Goal: Feedback & Contribution: Submit feedback/report problem

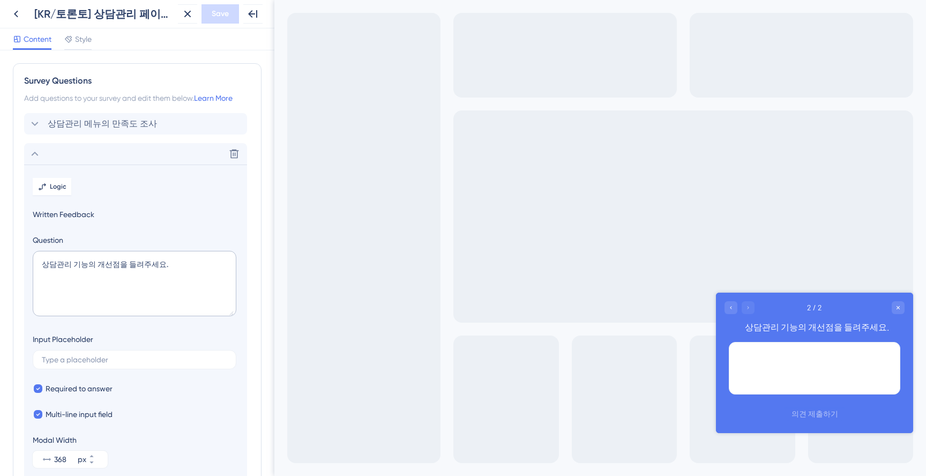
scroll to position [62, 0]
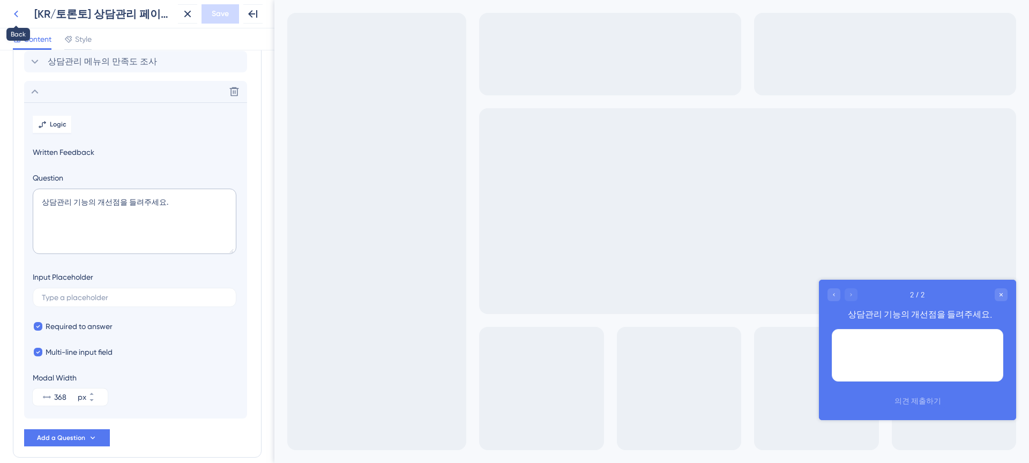
click at [17, 12] on icon at bounding box center [16, 13] width 13 height 13
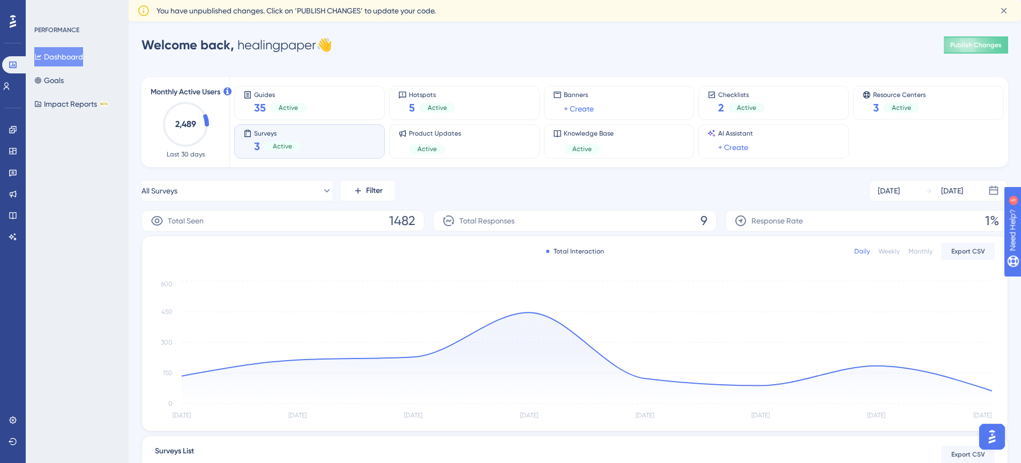
click at [319, 142] on div "Surveys 3 Active" at bounding box center [309, 141] width 132 height 25
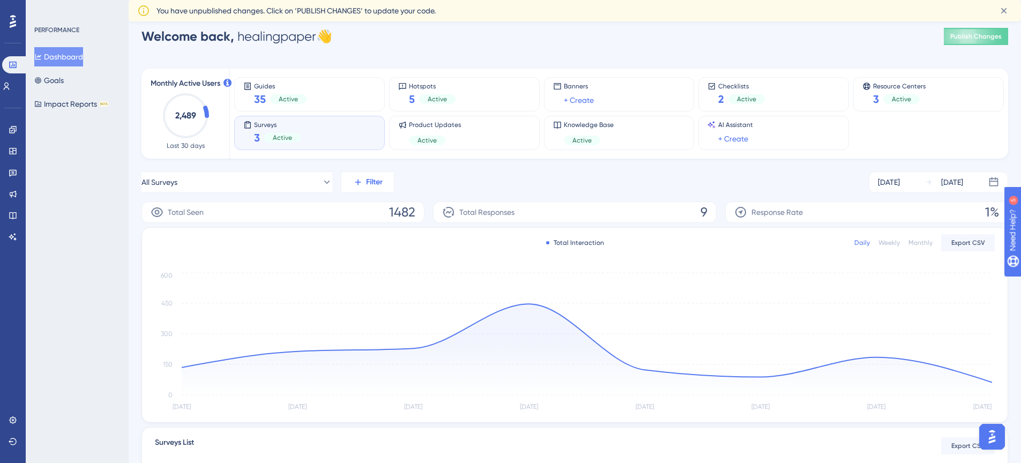
scroll to position [20, 0]
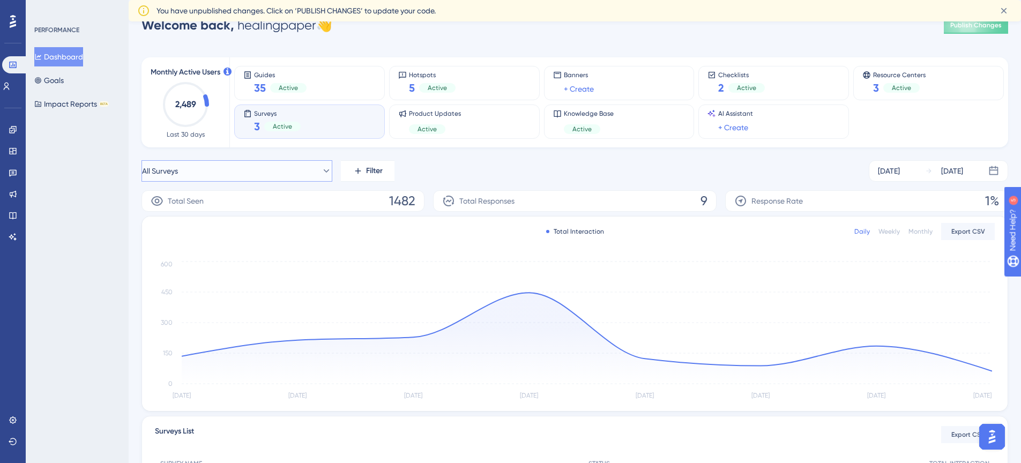
click at [316, 164] on button "All Surveys" at bounding box center [236, 170] width 191 height 21
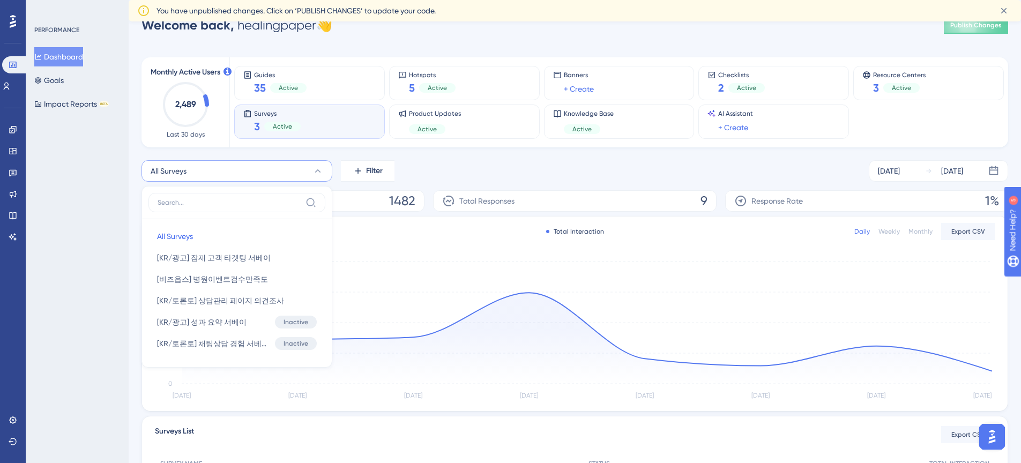
scroll to position [65, 0]
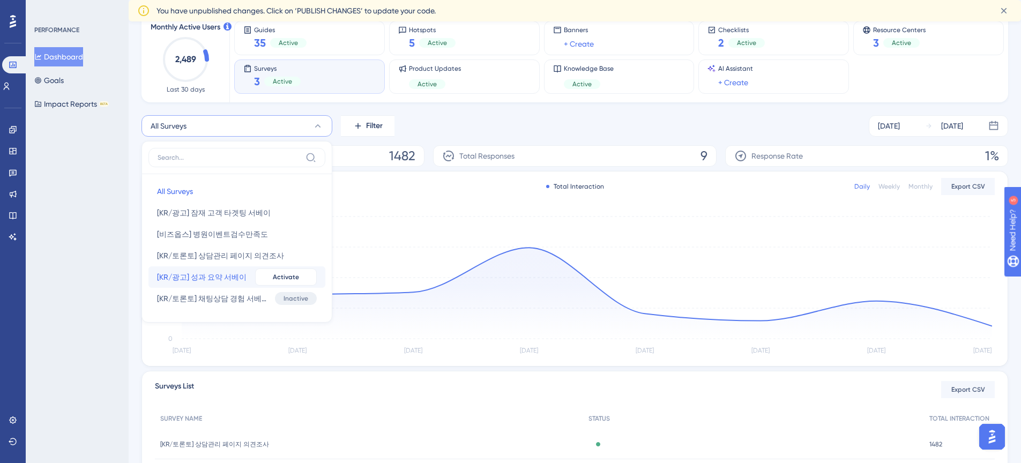
click at [205, 278] on span "[KR/광고] 성과 요약 서베이" at bounding box center [201, 277] width 89 height 13
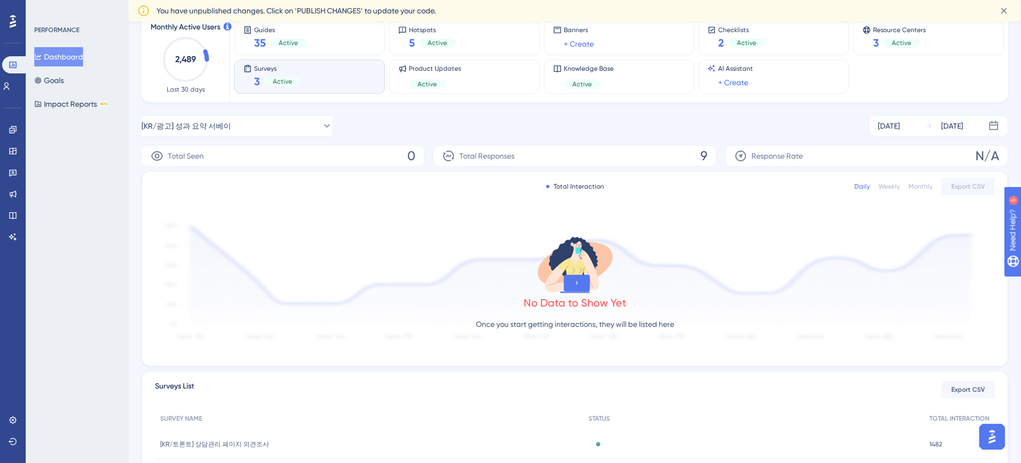
scroll to position [160, 0]
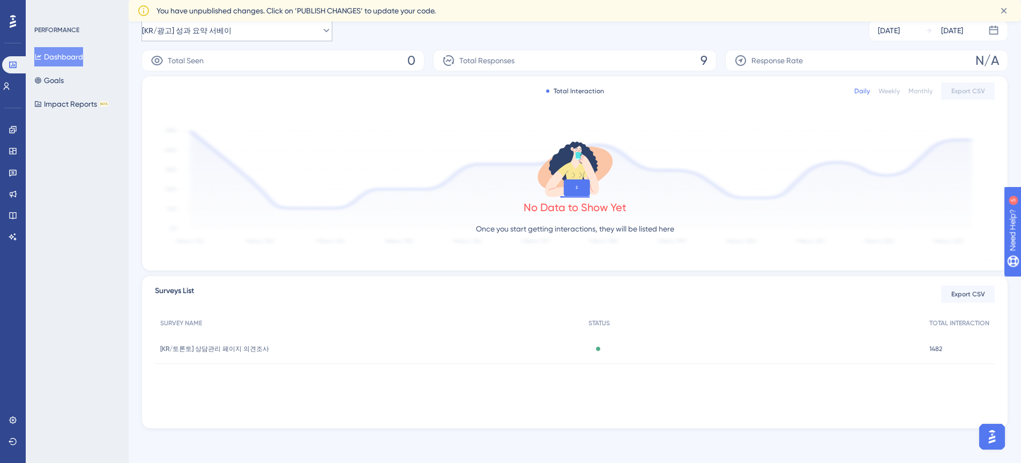
click at [202, 36] on span "[KR/광고] 성과 요약 서베이" at bounding box center [186, 30] width 89 height 13
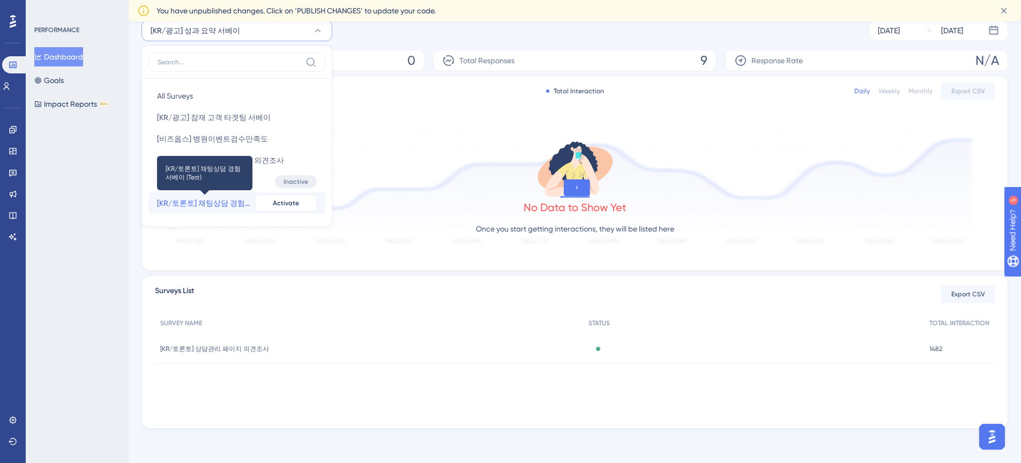
click at [214, 204] on span "[KR/토론토] 채팅상담 경험 서베이 (Test)" at bounding box center [204, 203] width 94 height 13
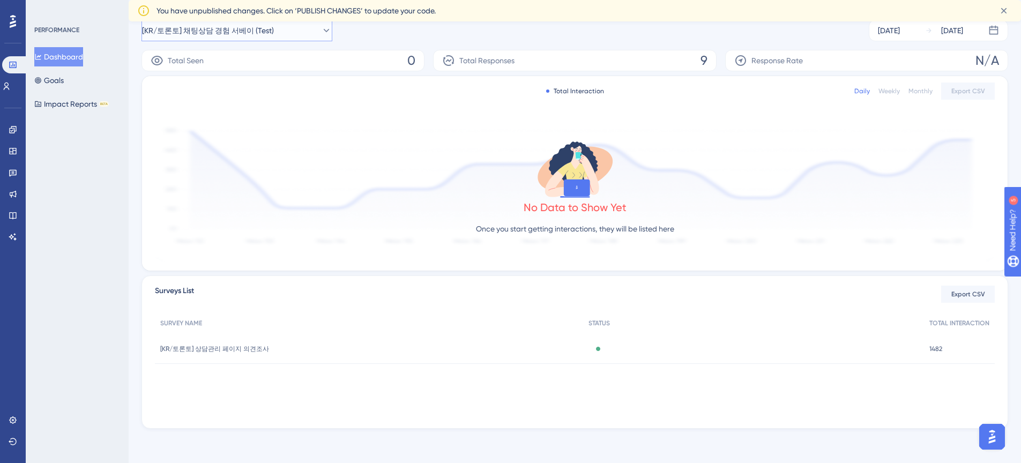
click at [212, 35] on span "[KR/토론토] 채팅상담 경험 서베이 (Test)" at bounding box center [208, 30] width 132 height 13
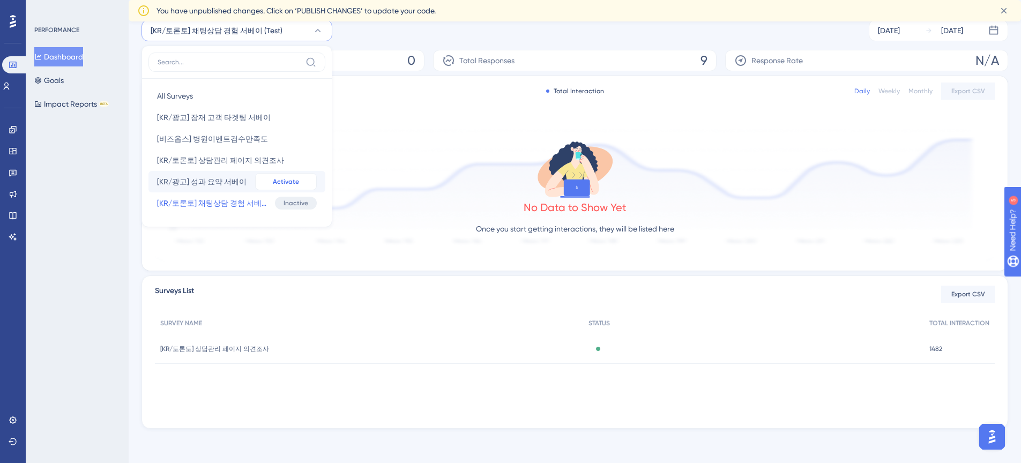
click at [267, 183] on button "Activate" at bounding box center [286, 181] width 62 height 17
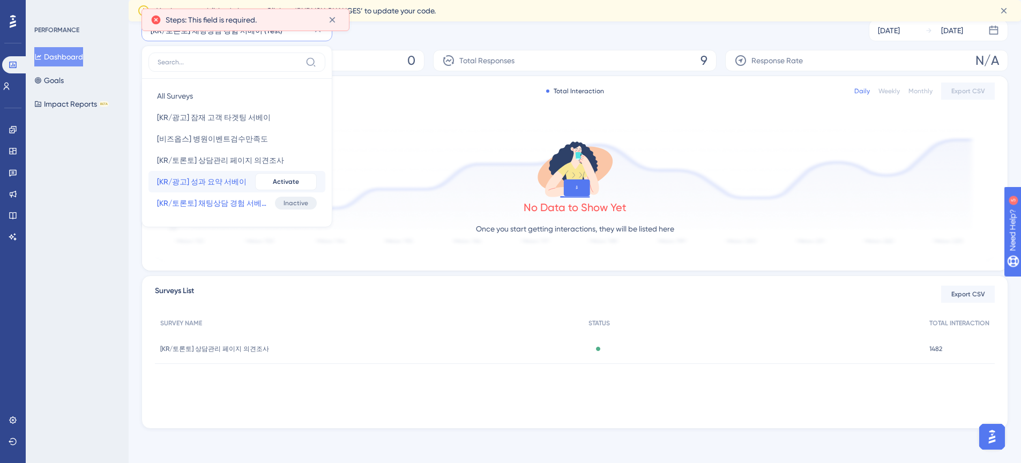
click at [236, 183] on span "[KR/광고] 성과 요약 서베이" at bounding box center [201, 181] width 89 height 13
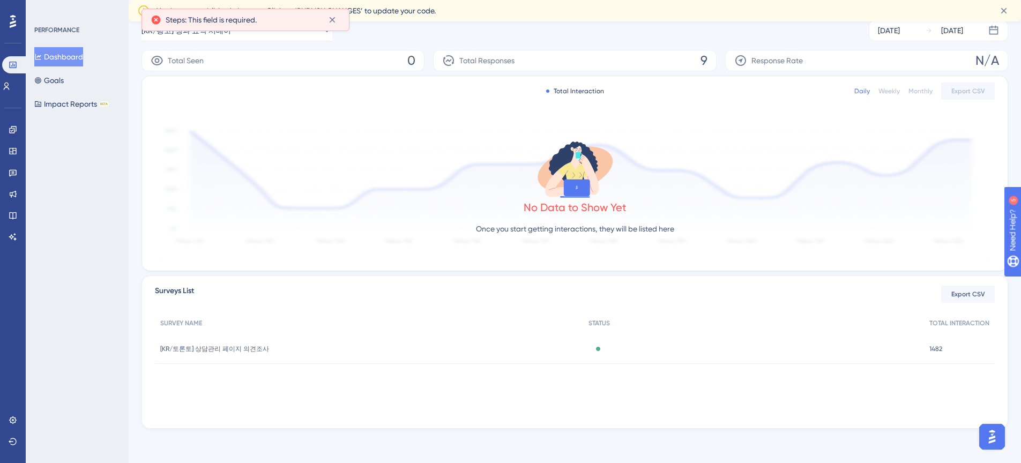
scroll to position [0, 0]
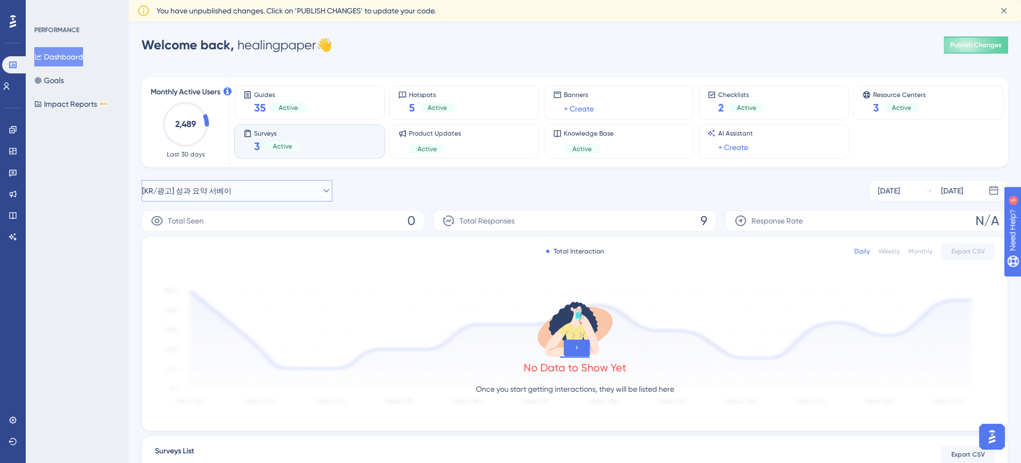
click at [233, 201] on button "[KR/광고] 성과 요약 서베이" at bounding box center [236, 190] width 191 height 21
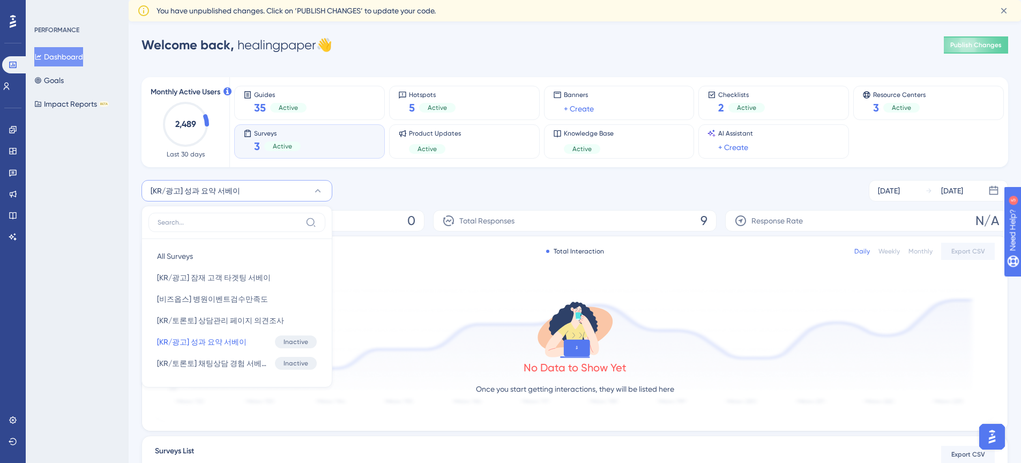
scroll to position [65, 0]
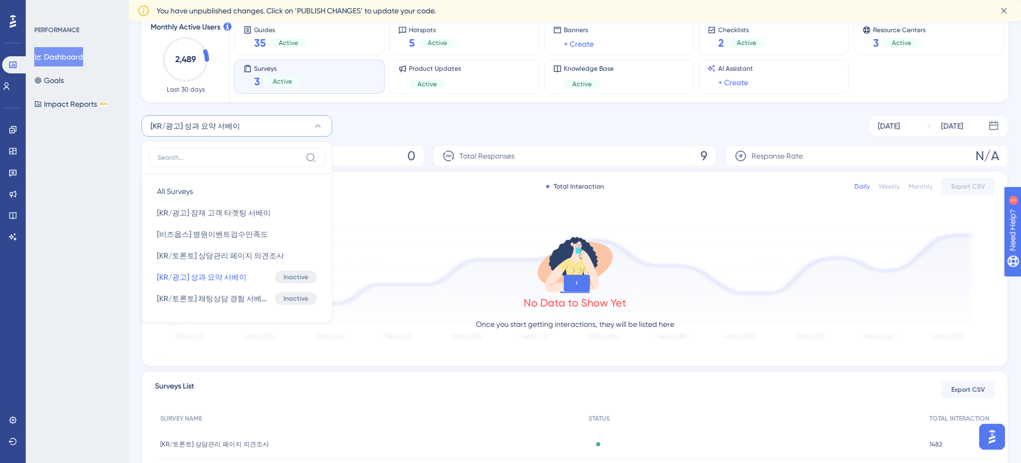
click at [429, 130] on div "[KR/광고] 성과 요약 서베이 All Surveys All Surveys [KR/광고] 잠재 고객 타겟팅 서베이 [KR/광고] 잠재 고객 타…" at bounding box center [574, 125] width 866 height 21
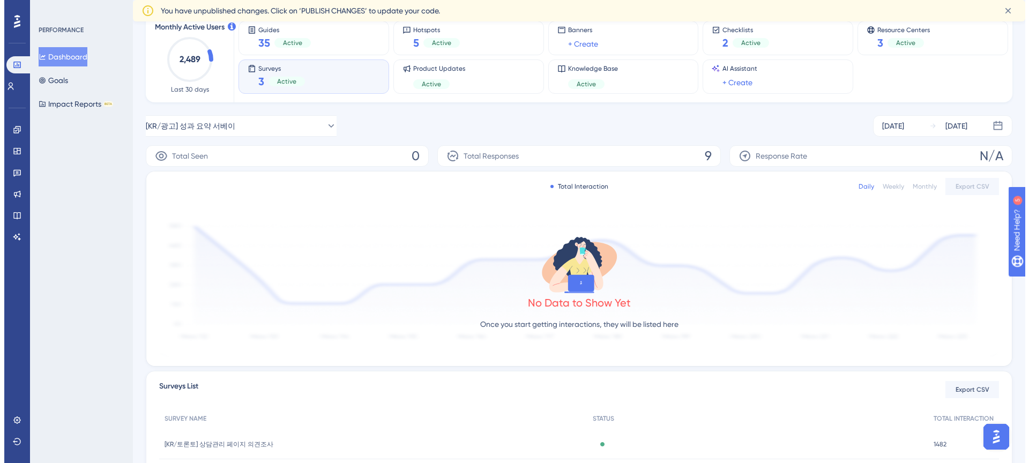
scroll to position [0, 0]
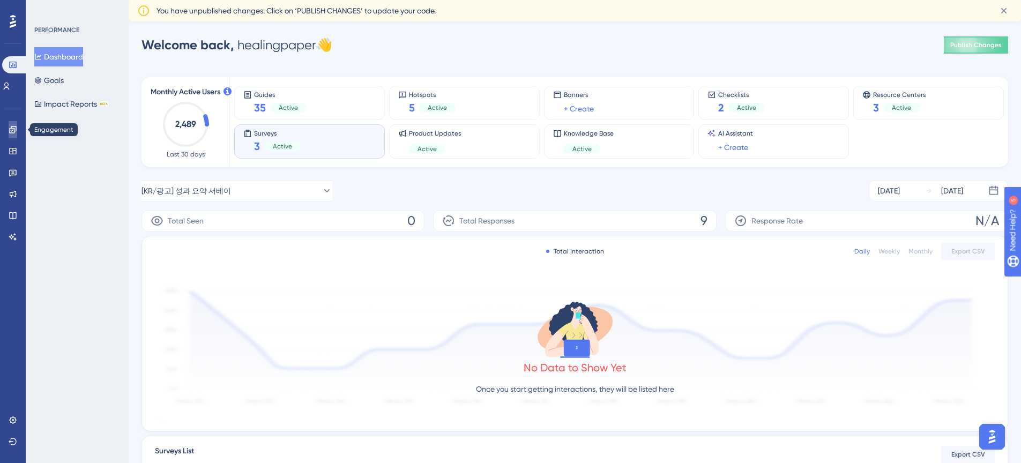
click at [15, 134] on link at bounding box center [13, 129] width 9 height 17
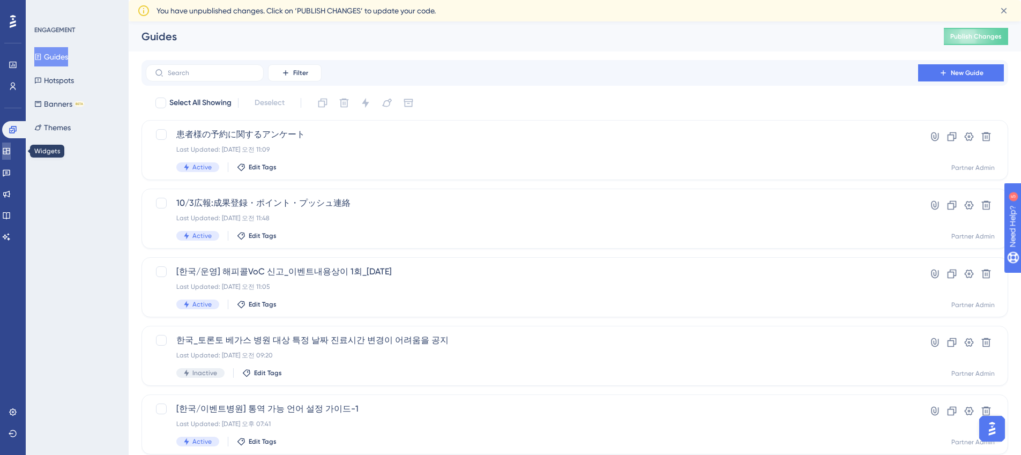
click at [5, 155] on link at bounding box center [6, 150] width 9 height 17
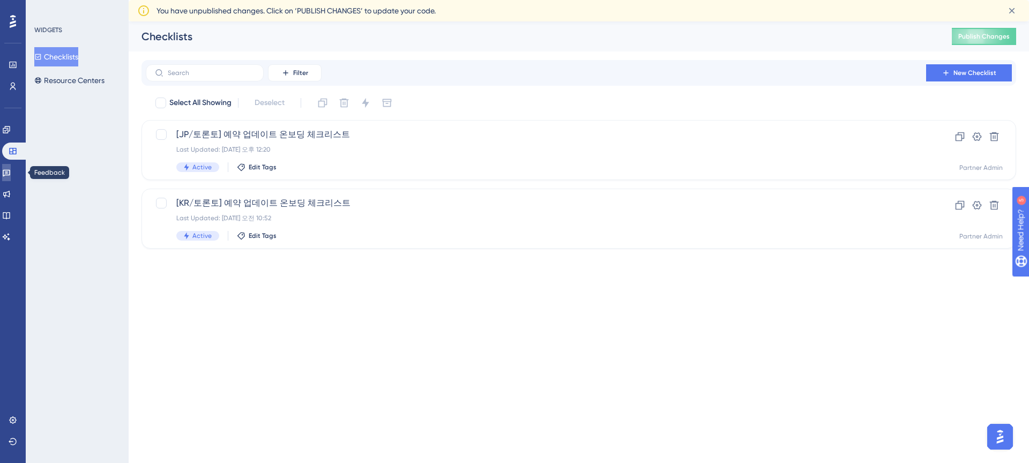
click at [11, 178] on link at bounding box center [6, 172] width 9 height 17
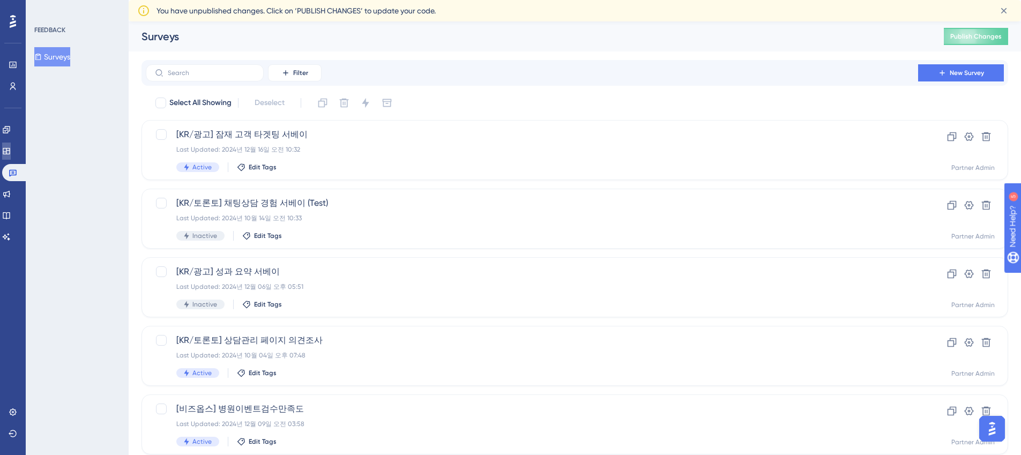
click at [11, 158] on link at bounding box center [6, 150] width 9 height 17
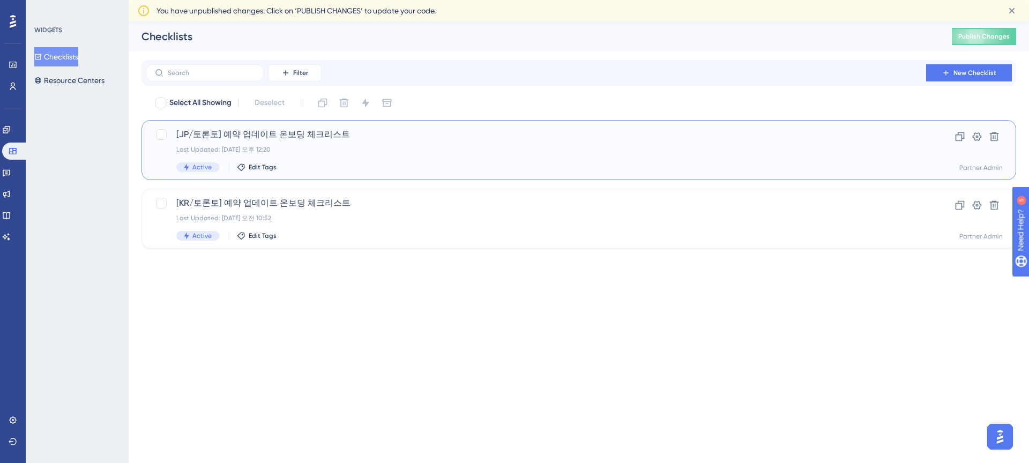
click at [427, 152] on div "Last Updated: 2022년 8월 03일 오후 12:20" at bounding box center [535, 149] width 719 height 9
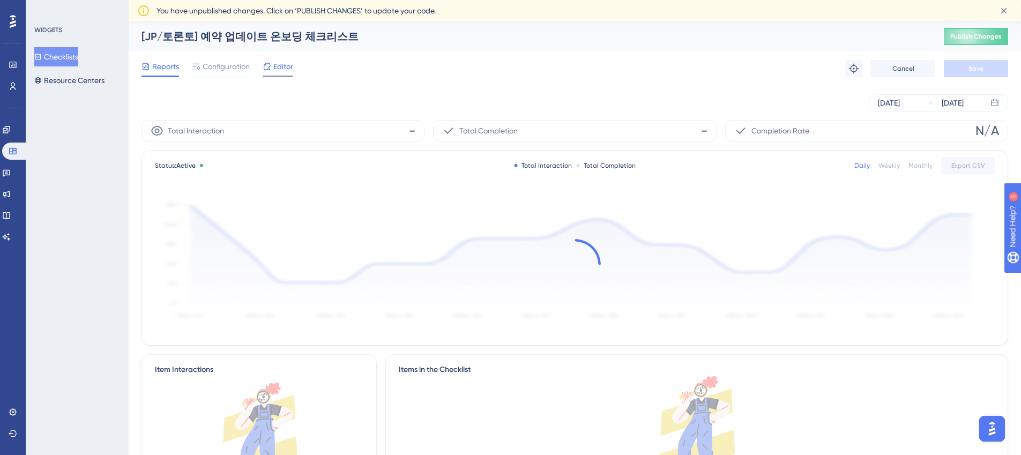
click at [271, 65] on div "Editor" at bounding box center [277, 66] width 31 height 13
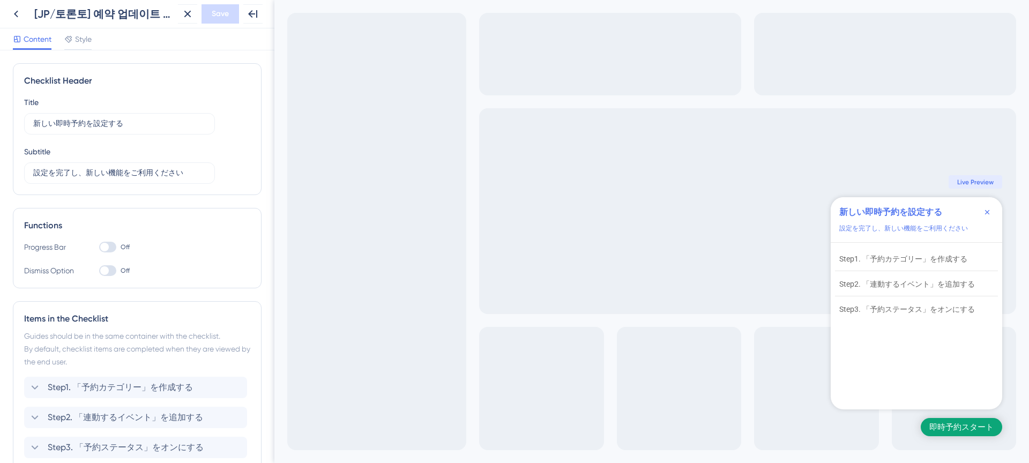
click at [925, 161] on div "Exit Full Screen 即時予約スタート 新しい即時予約を設定する 設定を完了し、新しい機能をご利用ください Step1. 「予約カテゴリー」を作成…" at bounding box center [651, 231] width 754 height 463
click at [925, 257] on div "Step1. 「予約カテゴリー」を作成する" at bounding box center [903, 258] width 128 height 13
click at [925, 282] on div "Step2. 「連動するイベント」を追加する" at bounding box center [907, 283] width 136 height 13
click at [925, 179] on span "Live Preview" at bounding box center [975, 182] width 36 height 9
click at [925, 208] on div "新しい即時予約を設定する" at bounding box center [890, 212] width 103 height 13
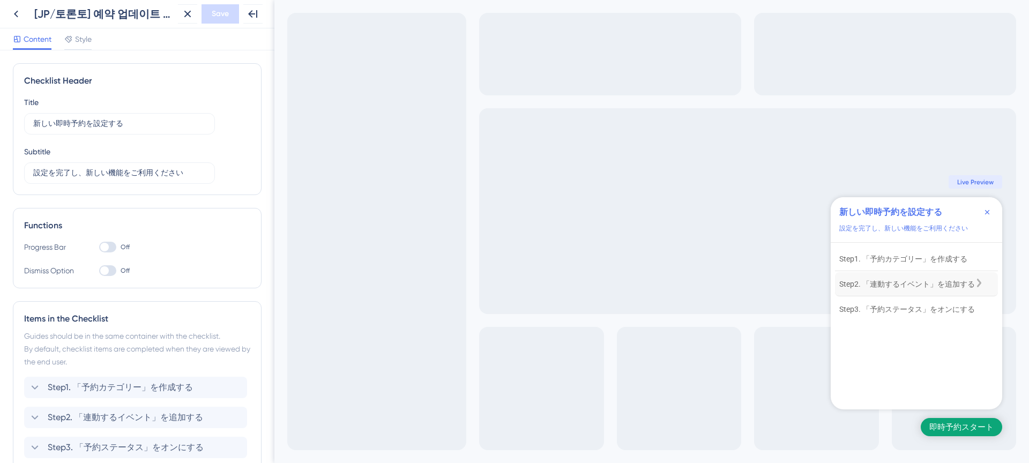
click at [903, 278] on div "Step2. 「連動するイベント」を追加する" at bounding box center [907, 283] width 136 height 13
click at [901, 304] on div "Step3. 「予約ステータス」をオンにする" at bounding box center [907, 309] width 136 height 13
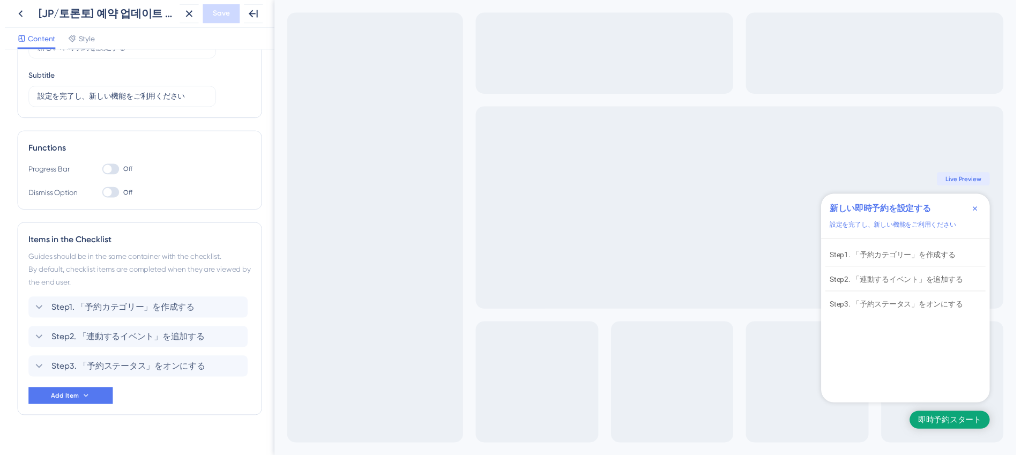
scroll to position [90, 0]
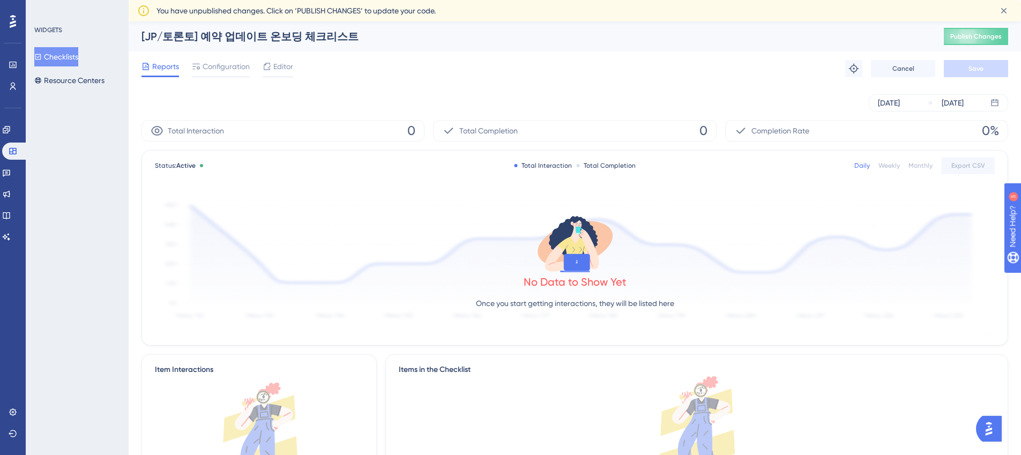
click at [104, 166] on div "WIDGETS Checklists Resource Centers" at bounding box center [77, 227] width 103 height 455
click at [249, 128] on div "Total Interaction 0" at bounding box center [282, 130] width 283 height 21
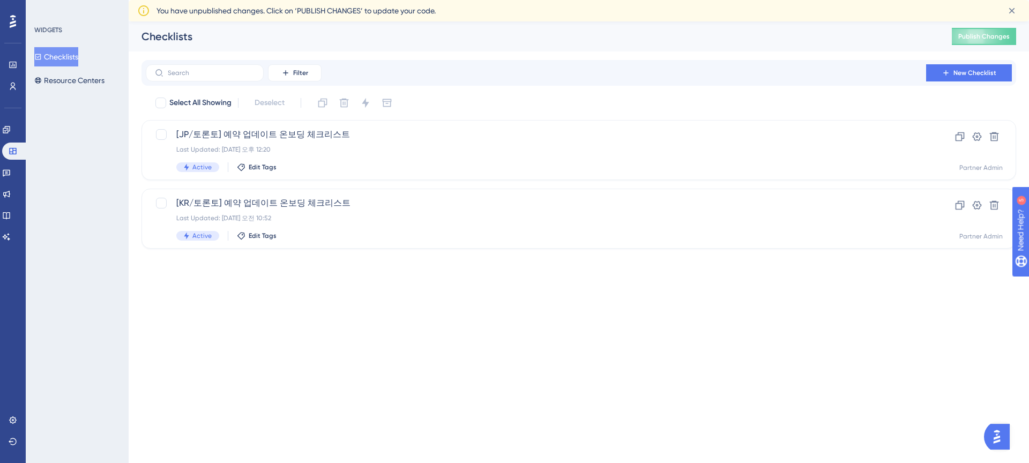
click at [263, 283] on html "Performance Users Engagement Widgets Feedback Product Updates Knowledge Base AI…" at bounding box center [514, 141] width 1029 height 283
drag, startPoint x: 312, startPoint y: 226, endPoint x: 131, endPoint y: 12, distance: 280.1
click at [312, 226] on div "[KR/토론토] 예약 업데이트 온보딩 체크리스트 Last Updated: 2022년 8월 04일 오전 10:52 Active Edit Tags" at bounding box center [535, 219] width 719 height 44
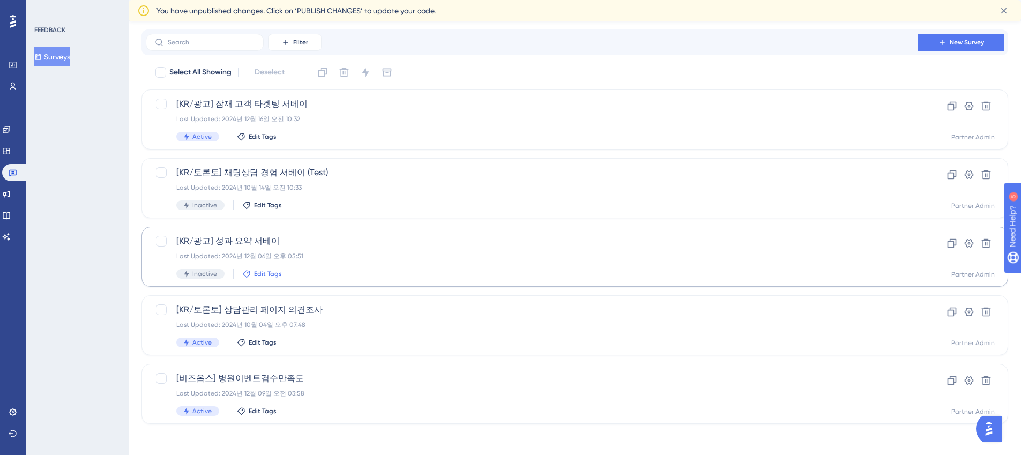
scroll to position [34, 0]
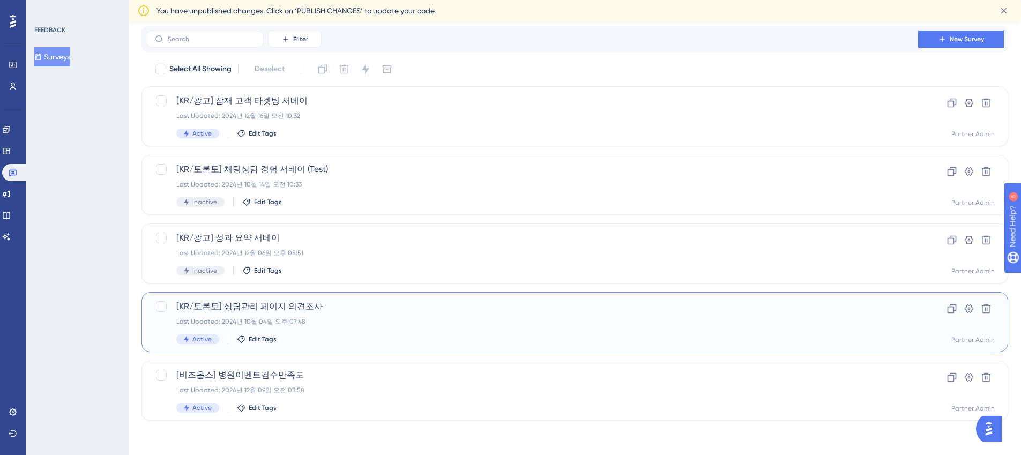
click at [286, 329] on div "[KR/토론토] 상담관리 페이지 의견조사 Last Updated: 2024년 10월 04일 오후 07:48 Active Edit Tags" at bounding box center [531, 322] width 711 height 44
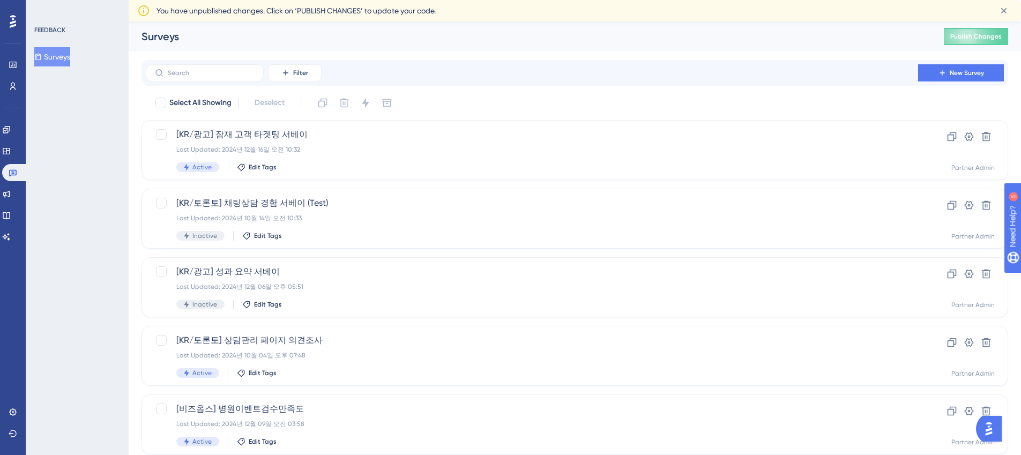
scroll to position [34, 0]
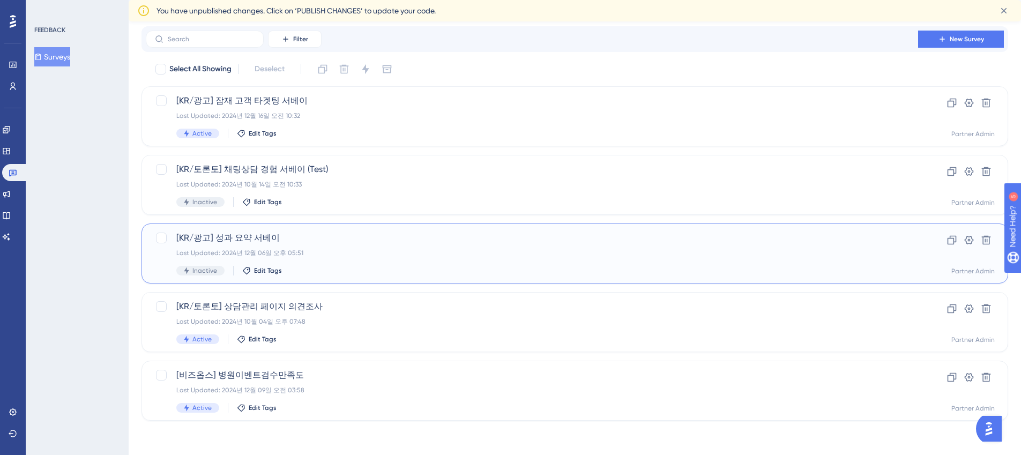
click at [267, 254] on div "Last Updated: 2024년 12월 06일 오후 05:51" at bounding box center [531, 253] width 711 height 9
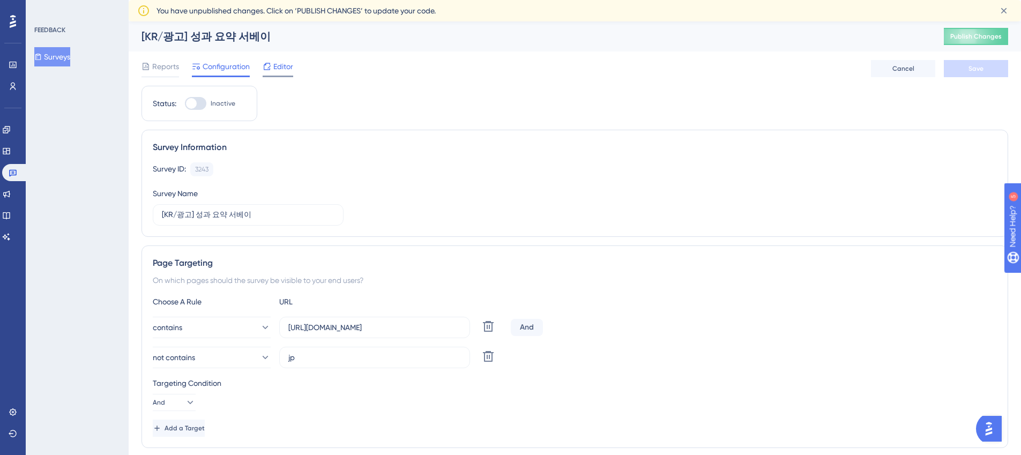
click at [272, 66] on div "Editor" at bounding box center [277, 66] width 31 height 13
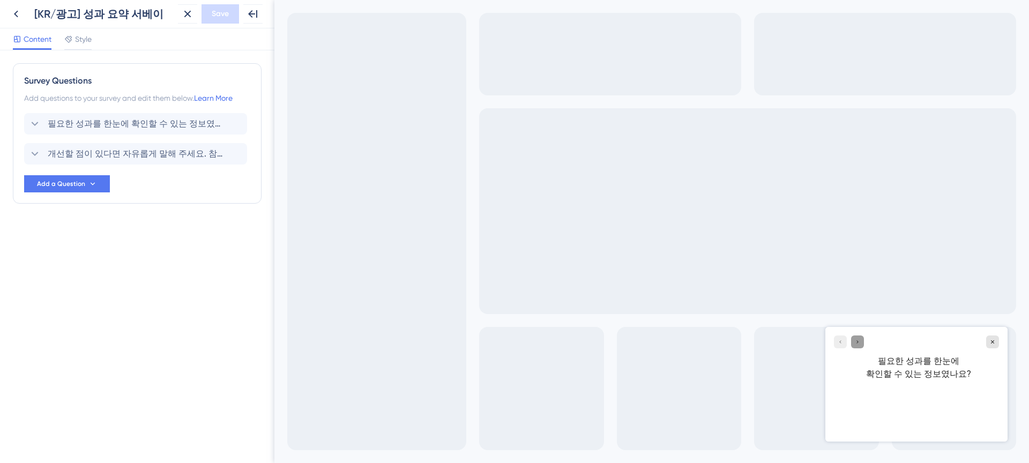
click at [859, 343] on icon "Go to Question 2" at bounding box center [857, 342] width 6 height 6
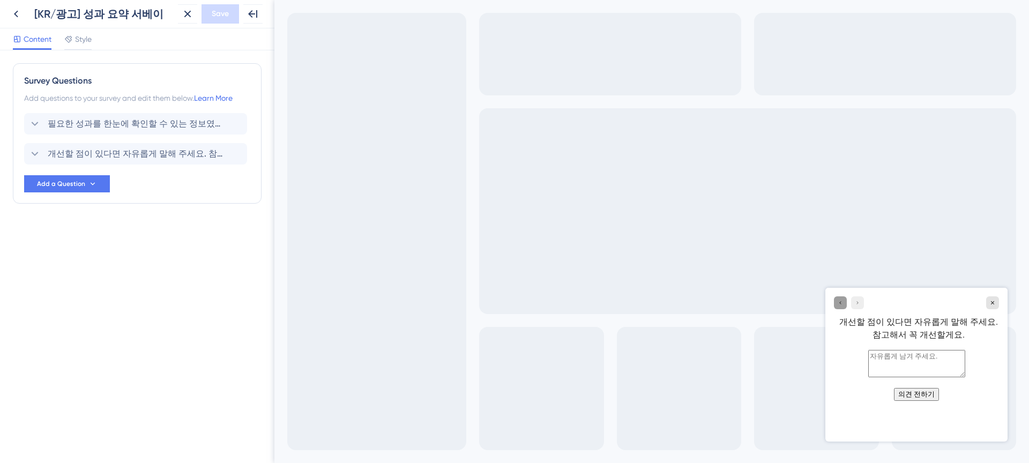
click at [839, 301] on icon "Go to Question 1" at bounding box center [840, 302] width 6 height 6
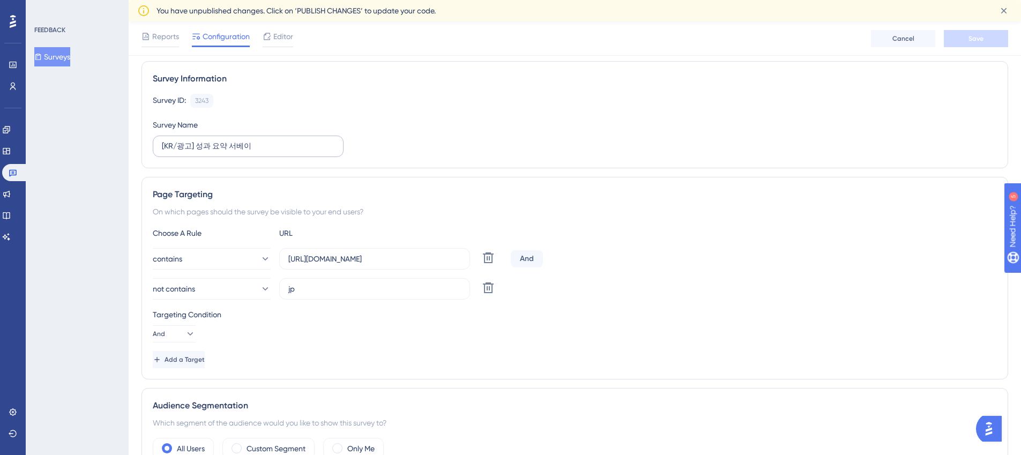
scroll to position [99, 0]
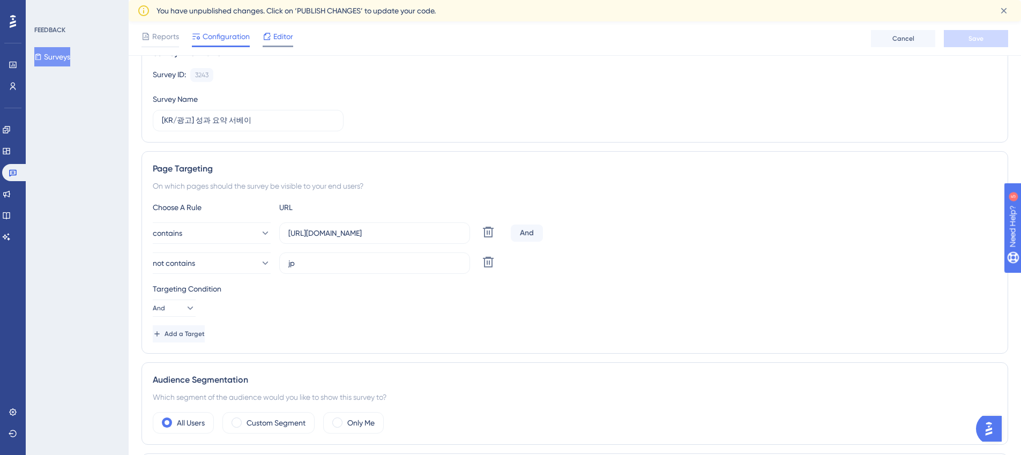
click at [286, 36] on span "Editor" at bounding box center [283, 36] width 20 height 13
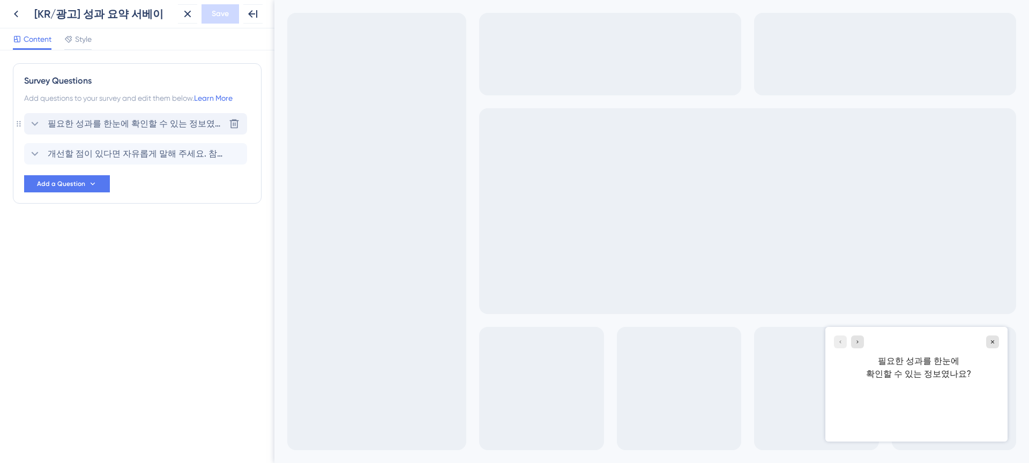
click at [36, 120] on icon at bounding box center [34, 123] width 13 height 13
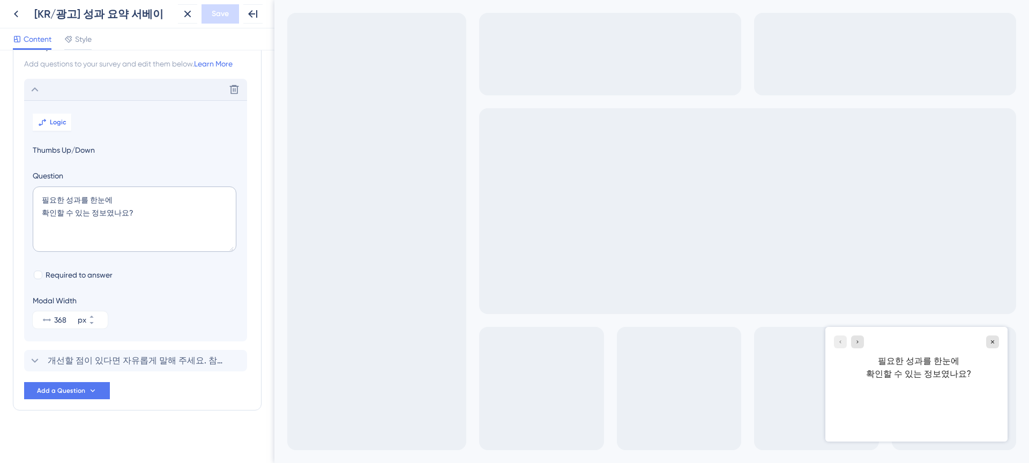
scroll to position [37, 0]
click at [68, 354] on span "개선할 점이 있다면 자유롭게 말해 주세요. 참고해서 꼭 개선할게요." at bounding box center [136, 357] width 177 height 13
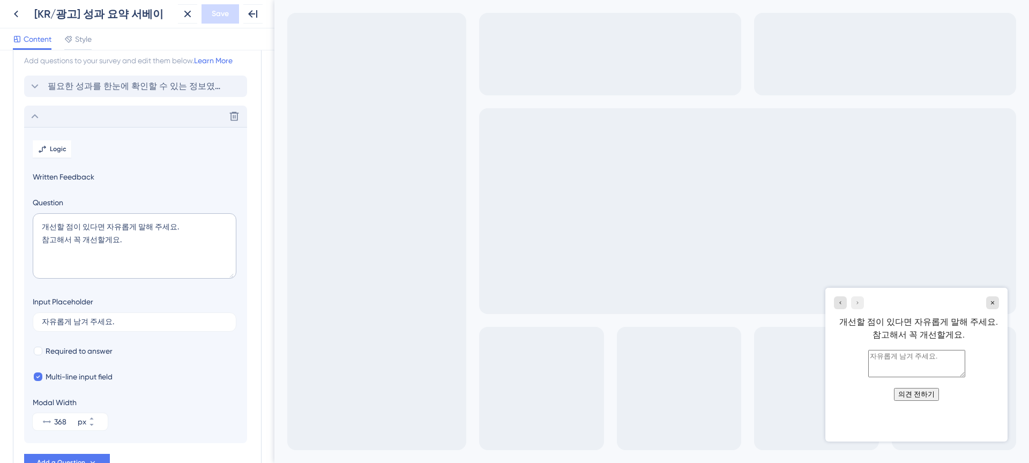
scroll to position [93, 0]
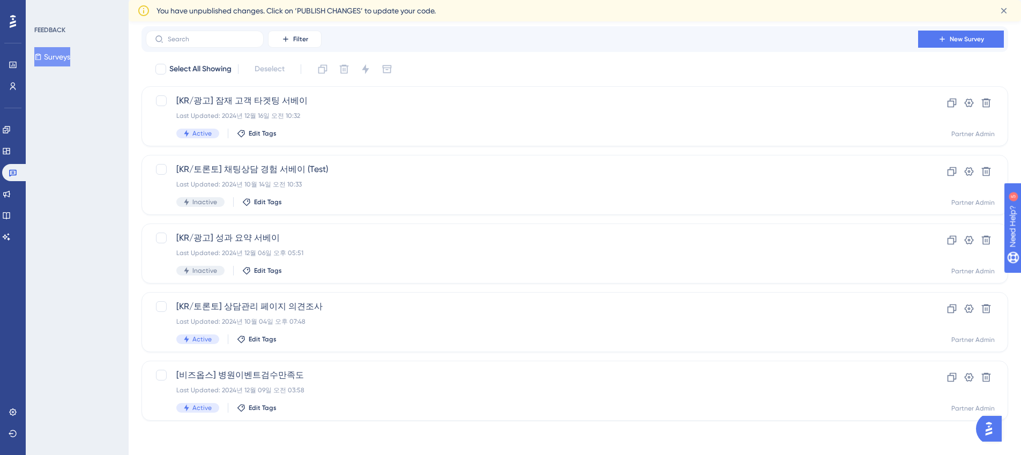
scroll to position [34, 0]
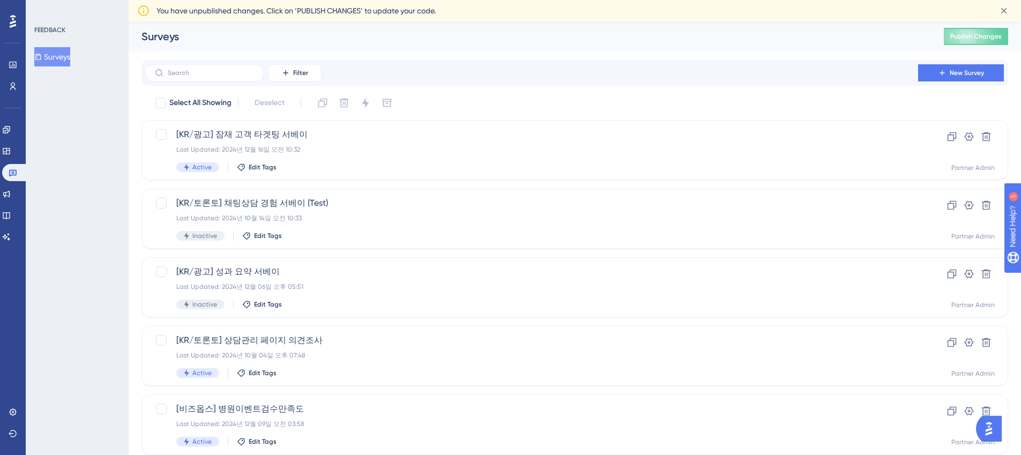
click at [343, 118] on div "Select All Showing Deselect [KR/광고] 잠재 고객 타겟팅 서베이 Last Updated: 2024년 12월 16일 오…" at bounding box center [574, 274] width 866 height 360
click at [349, 134] on span "[KR/광고] 잠재 고객 타겟팅 서베이" at bounding box center [531, 134] width 711 height 13
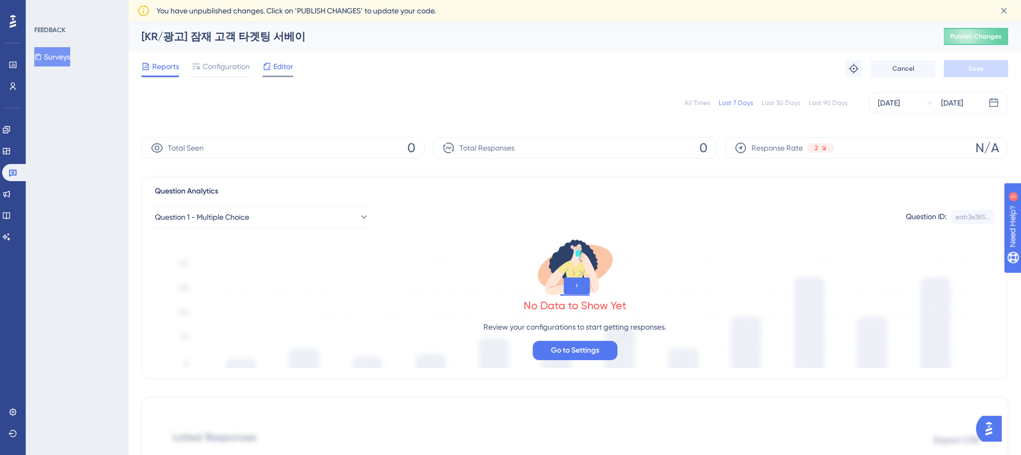
click at [265, 69] on icon at bounding box center [267, 66] width 7 height 7
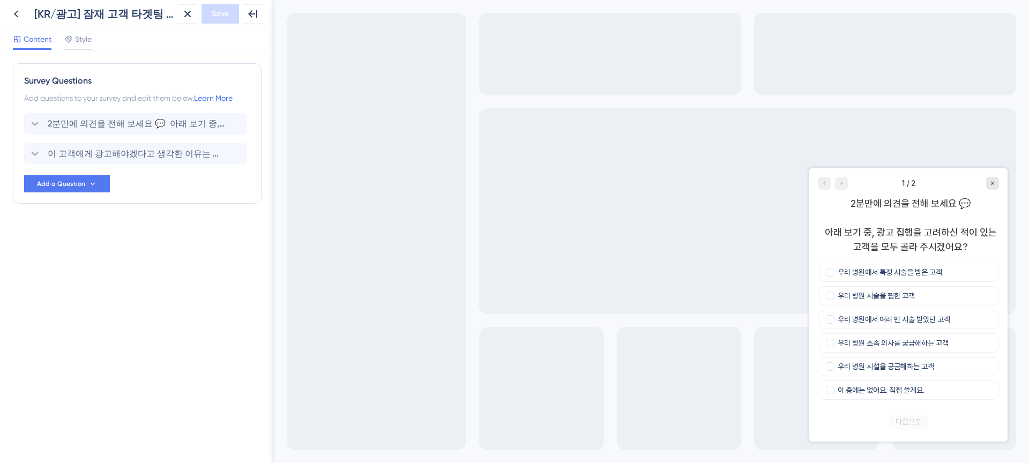
click at [839, 181] on div at bounding box center [832, 183] width 30 height 13
click at [143, 157] on span "이 고객에게 광고해야겠다고 생각한 이유는 무엇이었나요? (선택)" at bounding box center [136, 153] width 177 height 13
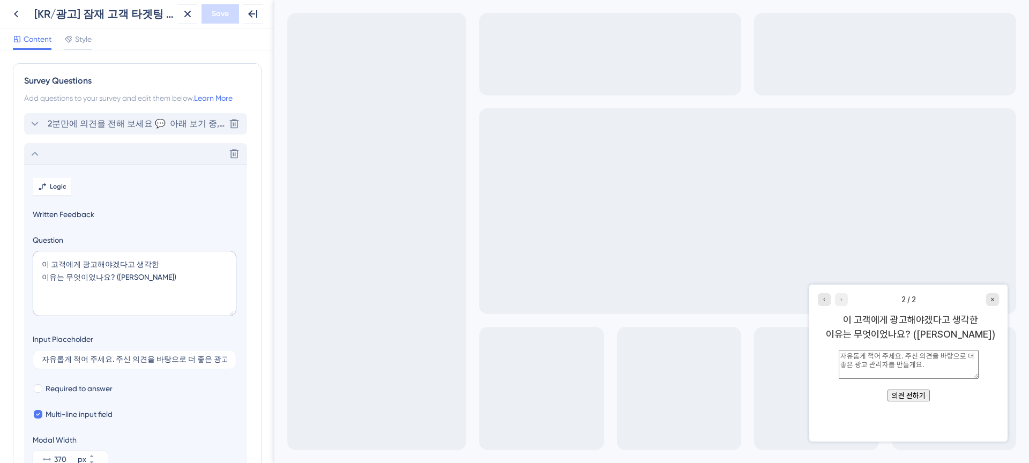
click at [69, 132] on div "2분만에 의견을 전해 보세요 💬 아래 보기 중, 광고 집행을 고려하신 적이 있는 고객을 모두 골라 주시겠어요? Delete" at bounding box center [135, 123] width 223 height 21
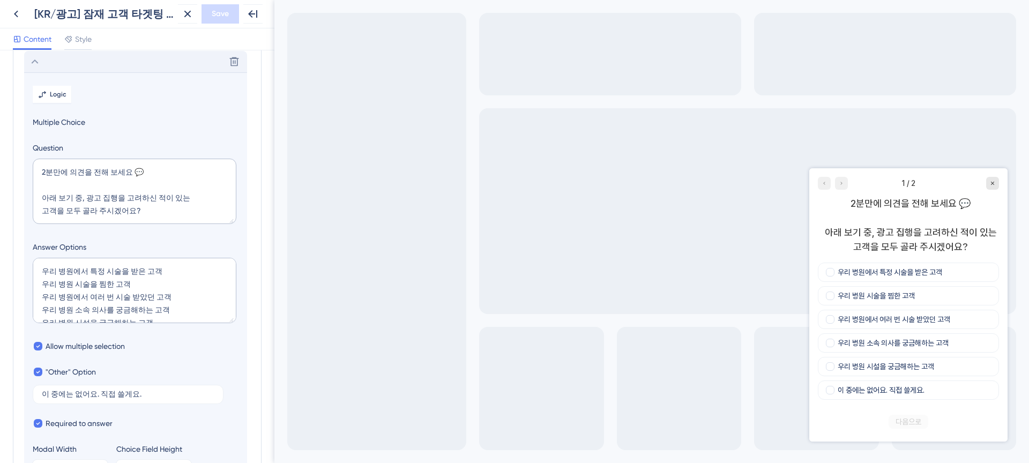
scroll to position [63, 0]
drag, startPoint x: 878, startPoint y: 232, endPoint x: 944, endPoint y: 241, distance: 66.4
click at [925, 241] on div "2분만에 의견을 전해 보세요 💬 아래 보기 중, 광고 집행을 고려하신 적이 있는 고객을 모두 골라 주시겠어요?" at bounding box center [910, 225] width 177 height 58
click at [908, 234] on div "2분만에 의견을 전해 보세요 💬 아래 보기 중, 광고 집행을 고려하신 적이 있는 고객을 모두 골라 주시겠어요?" at bounding box center [910, 225] width 177 height 58
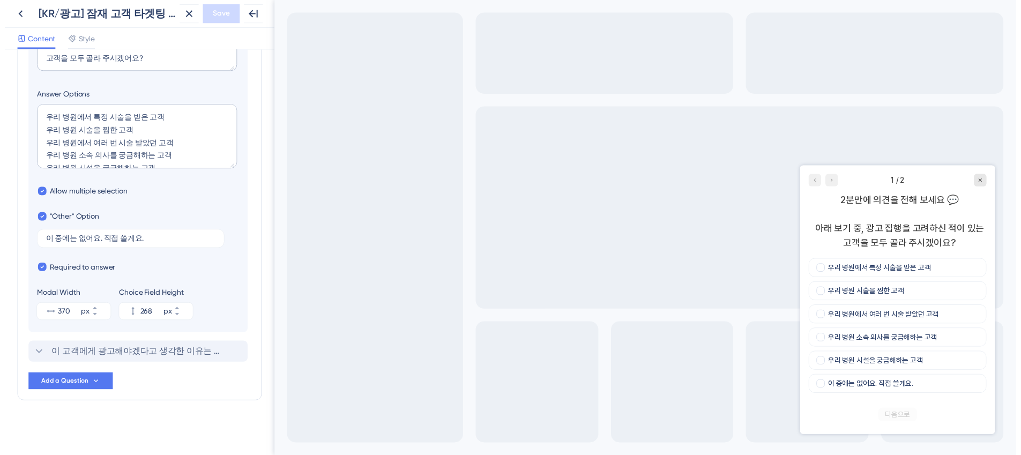
scroll to position [0, 0]
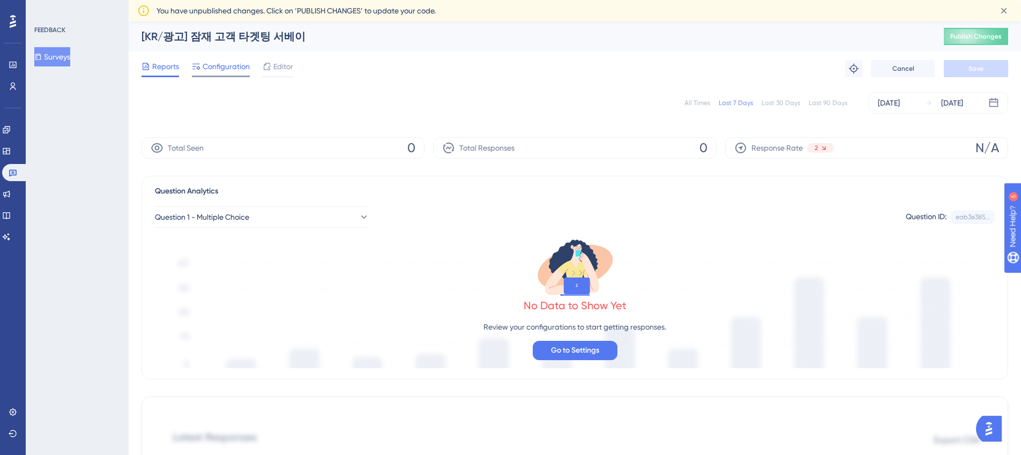
click at [232, 64] on span "Configuration" at bounding box center [225, 66] width 47 height 13
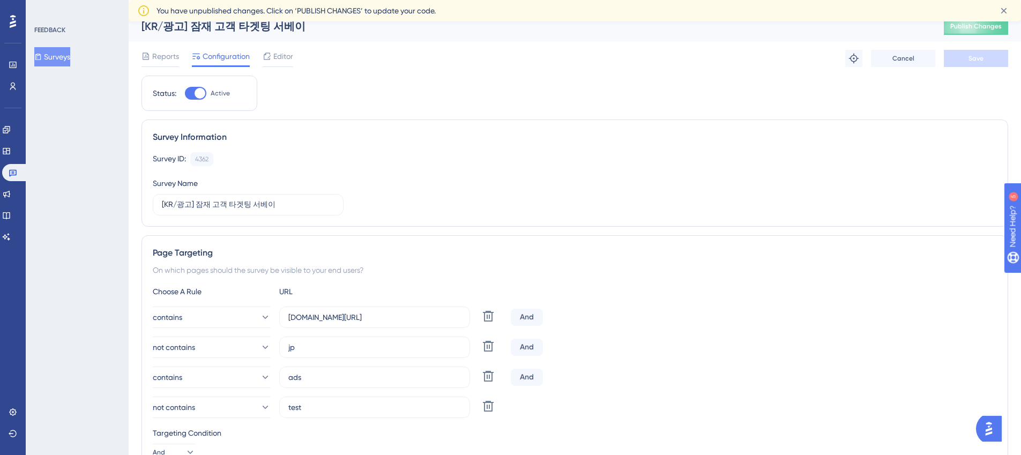
scroll to position [95, 0]
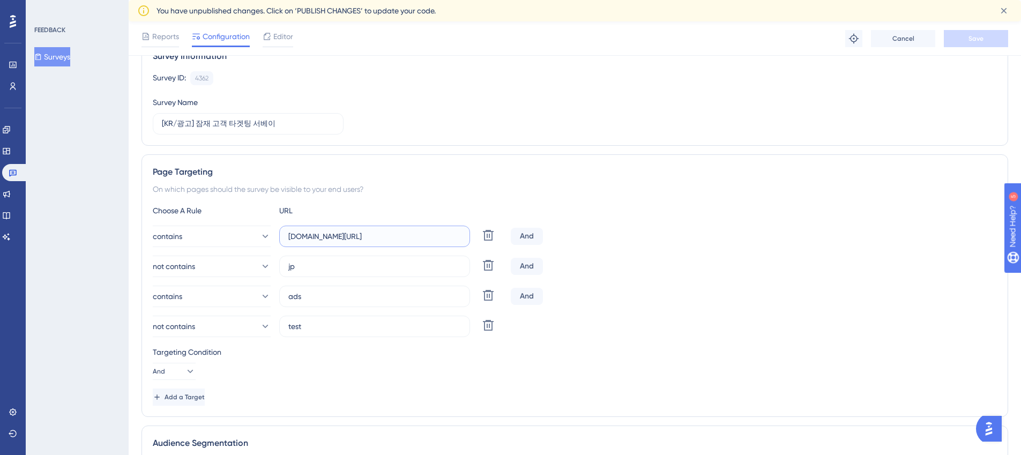
click at [330, 240] on input "partner.gangnamunni.com/new-admin/ko/" at bounding box center [374, 236] width 172 height 12
click at [119, 267] on div "FEEDBACK Surveys" at bounding box center [77, 227] width 103 height 455
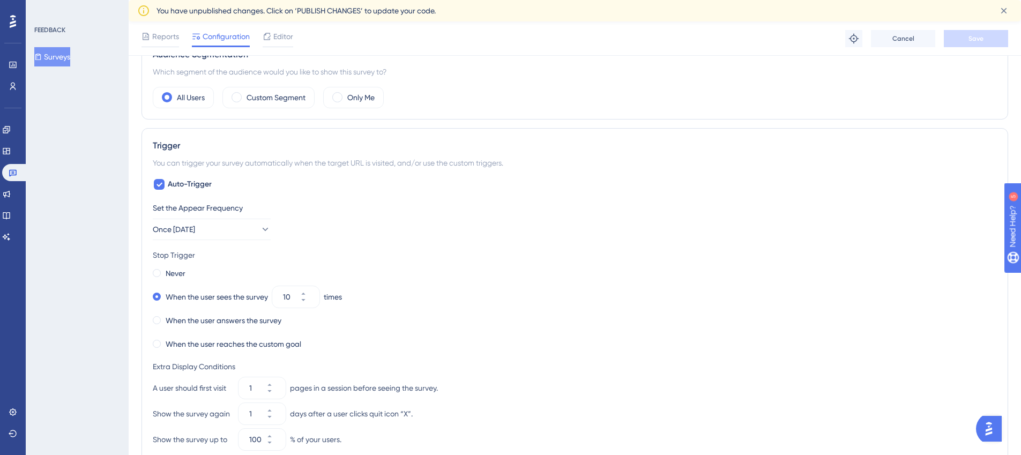
scroll to position [820, 0]
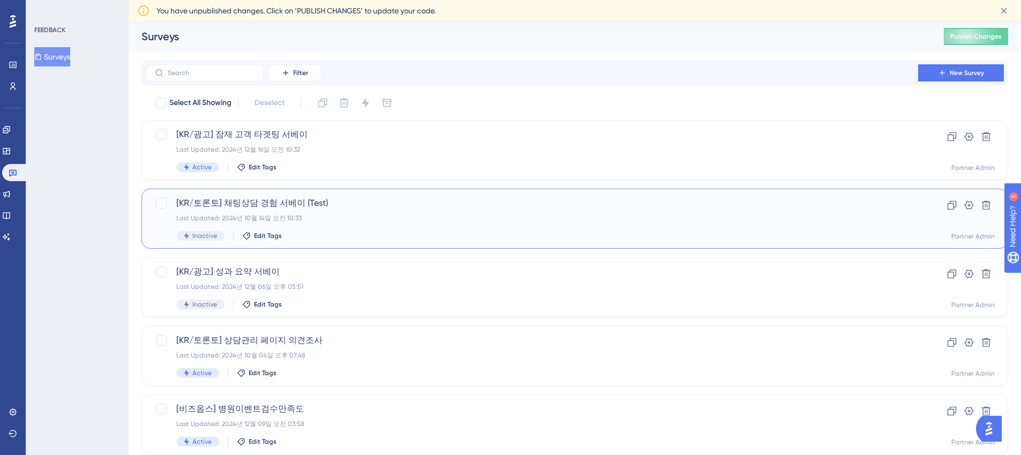
click at [341, 222] on div "Last Updated: 2024년 10월 14일 오전 10:33" at bounding box center [531, 218] width 711 height 9
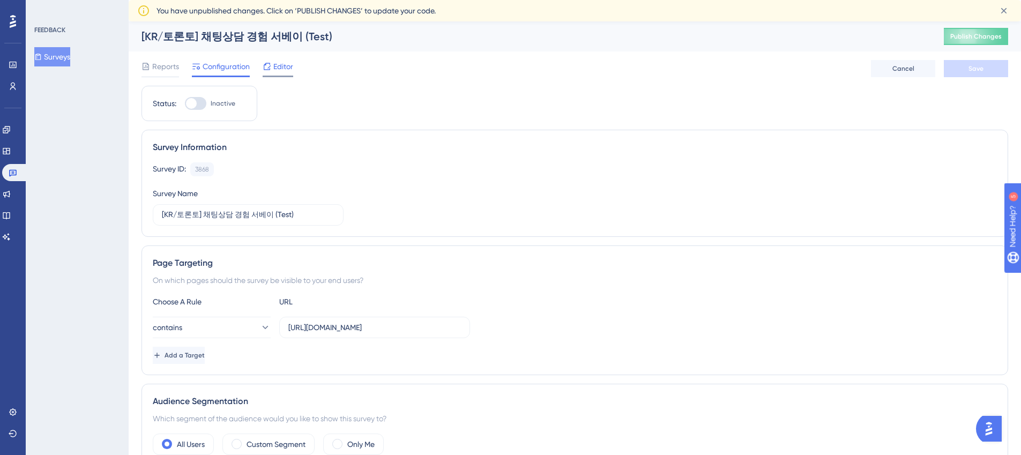
click at [280, 63] on span "Editor" at bounding box center [283, 66] width 20 height 13
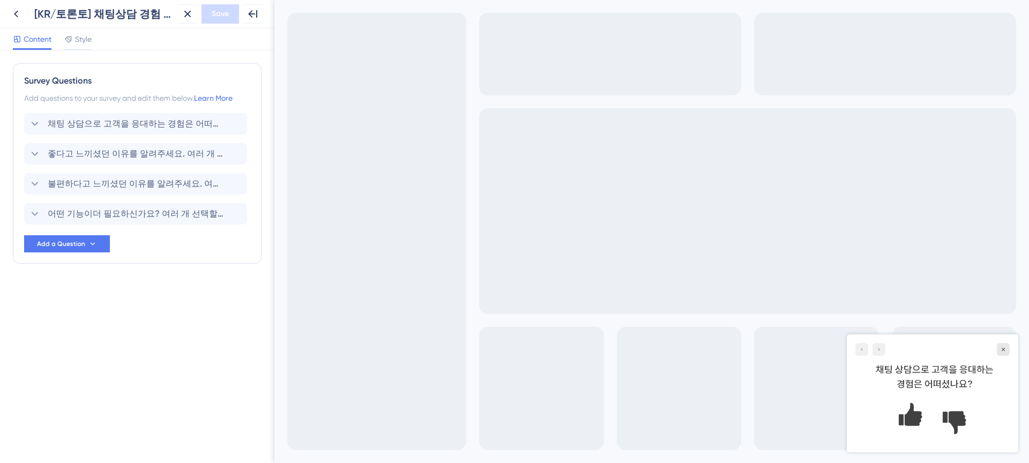
click at [880, 351] on div at bounding box center [870, 349] width 30 height 13
click at [114, 159] on span "좋다고 느끼셨던 이유를 알려주세요. 여러 개 선택할 수 있어요." at bounding box center [136, 153] width 177 height 13
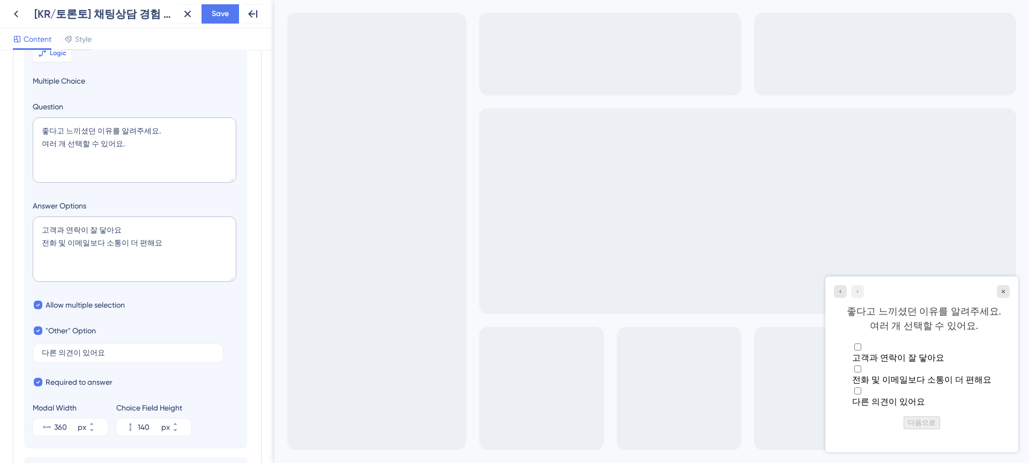
scroll to position [274, 0]
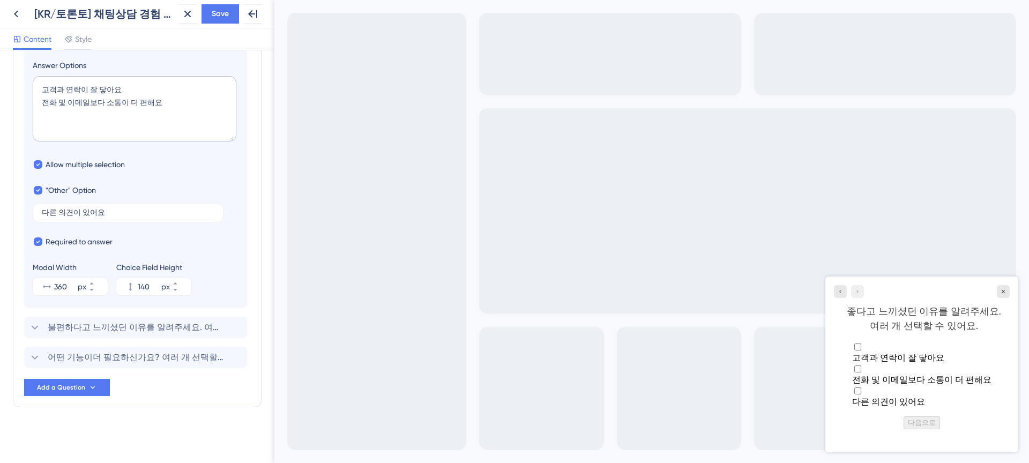
click at [912, 400] on div "다른 의견이 있어요" at bounding box center [921, 401] width 139 height 11
checkbox input "true"
click at [21, 13] on icon at bounding box center [16, 13] width 13 height 13
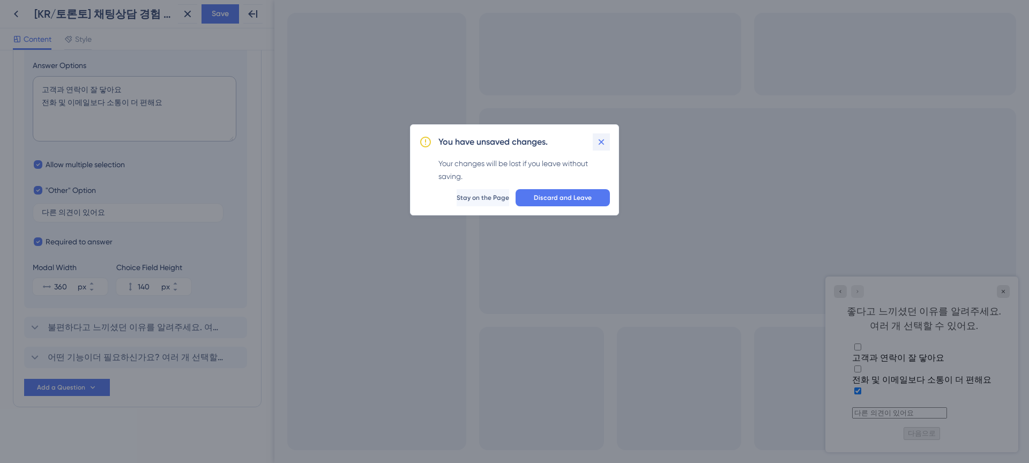
click at [606, 141] on button at bounding box center [600, 141] width 17 height 17
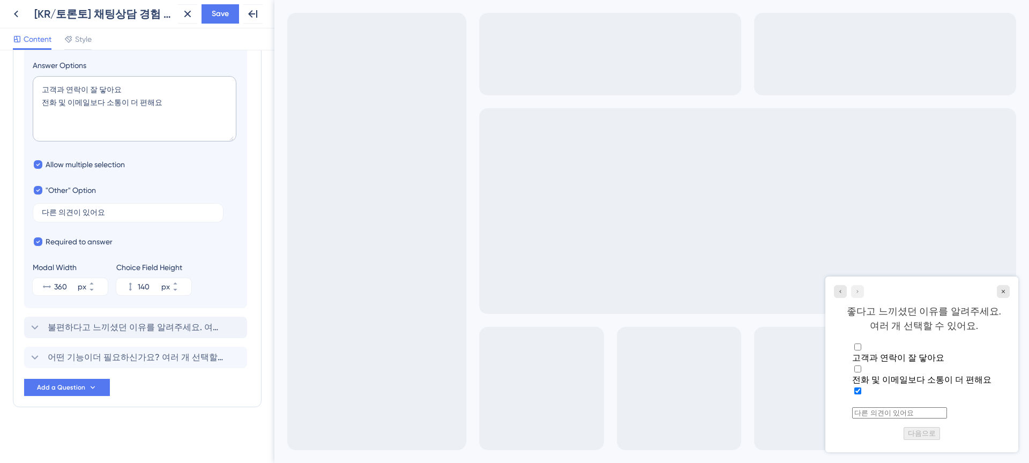
click at [115, 331] on span "불편하다고 느끼셨던 이유를 알려주세요. 여러 개 선택할 수 있어요." at bounding box center [136, 327] width 177 height 13
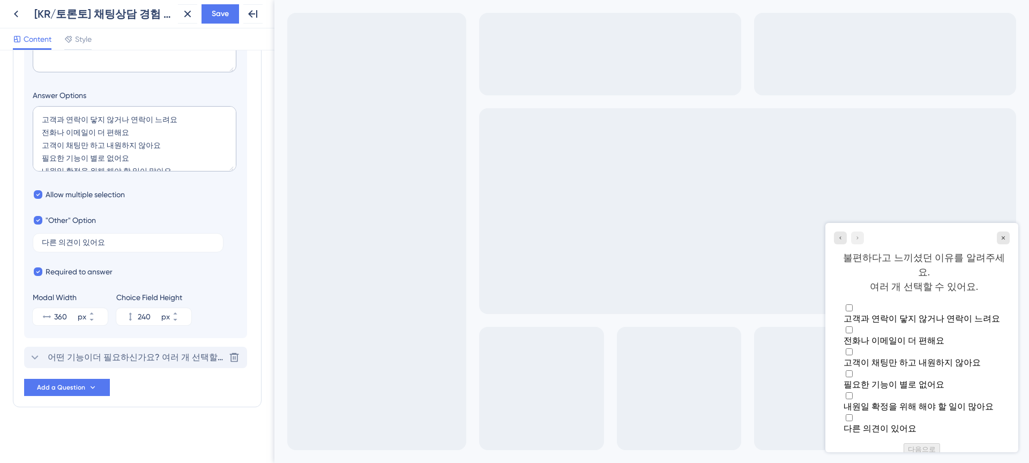
click at [123, 350] on div "어떤 기능이더 필요하신가요? 여러 개 선택할 수 있어요. Delete" at bounding box center [135, 357] width 223 height 21
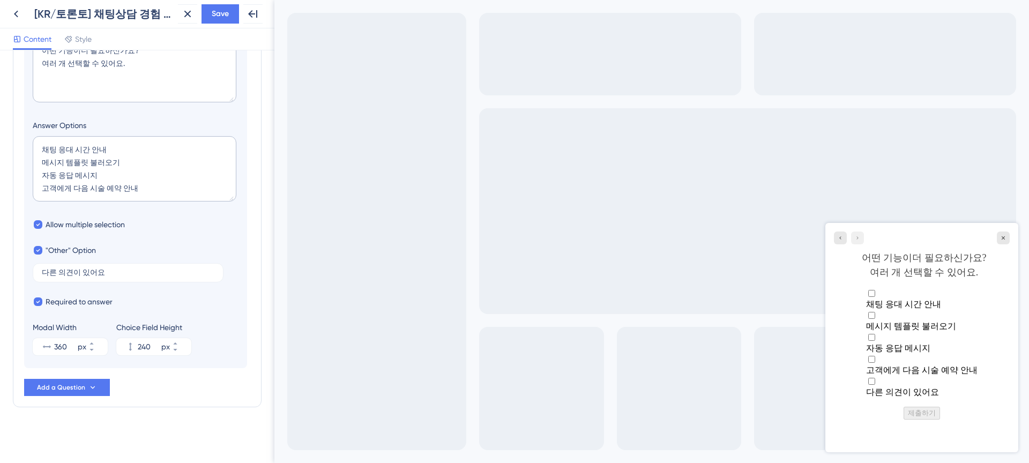
scroll to position [0, 0]
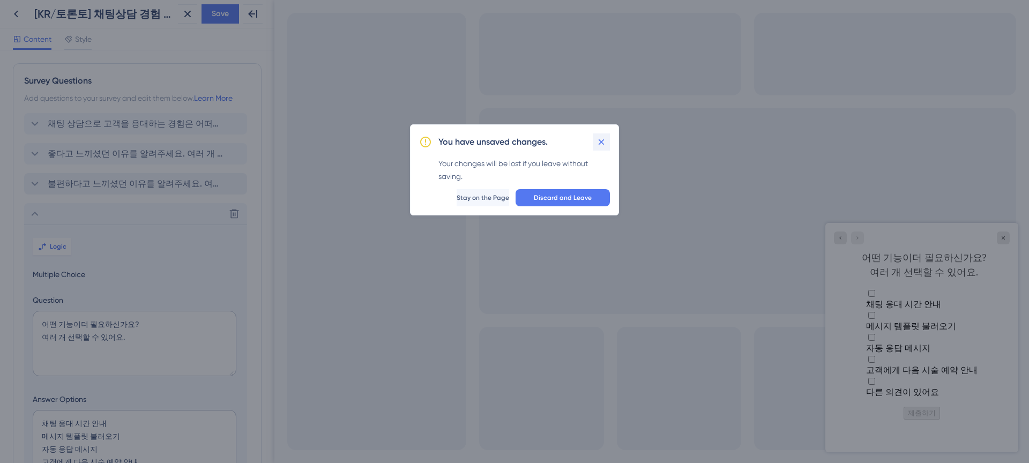
click at [602, 141] on icon at bounding box center [601, 142] width 11 height 11
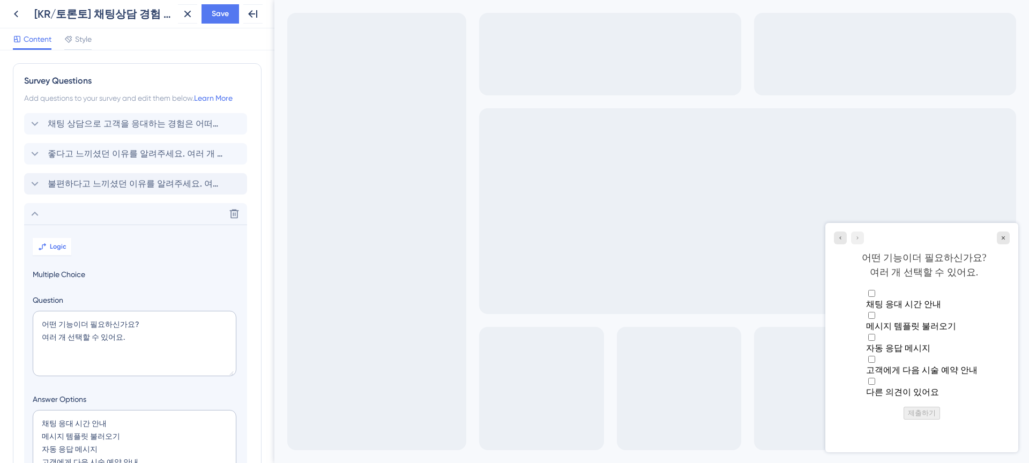
click at [98, 136] on div "채팅 상담으로 고객을 응대하는 경험은 어떠셨나요? 좋다고 느끼셨던 이유를 알려주세요. 여러 개 선택할 수 있어요. 불편하다고 느끼셨던 이유를 …" at bounding box center [137, 377] width 226 height 529
click at [101, 127] on span "채팅 상담으로 고객을 응대하는 경험은 어떠셨나요?" at bounding box center [136, 123] width 177 height 13
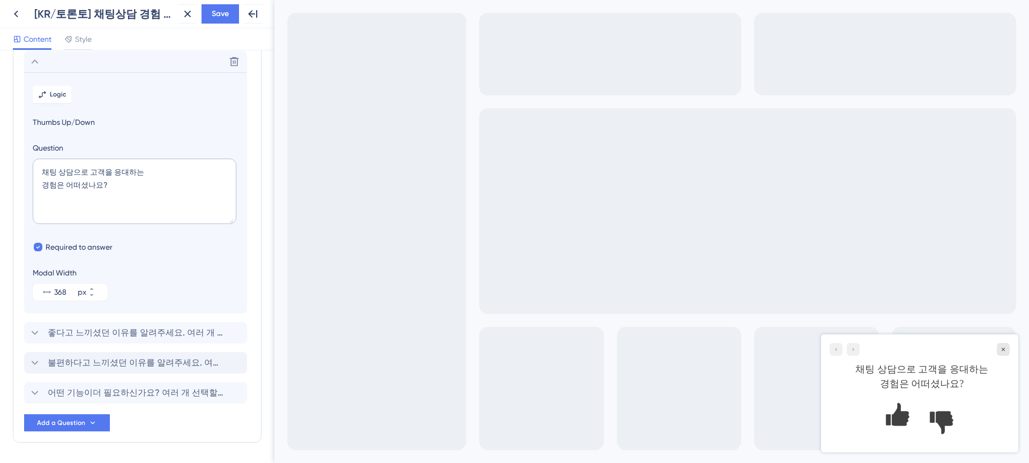
scroll to position [63, 0]
click at [125, 327] on span "좋다고 느끼셨던 이유를 알려주세요. 여러 개 선택할 수 있어요." at bounding box center [136, 332] width 177 height 13
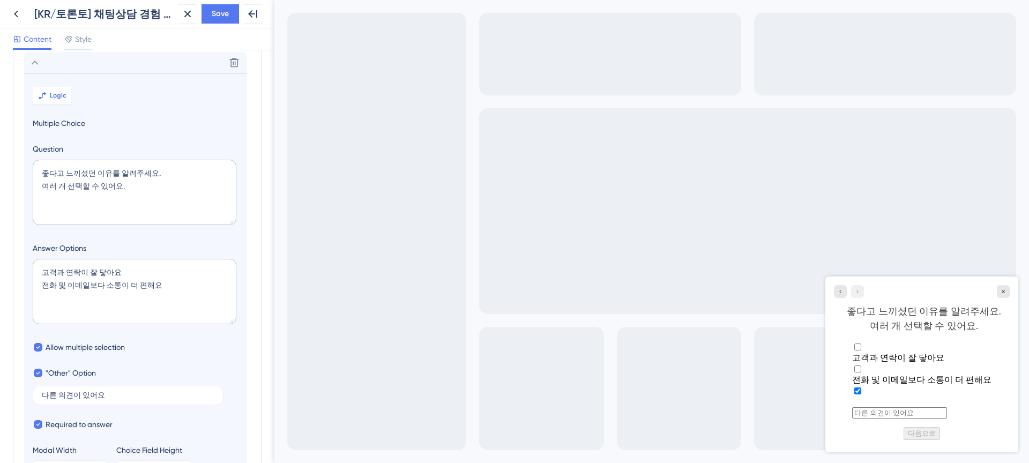
scroll to position [93, 0]
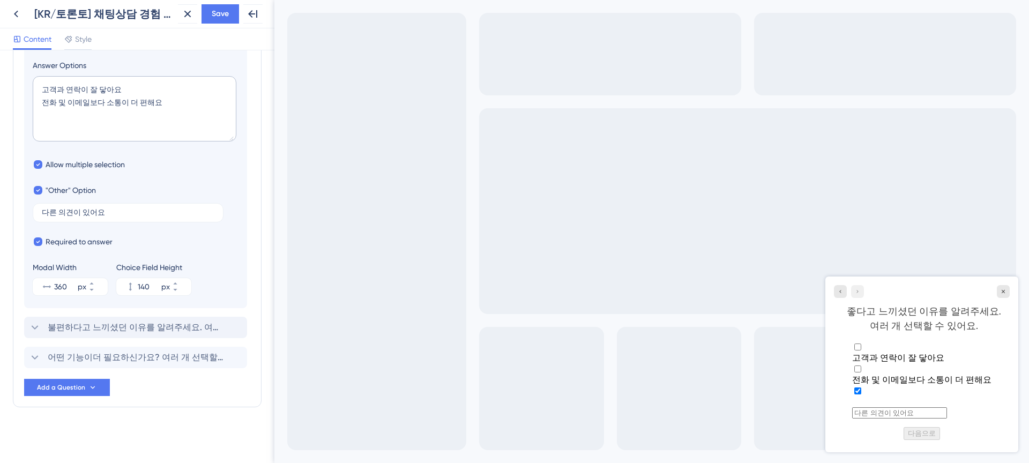
click at [124, 326] on span "불편하다고 느끼셨던 이유를 알려주세요. 여러 개 선택할 수 있어요." at bounding box center [136, 327] width 177 height 13
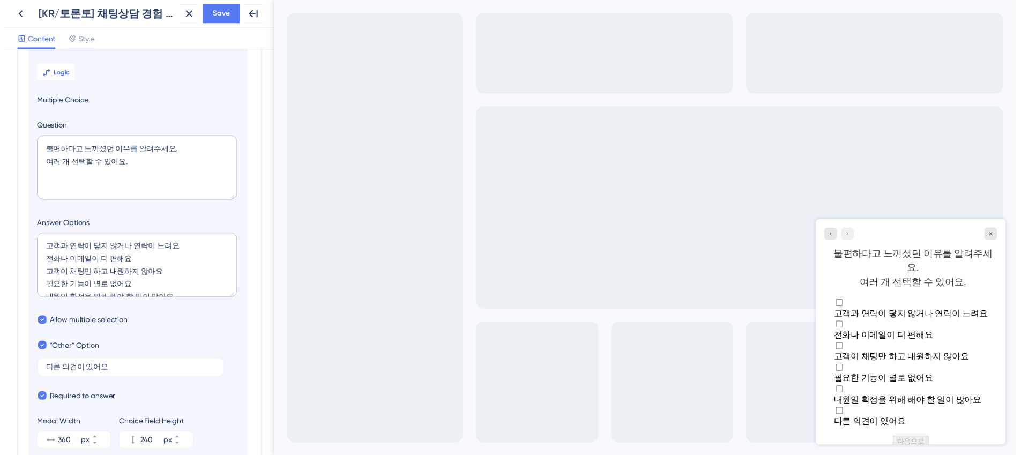
scroll to position [123, 0]
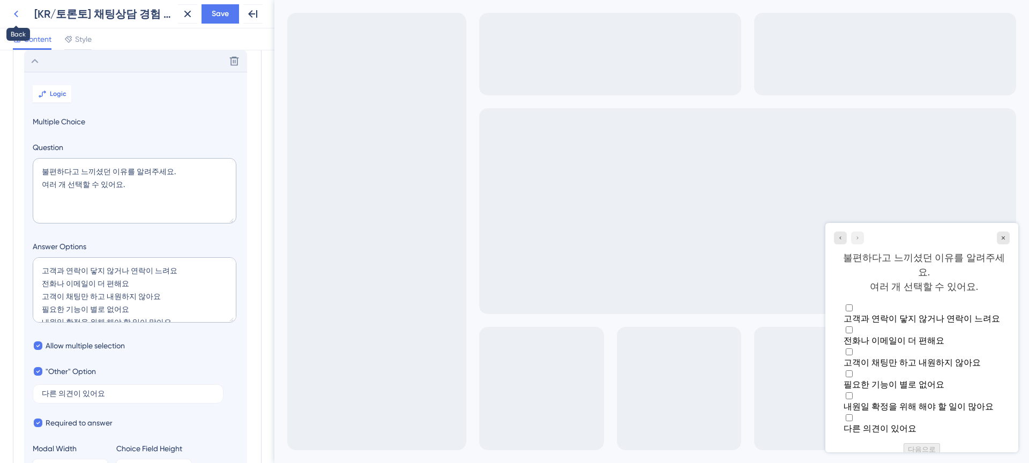
click at [15, 11] on icon at bounding box center [16, 13] width 13 height 13
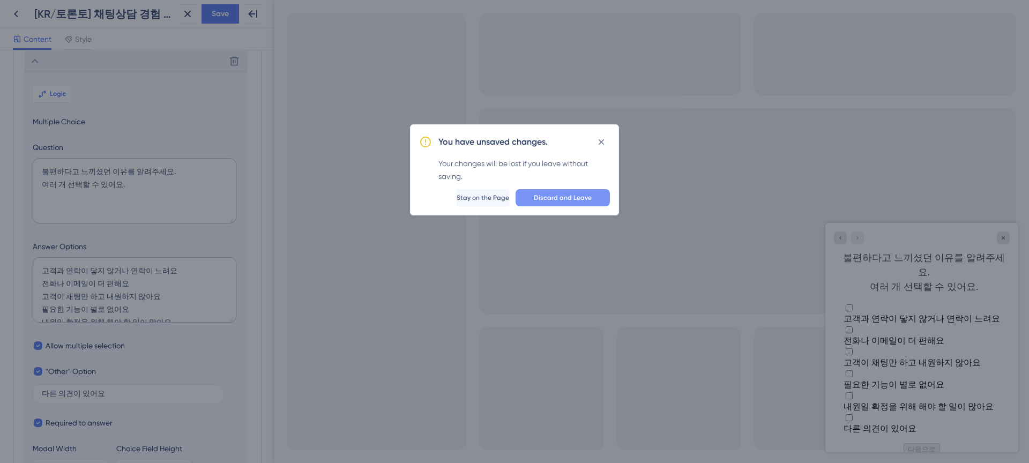
click at [554, 204] on button "Discard and Leave" at bounding box center [562, 197] width 94 height 17
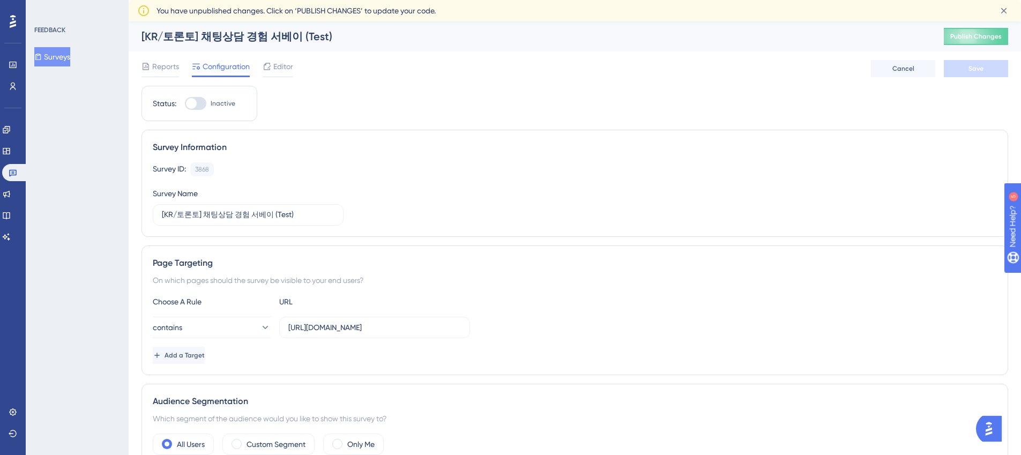
click at [166, 78] on div "Reports Configuration Editor Cancel Save" at bounding box center [574, 68] width 866 height 34
click at [170, 70] on span "Reports" at bounding box center [165, 66] width 27 height 13
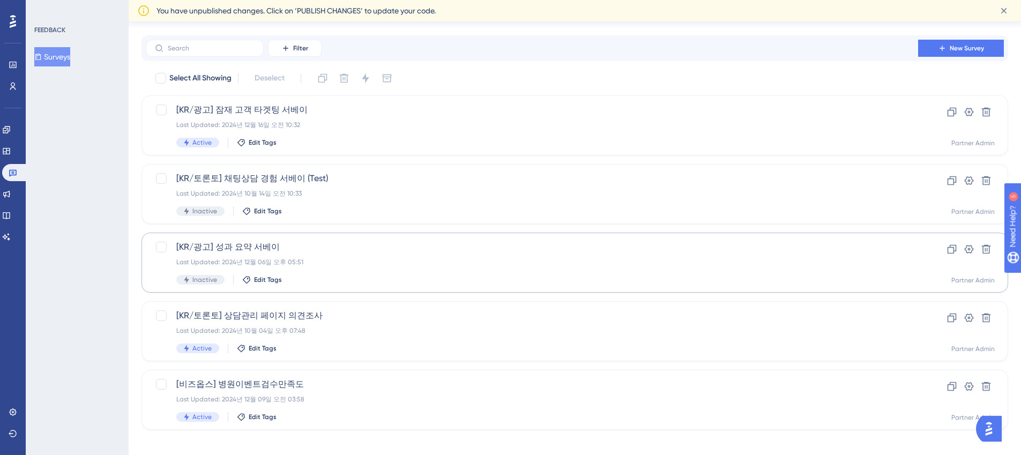
scroll to position [25, 0]
click at [281, 326] on div "Last Updated: 2024년 10월 04일 오후 07:48" at bounding box center [531, 330] width 711 height 9
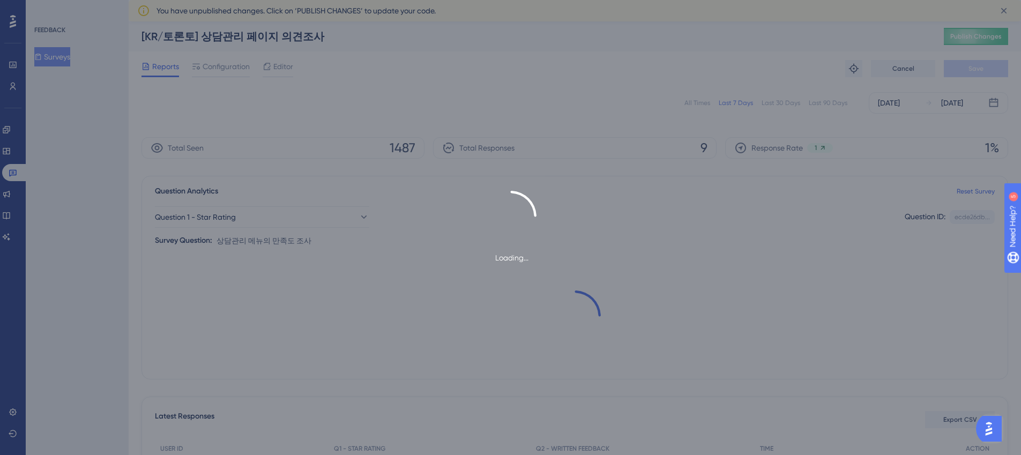
click at [272, 70] on div "Loading..." at bounding box center [510, 227] width 1021 height 455
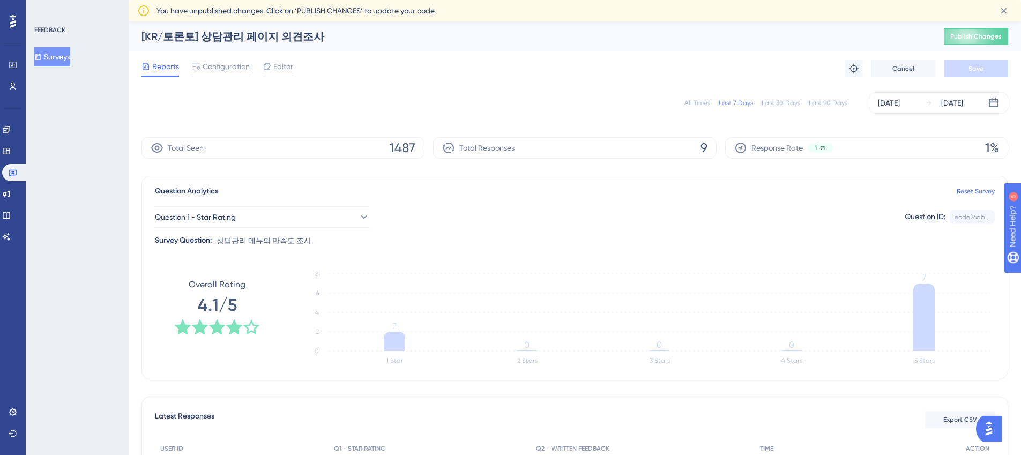
click at [272, 70] on div "Editor" at bounding box center [277, 66] width 31 height 13
click at [97, 137] on div "FEEDBACK Surveys" at bounding box center [77, 227] width 103 height 455
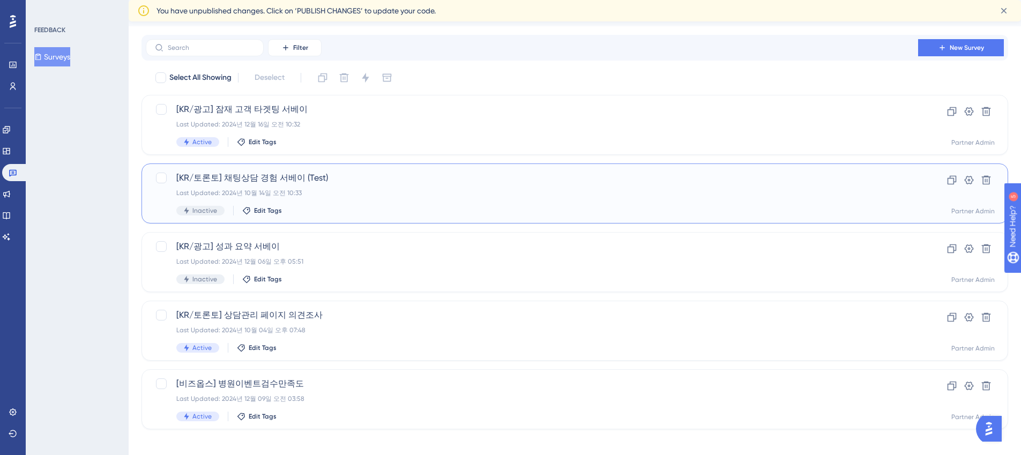
click at [239, 176] on span "[KR/토론토] 채팅상담 경험 서베이 (Test)" at bounding box center [531, 177] width 711 height 13
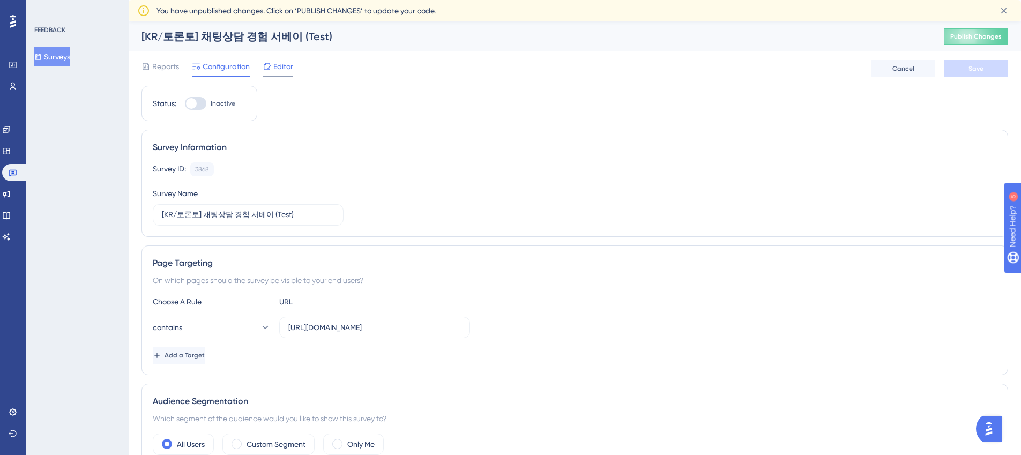
click at [273, 61] on div "Editor" at bounding box center [277, 66] width 31 height 13
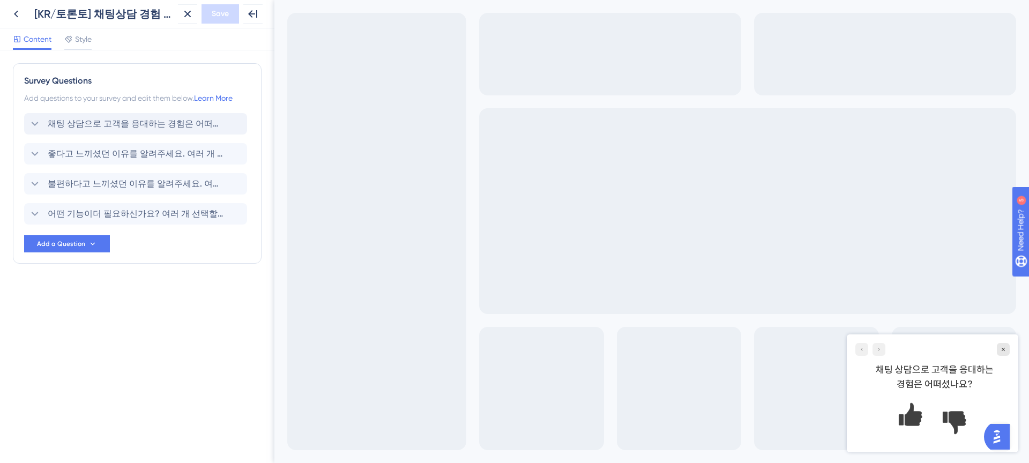
click at [167, 125] on span "채팅 상담으로 고객을 응대하는 경험은 어떠셨나요?" at bounding box center [136, 123] width 177 height 13
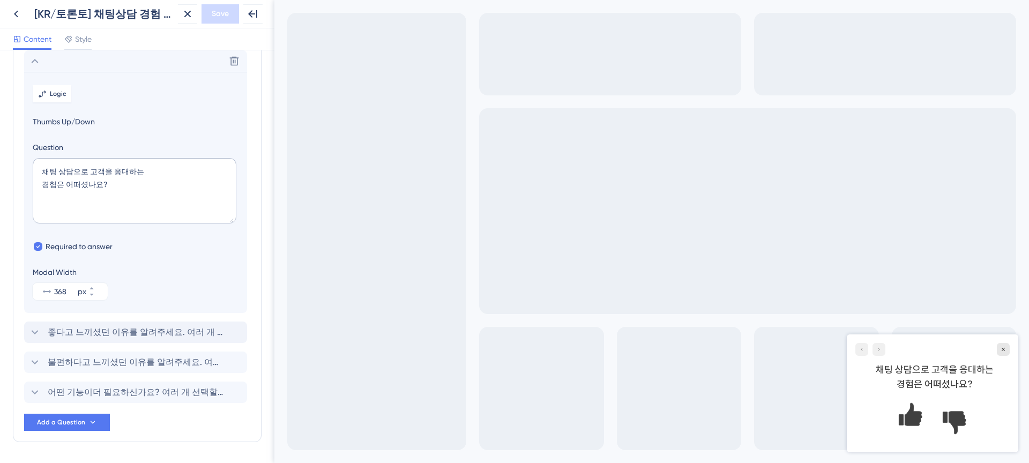
click at [102, 335] on span "좋다고 느끼셨던 이유를 알려주세요. 여러 개 선택할 수 있어요." at bounding box center [136, 332] width 177 height 13
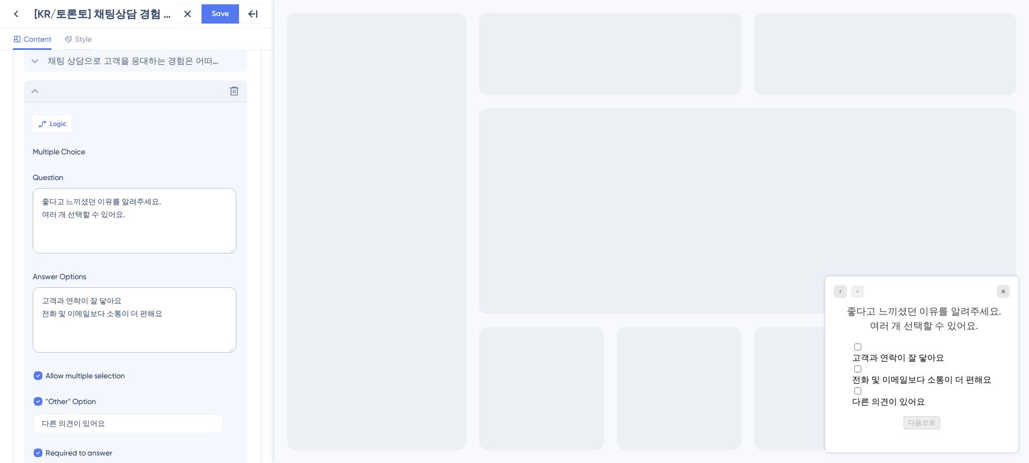
scroll to position [93, 0]
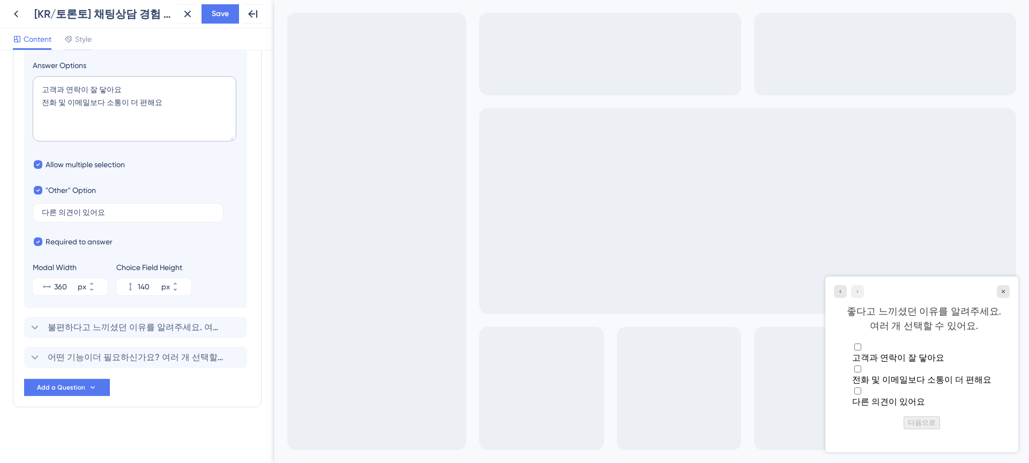
click at [102, 335] on div "불편하다고 느끼셨던 이유를 알려주세요. 여러 개 선택할 수 있어요." at bounding box center [135, 327] width 223 height 21
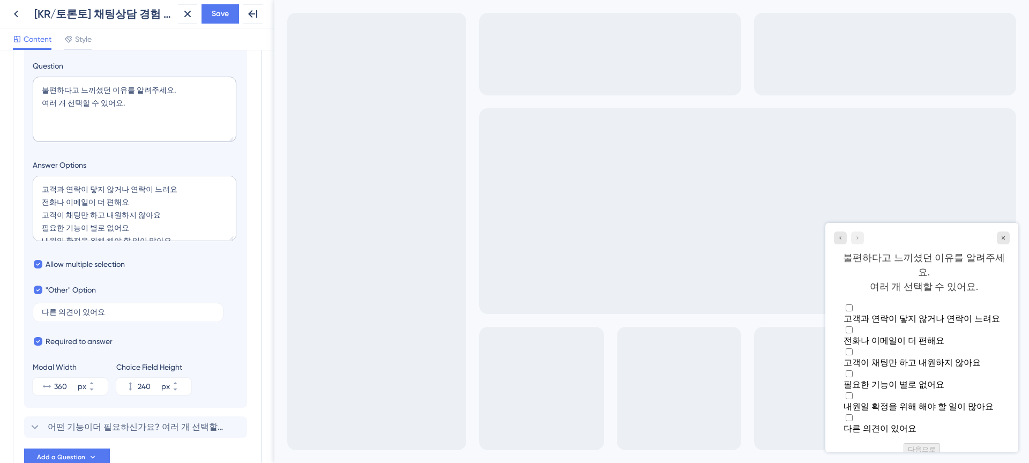
scroll to position [274, 0]
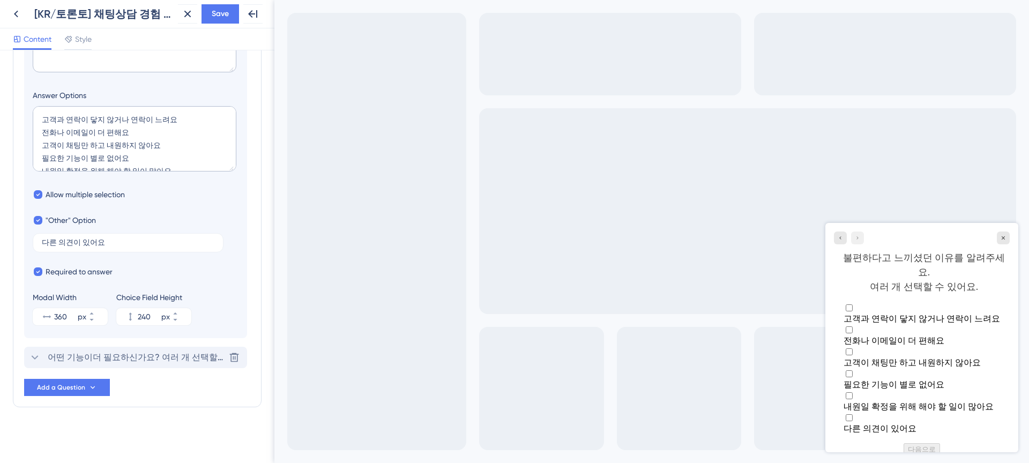
click at [112, 358] on span "어떤 기능이더 필요하신가요? 여러 개 선택할 수 있어요." at bounding box center [136, 357] width 177 height 13
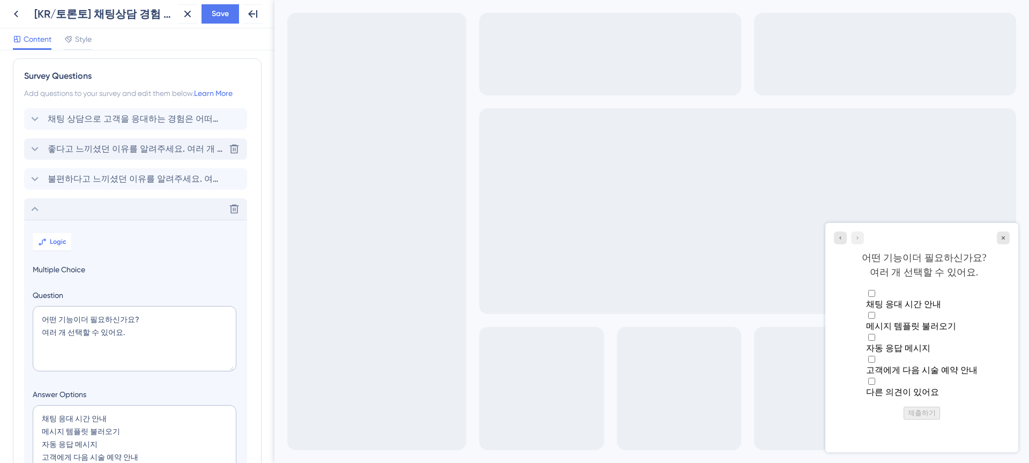
scroll to position [0, 0]
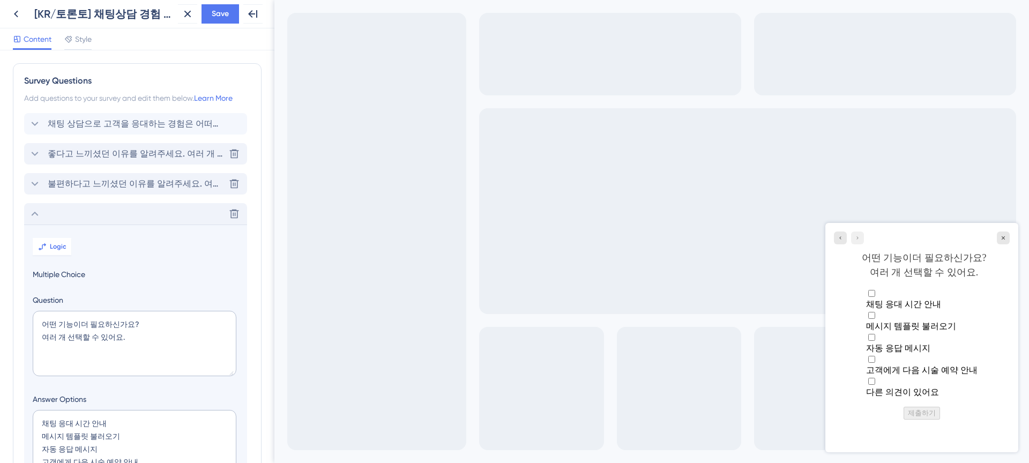
click at [134, 185] on span "불편하다고 느끼셨던 이유를 알려주세요. 여러 개 선택할 수 있어요." at bounding box center [136, 183] width 177 height 13
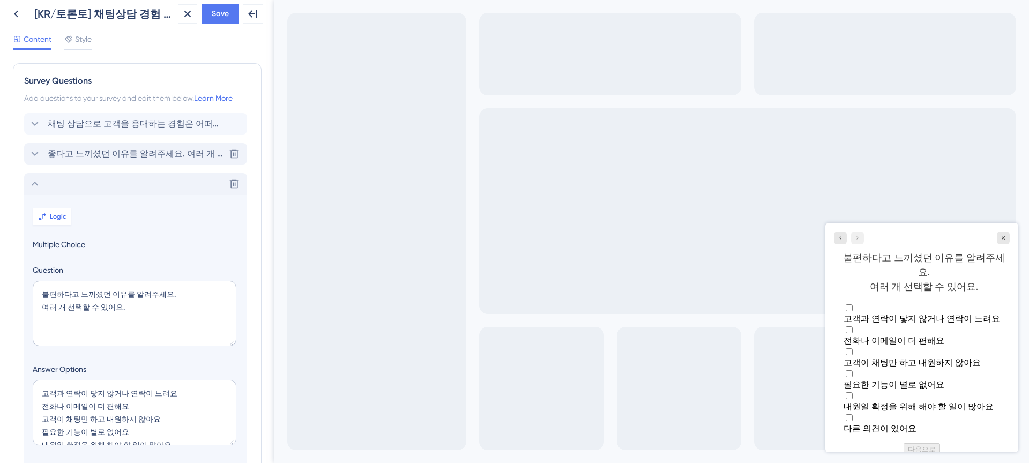
click at [142, 147] on span "좋다고 느끼셨던 이유를 알려주세요. 여러 개 선택할 수 있어요." at bounding box center [136, 153] width 177 height 13
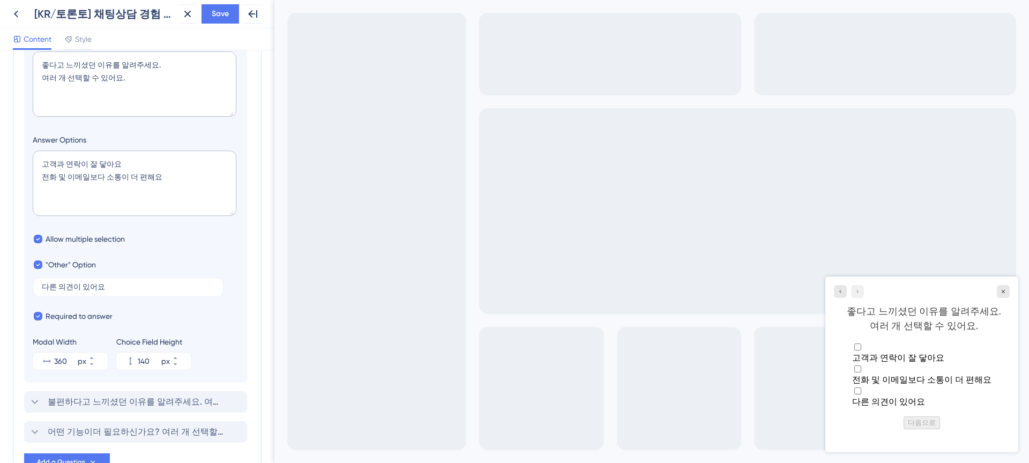
scroll to position [274, 0]
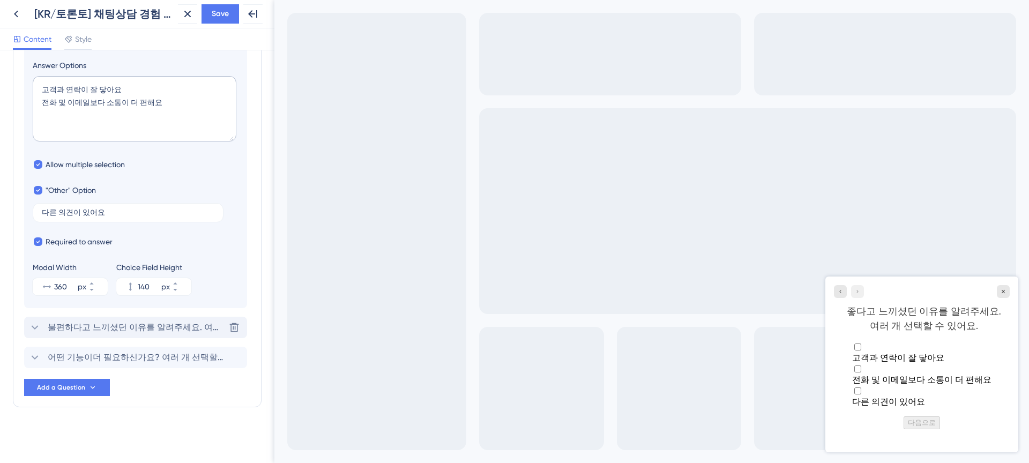
click at [98, 325] on span "불편하다고 느끼셨던 이유를 알려주세요. 여러 개 선택할 수 있어요." at bounding box center [136, 327] width 177 height 13
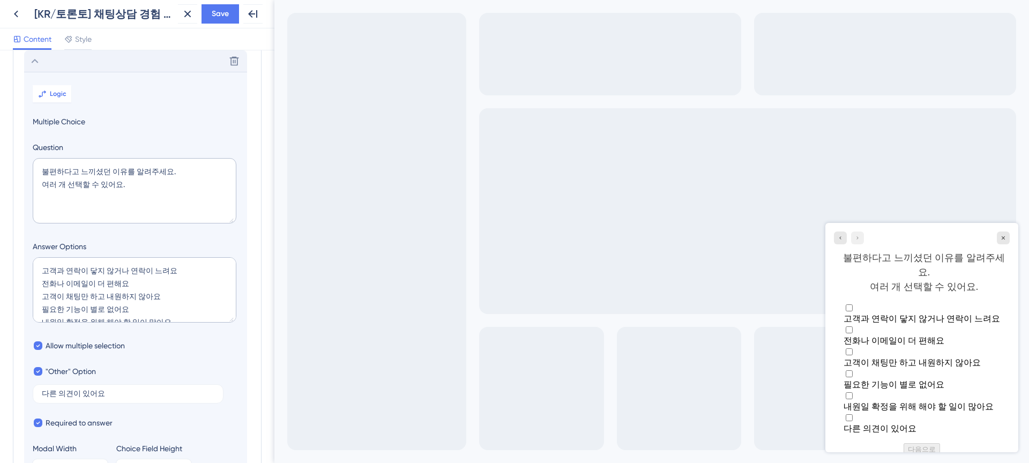
scroll to position [4, 0]
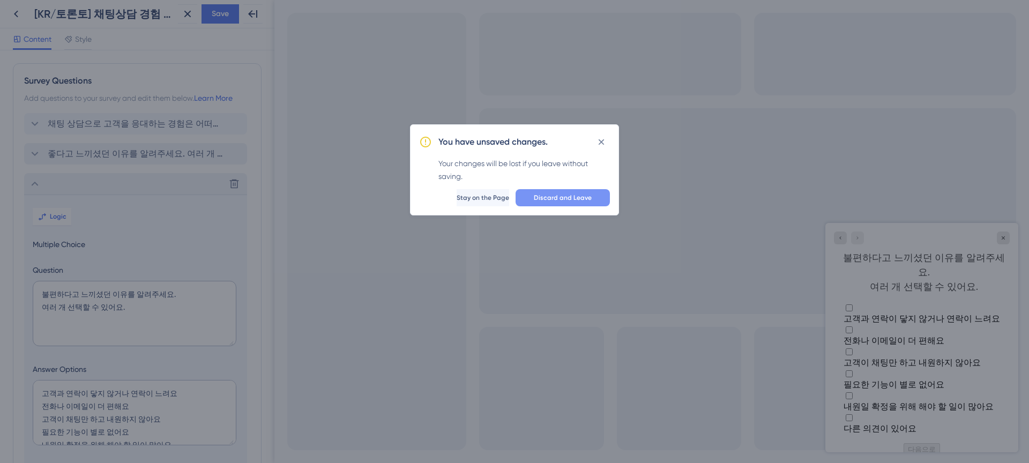
click at [528, 199] on button "Discard and Leave" at bounding box center [562, 197] width 94 height 17
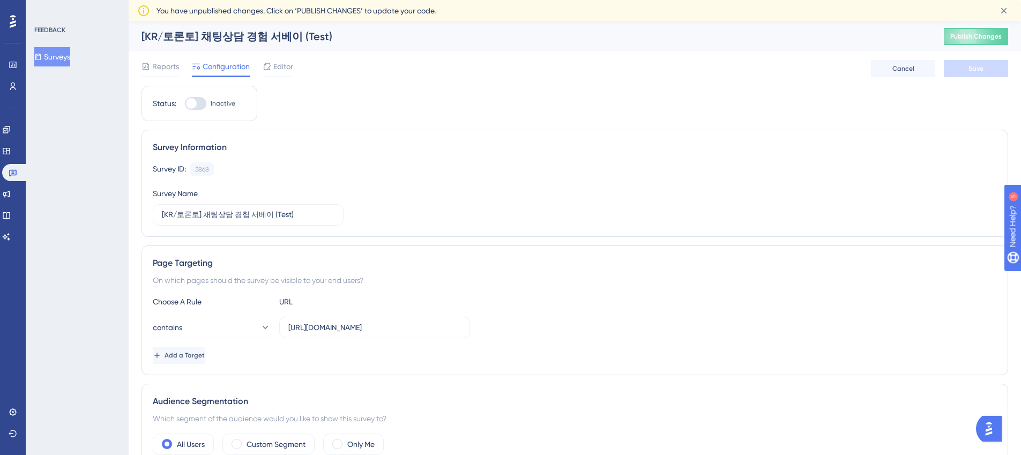
click at [87, 141] on div "FEEDBACK Surveys" at bounding box center [77, 227] width 103 height 455
click at [19, 22] on div at bounding box center [12, 21] width 17 height 17
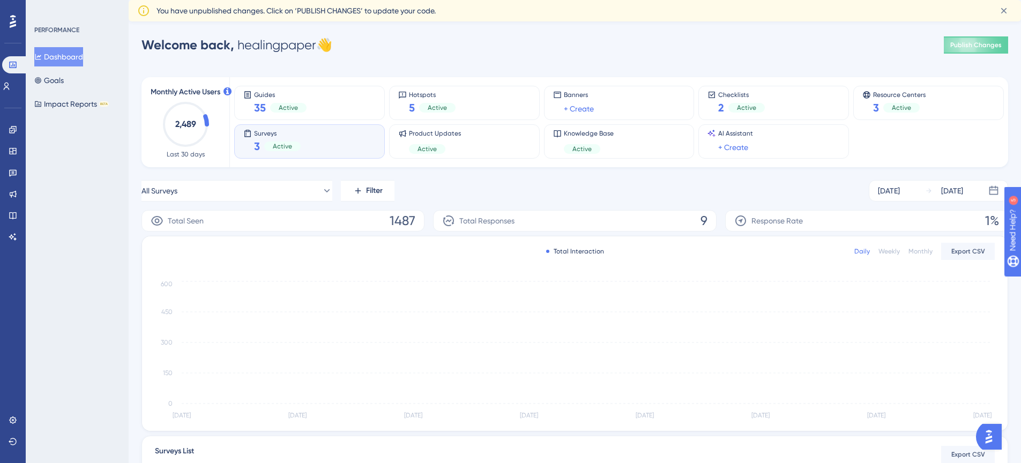
click at [261, 150] on div "3 Active" at bounding box center [277, 146] width 47 height 15
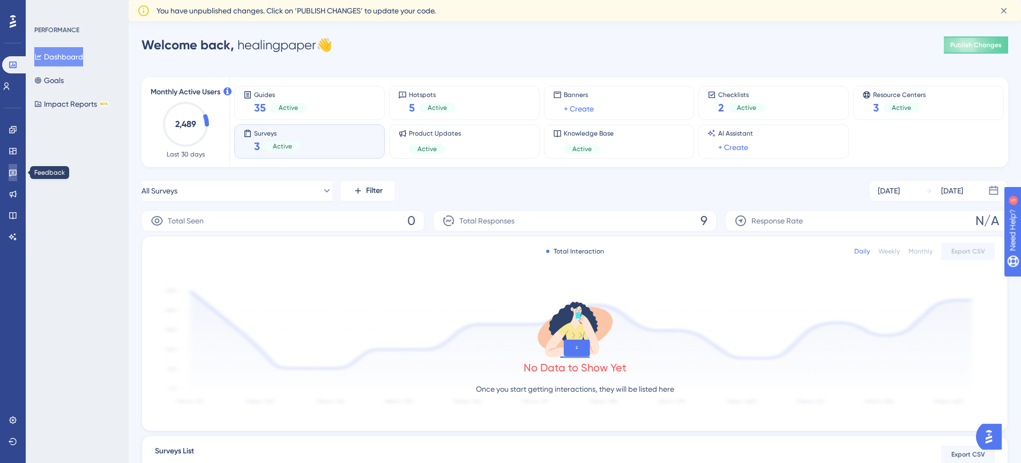
click at [14, 170] on icon at bounding box center [13, 172] width 9 height 9
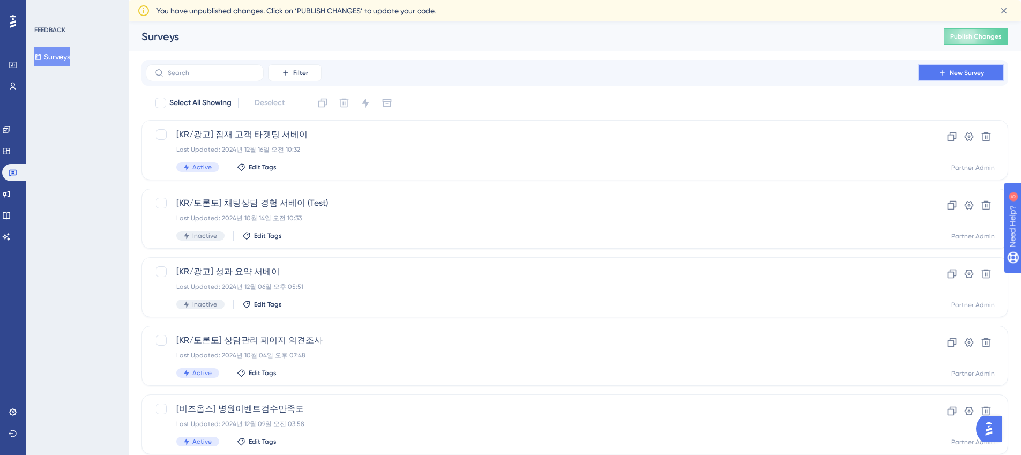
click at [925, 76] on button "New Survey" at bounding box center [961, 72] width 86 height 17
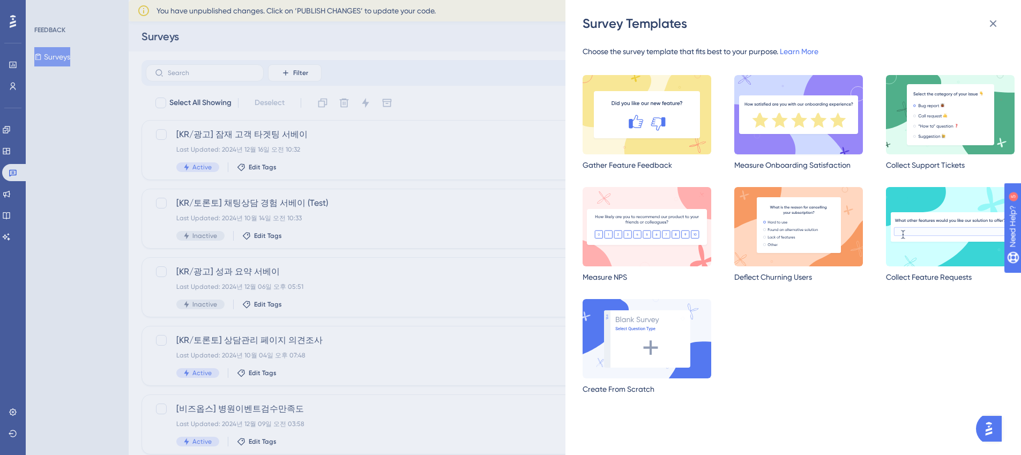
click at [804, 119] on img at bounding box center [798, 114] width 129 height 79
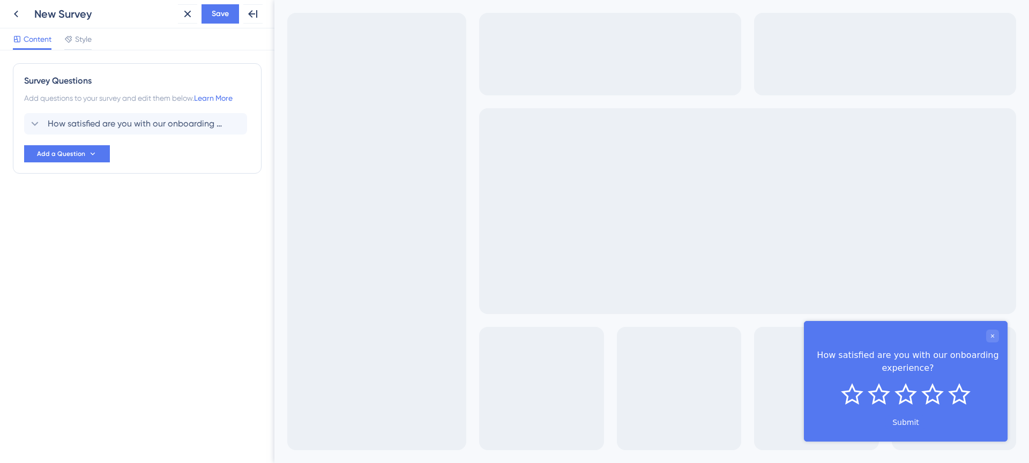
click at [88, 6] on div "New Survey" at bounding box center [103, 13] width 139 height 15
click at [89, 9] on div "New Survey" at bounding box center [103, 13] width 139 height 15
click at [90, 13] on div "New Survey" at bounding box center [103, 13] width 139 height 15
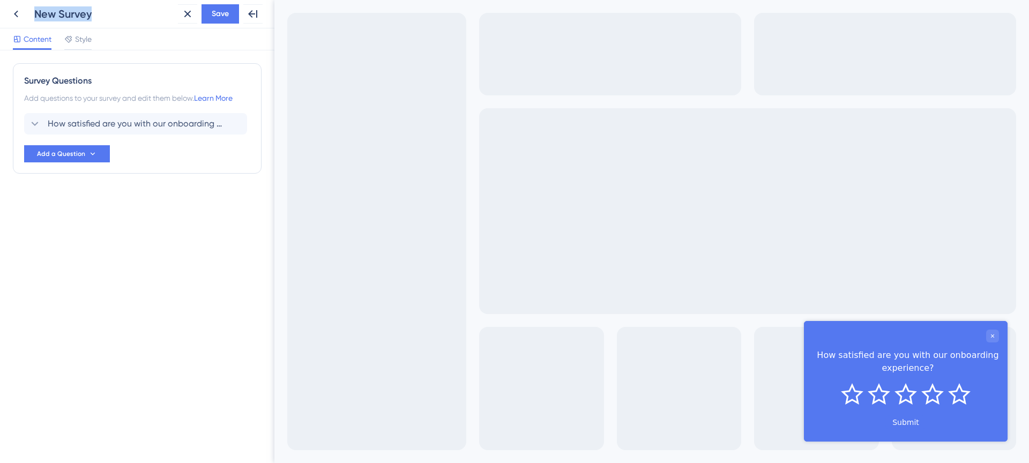
click at [90, 13] on div "New Survey" at bounding box center [103, 13] width 139 height 15
click at [78, 13] on div "New Survey" at bounding box center [103, 13] width 139 height 15
click at [78, 17] on div "New Survey" at bounding box center [103, 13] width 139 height 15
click at [119, 16] on div "New Survey" at bounding box center [103, 13] width 139 height 15
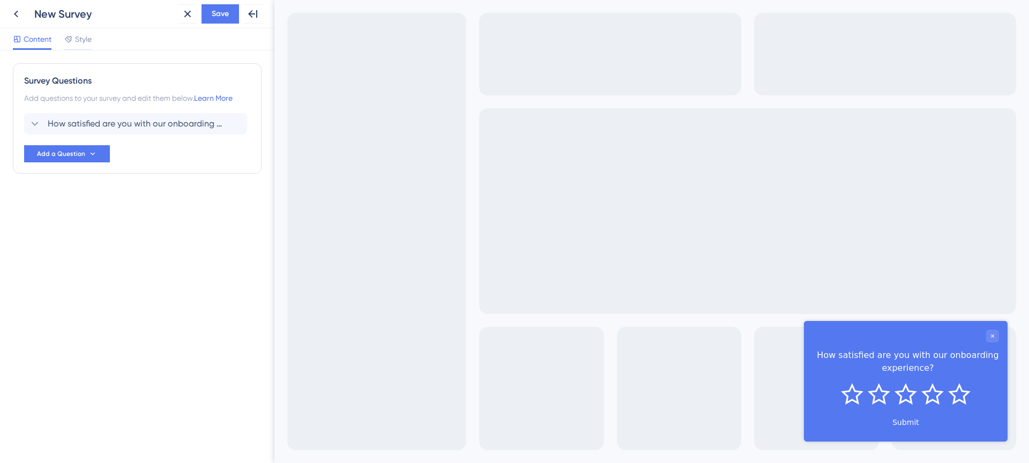
click at [86, 12] on div "New Survey" at bounding box center [103, 13] width 139 height 15
drag, startPoint x: 108, startPoint y: 311, endPoint x: 59, endPoint y: 93, distance: 223.4
click at [108, 310] on div "Survey Questions Add questions to your survey and edit them below. Learn More H…" at bounding box center [137, 256] width 274 height 412
click at [69, 85] on div "Survey Questions" at bounding box center [137, 80] width 226 height 13
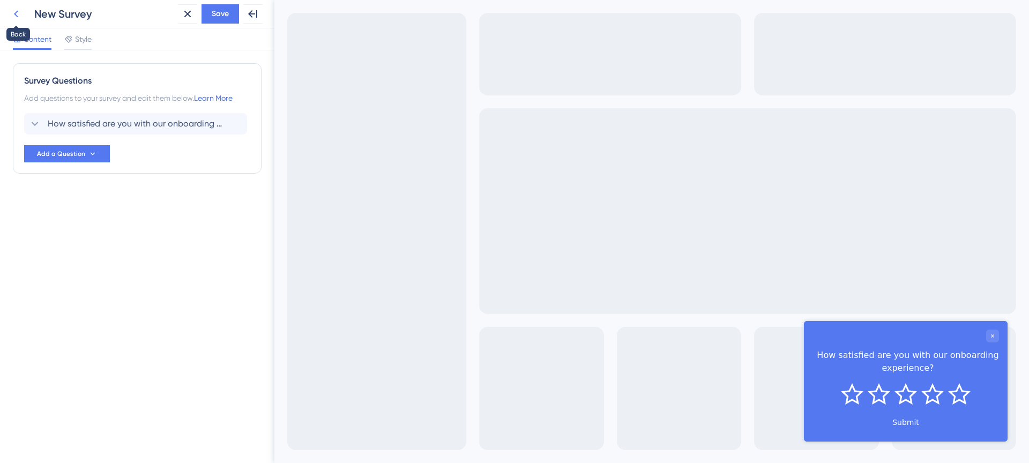
click at [14, 11] on icon at bounding box center [16, 13] width 13 height 13
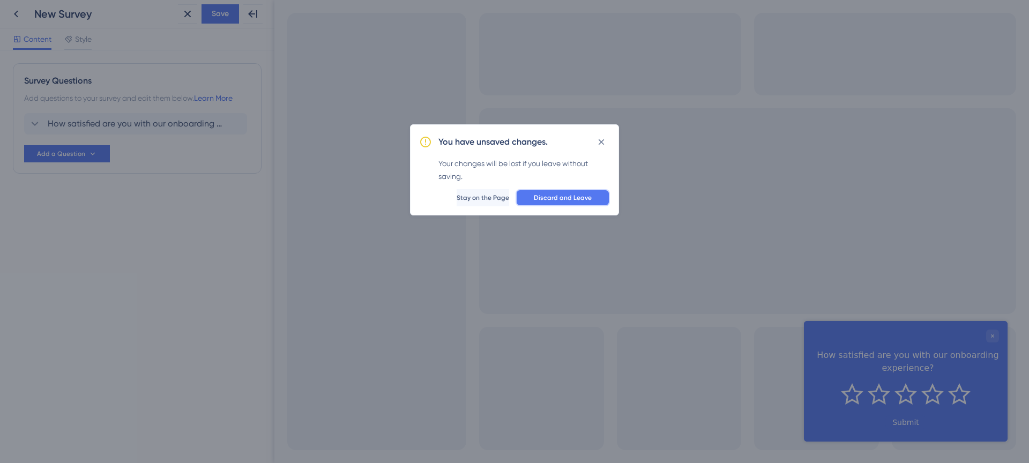
click at [575, 193] on button "Discard and Leave" at bounding box center [562, 197] width 94 height 17
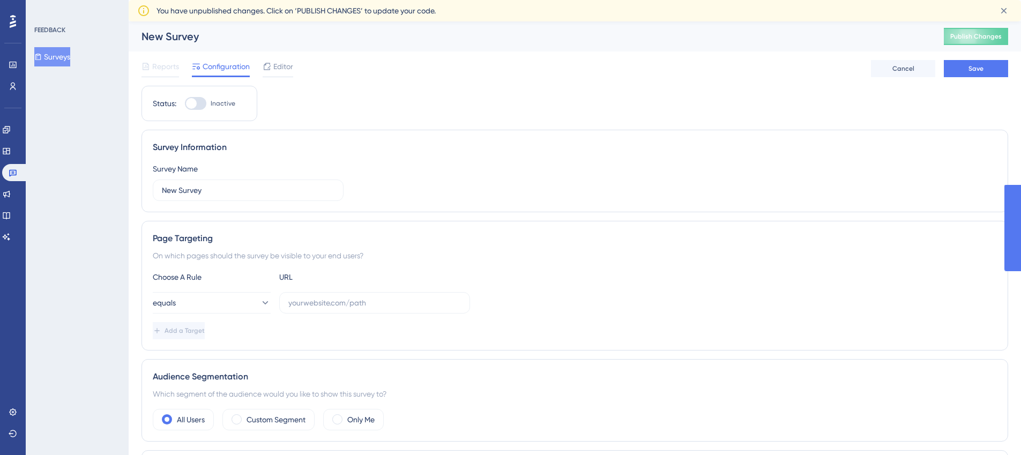
click at [152, 43] on div "New Survey" at bounding box center [528, 36] width 775 height 15
click at [159, 35] on div "New Survey" at bounding box center [528, 36] width 775 height 15
click at [198, 196] on input "New Survey" at bounding box center [248, 190] width 172 height 12
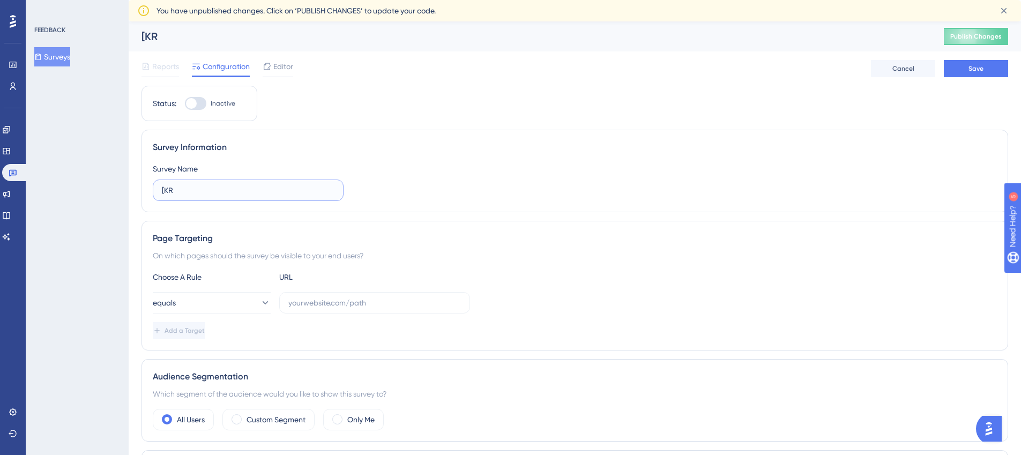
paste input "[KR/광고] 잠재 고객 타겟팅 서베이"
drag, startPoint x: 162, startPoint y: 191, endPoint x: 66, endPoint y: 196, distance: 96.0
drag, startPoint x: 195, startPoint y: 190, endPoint x: 241, endPoint y: 192, distance: 46.1
click at [241, 192] on input "[KR/광고] 잠재 고객 타겟팅 서베이" at bounding box center [248, 190] width 172 height 12
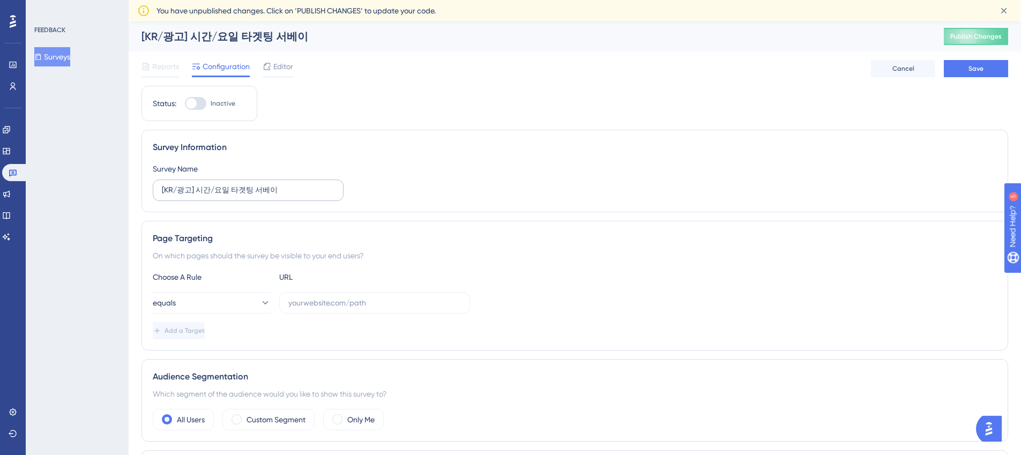
click at [160, 187] on label "[KR/광고] 시간/요일 타겟팅 서베이" at bounding box center [248, 189] width 191 height 21
click at [162, 187] on input "[KR/광고] 시간/요일 타겟팅 서베이" at bounding box center [248, 190] width 172 height 12
click at [162, 189] on input "[KR/광고] 시간/요일 타겟팅 서베이" at bounding box center [248, 190] width 172 height 12
type input "(테스트) [KR/광고] 시간/요일 타겟팅 서베이"
click at [95, 194] on div "FEEDBACK Surveys" at bounding box center [77, 227] width 103 height 455
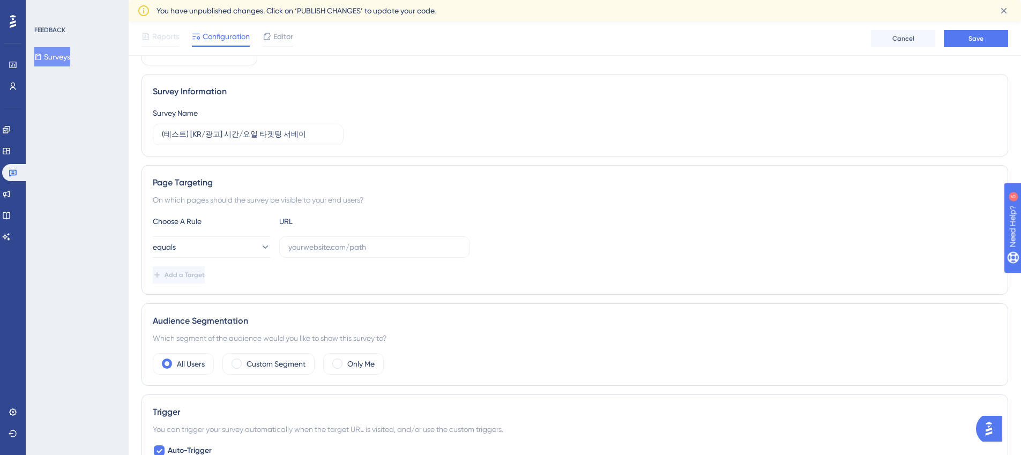
scroll to position [69, 0]
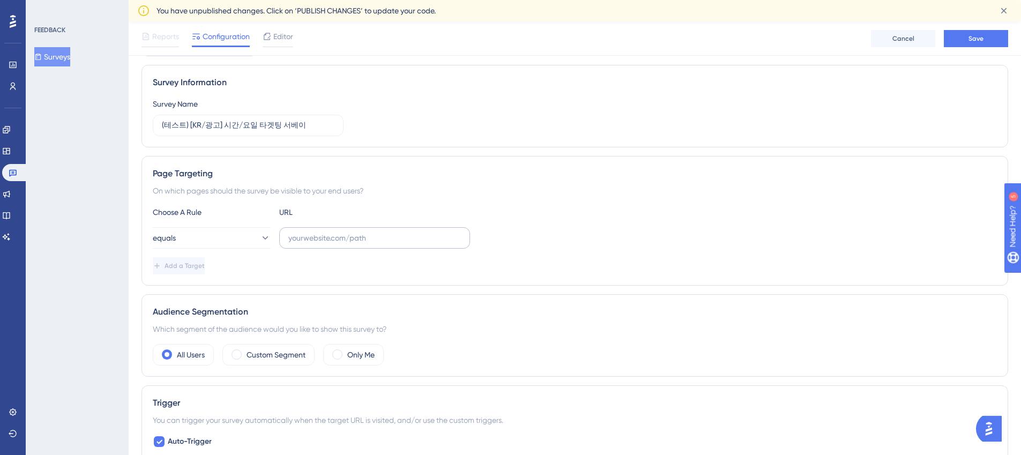
click at [342, 244] on label at bounding box center [374, 237] width 191 height 21
click at [342, 244] on input "text" at bounding box center [374, 238] width 172 height 12
click at [210, 242] on button "equals" at bounding box center [212, 237] width 118 height 21
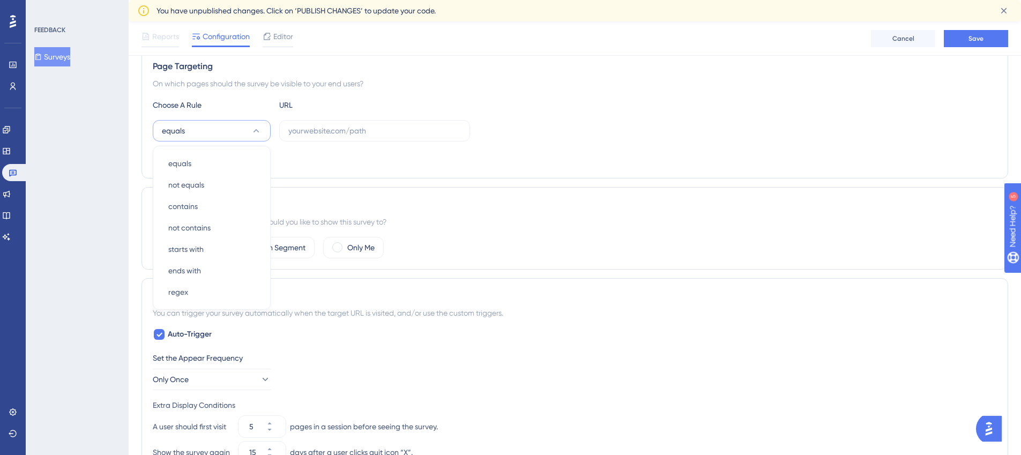
click at [89, 206] on div "FEEDBACK Surveys" at bounding box center [77, 227] width 103 height 455
click at [208, 119] on div "Choose A Rule URL equals Add a Target" at bounding box center [575, 133] width 844 height 69
click at [213, 134] on button "equals" at bounding box center [212, 130] width 118 height 21
click at [212, 207] on div "contains contains" at bounding box center [211, 206] width 87 height 21
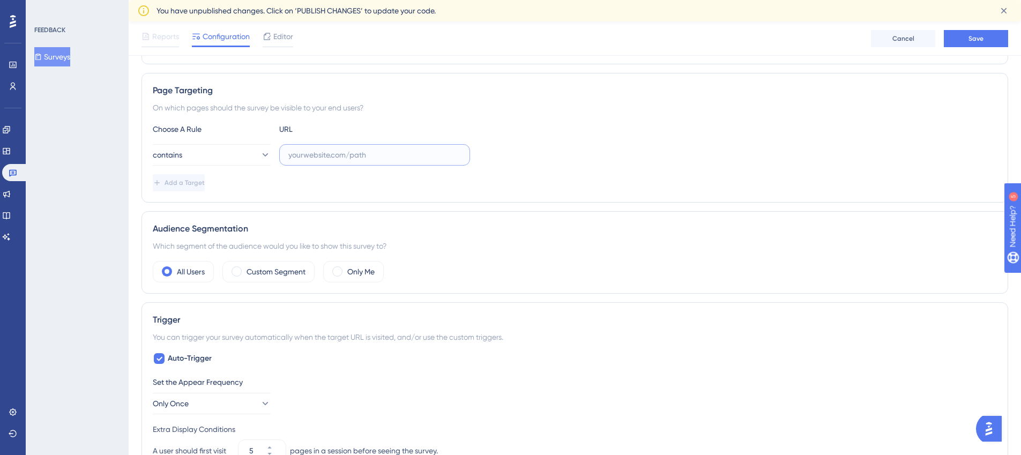
click at [301, 153] on input "text" at bounding box center [374, 155] width 172 height 12
paste input "https://partner.gangnamunni.com/ads/search-ads"
click at [307, 157] on input "https://partner.gangnamunni.com/ads/search-ads" at bounding box center [374, 155] width 172 height 12
drag, startPoint x: 316, startPoint y: 155, endPoint x: 269, endPoint y: 154, distance: 46.1
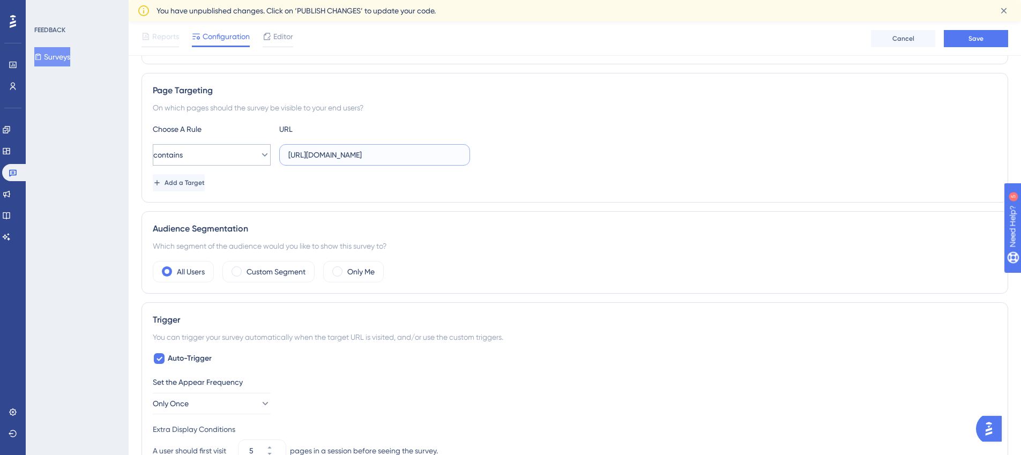
click at [269, 154] on div "contains https://partner.gangnamunni.com/ads/search-ads" at bounding box center [311, 154] width 317 height 21
type input "[DOMAIN_NAME][URL]"
click at [485, 201] on div "Page Targeting On which pages should the survey be visible to your end users? C…" at bounding box center [574, 138] width 866 height 130
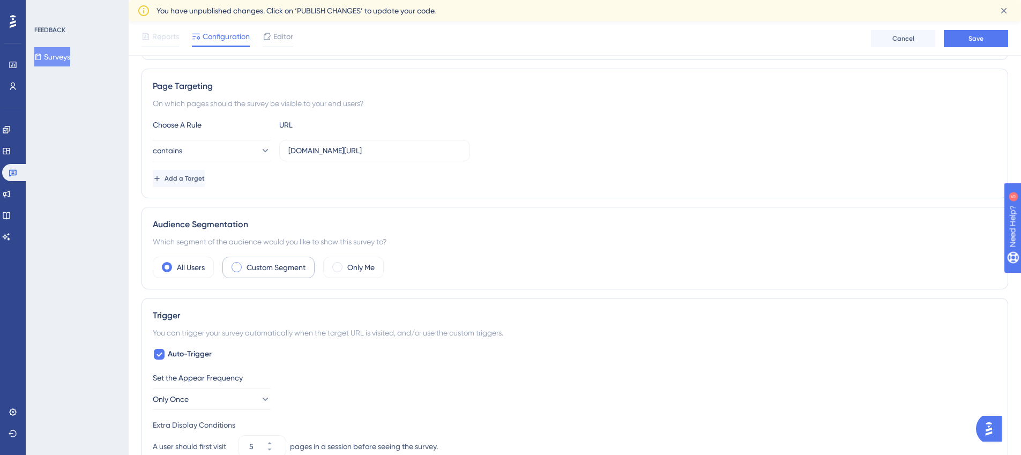
click at [267, 267] on label "Custom Segment" at bounding box center [275, 267] width 59 height 13
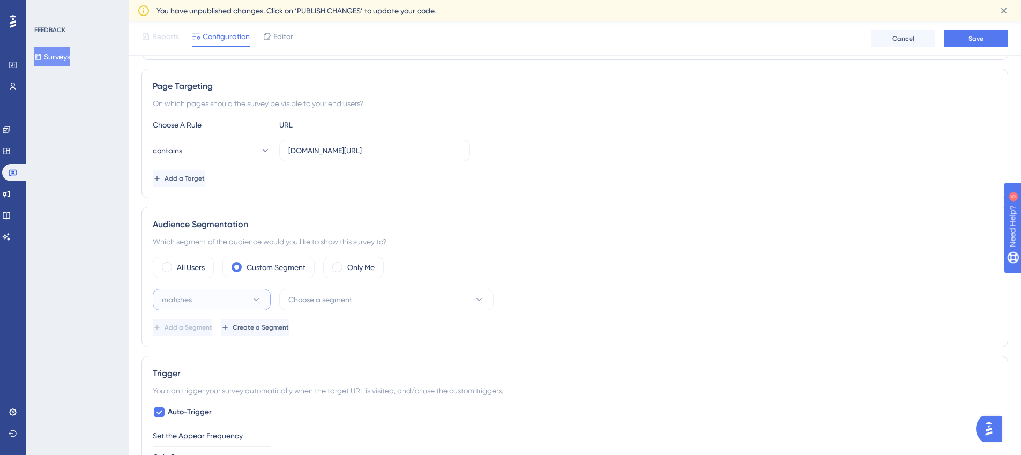
click at [235, 298] on button "matches" at bounding box center [212, 299] width 118 height 21
click at [238, 327] on div "matches matches" at bounding box center [211, 331] width 87 height 21
click at [310, 304] on span "Choose a segment" at bounding box center [320, 299] width 64 height 13
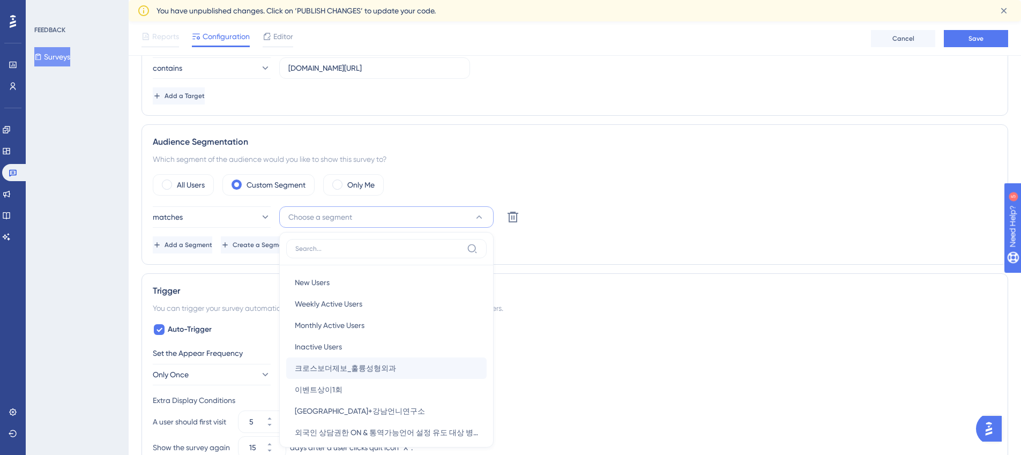
scroll to position [237, 0]
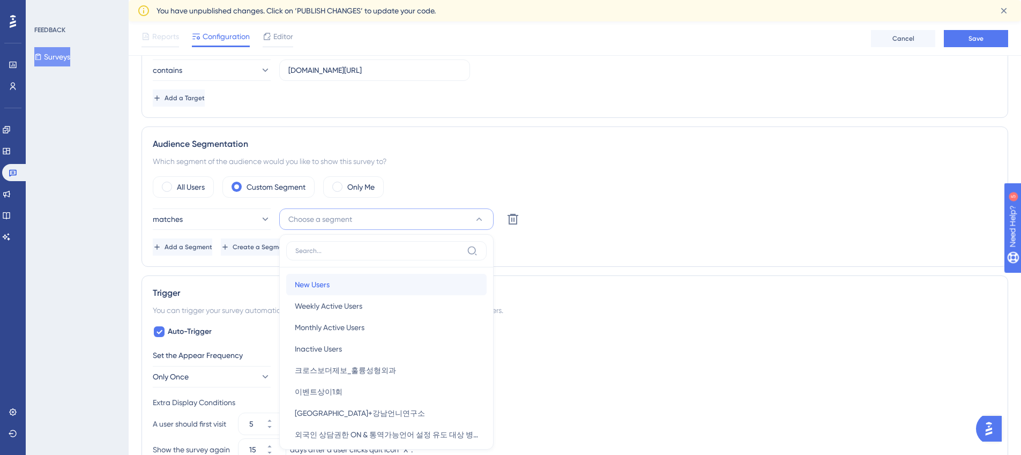
click at [355, 289] on div "New Users New Users" at bounding box center [386, 284] width 183 height 21
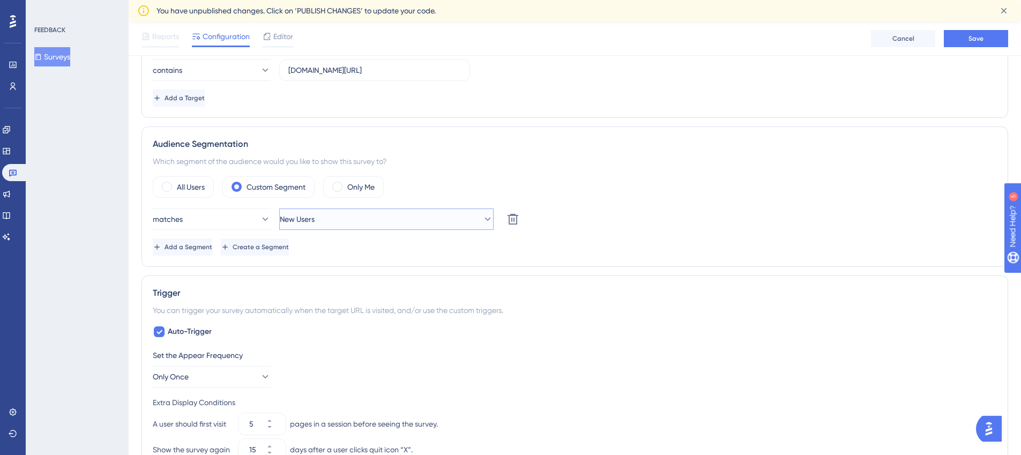
click at [378, 215] on button "New Users" at bounding box center [386, 218] width 214 height 21
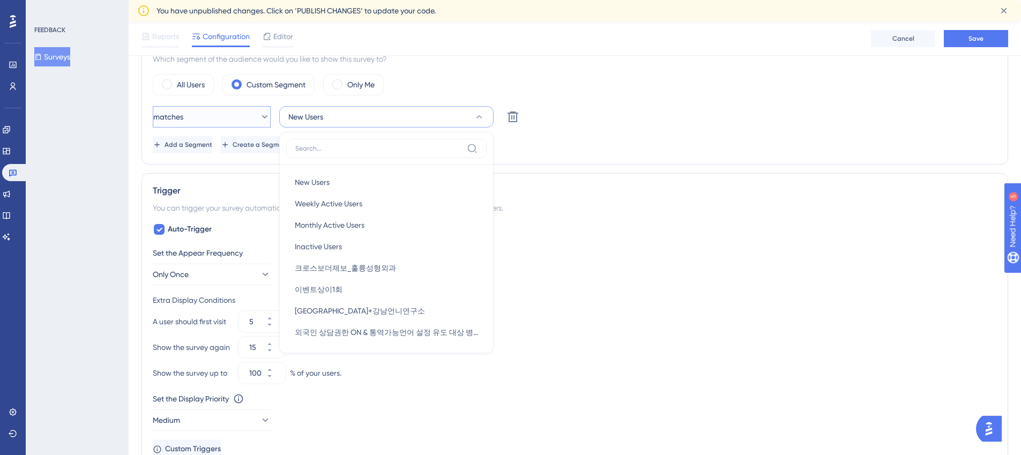
scroll to position [338, 0]
click at [201, 123] on button "matches" at bounding box center [212, 117] width 118 height 21
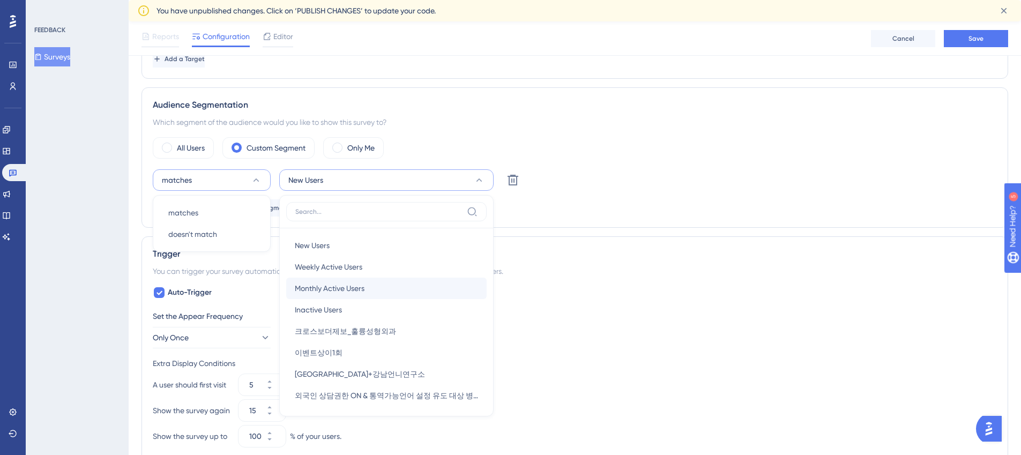
scroll to position [274, 0]
click at [363, 286] on span "Monthly Active Users" at bounding box center [330, 289] width 70 height 13
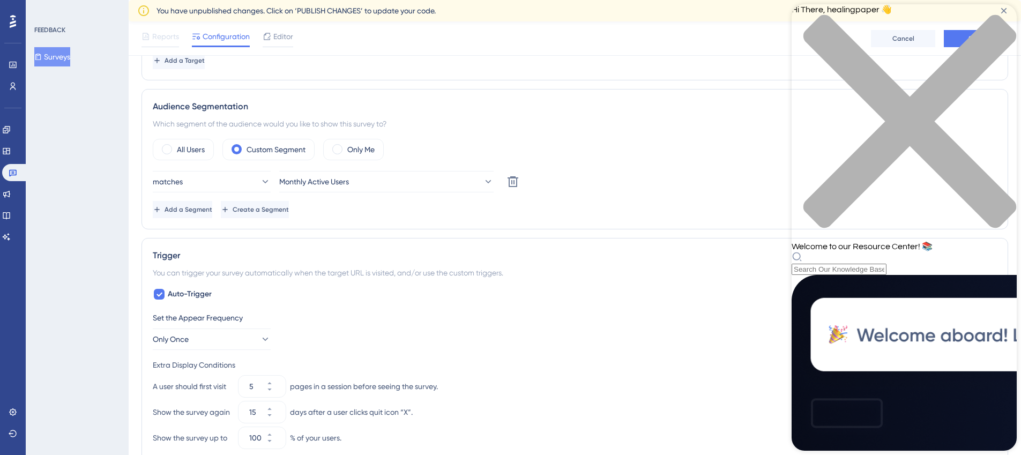
click at [888, 251] on div "Resource Center Header" at bounding box center [903, 263] width 225 height 24
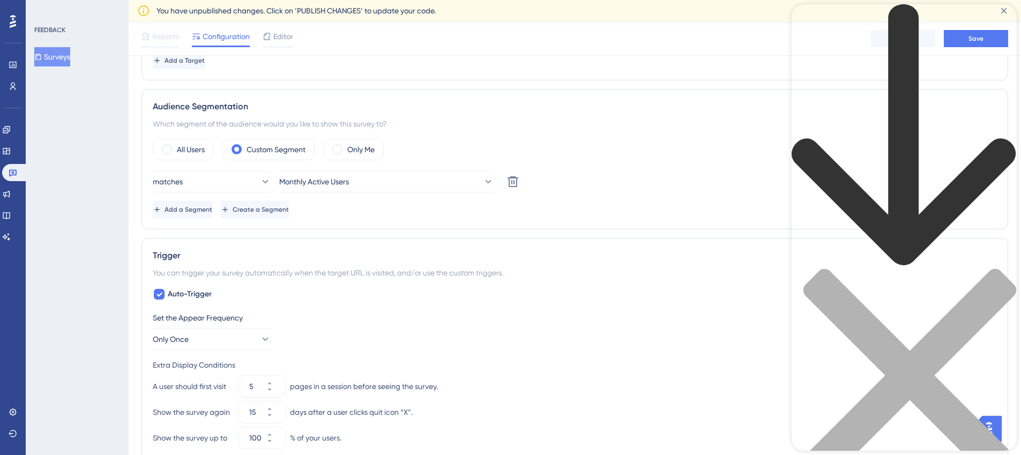
type input "a"
type input "audience segmentation"
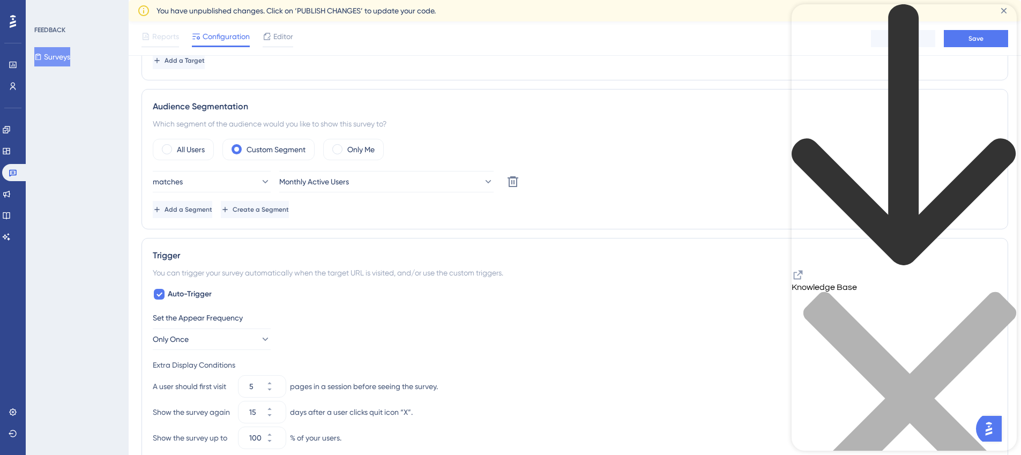
click at [925, 291] on icon "close resource center" at bounding box center [903, 403] width 225 height 225
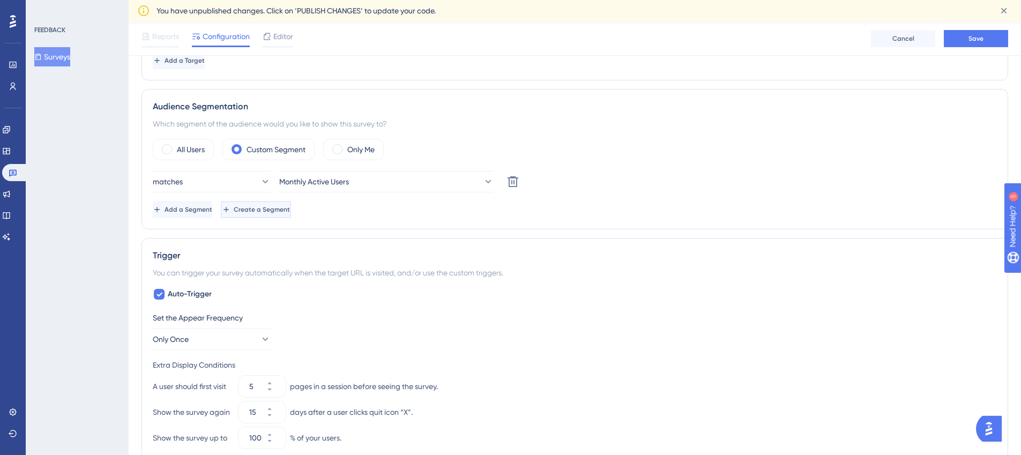
click at [290, 213] on span "Create a Segment" at bounding box center [262, 209] width 56 height 9
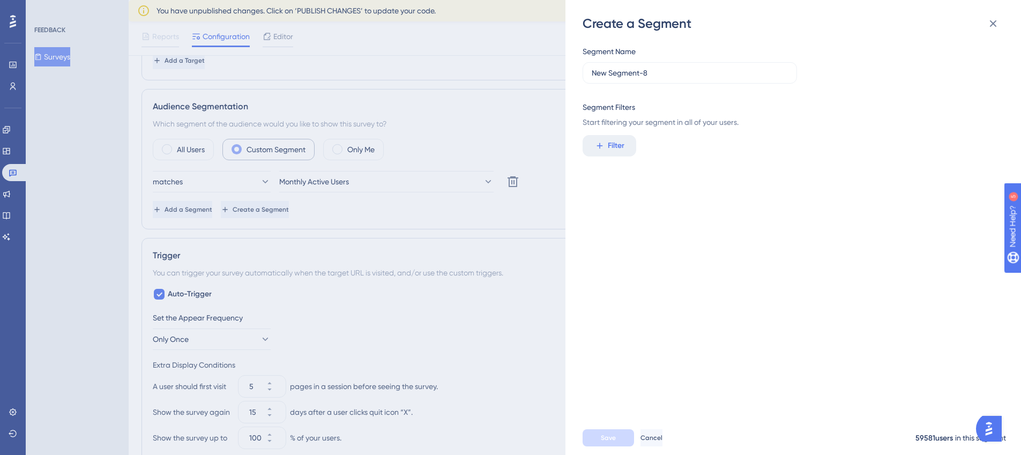
click at [284, 159] on div "Create a Segment Segment Name New Segment-8 Segment Filters Start filtering you…" at bounding box center [510, 227] width 1021 height 455
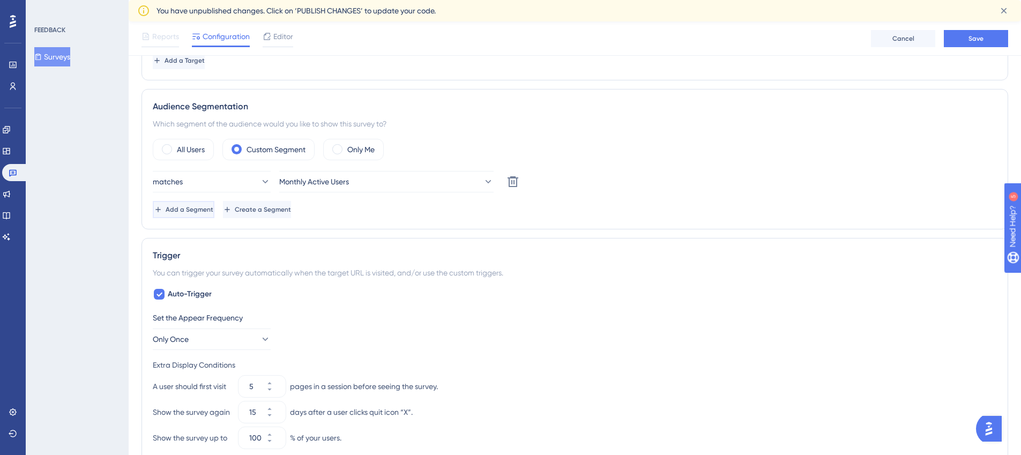
click at [213, 208] on span "Add a Segment" at bounding box center [190, 209] width 48 height 9
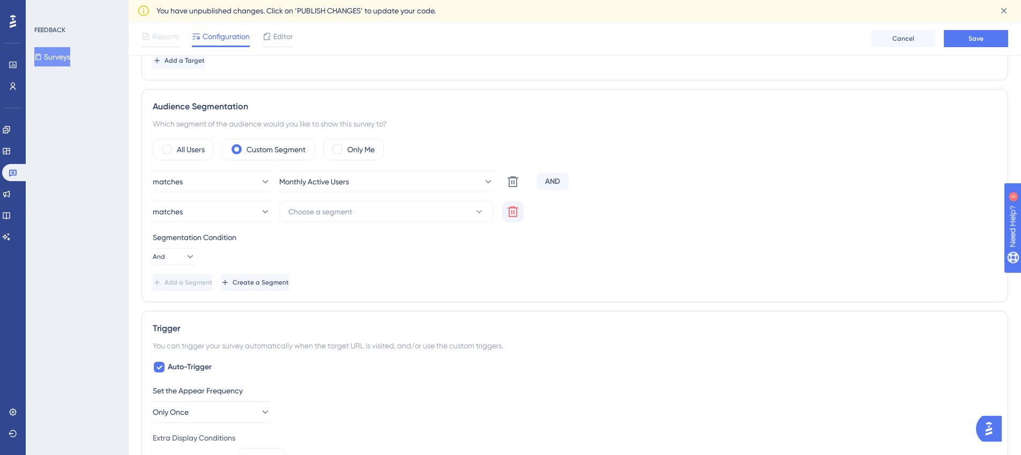
click at [510, 213] on icon at bounding box center [512, 211] width 13 height 13
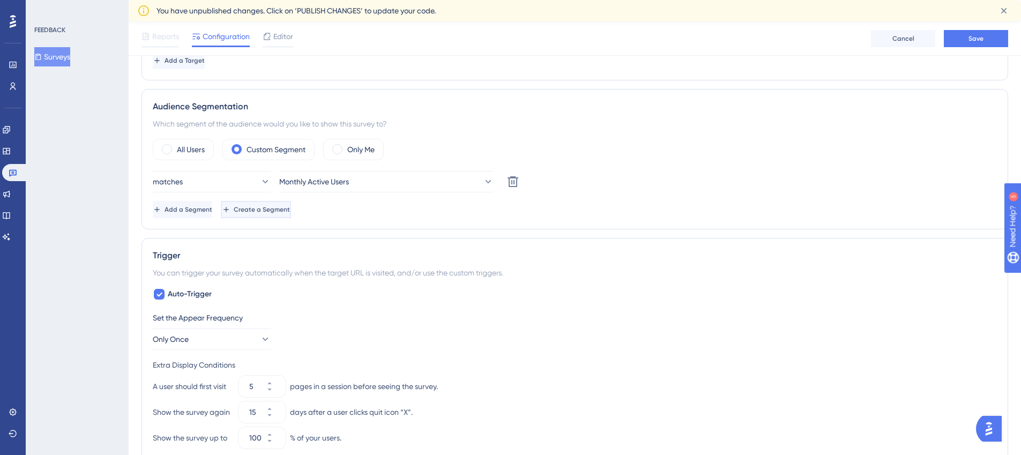
click at [291, 212] on button "Create a Segment" at bounding box center [256, 209] width 70 height 17
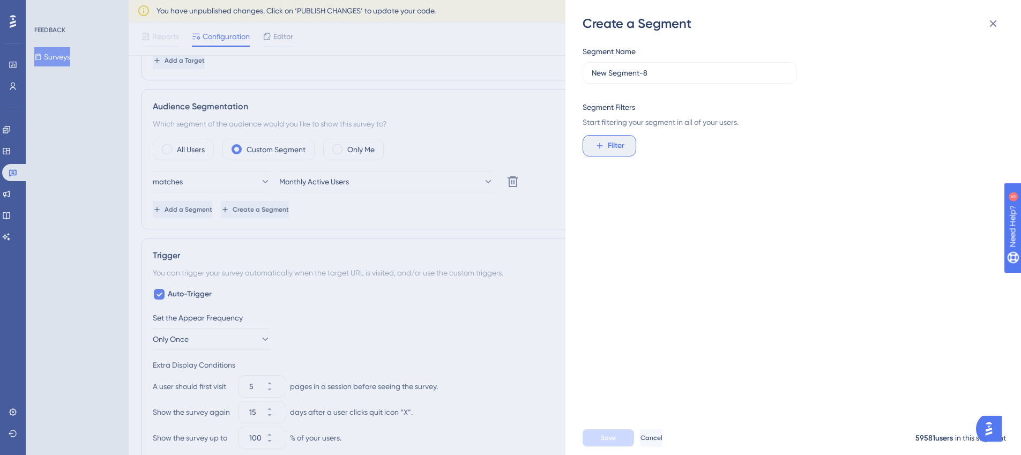
click at [631, 149] on button "Filter" at bounding box center [609, 145] width 54 height 21
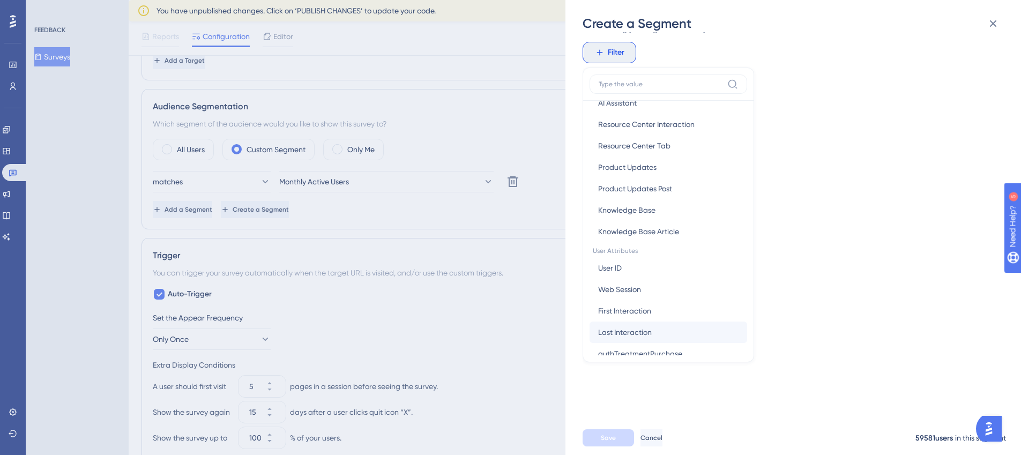
scroll to position [381, 0]
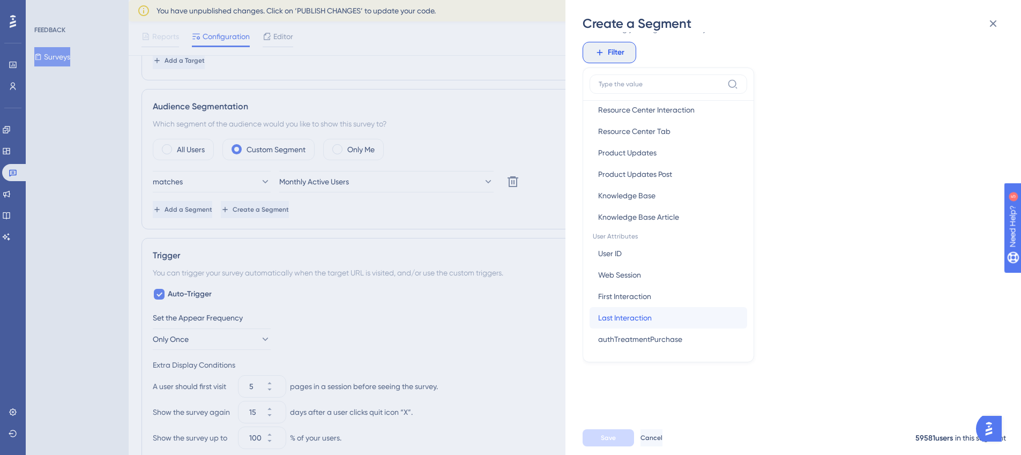
click at [646, 320] on span "Last Interaction" at bounding box center [625, 317] width 54 height 13
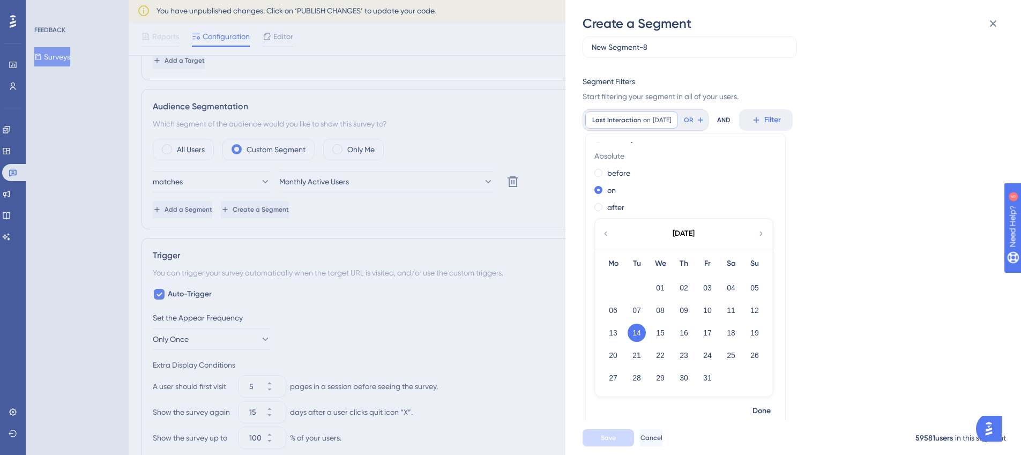
scroll to position [27, 0]
click at [671, 118] on icon at bounding box center [669, 118] width 3 height 3
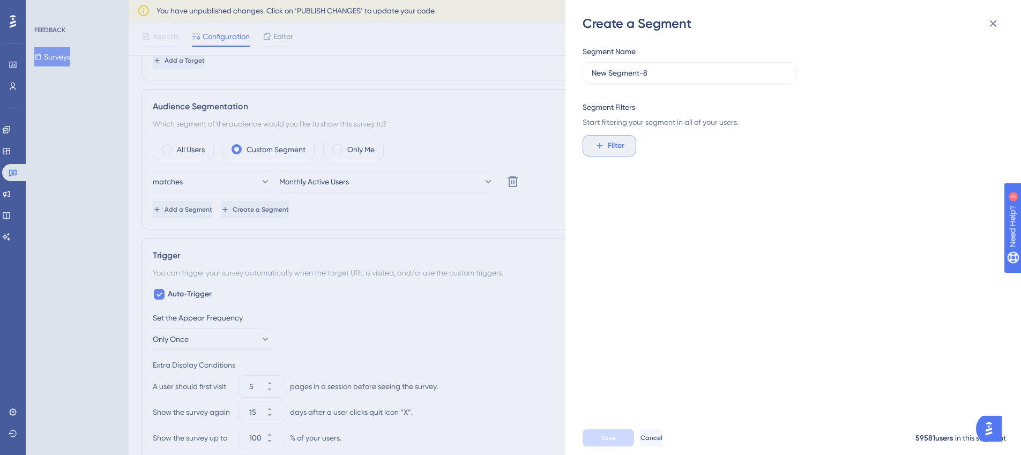
click at [611, 149] on span "Filter" at bounding box center [615, 145] width 17 height 13
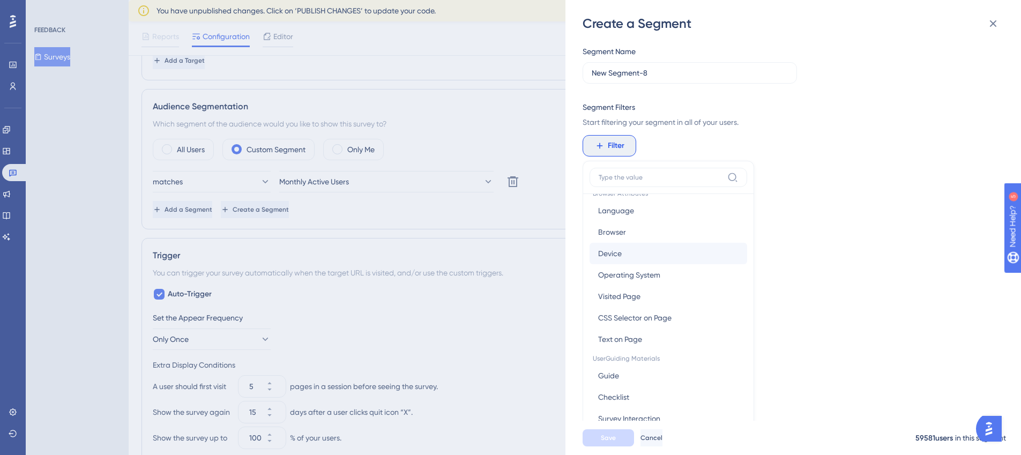
scroll to position [33, 0]
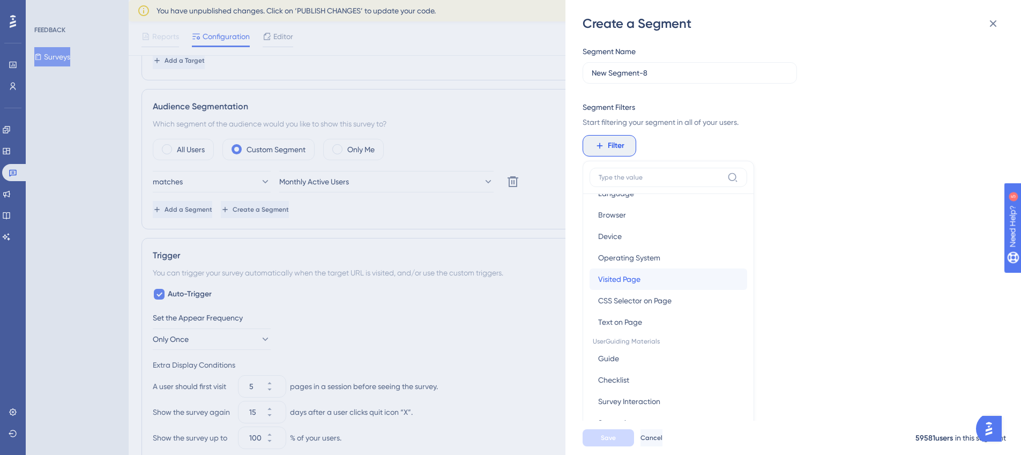
click at [625, 277] on span "Visited Page" at bounding box center [619, 279] width 42 height 13
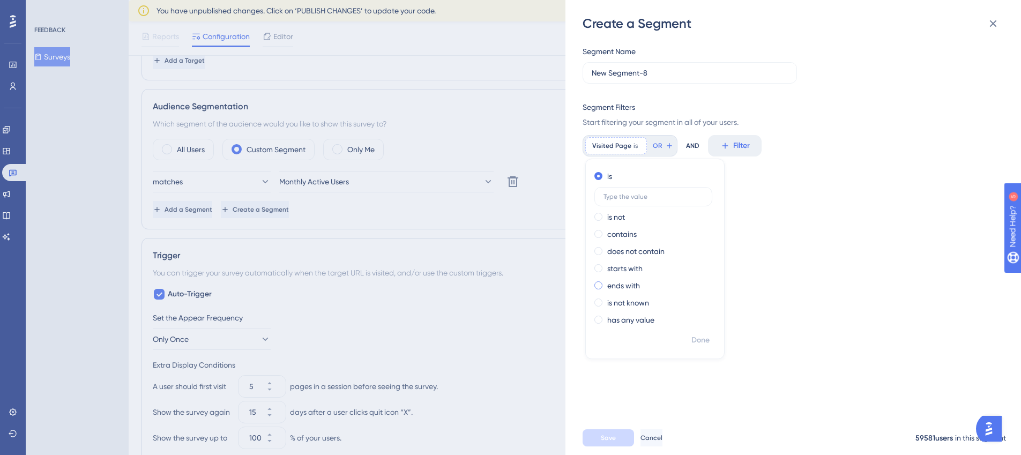
click at [627, 286] on label "ends with" at bounding box center [623, 285] width 33 height 13
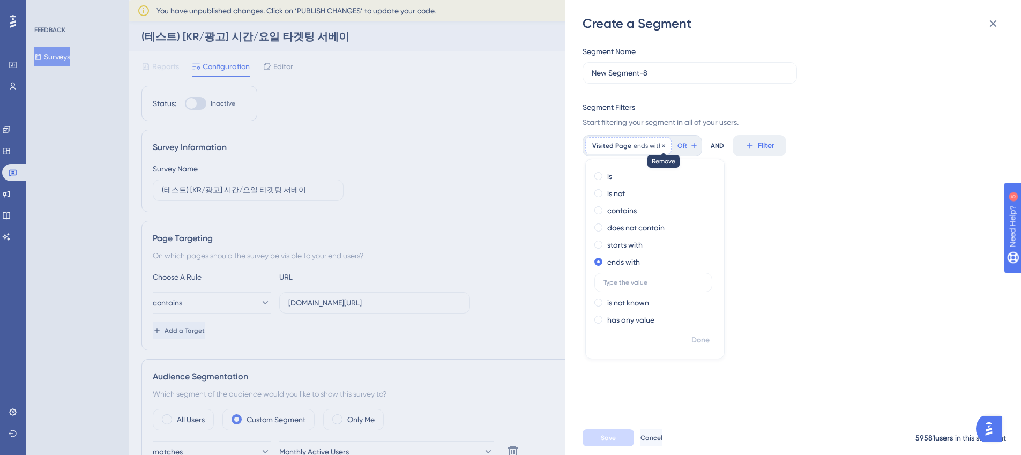
click at [660, 146] on icon at bounding box center [663, 145] width 6 height 6
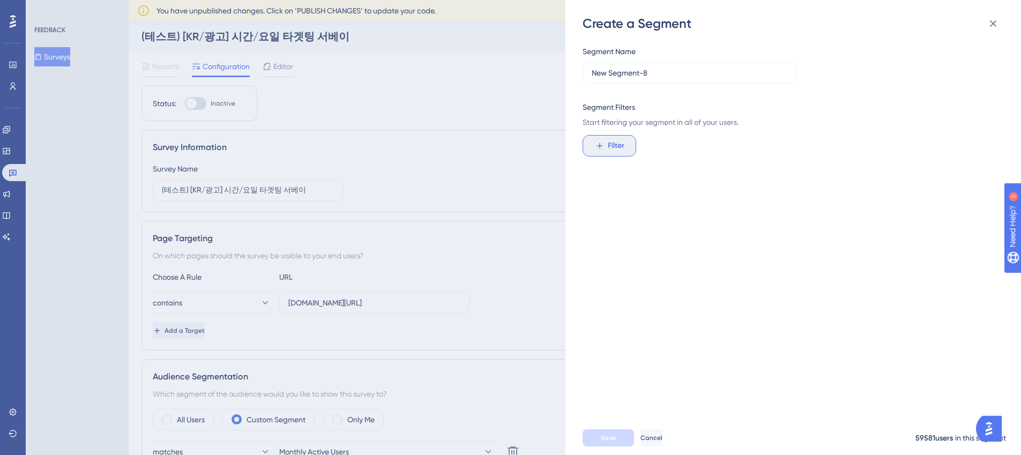
click at [617, 143] on span "Filter" at bounding box center [615, 145] width 17 height 13
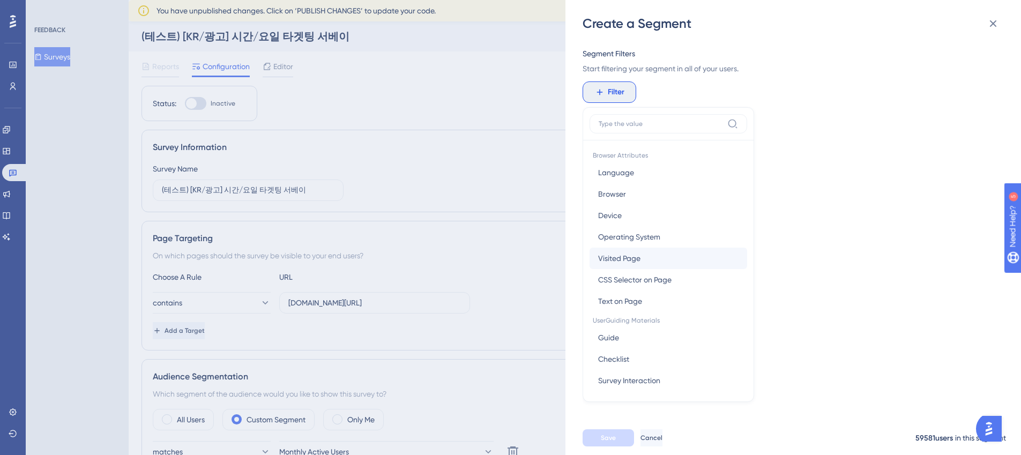
scroll to position [42, 0]
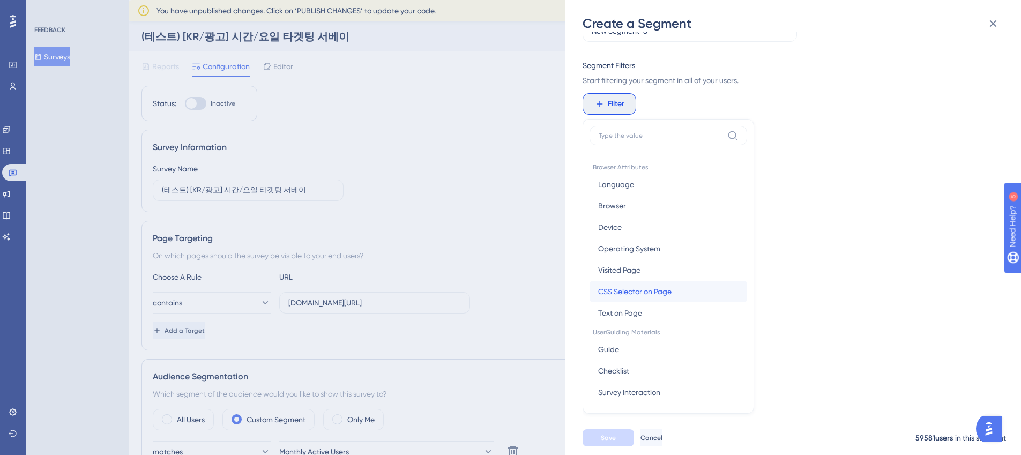
click at [652, 292] on span "CSS Selector on Page" at bounding box center [634, 291] width 73 height 13
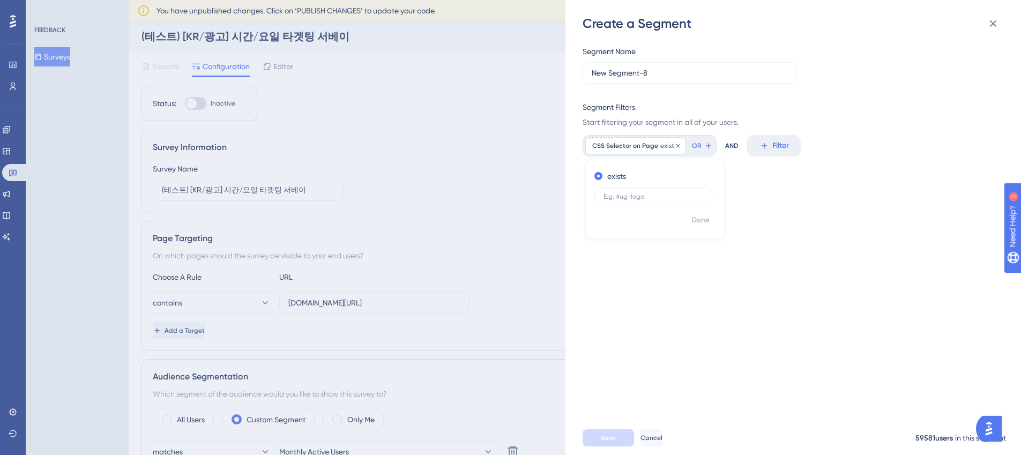
click at [666, 140] on div "CSS Selector on Page exists Remove" at bounding box center [635, 145] width 101 height 17
click at [617, 139] on span "Filter" at bounding box center [615, 145] width 17 height 13
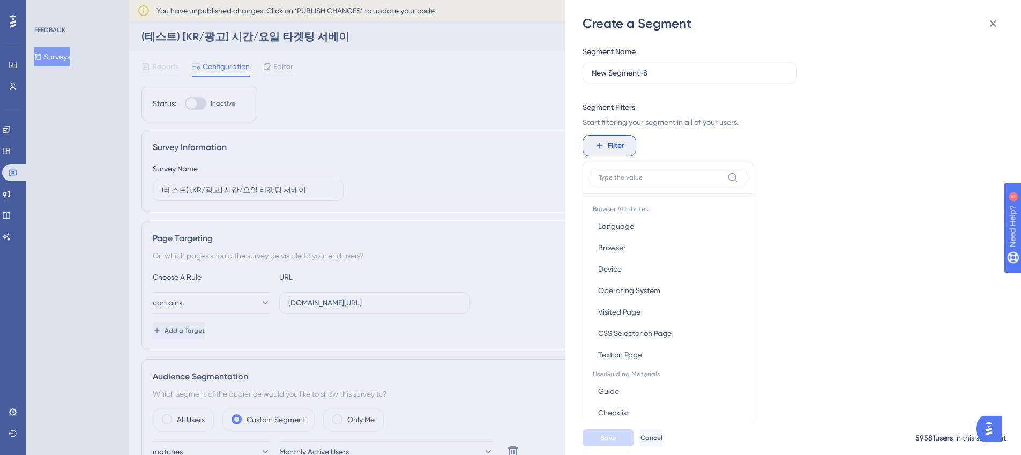
scroll to position [78, 0]
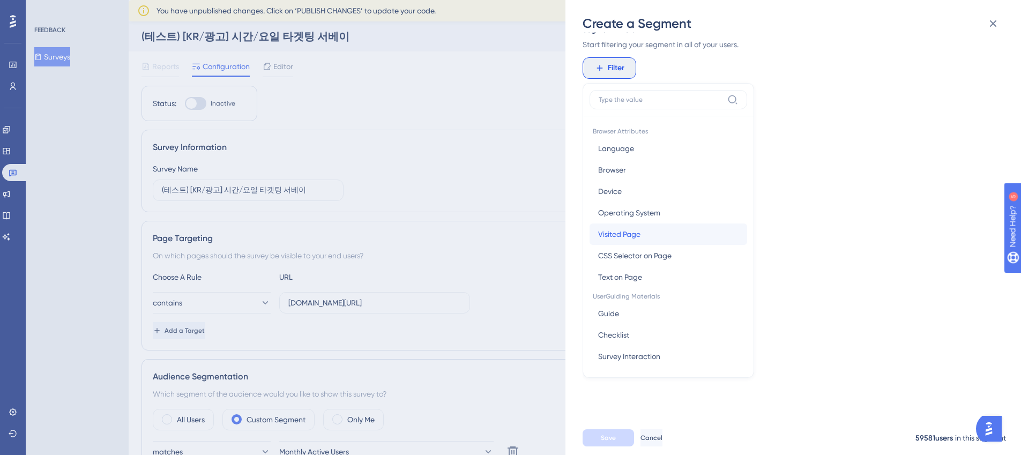
click at [614, 244] on button "Visited Page Visited Page" at bounding box center [667, 233] width 157 height 21
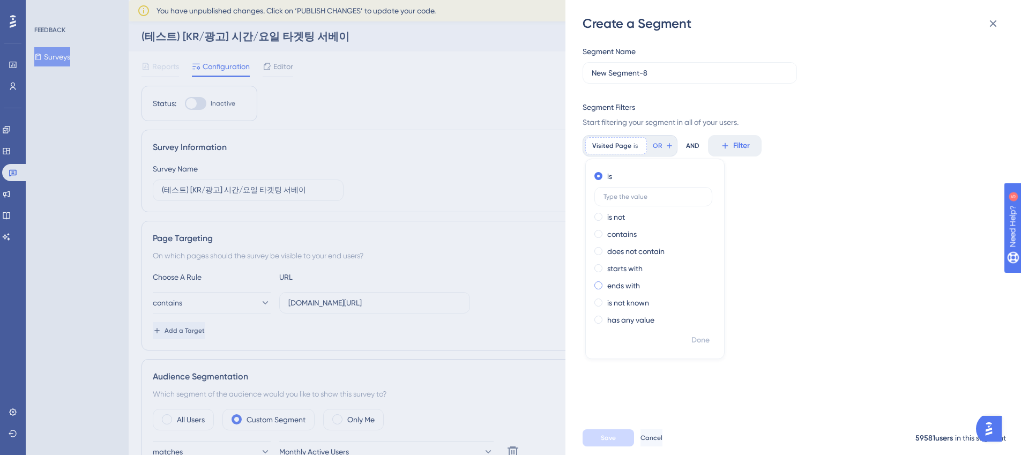
click at [611, 288] on label "ends with" at bounding box center [623, 285] width 33 height 13
click at [765, 148] on span "Filter" at bounding box center [765, 145] width 17 height 13
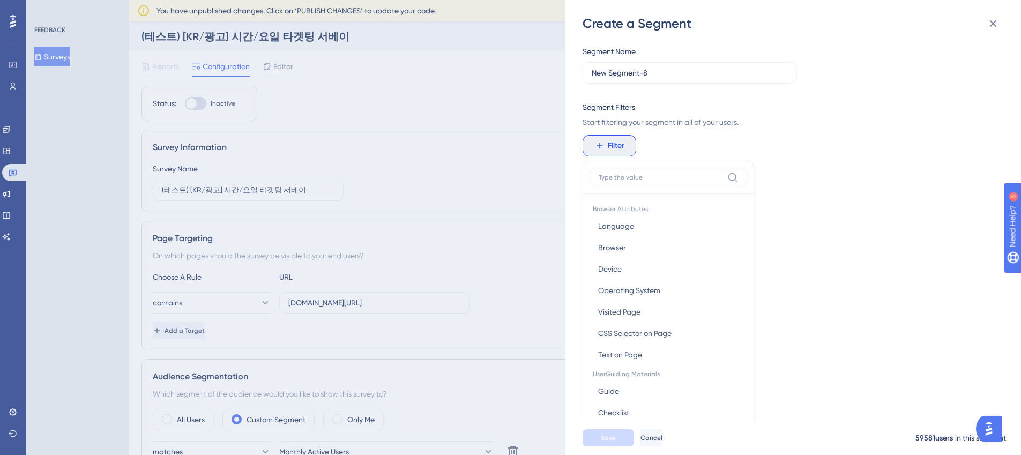
click at [619, 148] on span "Filter" at bounding box center [615, 145] width 17 height 13
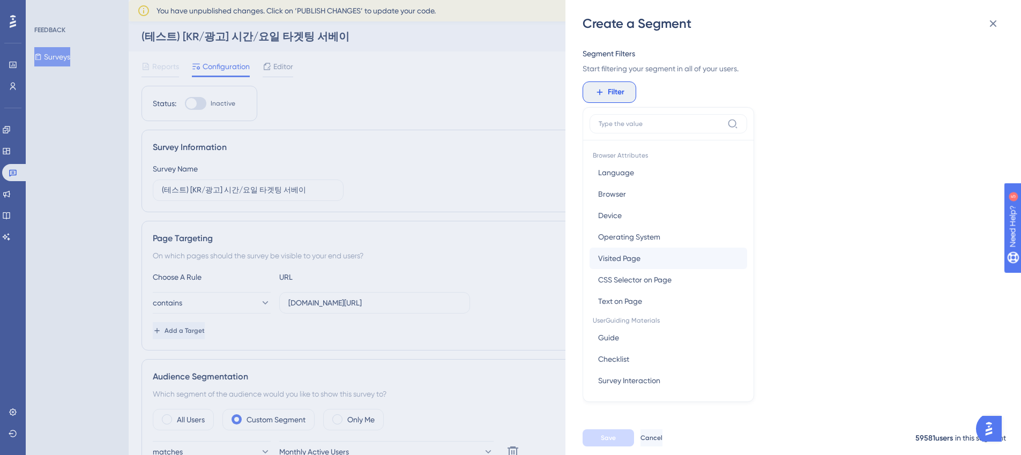
scroll to position [53, 0]
click at [619, 258] on span "Visited Page" at bounding box center [619, 258] width 42 height 13
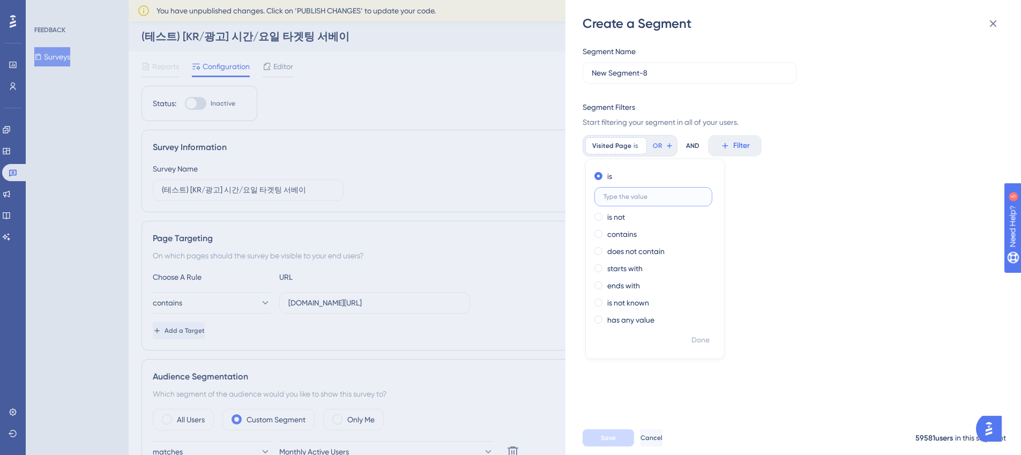
paste input "https://partner.gangnamunni.com/ads/search-ads/create"
type input "https://partner.gangnamunni.com/ads/search-ads/create"
click at [626, 197] on input "https://partner.gangnamunni.com/ads/search-ads/create" at bounding box center [653, 196] width 100 height 7
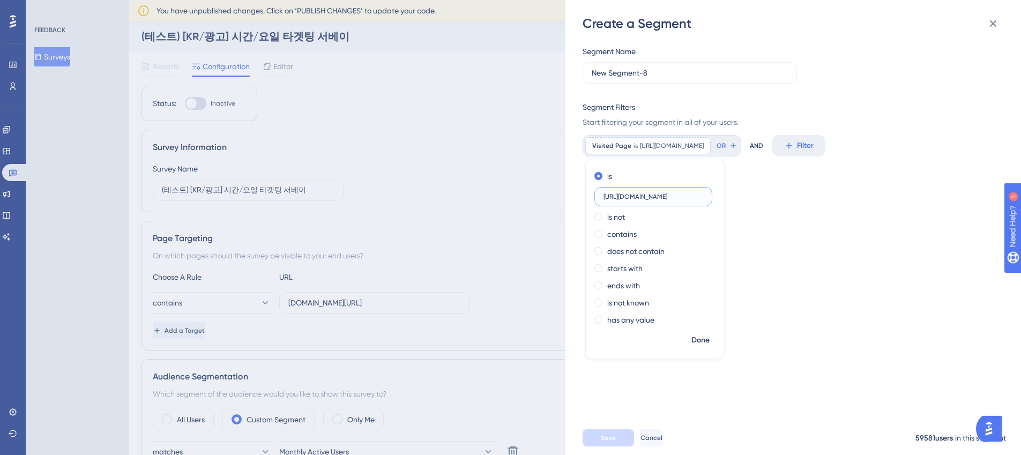
drag, startPoint x: 618, startPoint y: 197, endPoint x: 576, endPoint y: 197, distance: 41.8
click at [576, 197] on div "Create a Segment Segment Name New Segment-8 Segment Filters Start filtering you…" at bounding box center [792, 227] width 455 height 455
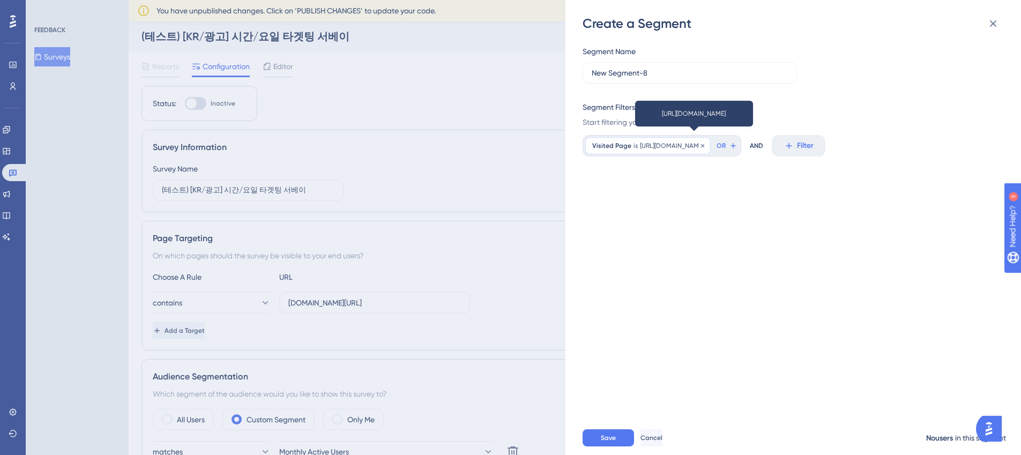
click at [656, 147] on span "https://partner.gangnamunni.com/ads/search-ads/create" at bounding box center [672, 145] width 64 height 9
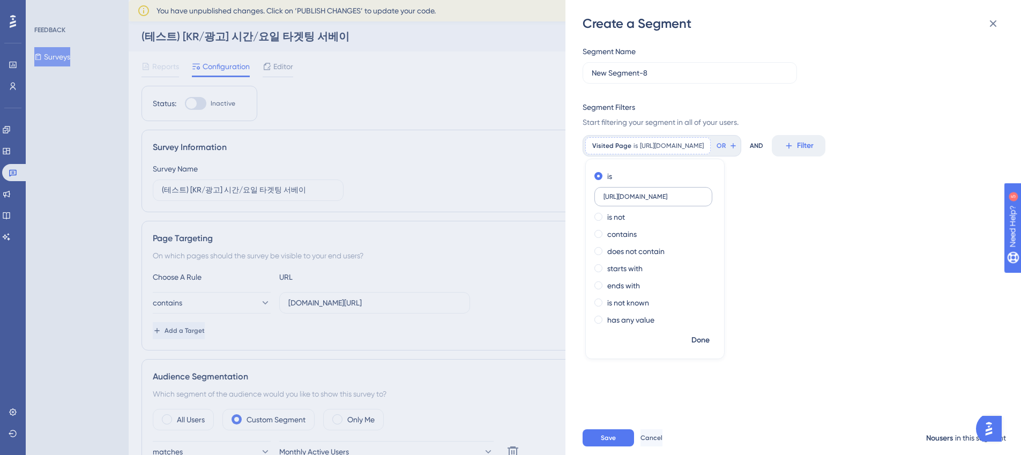
click at [631, 195] on input "https://partner.gangnamunni.com/ads/search-ads/create" at bounding box center [653, 196] width 100 height 7
drag, startPoint x: 618, startPoint y: 196, endPoint x: 605, endPoint y: 197, distance: 13.4
click at [605, 197] on input "https://partner.gangnamunni.com/ads/search-ads/create" at bounding box center [653, 196] width 100 height 7
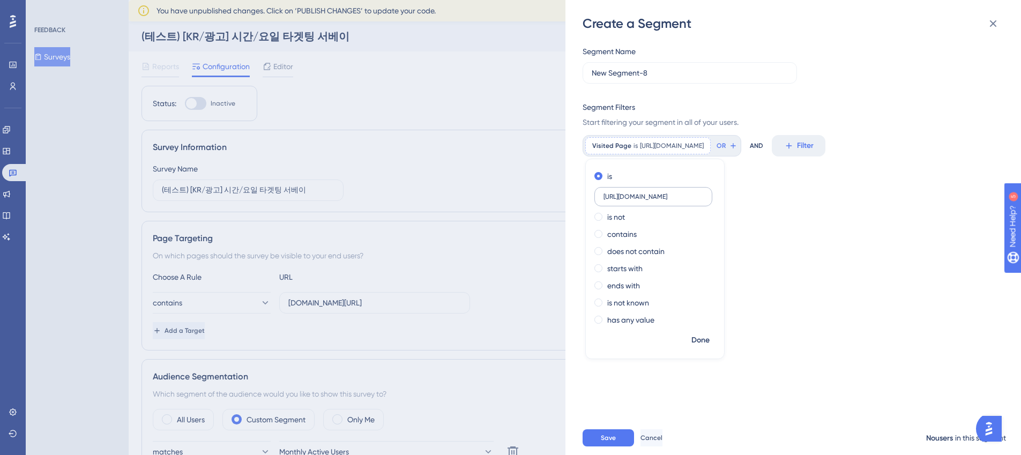
click at [649, 198] on input "https://partner.gangnamunni.com/ads/search-ads/create" at bounding box center [653, 196] width 100 height 7
drag, startPoint x: 625, startPoint y: 197, endPoint x: 609, endPoint y: 197, distance: 15.5
click at [609, 197] on input "https://partner.gangnamunni.com/ads/search-ads/create" at bounding box center [653, 196] width 100 height 7
click at [627, 197] on input "https://partner.gangnamunni.com/ads/search-ads/create" at bounding box center [653, 196] width 100 height 7
drag, startPoint x: 627, startPoint y: 196, endPoint x: 602, endPoint y: 196, distance: 24.6
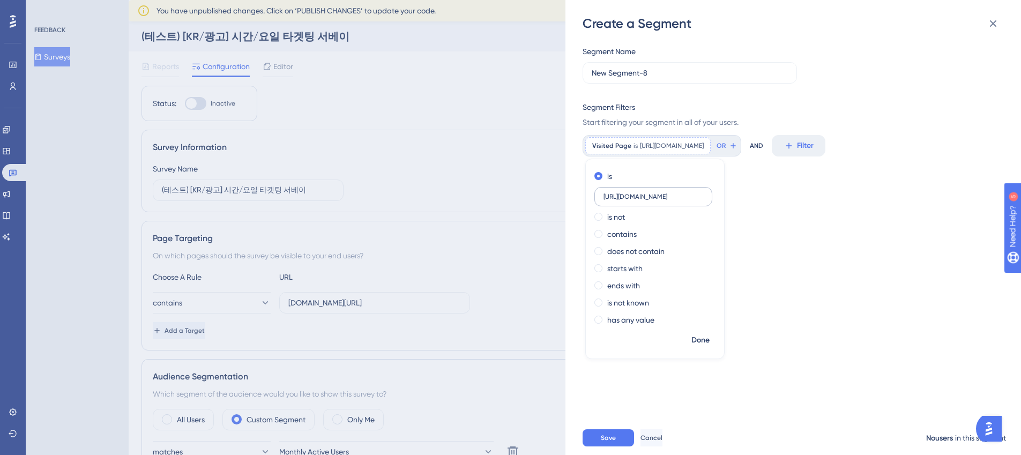
click at [602, 196] on label "https://partner.gangnamunni.com/ads/search-ads/create" at bounding box center [653, 196] width 118 height 19
type input "partner.gangnamunni.com/ads/search-ads/create"
click at [692, 200] on label "partner.gangnamunni.com/ads/search-ads/create" at bounding box center [653, 196] width 118 height 19
click at [692, 200] on input "partner.gangnamunni.com/ads/search-ads/create" at bounding box center [653, 196] width 100 height 7
click at [655, 199] on input "partner.gangnamunni.com/ads/search-ads/create" at bounding box center [653, 196] width 100 height 7
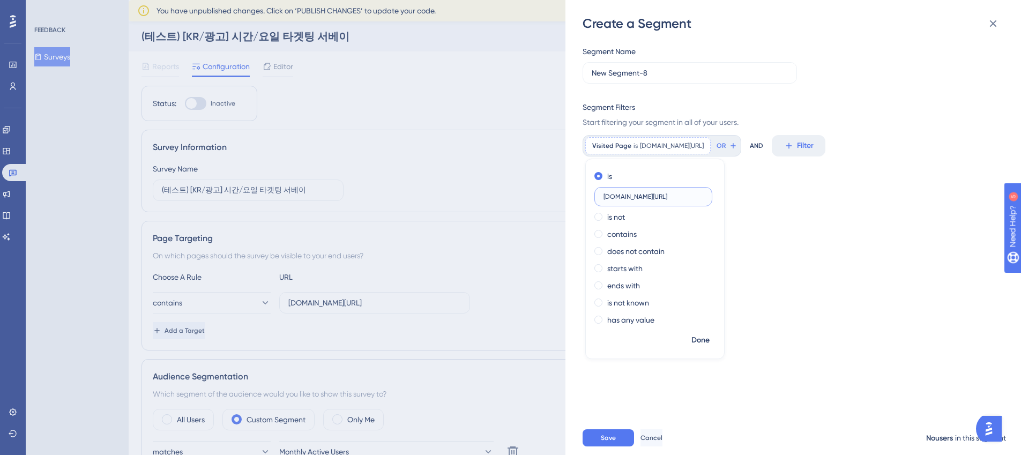
scroll to position [0, 54]
drag, startPoint x: 677, startPoint y: 196, endPoint x: 704, endPoint y: 196, distance: 27.3
click at [704, 196] on label "partner.gangnamunni.com/ads/search-ads/create" at bounding box center [653, 196] width 118 height 19
click at [682, 197] on input "partner.gangnamunni.com/ads/search-ads/create" at bounding box center [653, 196] width 100 height 7
click at [705, 341] on span "Done" at bounding box center [700, 340] width 18 height 13
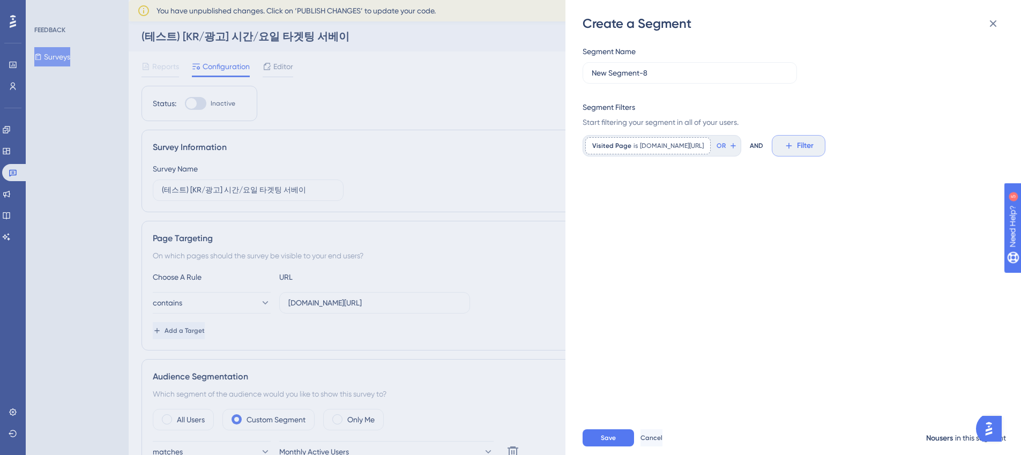
click at [793, 147] on icon at bounding box center [789, 146] width 10 height 10
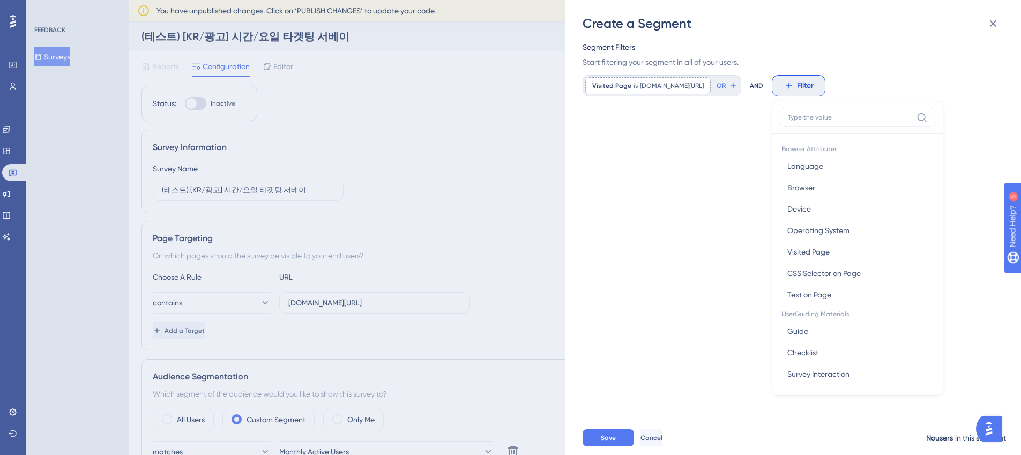
scroll to position [48, 0]
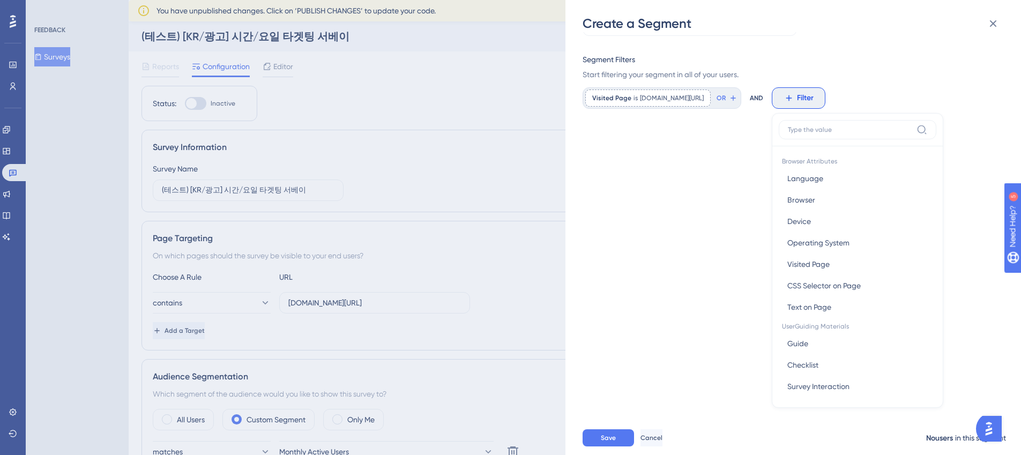
click at [719, 215] on div "Segment Name New Segment-8 Segment Filters Start filtering your segment in all …" at bounding box center [798, 226] width 432 height 388
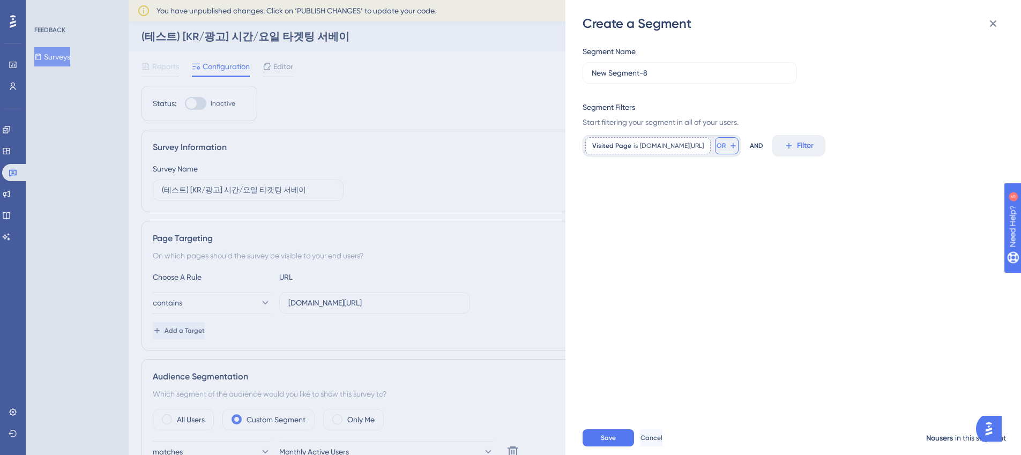
click at [738, 150] on button "OR" at bounding box center [727, 145] width 24 height 17
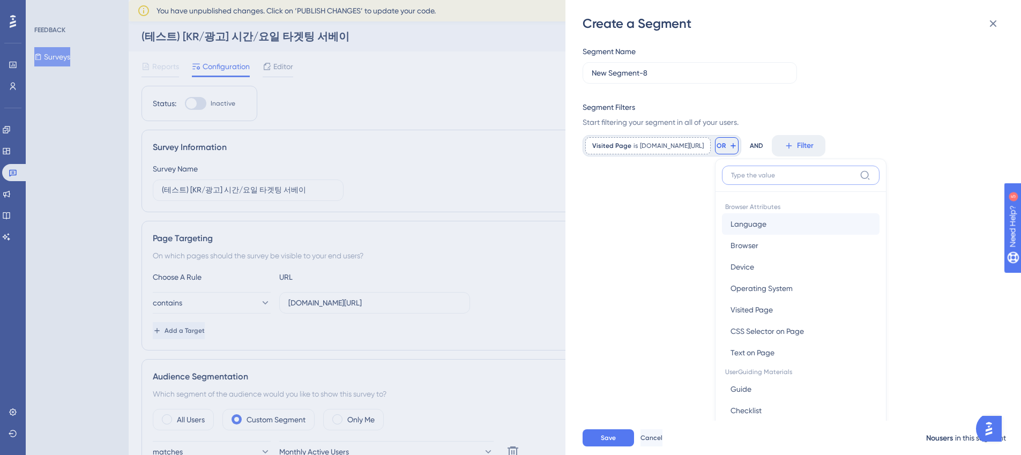
scroll to position [77, 0]
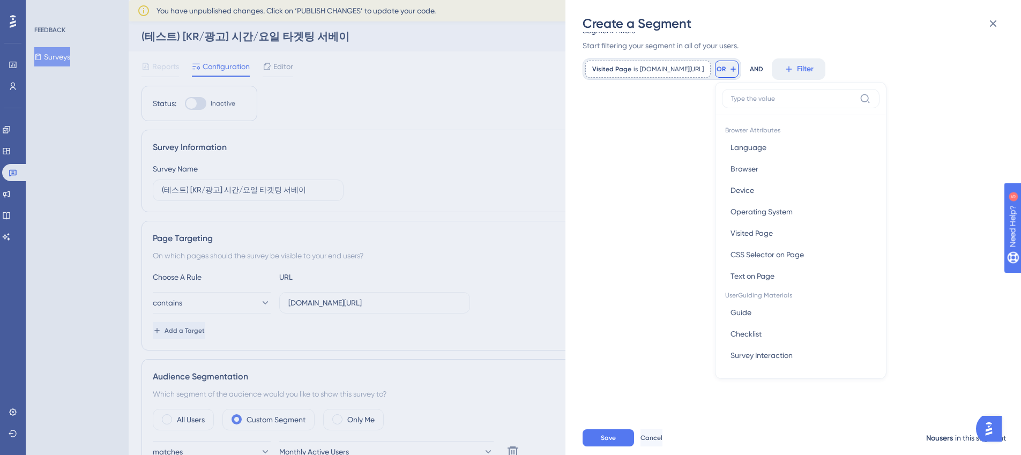
drag, startPoint x: 731, startPoint y: 129, endPoint x: 762, endPoint y: 71, distance: 65.7
click at [731, 129] on div "Segment Name New Segment-8 Segment Filters Start filtering your segment in all …" at bounding box center [798, 226] width 432 height 388
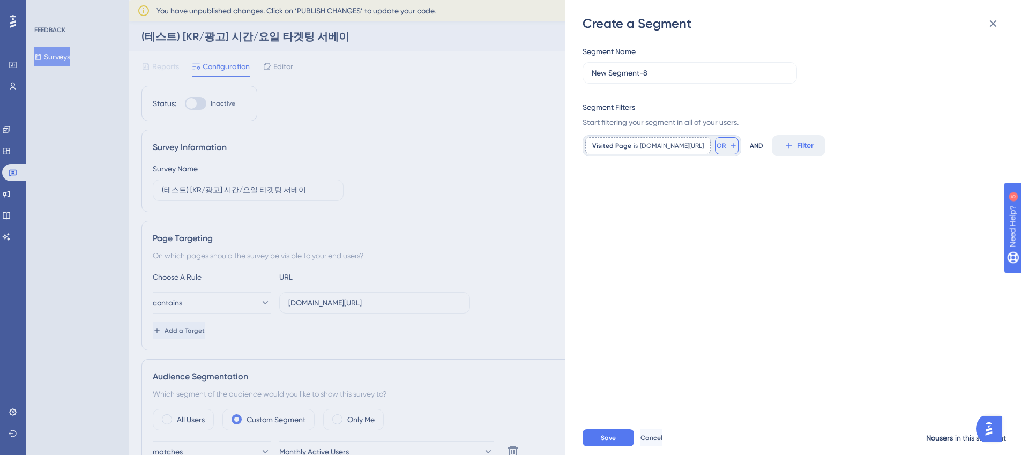
click at [725, 144] on span "OR" at bounding box center [720, 145] width 9 height 9
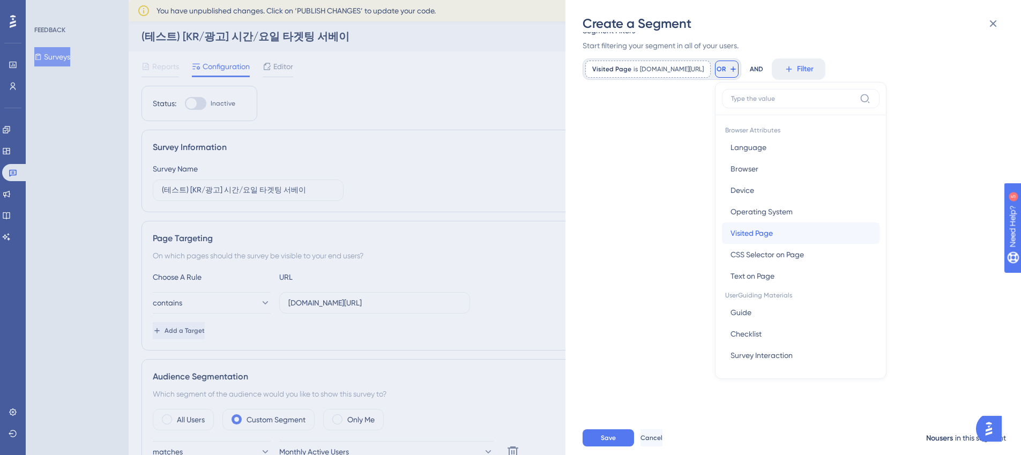
click at [772, 232] on span "Visited Page" at bounding box center [751, 233] width 42 height 13
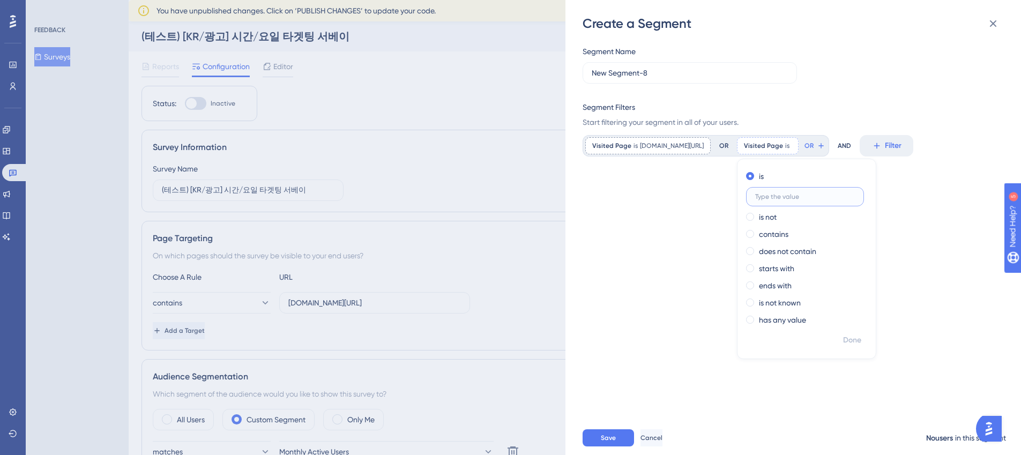
click at [849, 194] on input "text" at bounding box center [805, 196] width 100 height 7
paste input "https://partner.gangnamunni.com/ads/display-ads/create"
click at [829, 199] on input "https://partner.gangnamunni.com/ads/display-ads/create" at bounding box center [805, 196] width 100 height 7
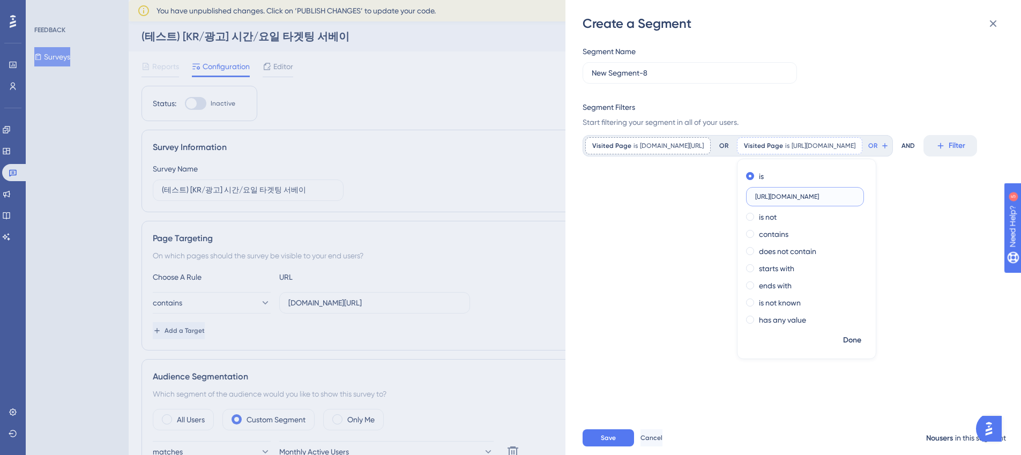
drag, startPoint x: 853, startPoint y: 199, endPoint x: 799, endPoint y: 197, distance: 54.2
click at [792, 197] on label "https://partner.gangnamunni.com/ads/display-ads/create" at bounding box center [805, 196] width 118 height 19
click at [819, 200] on input "https://partner.gangnamunni.com/ads/display-ads/create" at bounding box center [805, 196] width 100 height 7
drag, startPoint x: 825, startPoint y: 196, endPoint x: 792, endPoint y: 196, distance: 32.7
click at [793, 196] on label "https://partner.gangnamunni.com/ads/display-ads/create" at bounding box center [805, 196] width 118 height 19
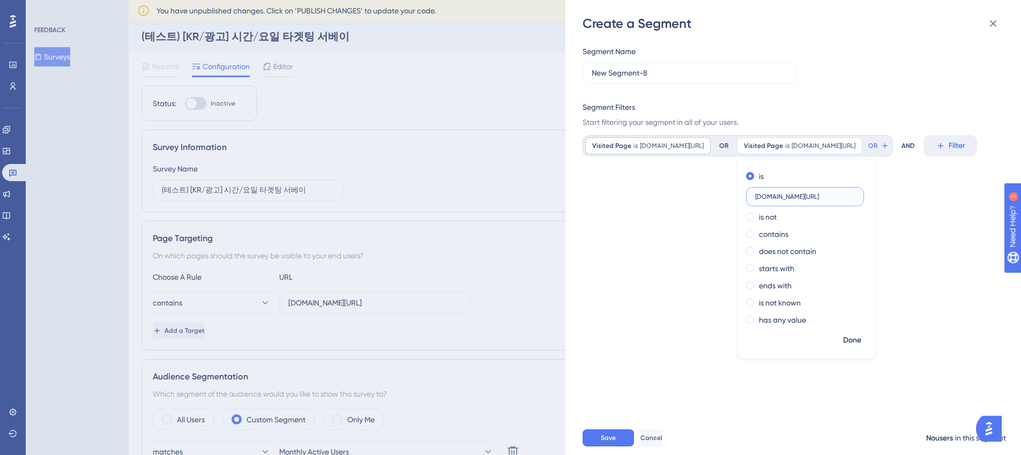
type input "partner.gangnamunni.com/ads/display-ads/create"
click at [861, 341] on span "Done" at bounding box center [852, 340] width 18 height 13
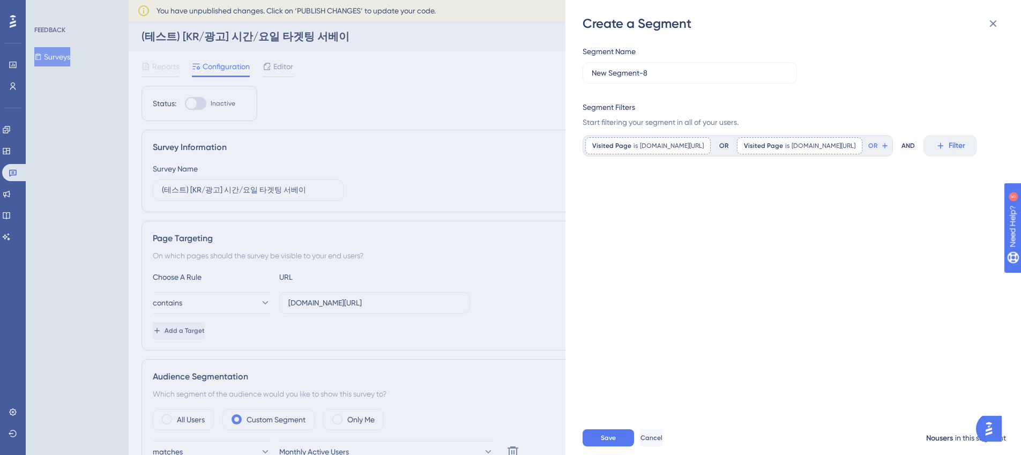
click at [912, 235] on div "Segment Name New Segment-8 Segment Filters Start filtering your segment in all …" at bounding box center [798, 226] width 432 height 388
click at [647, 67] on input "New Segment-8" at bounding box center [689, 73] width 196 height 12
click at [636, 70] on input "New Segment-8" at bounding box center [689, 73] width 196 height 12
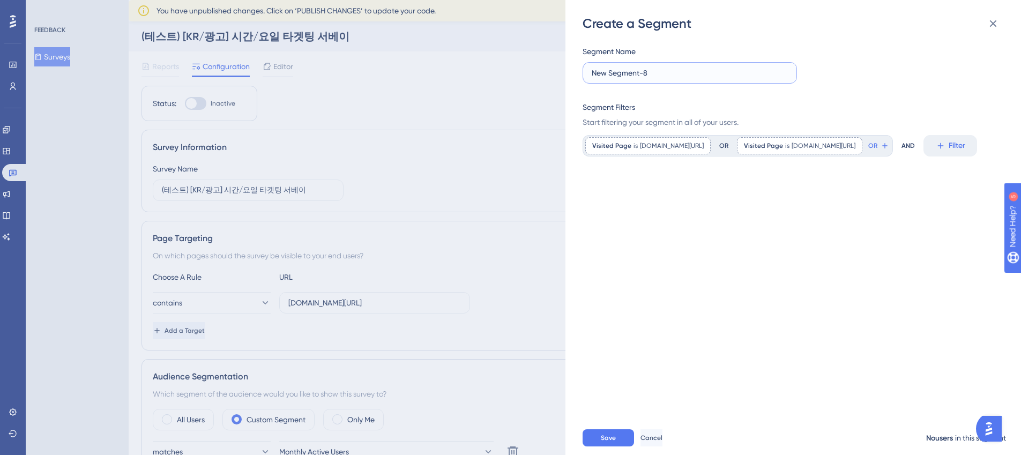
click at [636, 70] on input "New Segment-8" at bounding box center [689, 73] width 196 height 12
type input "r"
type input "qnrkq"
click at [653, 68] on input "qnrkq" at bounding box center [689, 73] width 196 height 12
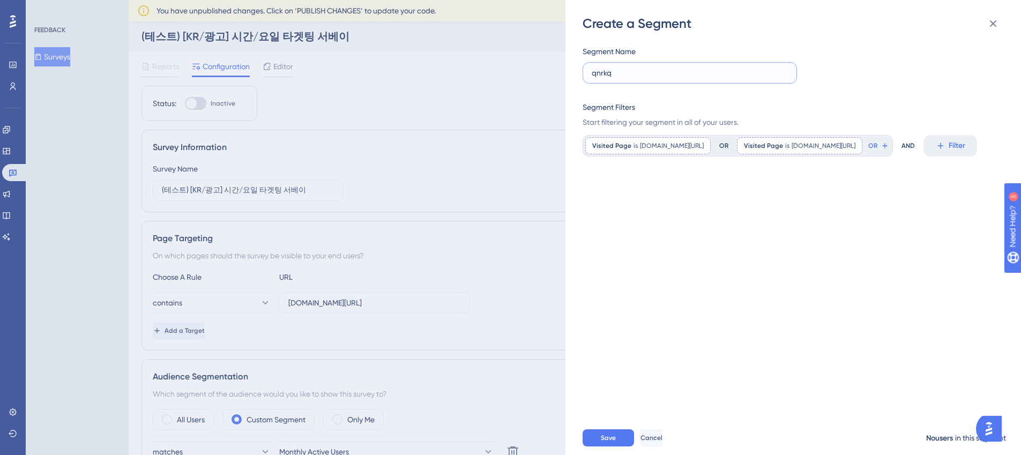
click at [653, 68] on input "qnrkq" at bounding box center [689, 73] width 196 height 12
type input "q"
click at [635, 73] on input "부가광고 등록유저" at bounding box center [689, 73] width 196 height 12
click at [632, 72] on input "부가광고 등록유저" at bounding box center [689, 73] width 196 height 12
drag, startPoint x: 631, startPoint y: 72, endPoint x: 618, endPoint y: 67, distance: 13.7
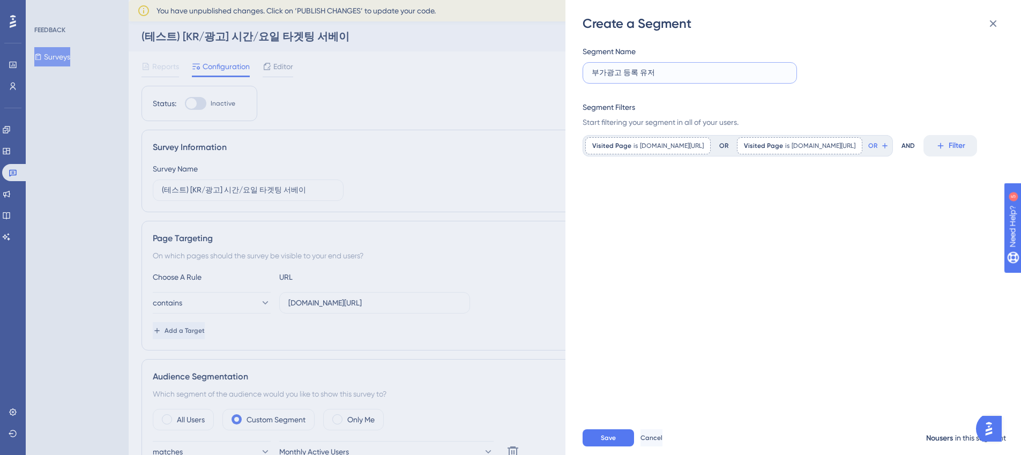
click at [620, 71] on input "부가광고 등록 유저" at bounding box center [689, 73] width 196 height 12
type input "부가광고 생성 유저"
click at [729, 156] on div "Visited Page is partner.gangnamunni.com/ads/search-ads/create partner.gangnamun…" at bounding box center [789, 145] width 415 height 21
click at [606, 442] on span "Save" at bounding box center [608, 437] width 15 height 9
click at [618, 444] on button "Save" at bounding box center [607, 437] width 51 height 17
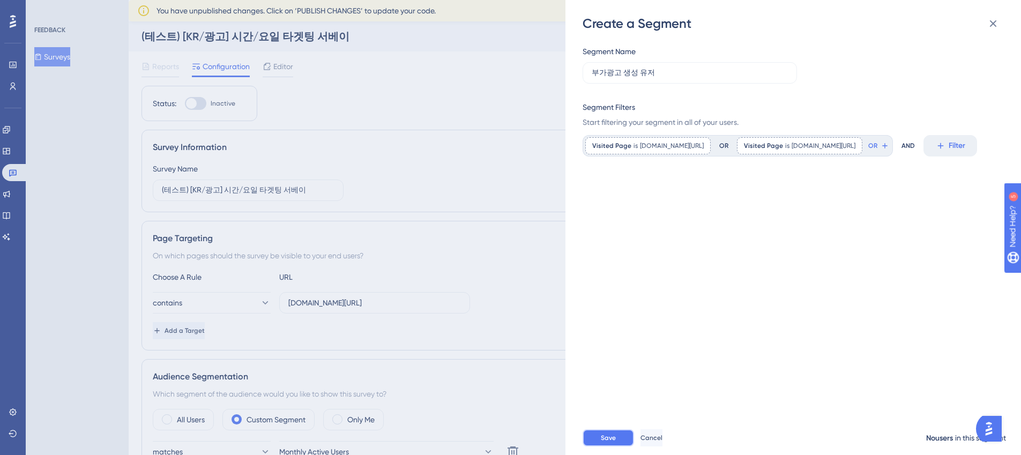
click at [633, 444] on button "Save" at bounding box center [607, 437] width 51 height 17
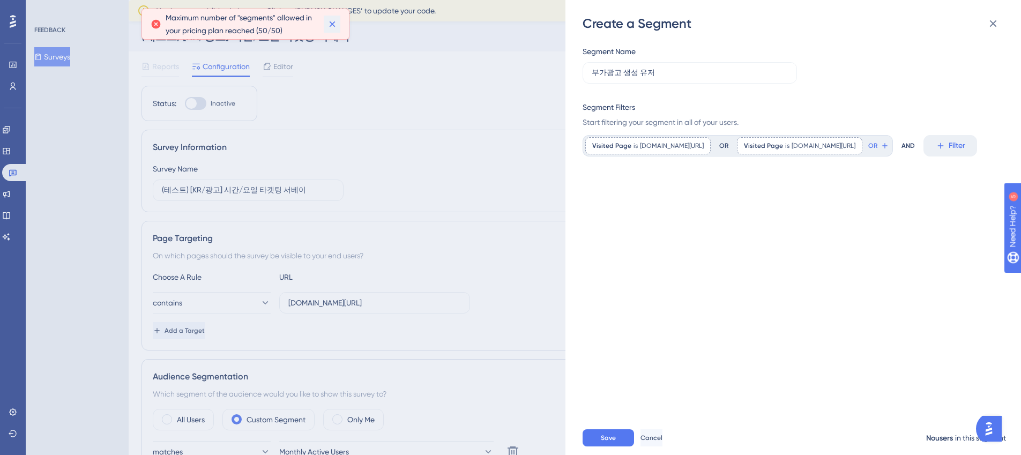
click at [324, 25] on button at bounding box center [332, 24] width 17 height 17
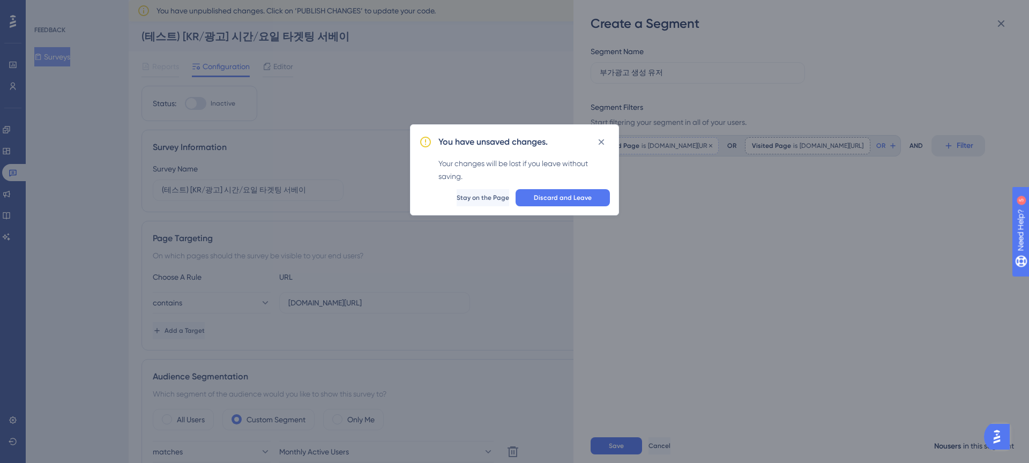
click at [601, 140] on icon at bounding box center [601, 142] width 11 height 11
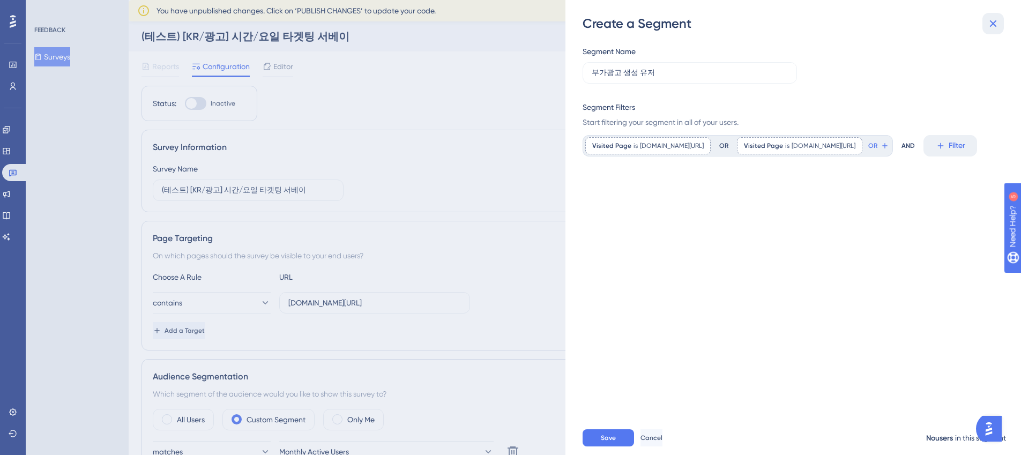
click at [925, 19] on icon at bounding box center [992, 23] width 13 height 13
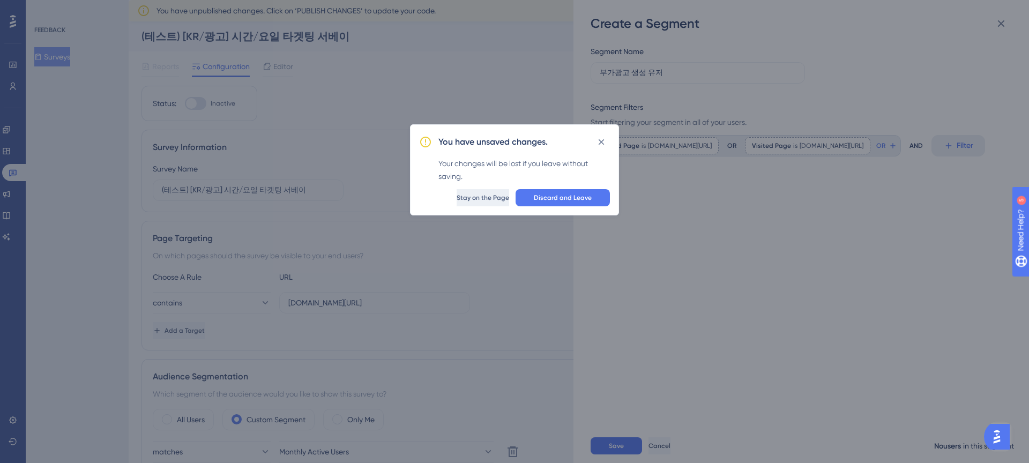
click at [509, 204] on button "Stay on the Page" at bounding box center [482, 197] width 52 height 17
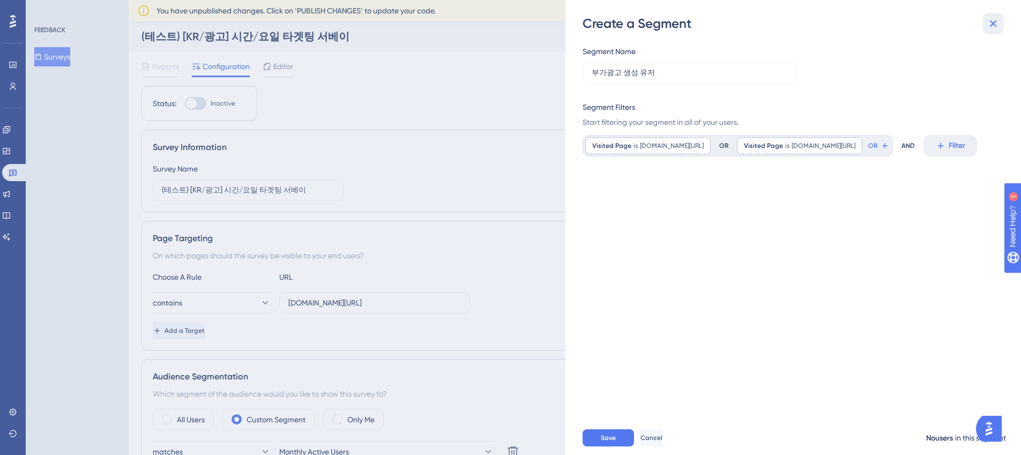
click at [925, 22] on icon at bounding box center [992, 23] width 7 height 7
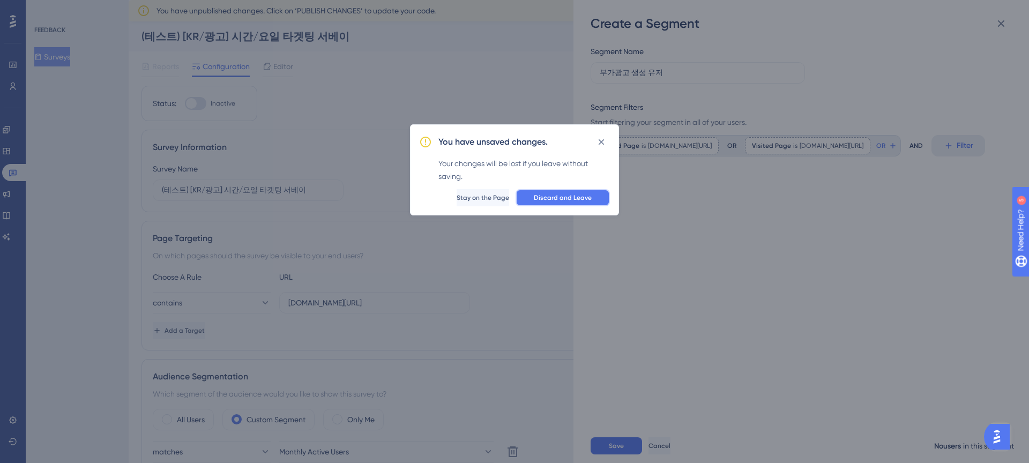
click at [544, 201] on span "Discard and Leave" at bounding box center [563, 197] width 58 height 9
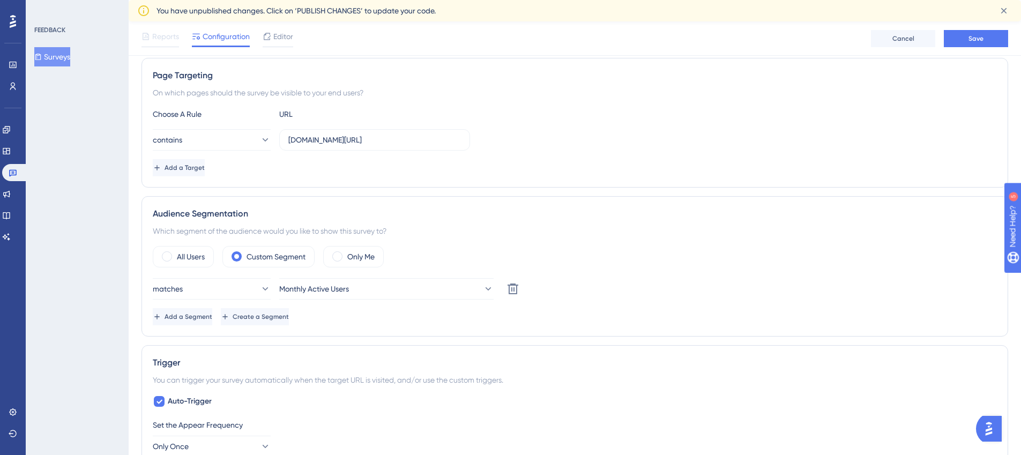
scroll to position [176, 0]
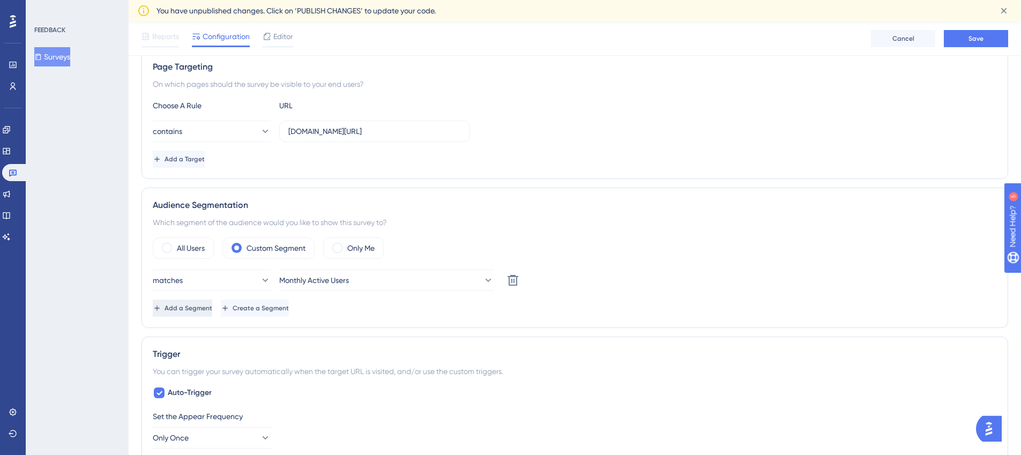
click at [212, 311] on span "Add a Segment" at bounding box center [188, 308] width 48 height 9
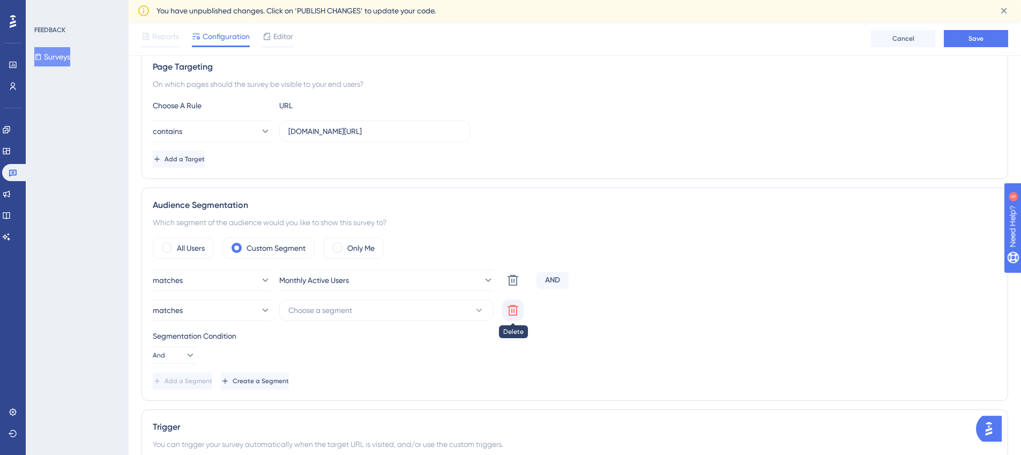
click at [511, 308] on icon at bounding box center [512, 310] width 13 height 13
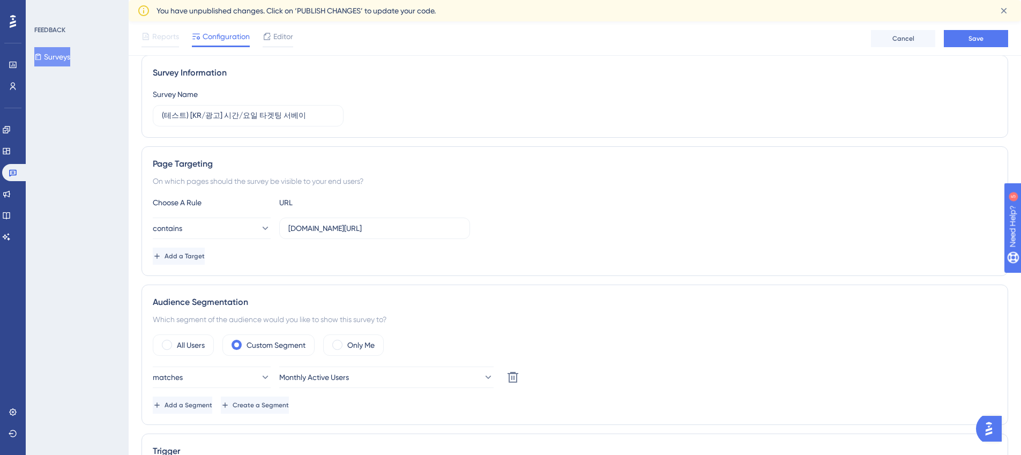
scroll to position [140, 0]
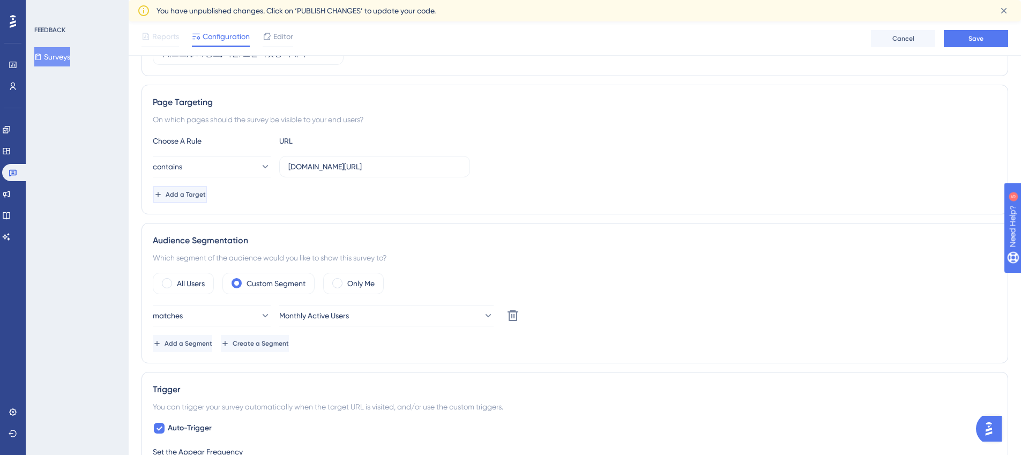
click at [200, 197] on span "Add a Target" at bounding box center [186, 194] width 40 height 9
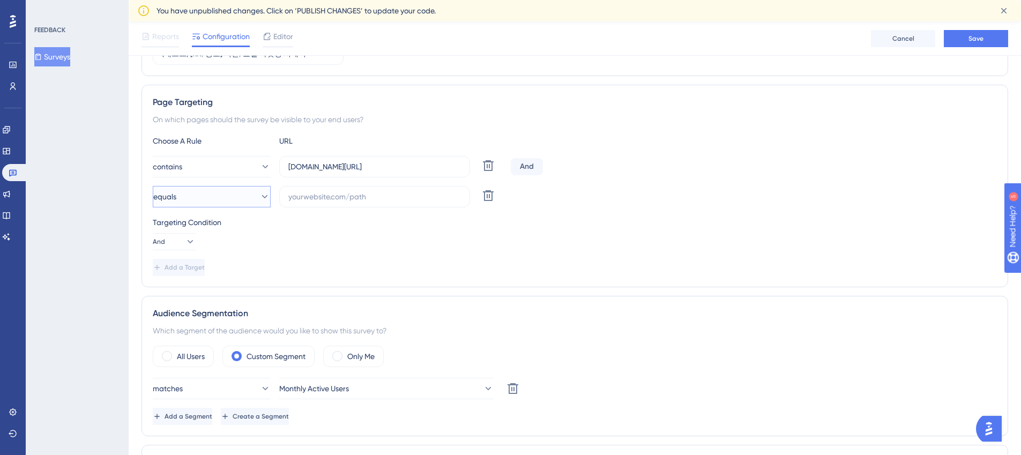
click at [207, 197] on button "equals" at bounding box center [212, 196] width 118 height 21
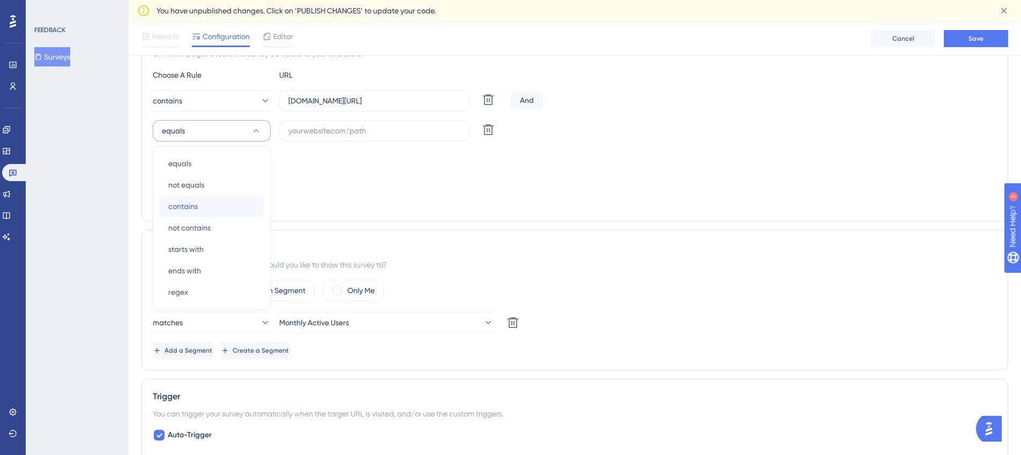
click at [213, 206] on div "contains contains" at bounding box center [211, 206] width 87 height 21
click at [360, 132] on input "text" at bounding box center [374, 131] width 172 height 12
paste input "https://partner.gangnamunni.com/ads/display-ads"
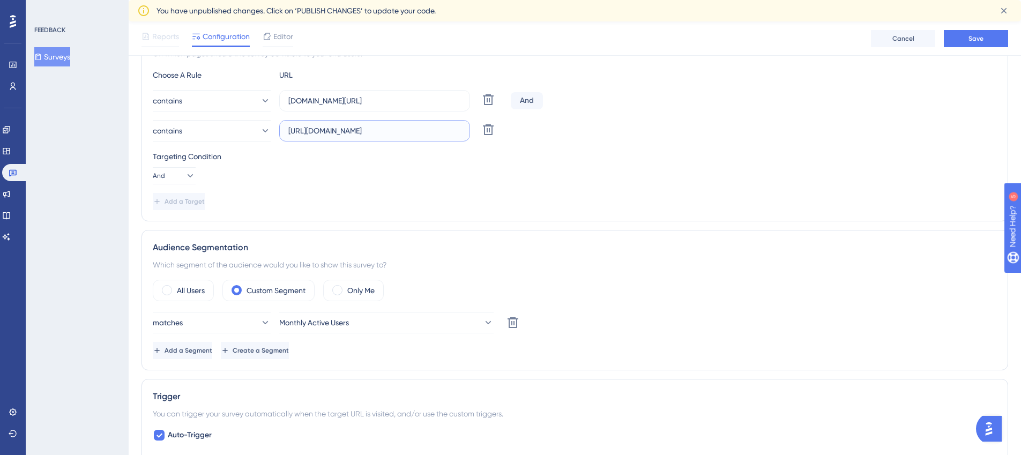
scroll to position [0, 9]
click at [303, 128] on input "https://partner.gangnamunni.com/ads/display-ads" at bounding box center [374, 131] width 172 height 12
drag, startPoint x: 308, startPoint y: 130, endPoint x: 266, endPoint y: 130, distance: 41.8
click at [266, 130] on div "contains https://partner.gangnamunni.com/ads/display-ads Delete" at bounding box center [330, 130] width 354 height 21
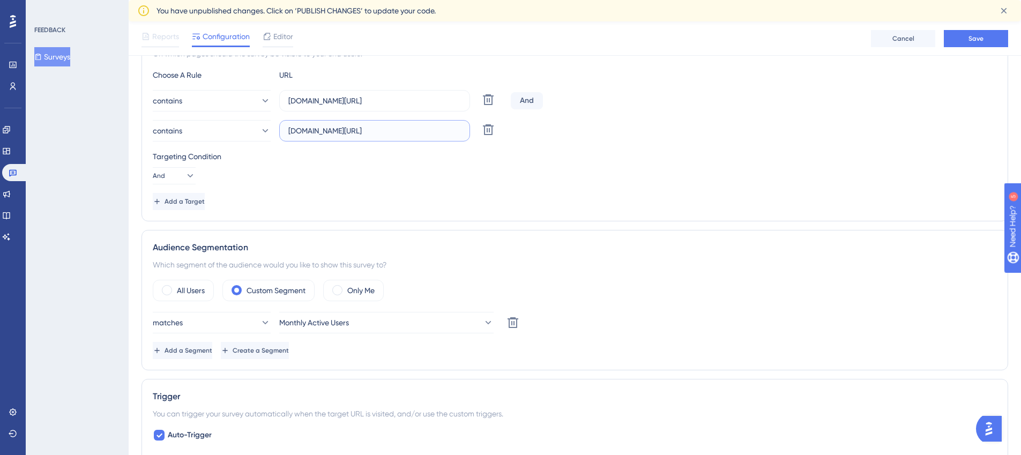
type input "[DOMAIN_NAME][URL]"
click at [590, 146] on div "Choose A Rule URL contains partner.gangnamunni.com/ads/search-ads Delete And co…" at bounding box center [575, 139] width 844 height 141
click at [176, 182] on button "And" at bounding box center [174, 175] width 43 height 17
click at [179, 228] on div "Or Or" at bounding box center [174, 227] width 20 height 21
click at [302, 187] on div "Choose A Rule URL contains partner.gangnamunni.com/ads/search-ads Delete Or con…" at bounding box center [575, 139] width 844 height 141
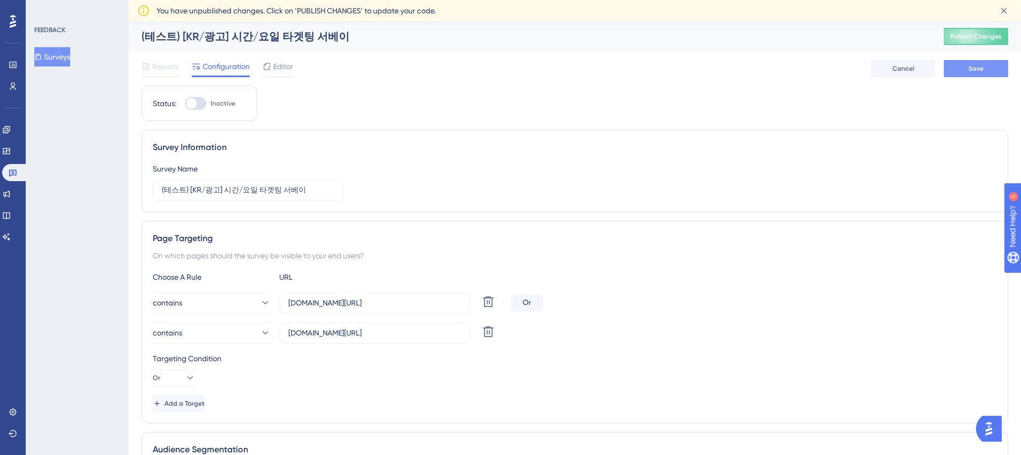
click at [925, 75] on button "Save" at bounding box center [975, 68] width 64 height 17
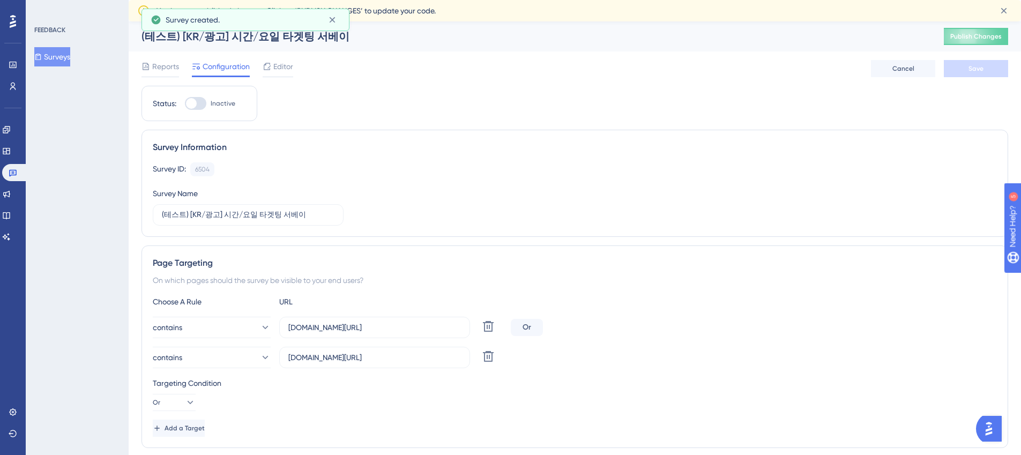
click at [14, 20] on icon at bounding box center [13, 21] width 6 height 14
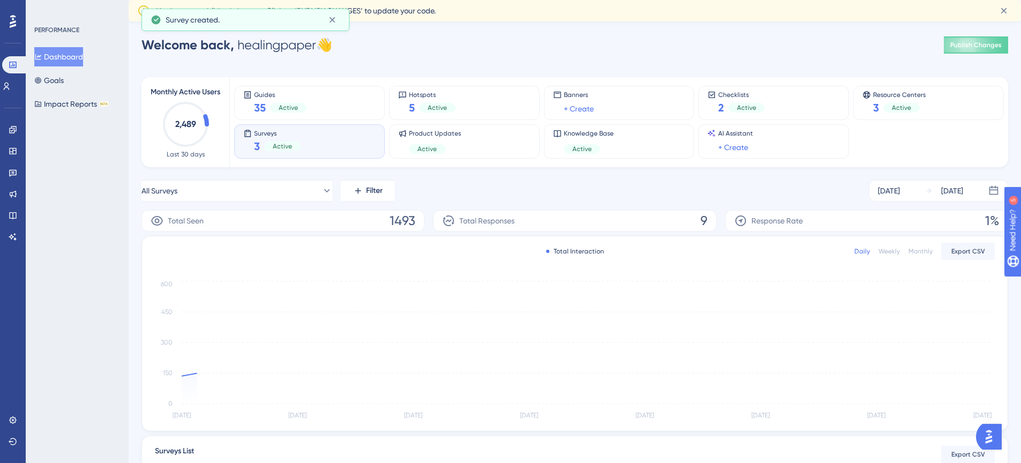
click at [535, 46] on div "Welcome back, healingpaper 👋 Publish Changes" at bounding box center [574, 44] width 866 height 21
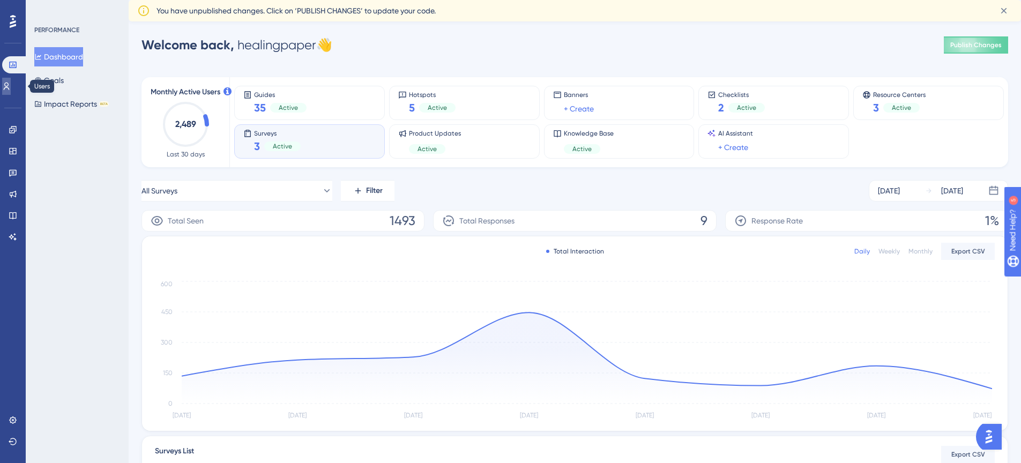
click at [11, 84] on icon at bounding box center [6, 86] width 9 height 9
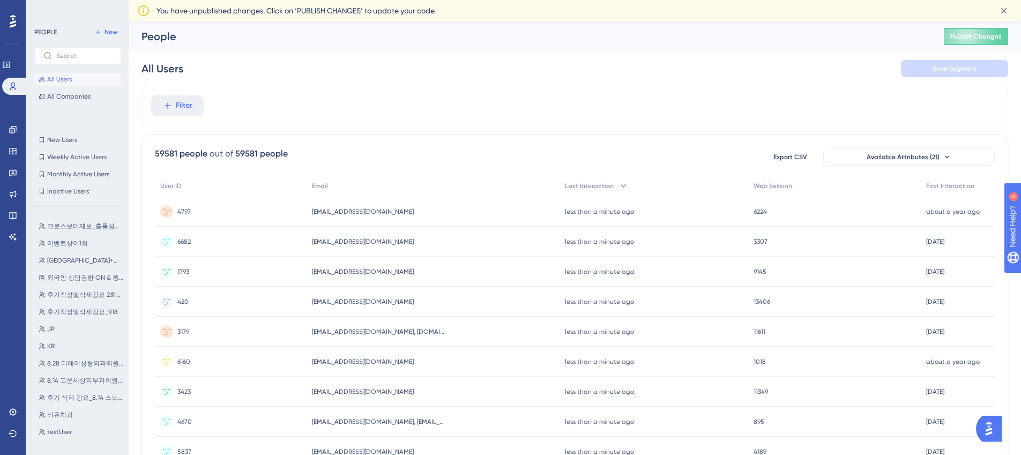
click at [199, 213] on div "4797 4797" at bounding box center [231, 212] width 152 height 30
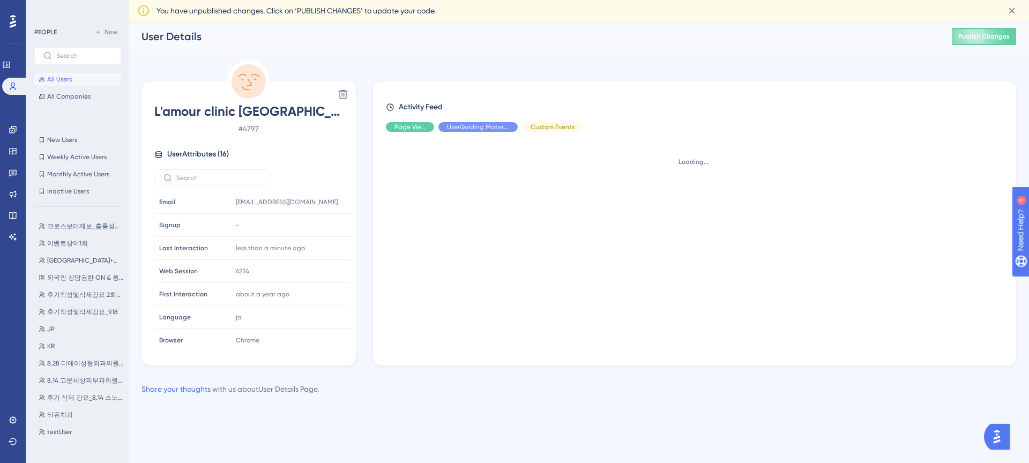
click at [77, 81] on button "All Users" at bounding box center [77, 79] width 87 height 13
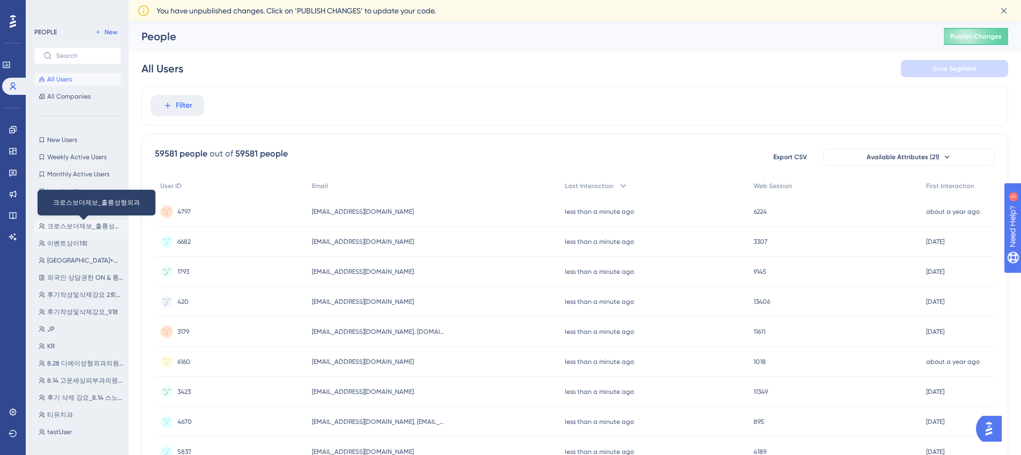
click at [65, 227] on span "크로스보더제보_훌륭성형외과" at bounding box center [85, 226] width 76 height 9
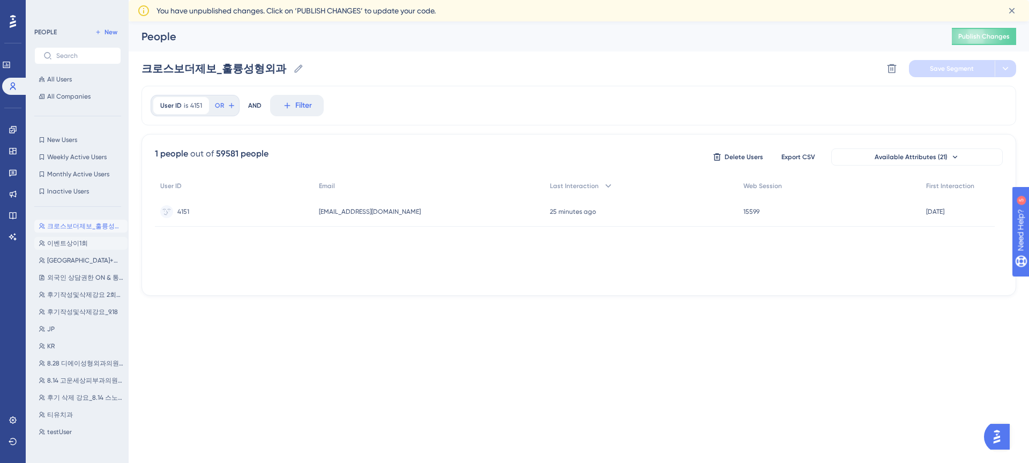
click at [65, 242] on span "이벤트상이1회" at bounding box center [67, 243] width 41 height 9
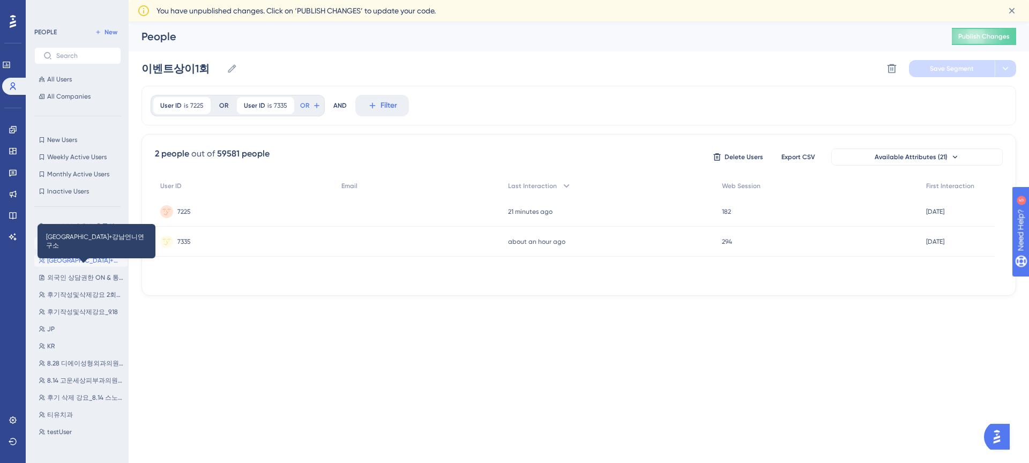
click at [66, 259] on span "[GEOGRAPHIC_DATA]+강남언니연구소" at bounding box center [85, 260] width 76 height 9
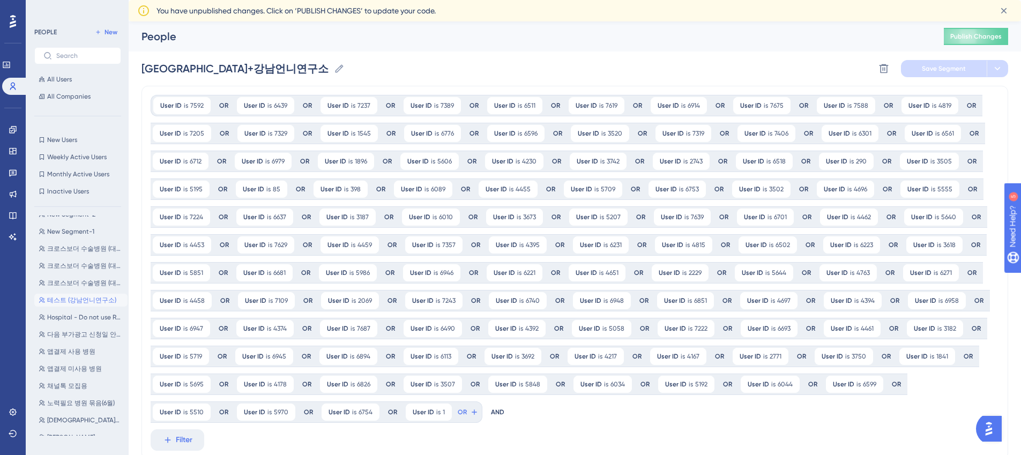
click at [74, 301] on span "테스트 (강남언니연구소)" at bounding box center [81, 300] width 69 height 9
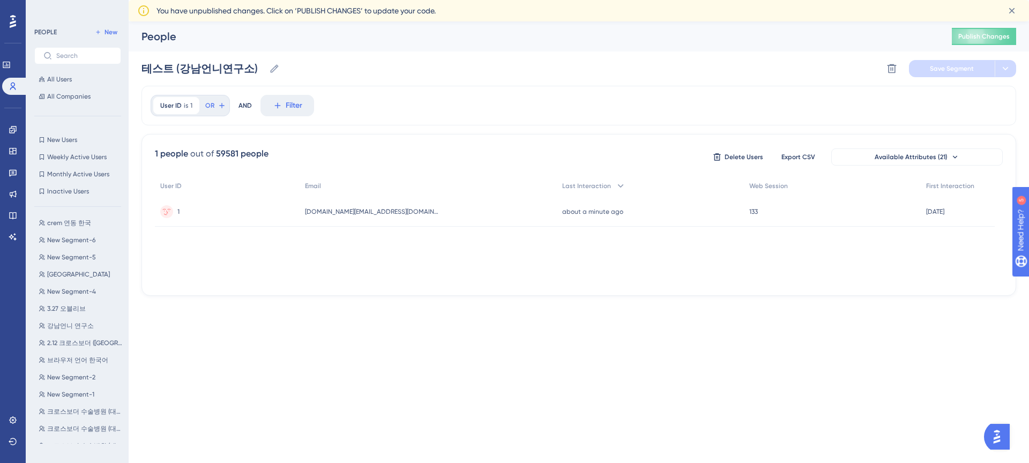
scroll to position [629, 0]
click at [72, 436] on span "제[PERSON_NAME]" at bounding box center [71, 437] width 48 height 9
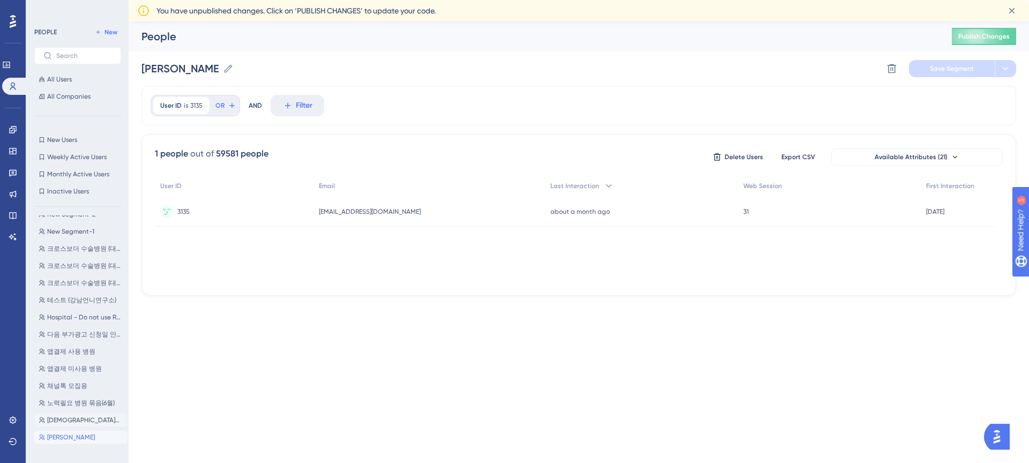
click at [77, 425] on button "예약을 사용하는 병원 예약을 사용하는 병원" at bounding box center [80, 420] width 93 height 13
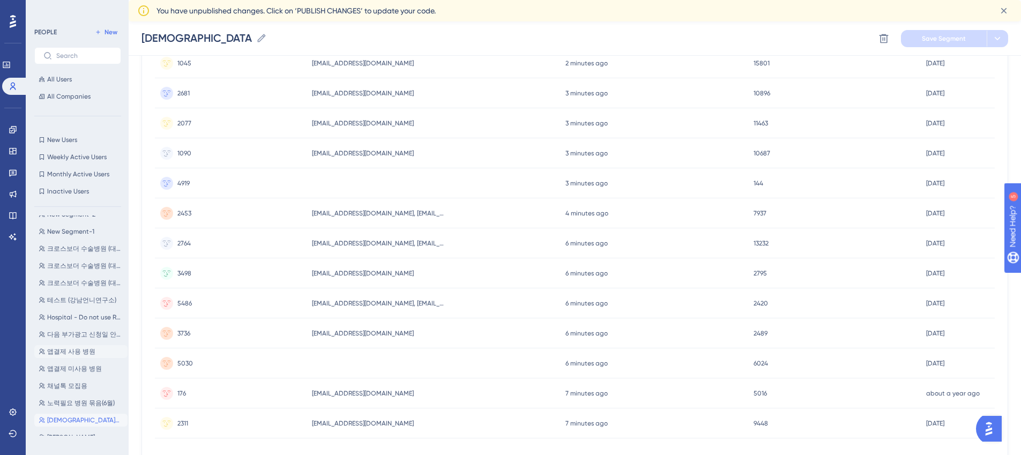
scroll to position [424, 0]
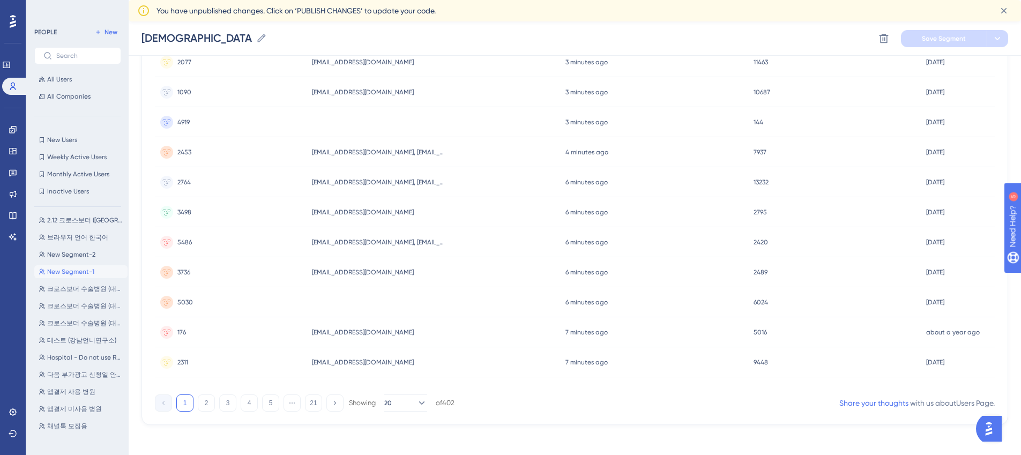
click at [66, 277] on button "New Segment-1 New Segment-1" at bounding box center [80, 271] width 93 height 13
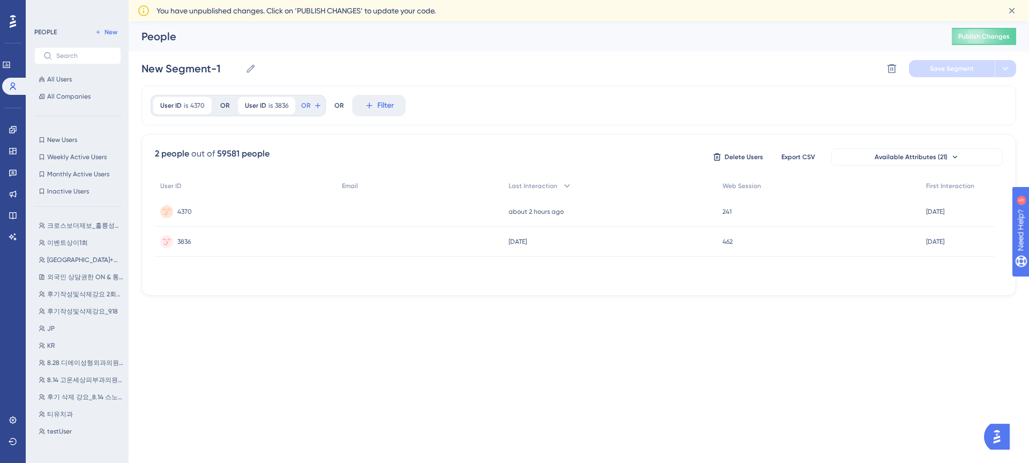
scroll to position [0, 0]
click at [84, 309] on span "후기작성및삭제강요_9.18" at bounding box center [82, 311] width 71 height 9
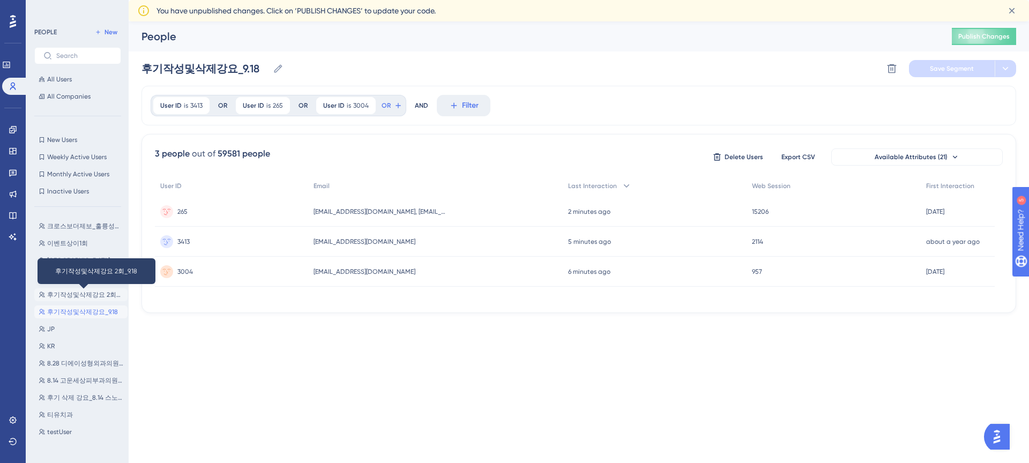
click at [86, 291] on span "후기작성및삭제강요 2회_9.18" at bounding box center [85, 294] width 76 height 9
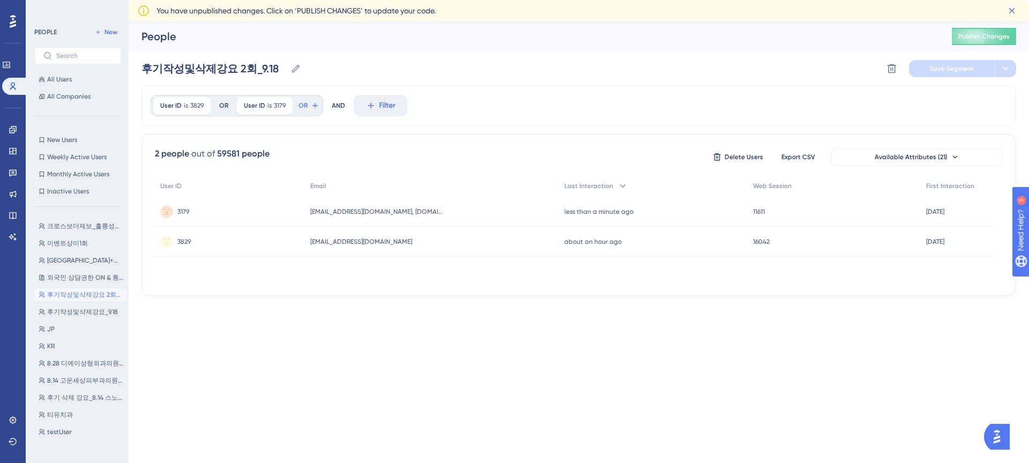
drag, startPoint x: 386, startPoint y: 364, endPoint x: 632, endPoint y: 390, distance: 246.7
click at [387, 330] on html "Performance Users Engagement Widgets Feedback Product Updates Knowledge Base AI…" at bounding box center [514, 165] width 1029 height 330
click at [215, 330] on html "Performance Users Engagement Widgets Feedback Product Updates Knowledge Base AI…" at bounding box center [514, 165] width 1029 height 330
click at [55, 221] on button "크로스보더제보_훌륭성형외과 크로스보더제보_훌륭성형외과" at bounding box center [80, 226] width 93 height 13
type input "크로스보더제보_훌륭성형외과"
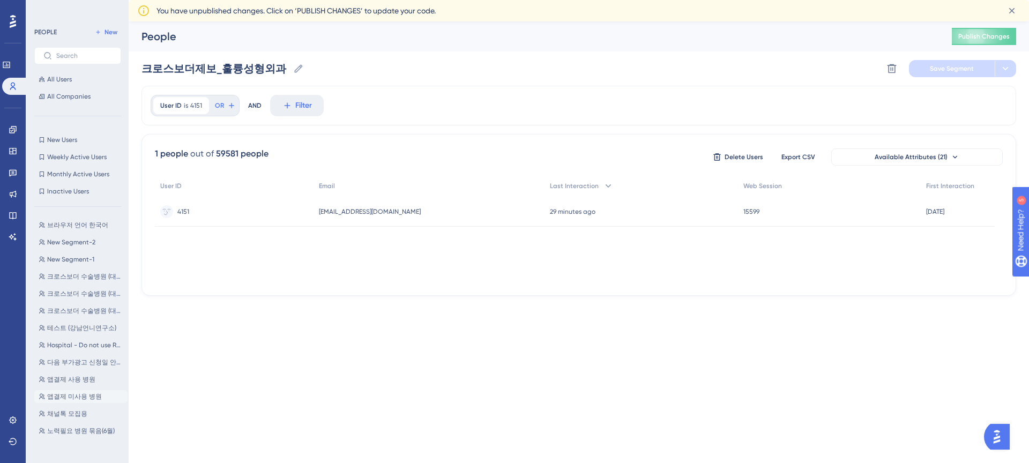
scroll to position [629, 0]
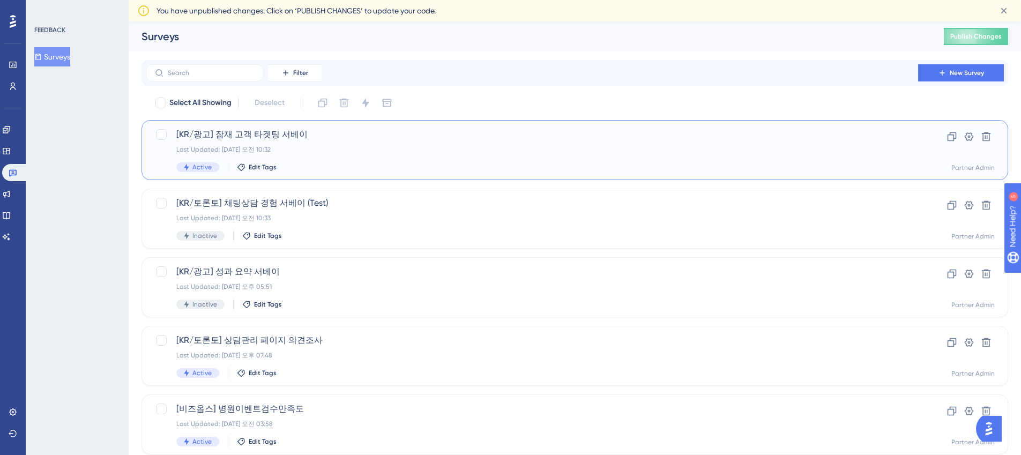
drag, startPoint x: 174, startPoint y: 134, endPoint x: 308, endPoint y: 134, distance: 133.9
click at [308, 134] on div "[KR/광고] 잠재 고객 타겟팅 서베이 Last Updated: 2024년 12월 16일 오전 10:32 Active Edit Tags" at bounding box center [521, 150] width 732 height 44
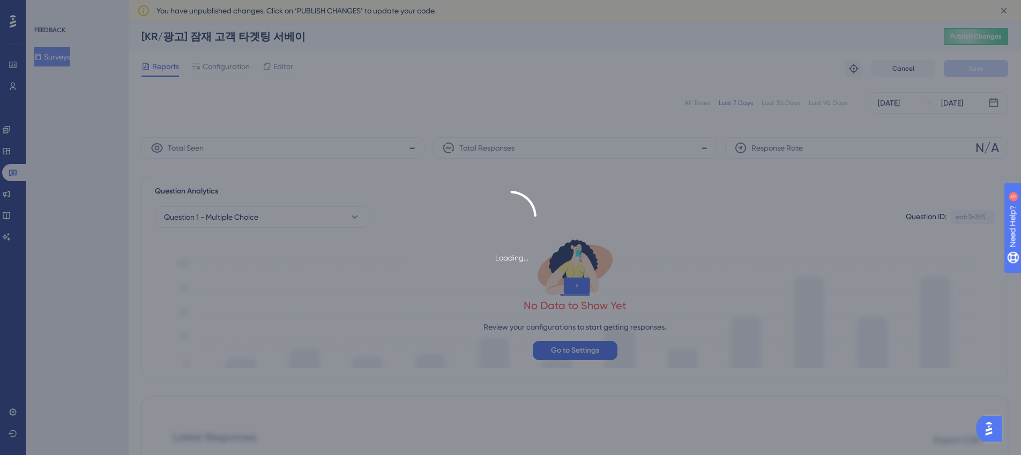
drag, startPoint x: 302, startPoint y: 32, endPoint x: 277, endPoint y: 33, distance: 24.6
click at [284, 32] on div "Loading..." at bounding box center [510, 227] width 1021 height 455
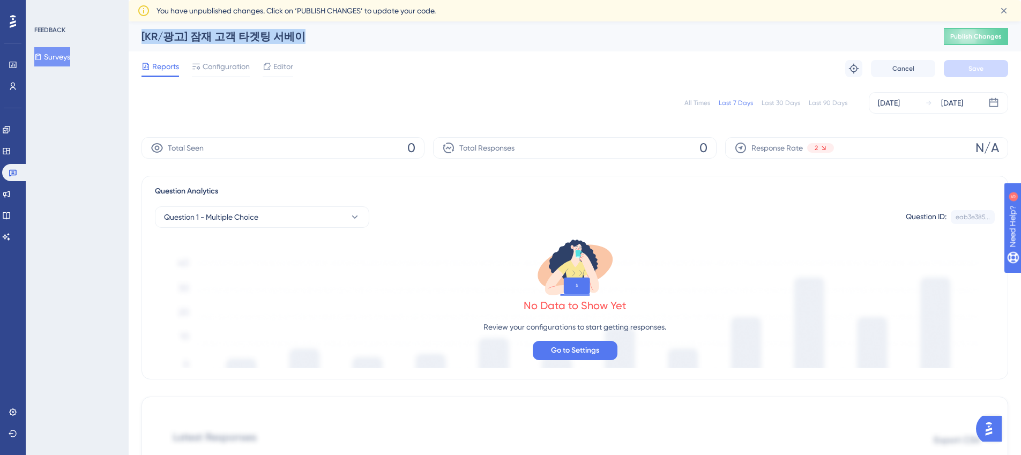
drag, startPoint x: 296, startPoint y: 33, endPoint x: 137, endPoint y: 9, distance: 161.0
copy div "Surveys [KR/광고] 잠재 고객 타겟팅 서베이"
click at [212, 66] on span "Configuration" at bounding box center [225, 66] width 47 height 13
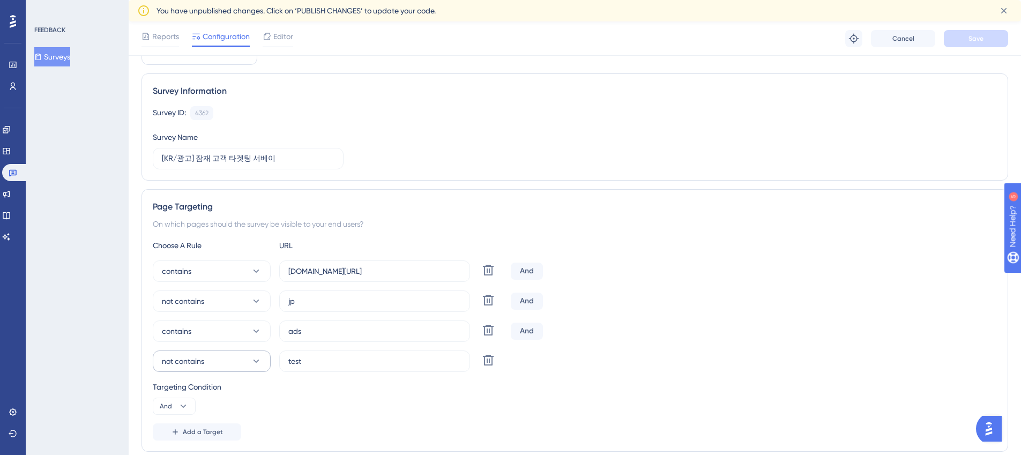
scroll to position [75, 0]
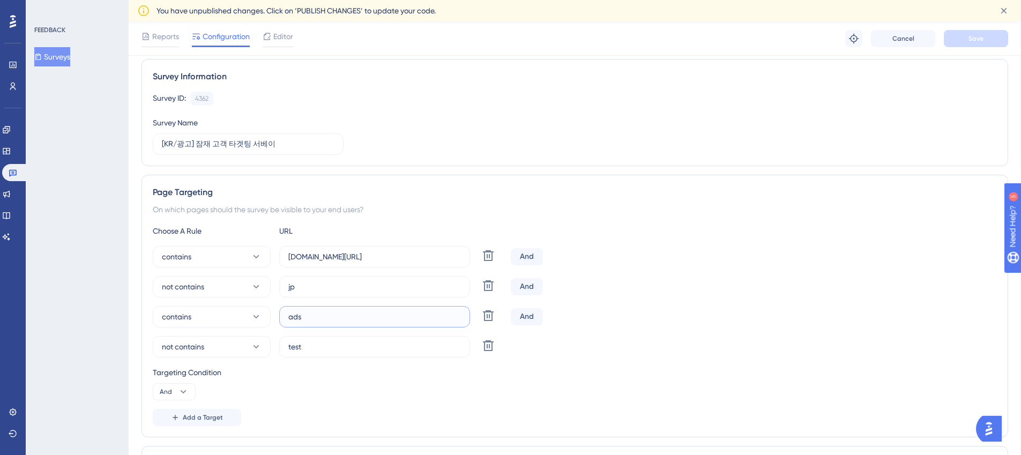
click at [322, 318] on input "ads" at bounding box center [374, 317] width 172 height 12
click at [215, 210] on div "On which pages should the survey be visible to your end users?" at bounding box center [575, 209] width 844 height 13
click at [241, 257] on button "contains" at bounding box center [212, 256] width 118 height 21
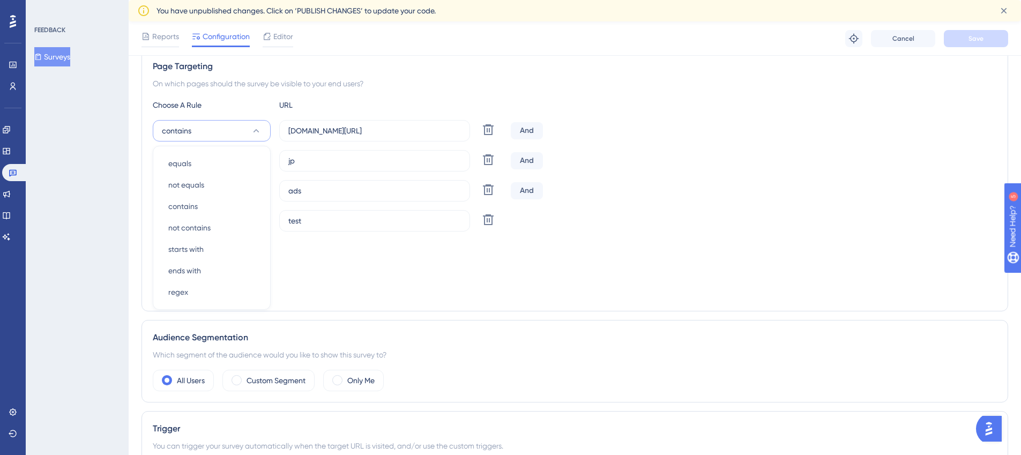
click at [1000, 211] on div "Page Targeting On which pages should the survey be visible to your end users? C…" at bounding box center [574, 180] width 866 height 262
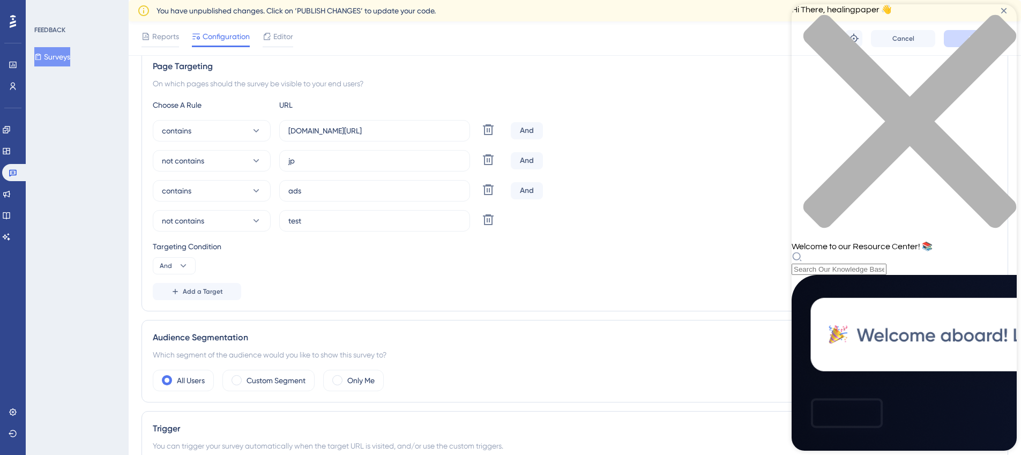
click at [896, 62] on div "Hi There, healingpaper 👋 Welcome to our Resource Center! 📚" at bounding box center [903, 139] width 225 height 271
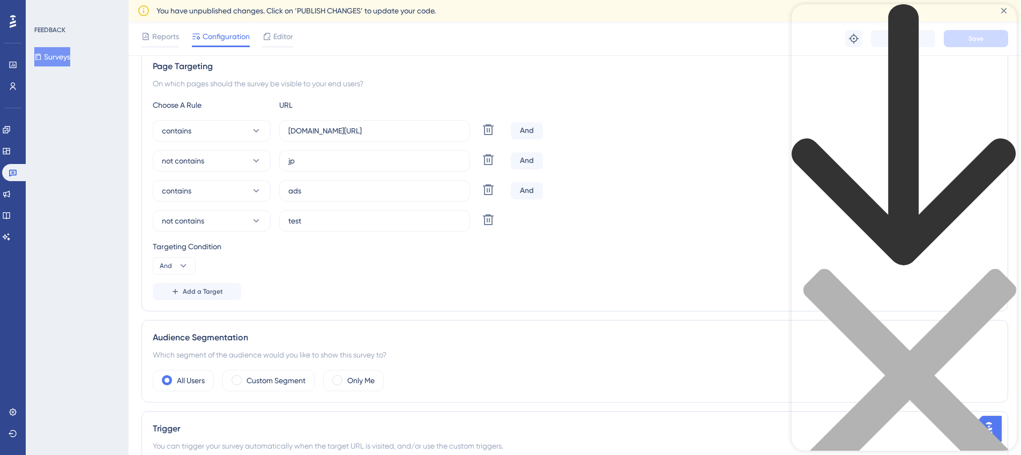
type input "page targe"
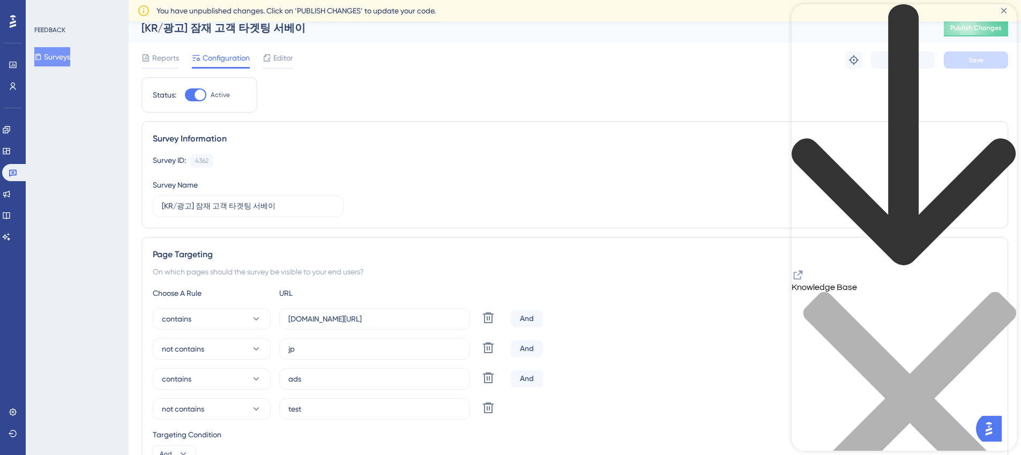
scroll to position [0, 0]
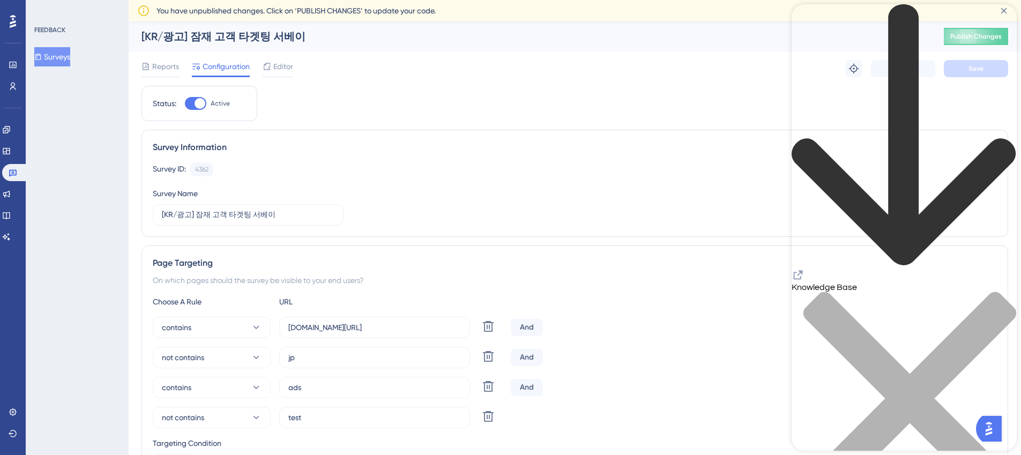
click at [1002, 291] on div "close resource center" at bounding box center [903, 404] width 225 height 227
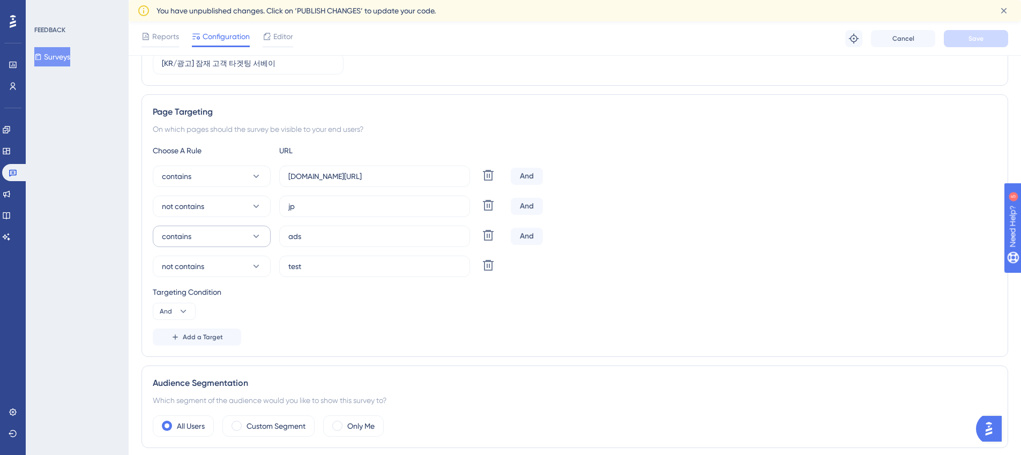
scroll to position [243, 0]
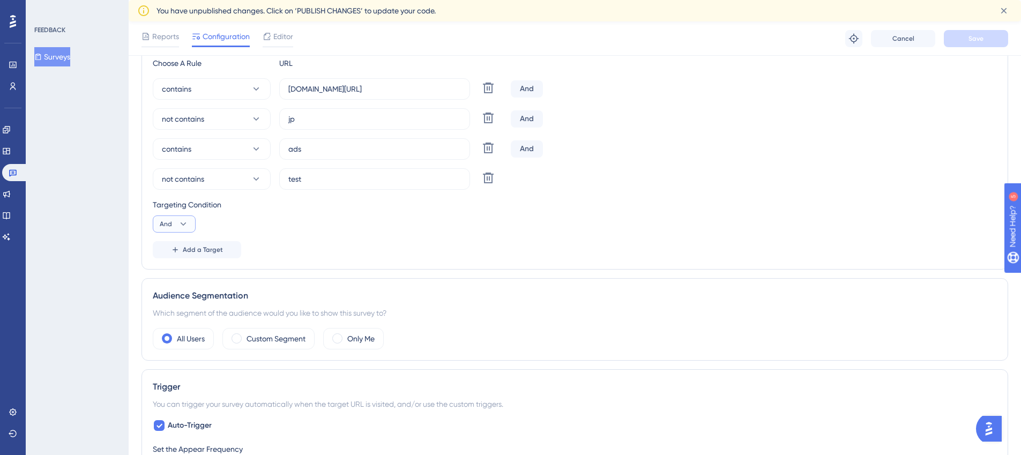
click at [183, 228] on icon at bounding box center [183, 224] width 11 height 11
click at [104, 231] on div "FEEDBACK Surveys" at bounding box center [77, 227] width 103 height 455
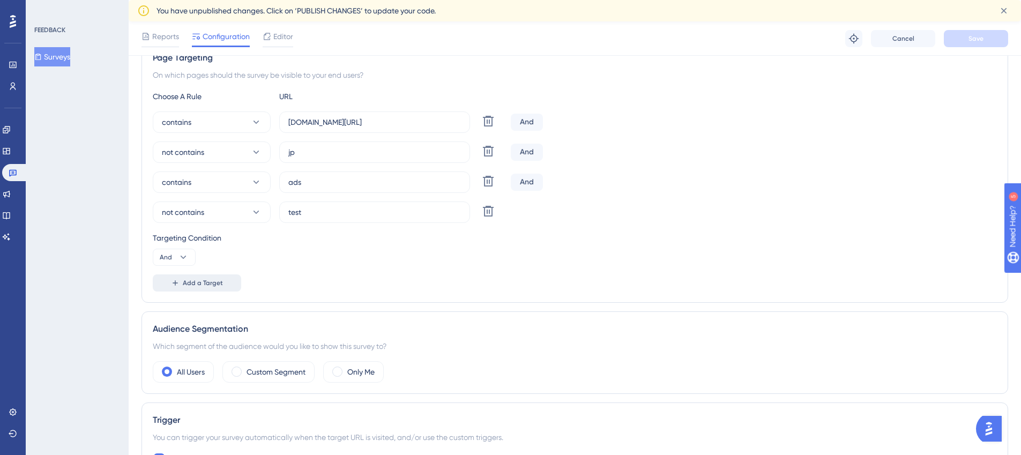
scroll to position [216, 0]
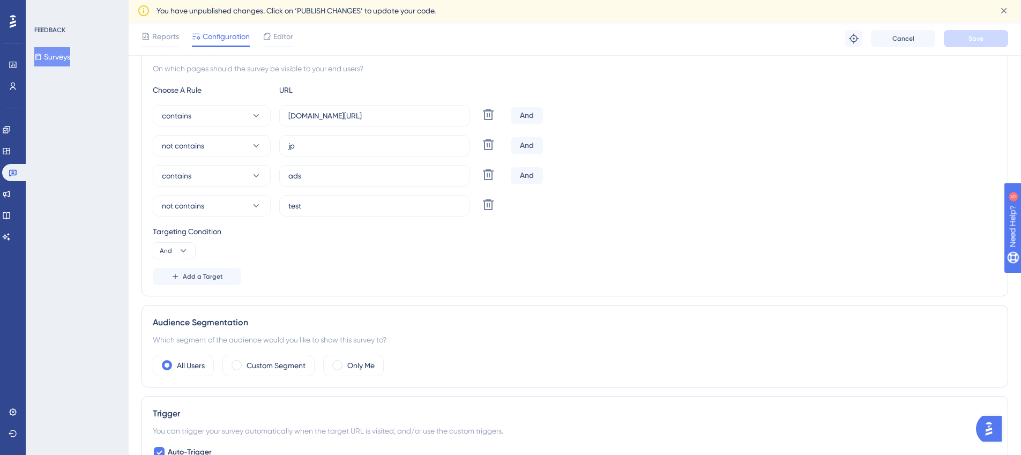
click at [235, 377] on div "Audience Segmentation Which segment of the audience would you like to show this…" at bounding box center [574, 346] width 866 height 82
click at [239, 370] on div "Custom Segment" at bounding box center [268, 365] width 92 height 21
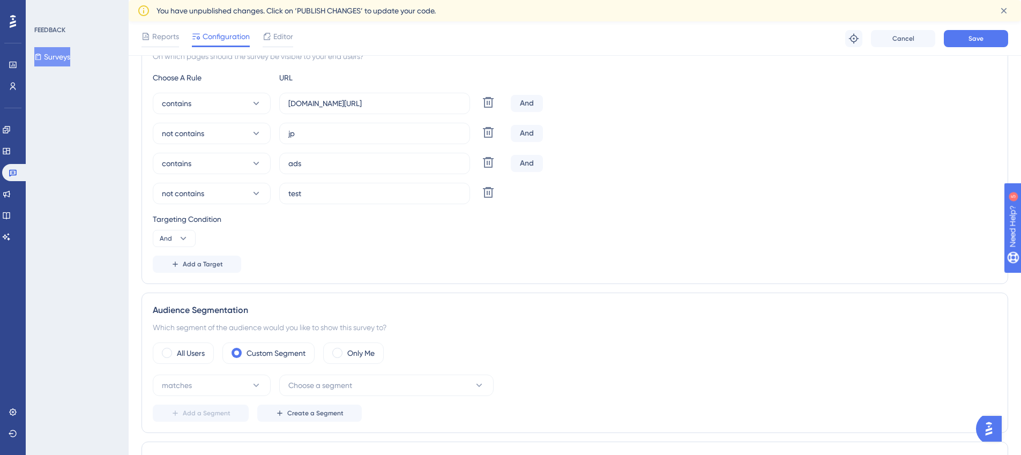
scroll to position [295, 0]
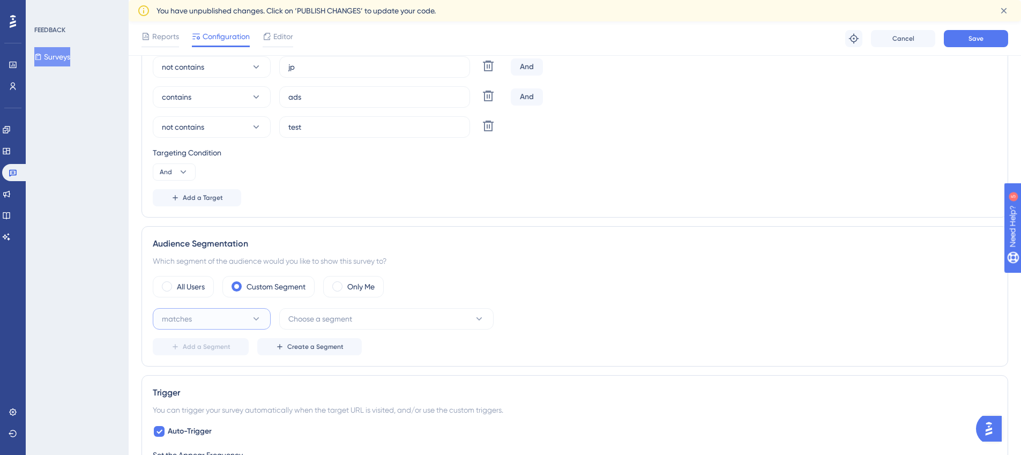
click at [201, 319] on button "matches" at bounding box center [212, 318] width 118 height 21
click at [207, 353] on div "matches matches" at bounding box center [211, 351] width 87 height 21
click at [207, 353] on button "Add a Segment" at bounding box center [201, 346] width 96 height 17
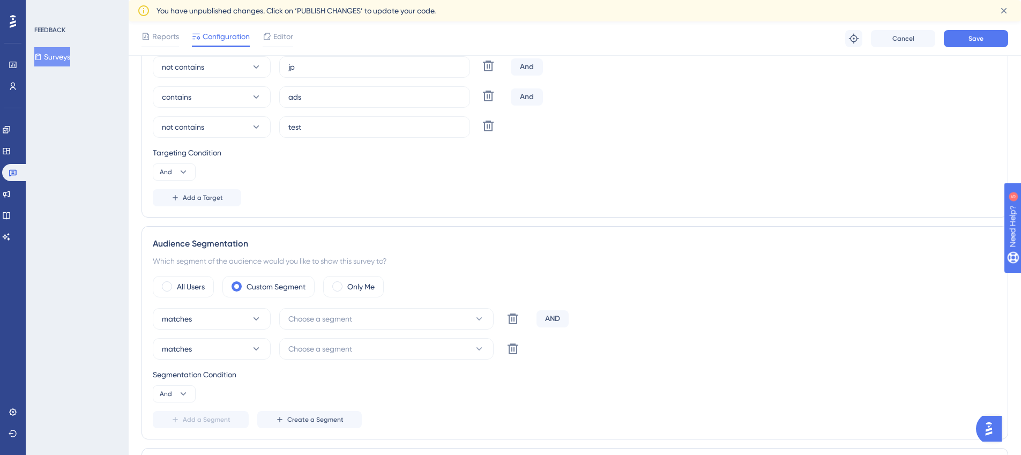
click at [525, 351] on div "matches Choose a segment Delete" at bounding box center [342, 348] width 379 height 21
click at [517, 351] on icon at bounding box center [512, 348] width 13 height 13
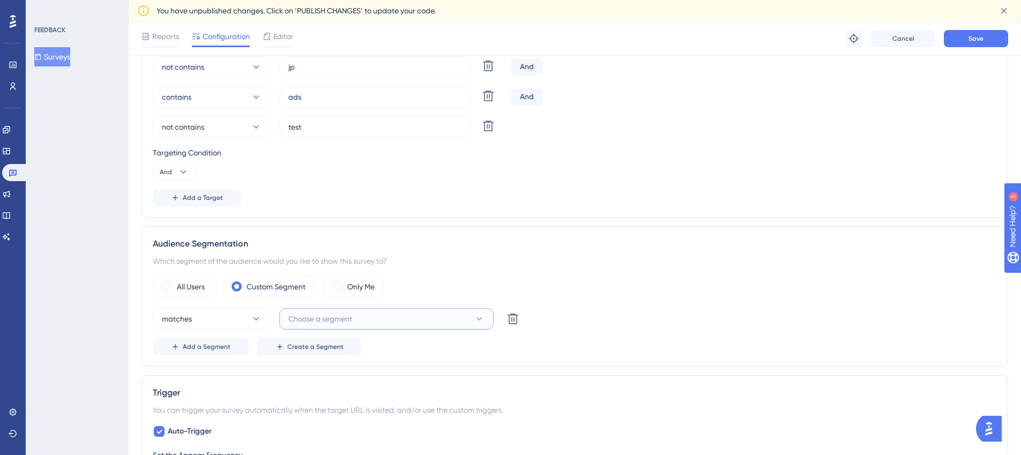
click at [339, 316] on span "Choose a segment" at bounding box center [320, 318] width 64 height 13
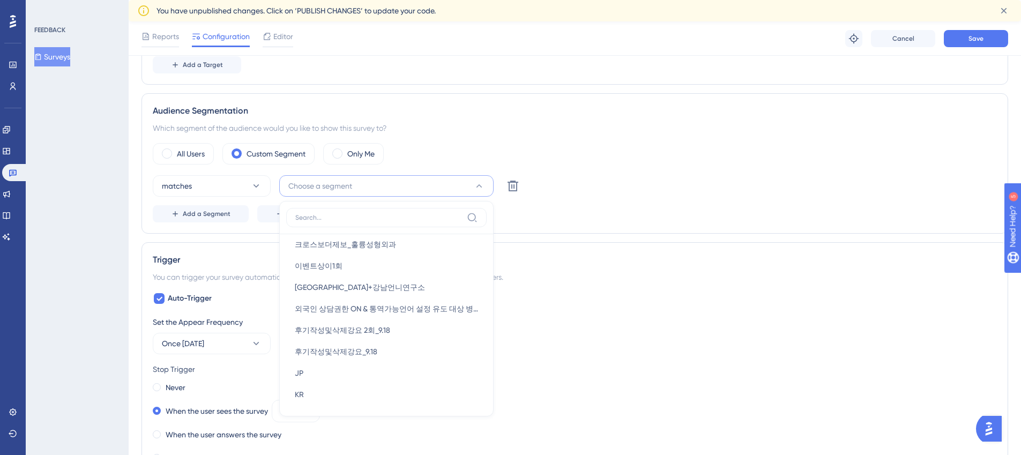
scroll to position [93, 0]
click at [302, 119] on div "Audience Segmentation Which segment of the audience would you like to show this…" at bounding box center [574, 163] width 866 height 140
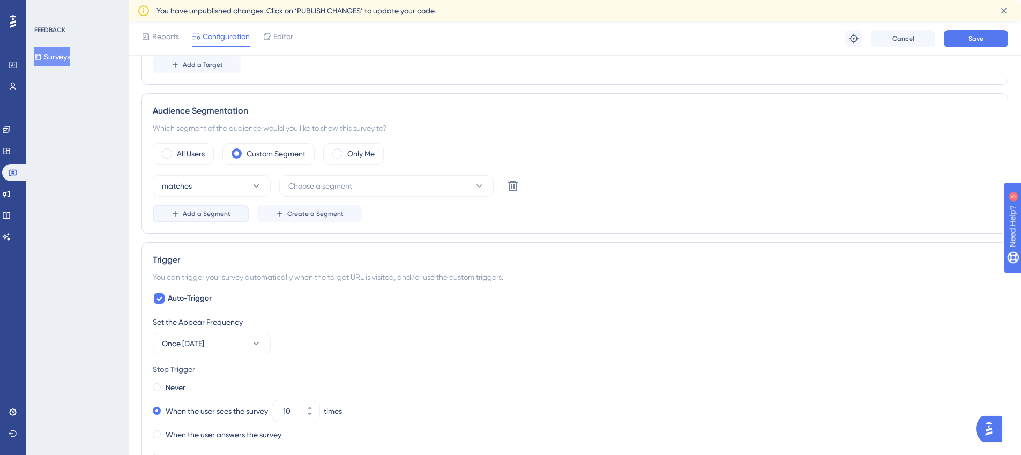
drag, startPoint x: 201, startPoint y: 215, endPoint x: 218, endPoint y: 272, distance: 58.6
click at [202, 215] on span "Add a Segment" at bounding box center [207, 213] width 48 height 9
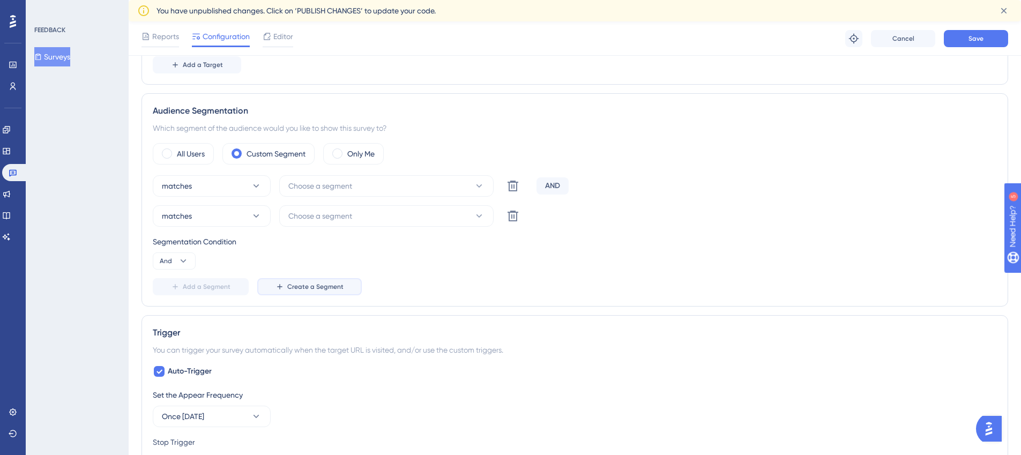
click at [325, 287] on span "Create a Segment" at bounding box center [315, 286] width 56 height 9
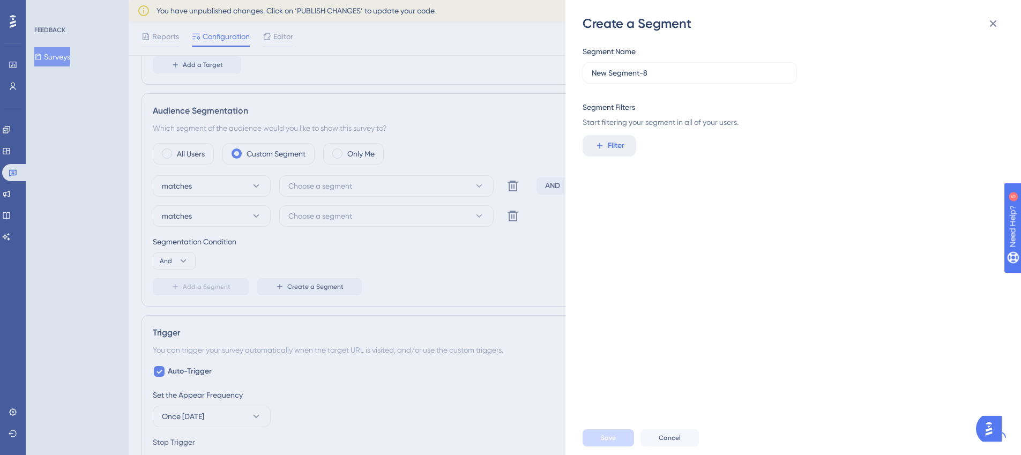
click at [340, 212] on div "Create a Segment Segment Name New Segment-8 Segment Filters Start filtering you…" at bounding box center [510, 227] width 1021 height 455
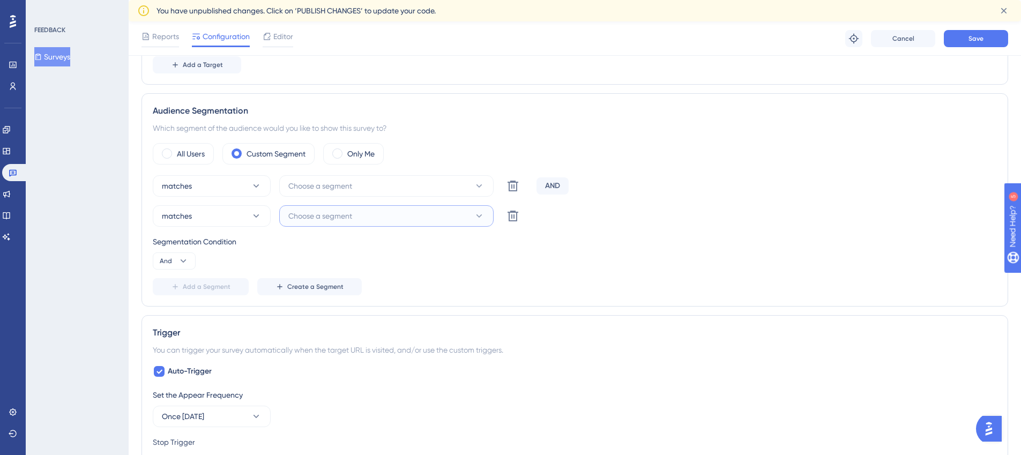
click at [341, 214] on span "Choose a segment" at bounding box center [320, 215] width 64 height 13
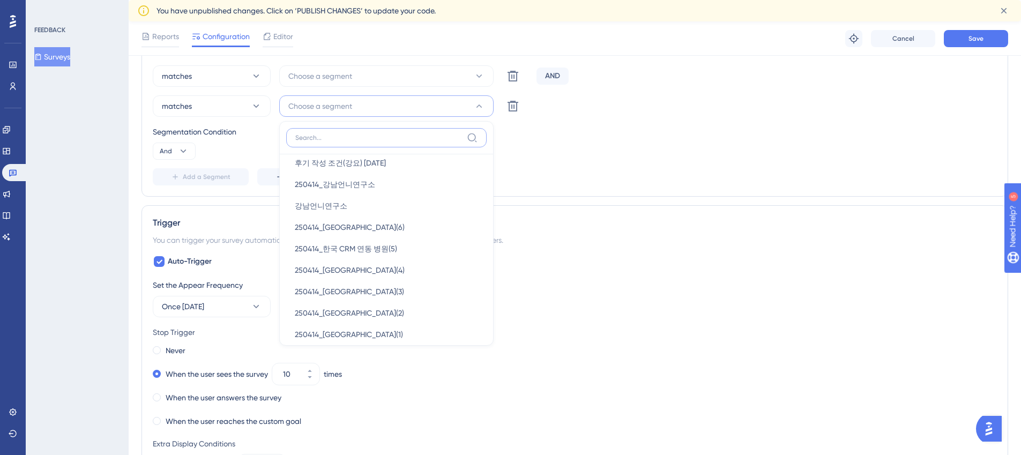
scroll to position [436, 0]
click at [625, 139] on div "Segmentation Condition And" at bounding box center [575, 142] width 844 height 34
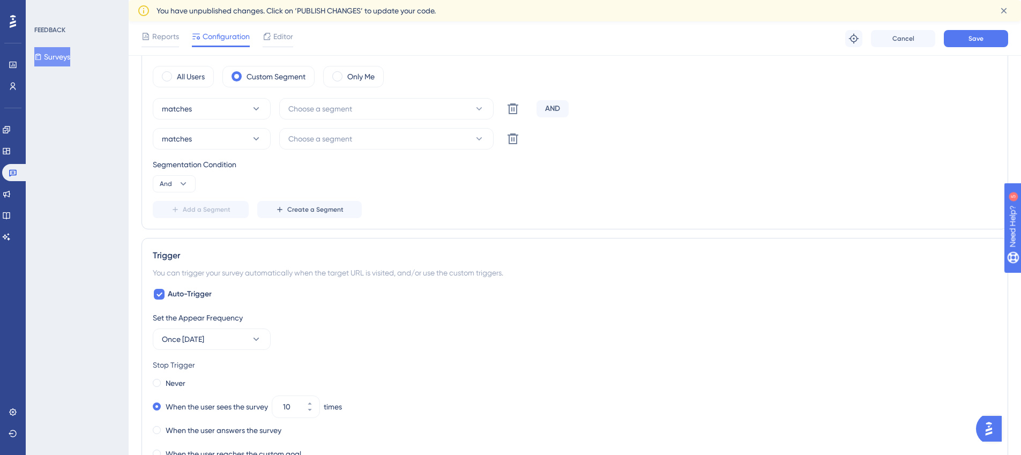
scroll to position [448, 0]
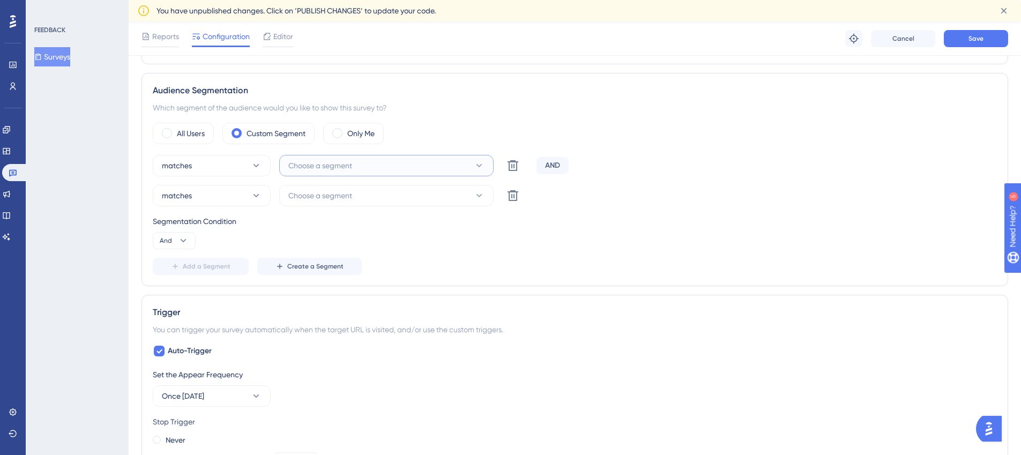
click at [339, 168] on span "Choose a segment" at bounding box center [320, 165] width 64 height 13
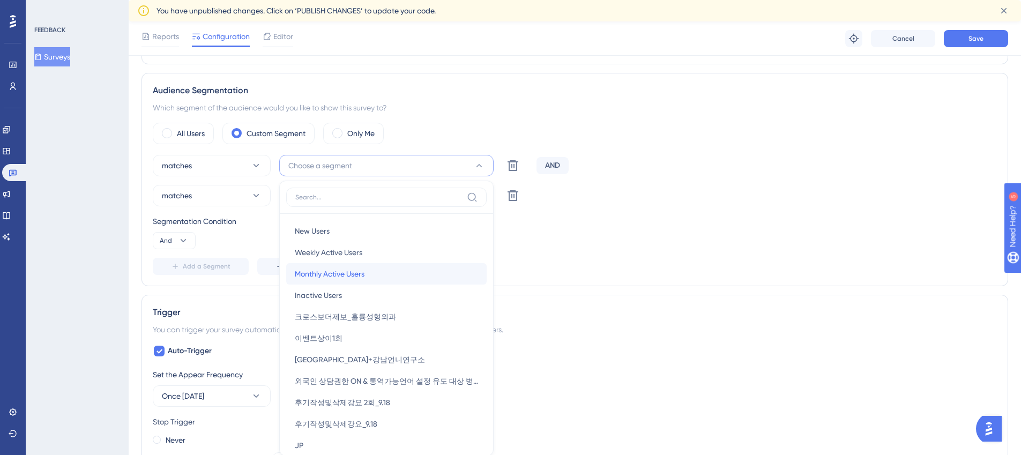
click at [401, 265] on div "Monthly Active Users Monthly Active Users" at bounding box center [386, 273] width 183 height 21
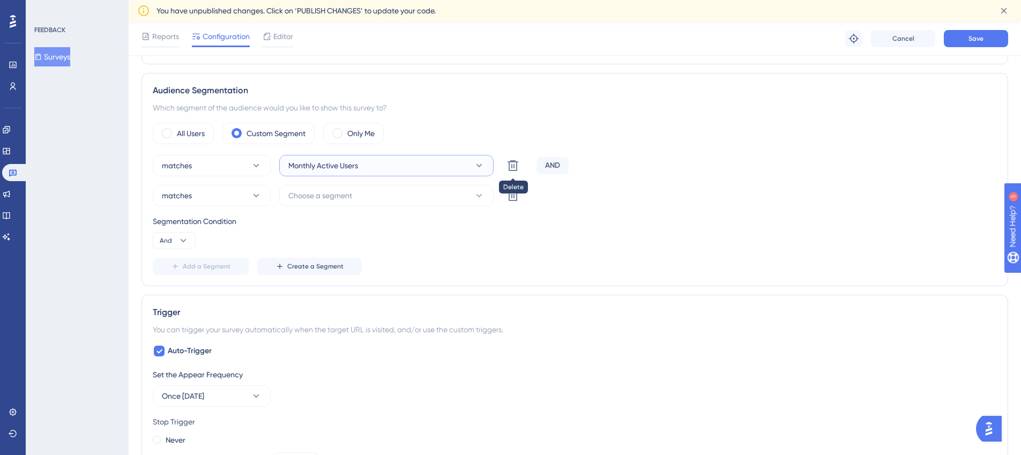
click at [474, 166] on icon at bounding box center [479, 165] width 11 height 11
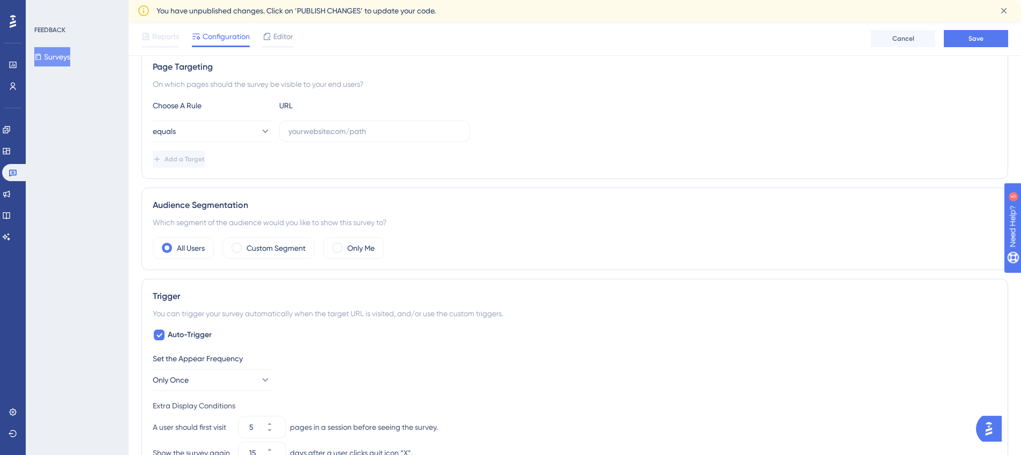
click at [18, 12] on div "Performance Users Engagement Widgets Feedback Product Updates Knowledge Base AI…" at bounding box center [13, 227] width 26 height 455
click at [14, 16] on icon at bounding box center [13, 21] width 6 height 13
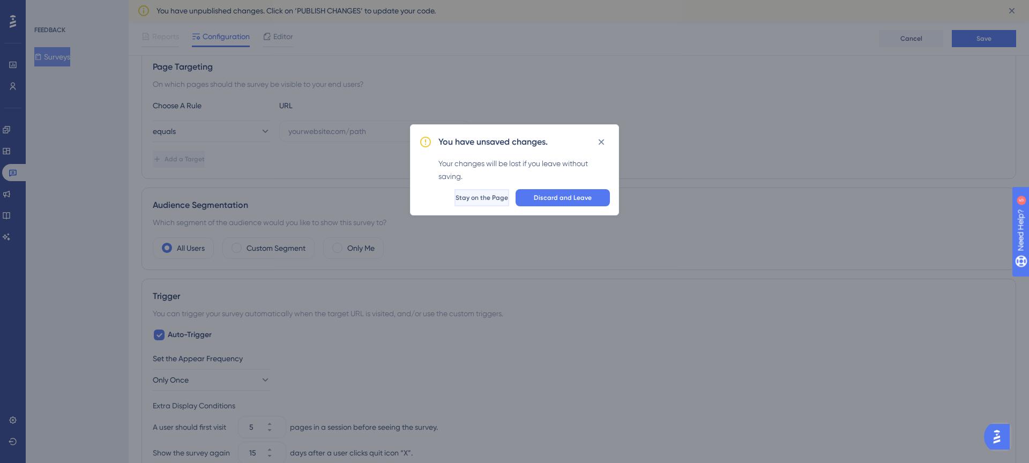
click at [499, 196] on button "Stay on the Page" at bounding box center [481, 197] width 55 height 17
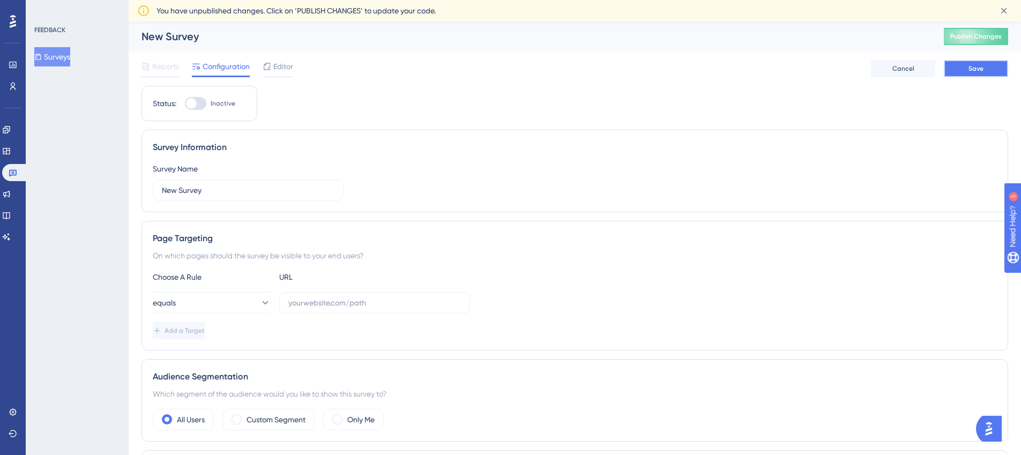
click at [981, 71] on span "Save" at bounding box center [975, 68] width 15 height 9
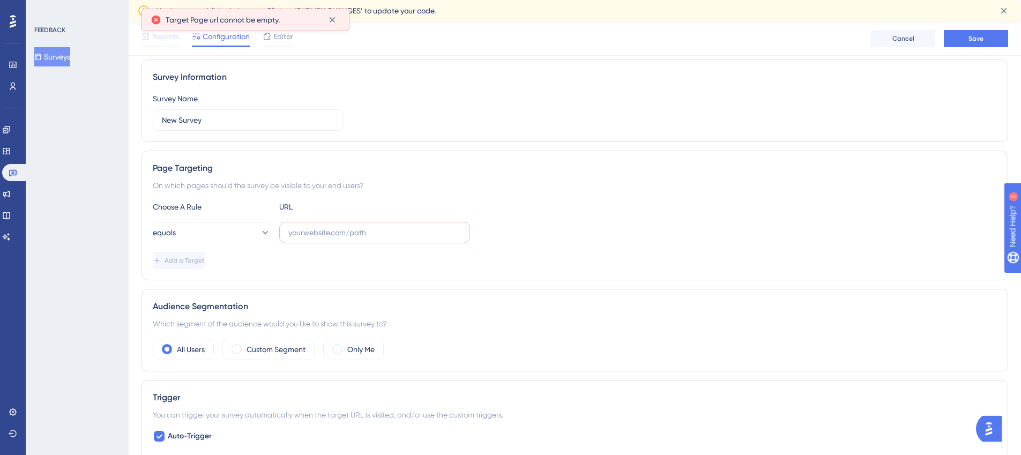
scroll to position [75, 0]
click at [347, 230] on input "text" at bounding box center [374, 232] width 172 height 12
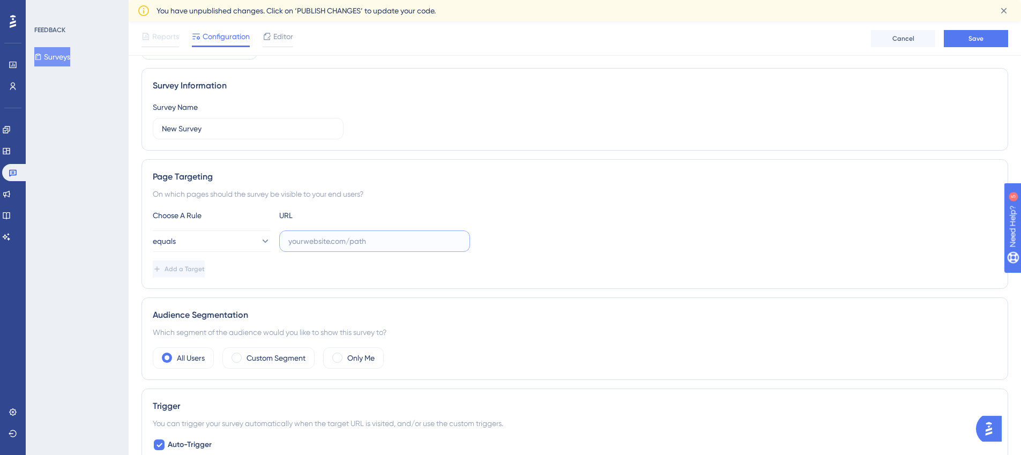
scroll to position [0, 0]
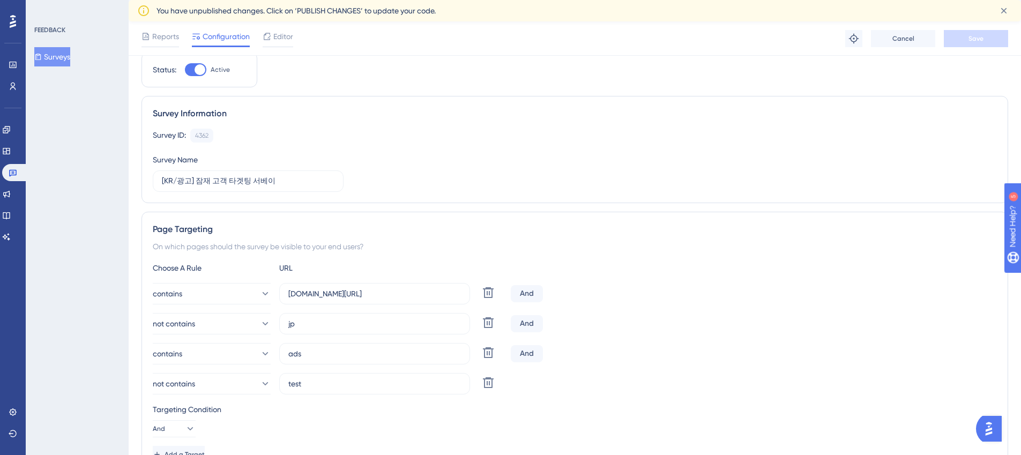
scroll to position [80, 0]
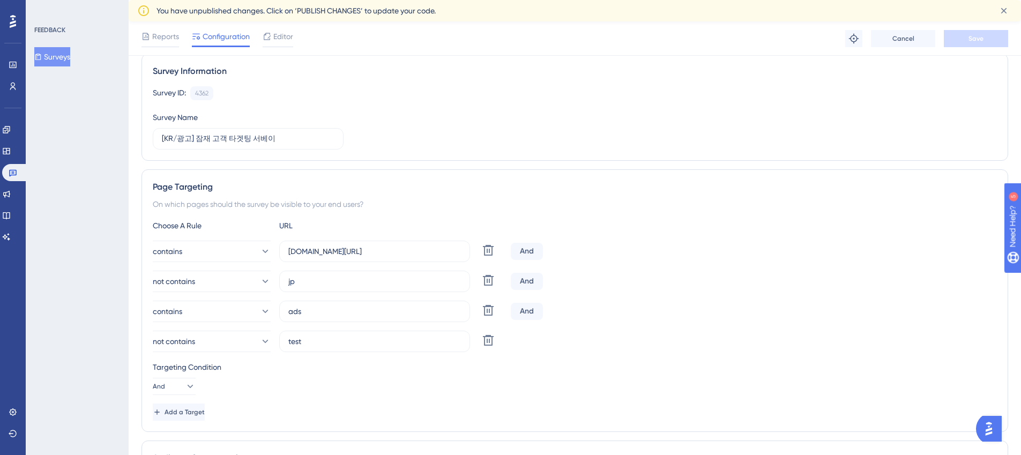
drag, startPoint x: 329, startPoint y: 183, endPoint x: 242, endPoint y: 11, distance: 192.4
click at [329, 183] on div "Page Targeting" at bounding box center [575, 187] width 844 height 13
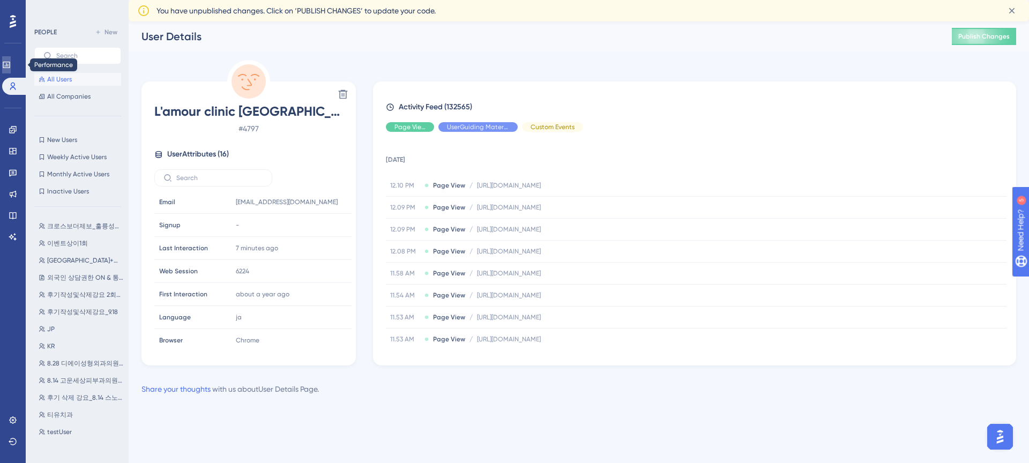
click at [11, 65] on icon at bounding box center [6, 65] width 9 height 9
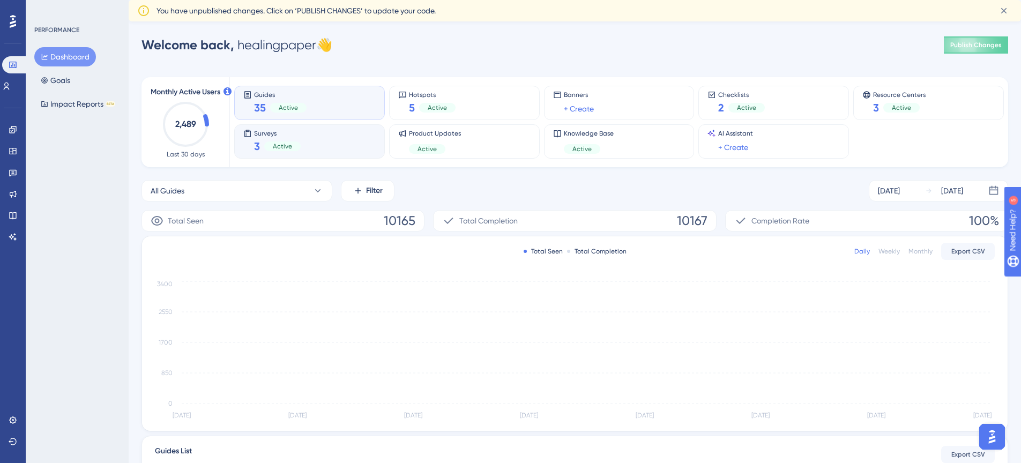
click at [327, 145] on div "Surveys 3 Active" at bounding box center [309, 141] width 132 height 25
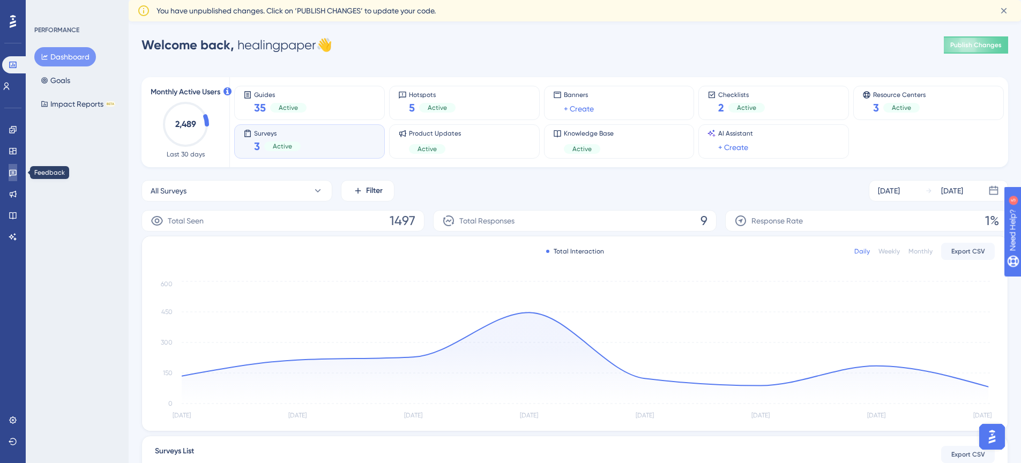
click at [16, 168] on icon at bounding box center [13, 172] width 9 height 9
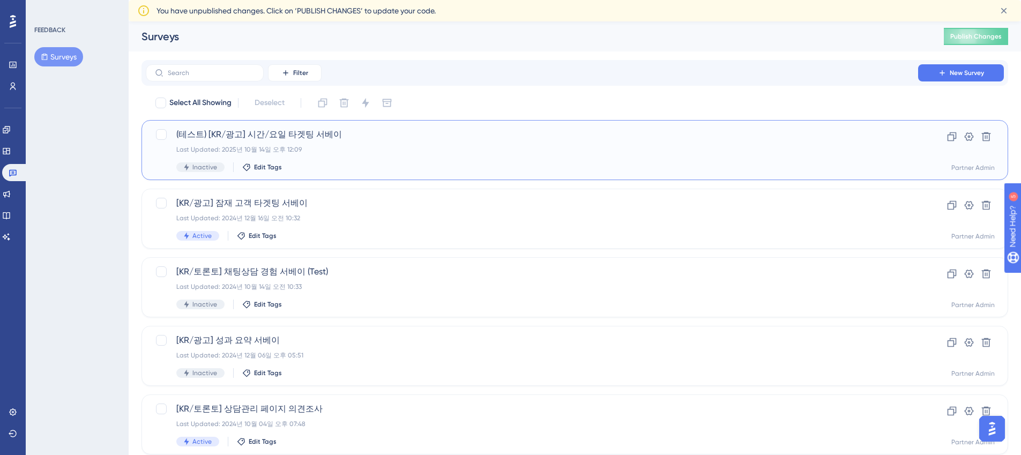
click at [347, 159] on div "(테스트) [KR/광고] 시간/요일 타겟팅 서베이 Last Updated: 2025년 10월 14일 오후 12:09 Inactive Edit …" at bounding box center [531, 150] width 711 height 44
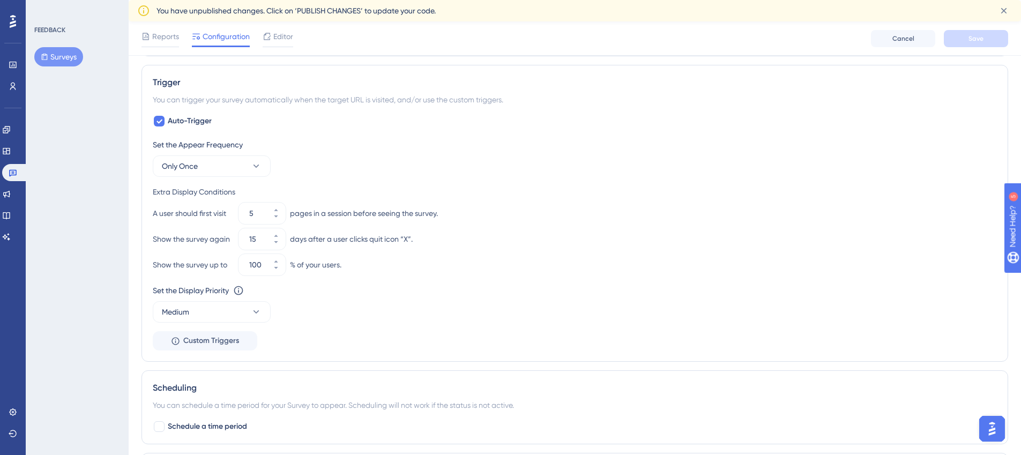
scroll to position [321, 0]
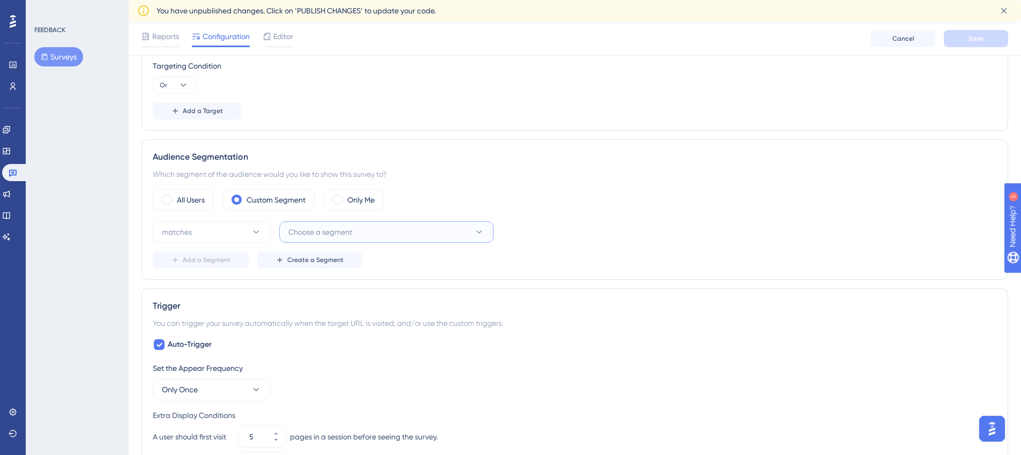
click at [305, 235] on span "Choose a segment" at bounding box center [320, 232] width 64 height 13
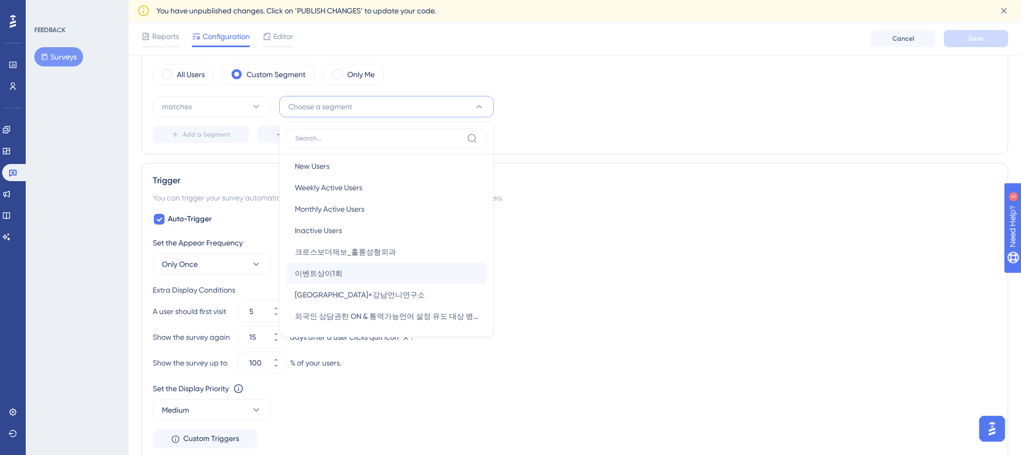
scroll to position [88, 0]
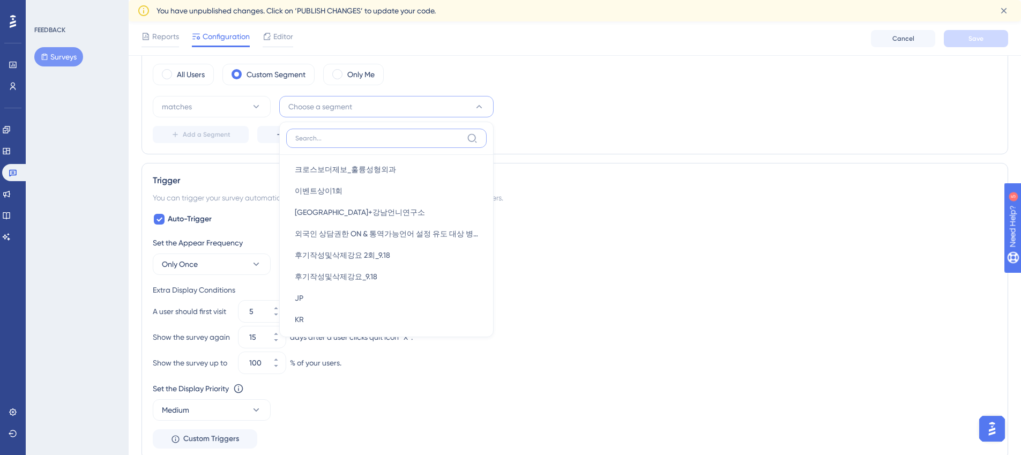
click at [73, 175] on div "FEEDBACK Surveys" at bounding box center [77, 227] width 103 height 455
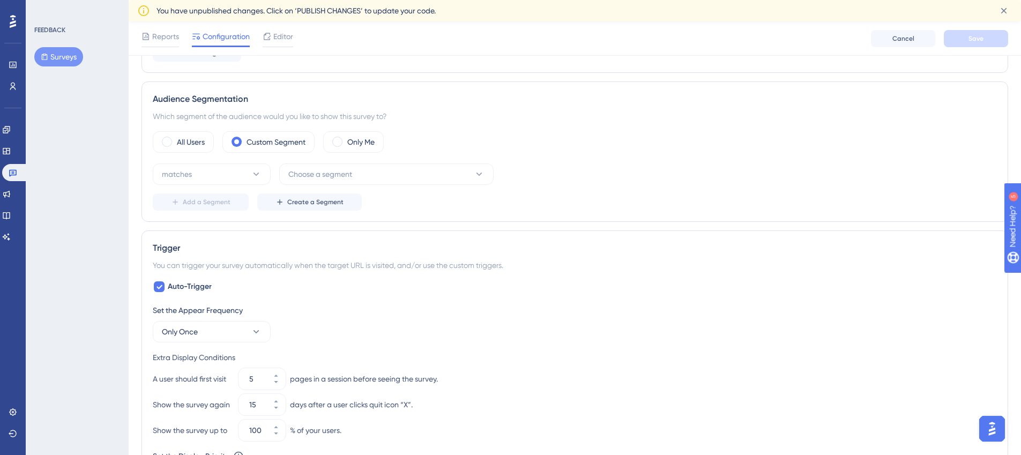
scroll to position [379, 0]
click at [313, 200] on span "Create a Segment" at bounding box center [315, 202] width 56 height 9
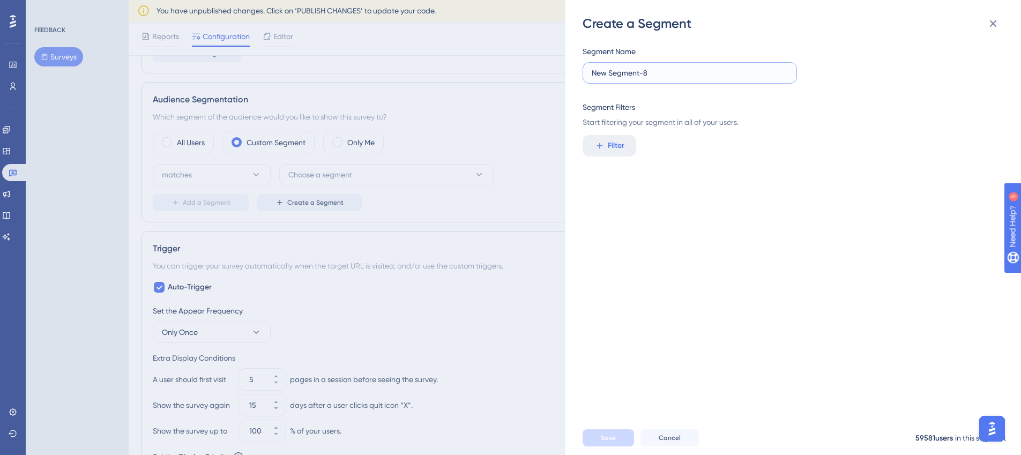
click at [617, 68] on input "New Segment-8" at bounding box center [689, 73] width 196 height 12
click at [689, 132] on div "Segment Name 부가광고 등록 유저 Segment Filters Start filtering your segment in all of …" at bounding box center [798, 226] width 432 height 388
click at [627, 142] on button "Filter" at bounding box center [609, 145] width 54 height 21
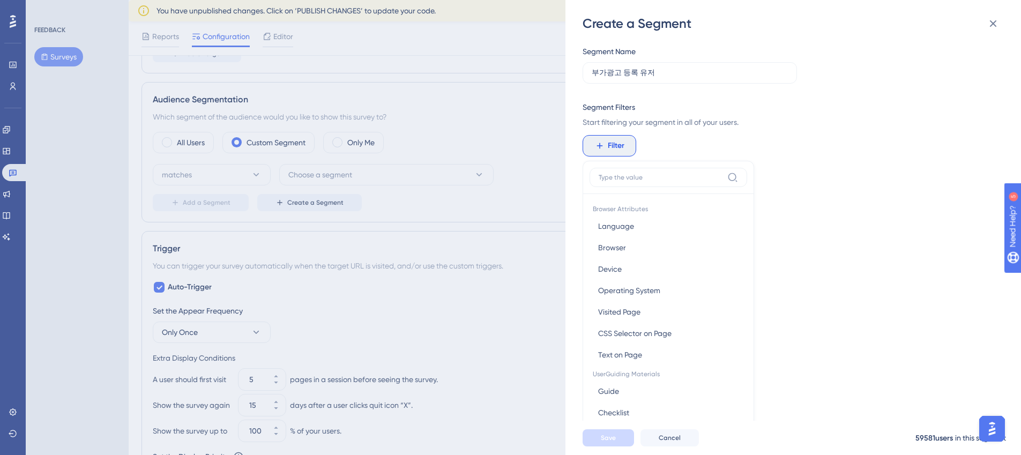
scroll to position [78, 0]
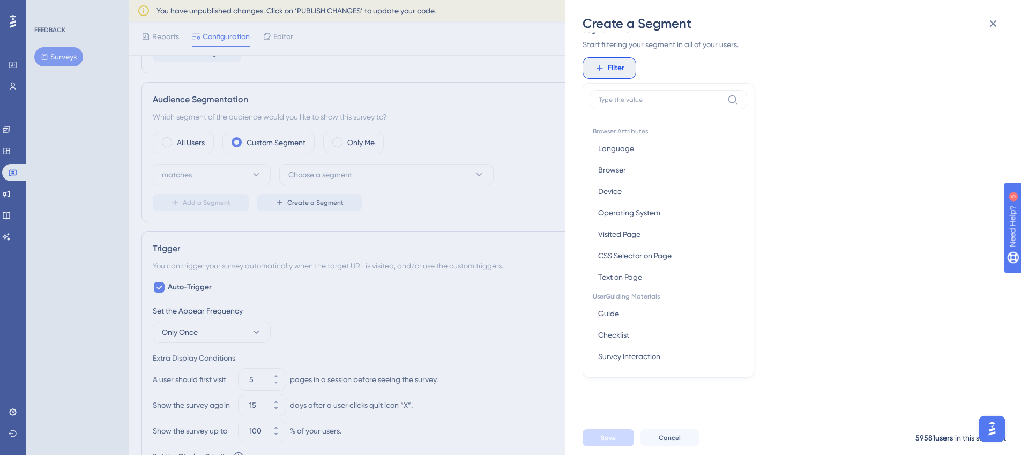
click at [642, 50] on span "Start filtering your segment in all of your users." at bounding box center [789, 44] width 415 height 13
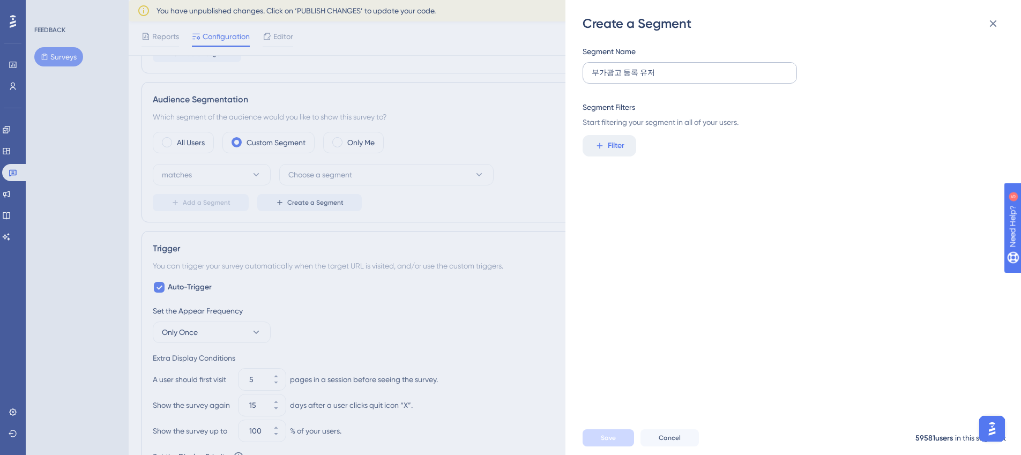
scroll to position [0, 0]
click at [650, 71] on input "부가광고 등록 유저" at bounding box center [689, 73] width 196 height 12
type input "부가광고 등록 완료"
drag, startPoint x: 661, startPoint y: 145, endPoint x: 640, endPoint y: 157, distance: 24.3
click at [661, 145] on div "Filter" at bounding box center [789, 145] width 415 height 21
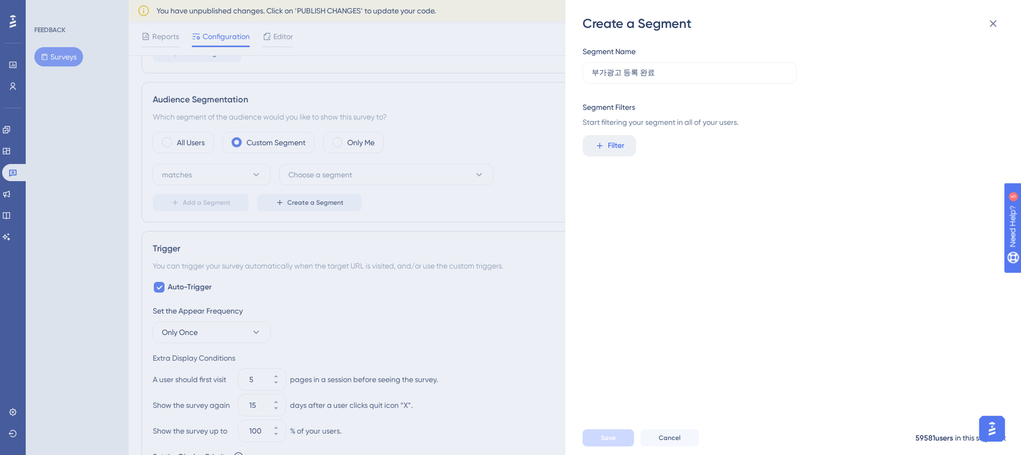
click at [625, 160] on div "Segment Name 부가광고 등록 완료 Segment Filters Start filtering your segment in all of …" at bounding box center [798, 226] width 432 height 388
click at [626, 149] on button "Filter" at bounding box center [609, 145] width 54 height 21
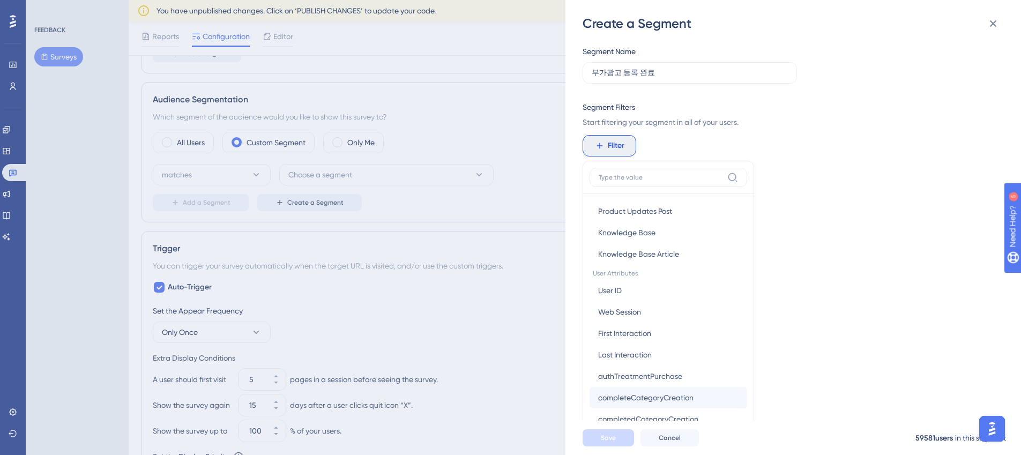
scroll to position [439, 0]
click at [634, 356] on span "Last Interaction" at bounding box center [625, 352] width 54 height 13
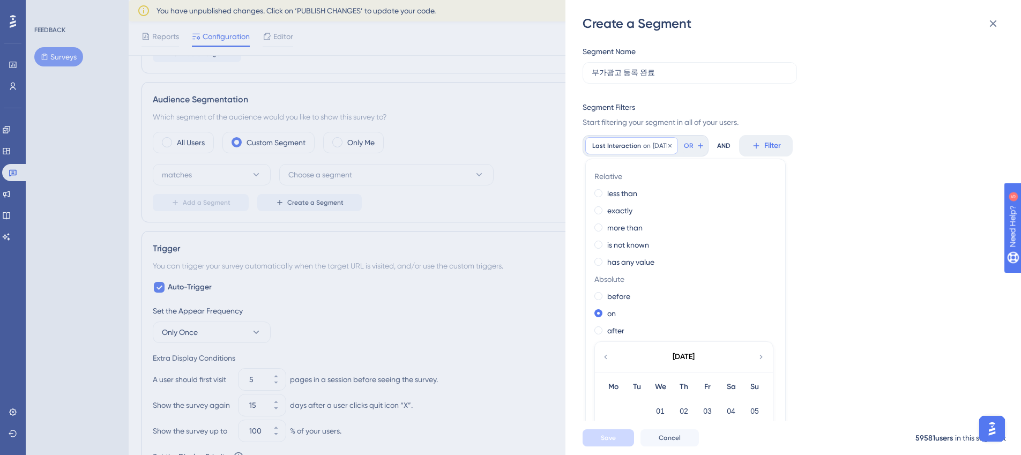
click at [648, 144] on div "Last Interaction on 10/14/2025 10/14/2025 Remove" at bounding box center [631, 145] width 93 height 17
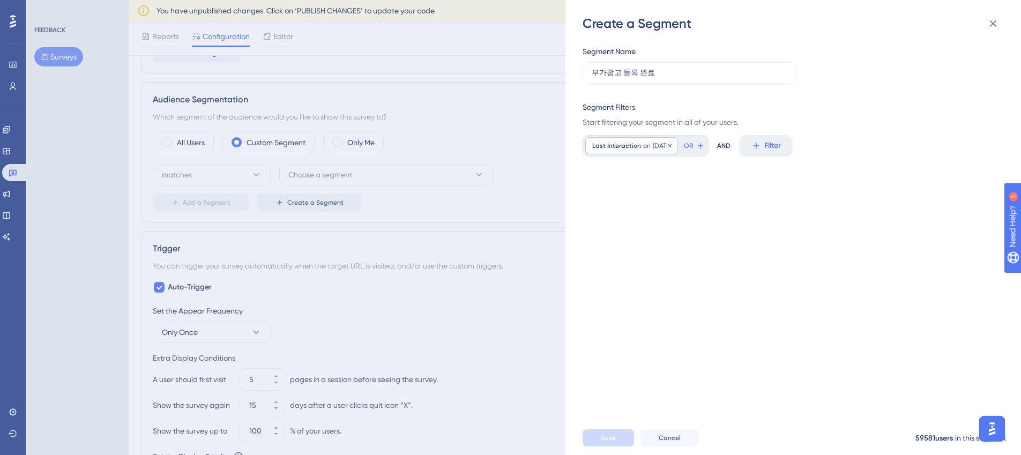
click at [648, 144] on div "Last Interaction on 10/14/2025 10/14/2025 Remove" at bounding box center [631, 145] width 93 height 17
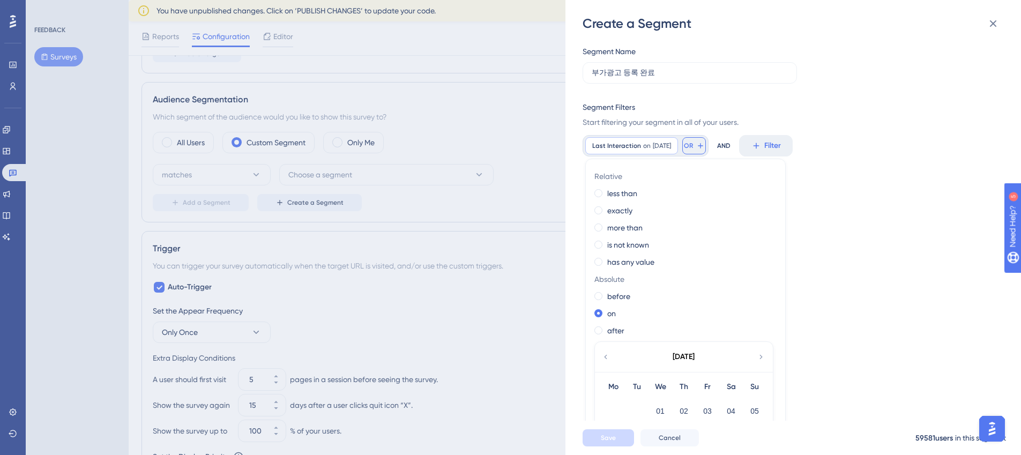
click at [693, 145] on span "OR" at bounding box center [688, 145] width 9 height 9
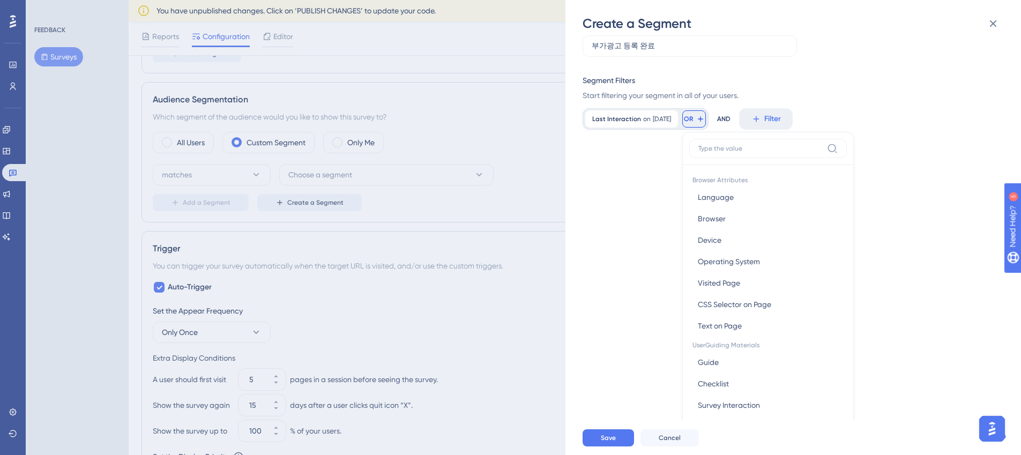
scroll to position [0, 0]
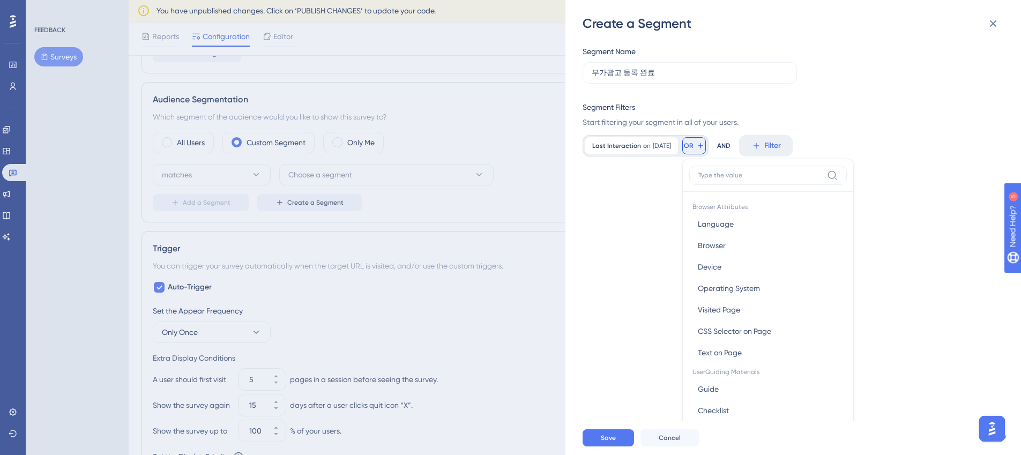
click at [654, 162] on div "Segment Name 부가광고 등록 완료 Segment Filters Start filtering your segment in all of …" at bounding box center [798, 226] width 432 height 388
click at [673, 145] on icon at bounding box center [669, 145] width 6 height 6
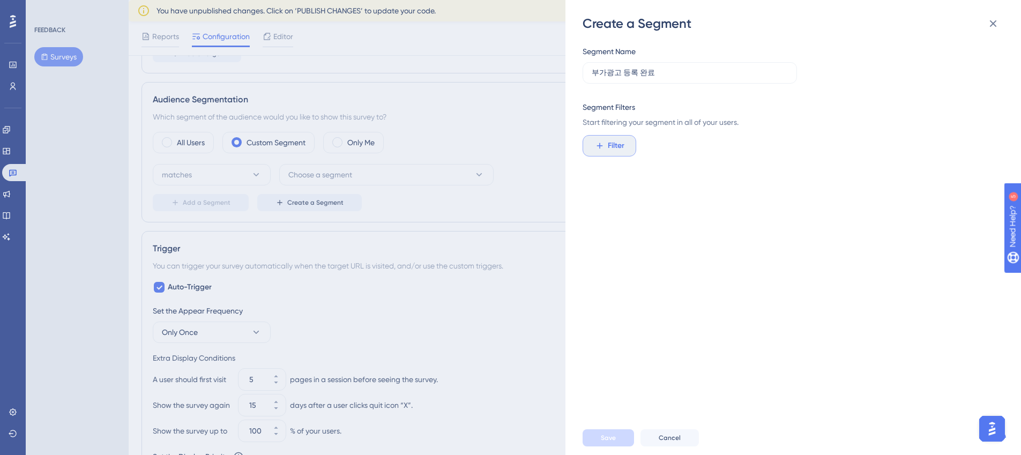
click at [623, 144] on span "Filter" at bounding box center [615, 145] width 17 height 13
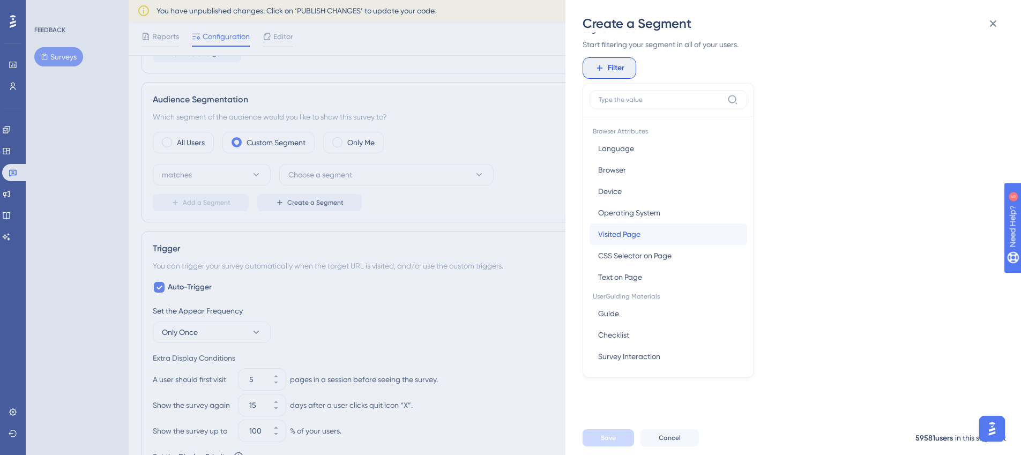
click at [611, 236] on span "Visited Page" at bounding box center [619, 234] width 42 height 13
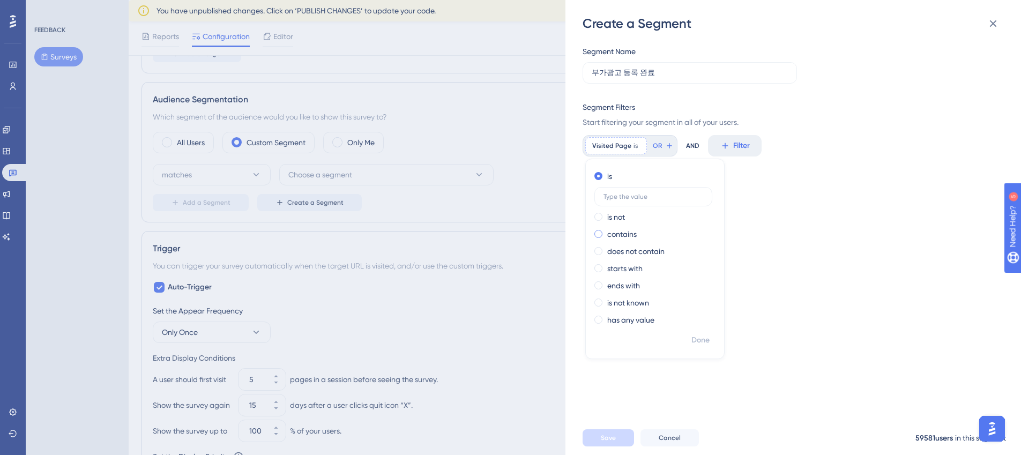
click at [626, 229] on label "contains" at bounding box center [621, 234] width 29 height 13
click at [641, 229] on input "https://partner.gangnamunni.com/ads/search-ads/create" at bounding box center [653, 230] width 100 height 7
drag, startPoint x: 656, startPoint y: 229, endPoint x: 587, endPoint y: 229, distance: 68.6
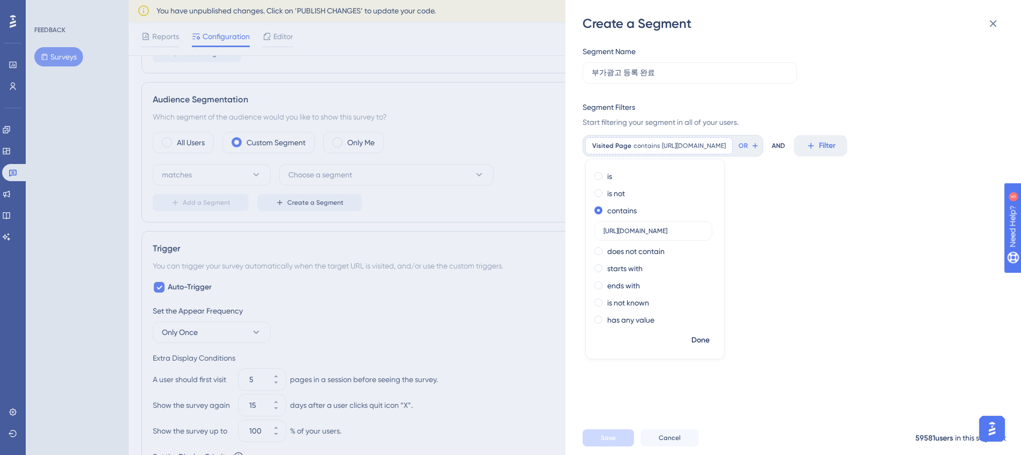
click at [587, 229] on div "is is not contains https://partner.gangnamunni.com/ads/search-ads/create does n…" at bounding box center [655, 249] width 138 height 163
click at [643, 229] on input "https://partner.gangnamunni.com/ads/search-ads/create" at bounding box center [653, 230] width 100 height 7
drag, startPoint x: 627, startPoint y: 230, endPoint x: 601, endPoint y: 231, distance: 26.3
click at [601, 231] on label "https://partner.gangnamunni.com/ads/search-ads/create" at bounding box center [653, 230] width 118 height 19
type input "https://partner.gangnamunni.com/ads/search-ads/create"
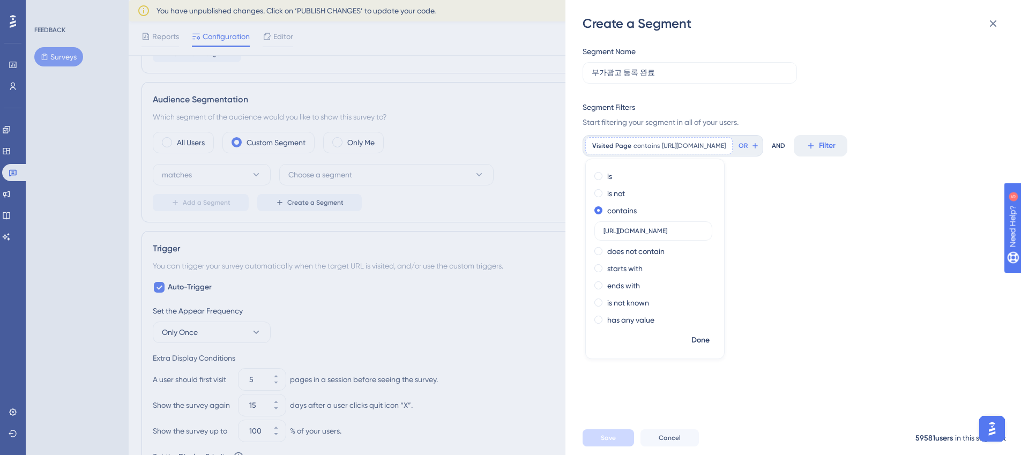
drag, startPoint x: 905, startPoint y: 193, endPoint x: 895, endPoint y: 189, distance: 11.5
click at [904, 192] on div "Segment Name 부가광고 등록 완료 Segment Filters Start filtering your segment in all of …" at bounding box center [798, 226] width 432 height 388
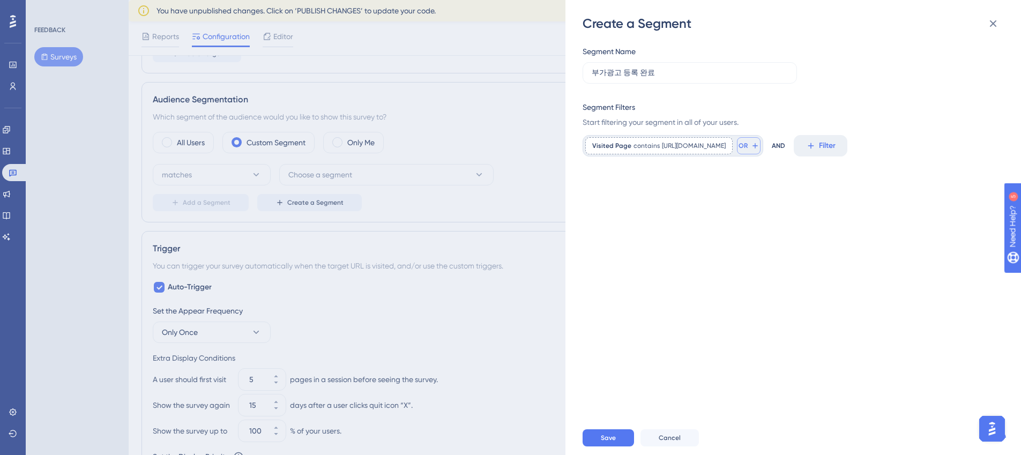
click at [760, 147] on button "OR" at bounding box center [749, 145] width 24 height 17
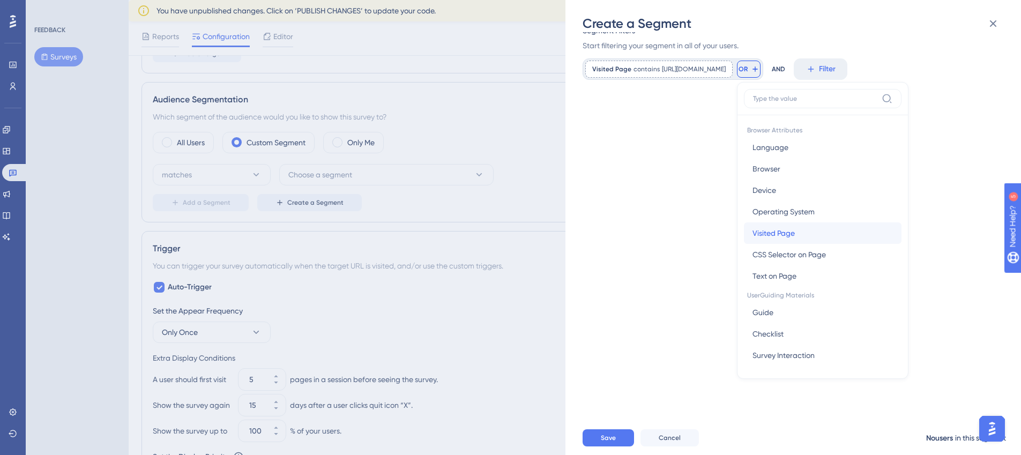
click at [789, 237] on span "Visited Page" at bounding box center [773, 233] width 42 height 13
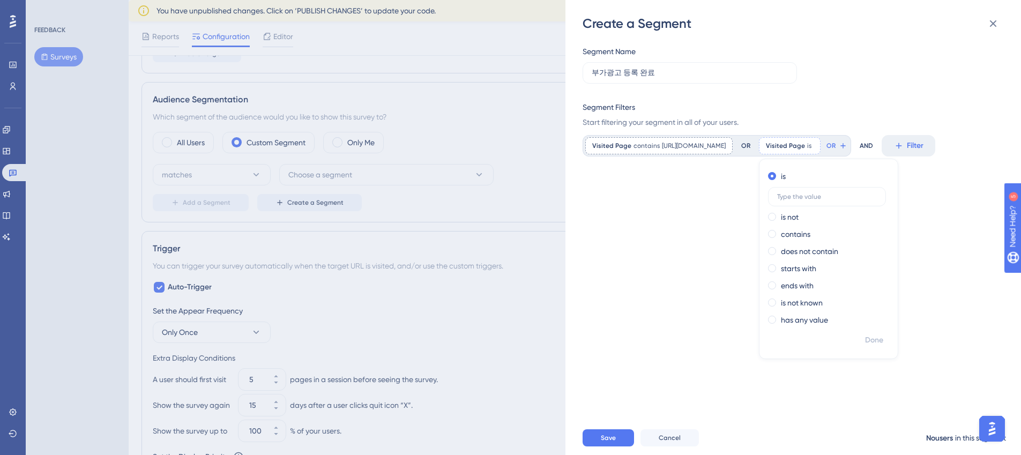
scroll to position [0, 0]
click at [810, 231] on label "contains" at bounding box center [795, 234] width 29 height 13
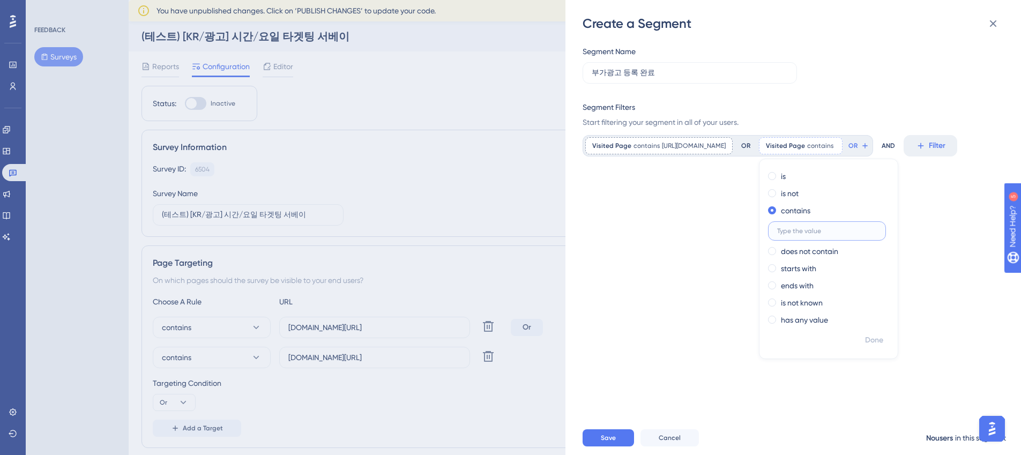
scroll to position [88, 0]
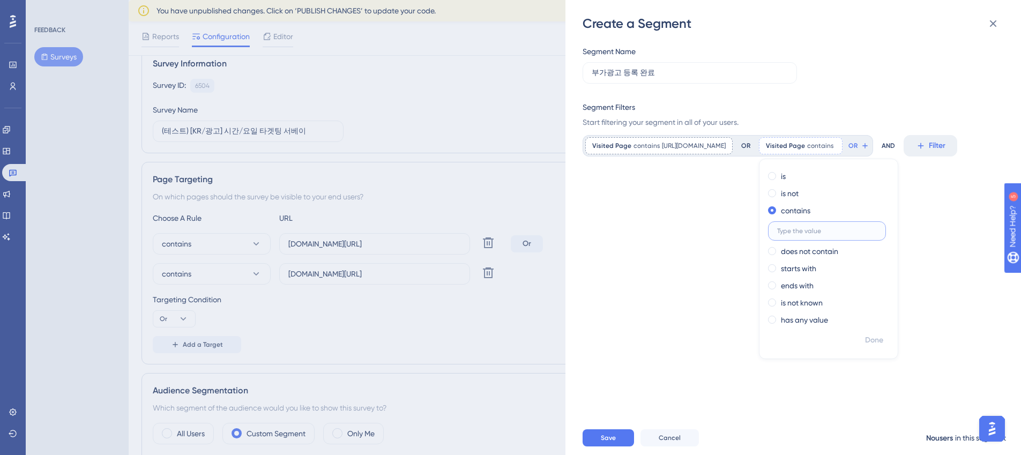
paste input "https://partner.gangnamunni.com/ads/display-ads/create"
type input "https://partner.gangnamunni.com/ads/display-ads/create"
click at [954, 156] on div "Visited Page contains https://partner.gangnamunni.com/ads/search-ads/create htt…" at bounding box center [770, 145] width 376 height 21
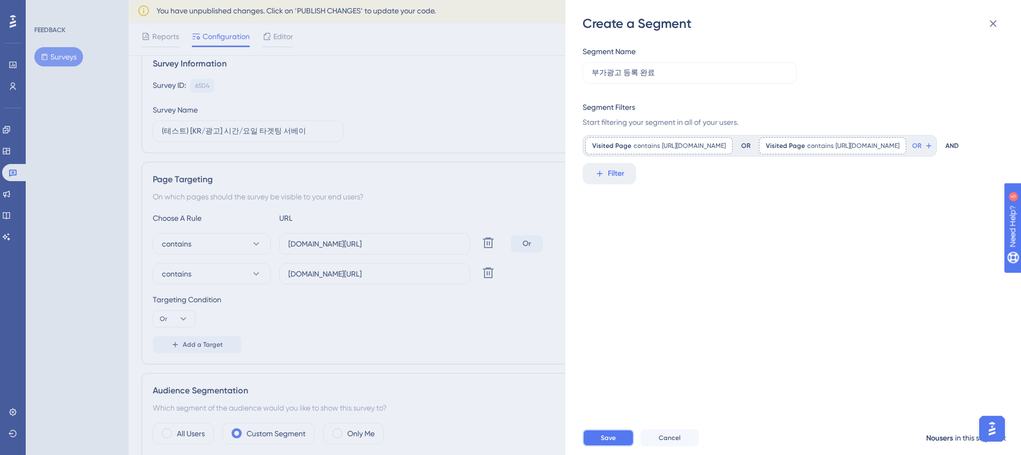
click at [621, 440] on button "Save" at bounding box center [607, 437] width 51 height 17
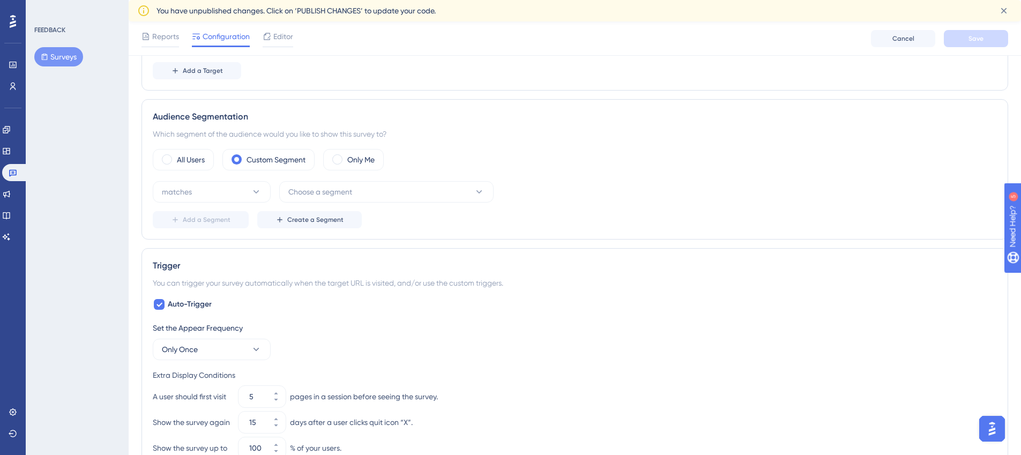
scroll to position [304, 0]
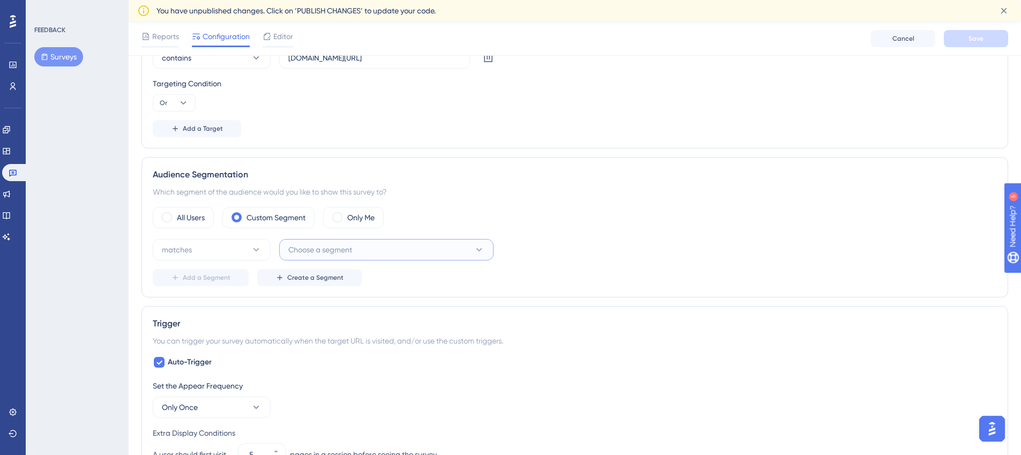
click at [347, 253] on span "Choose a segment" at bounding box center [320, 249] width 64 height 13
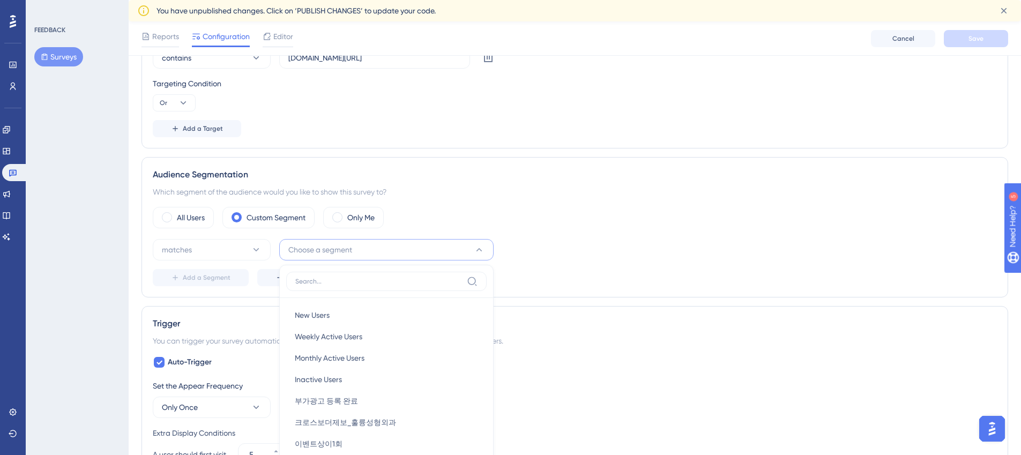
scroll to position [447, 0]
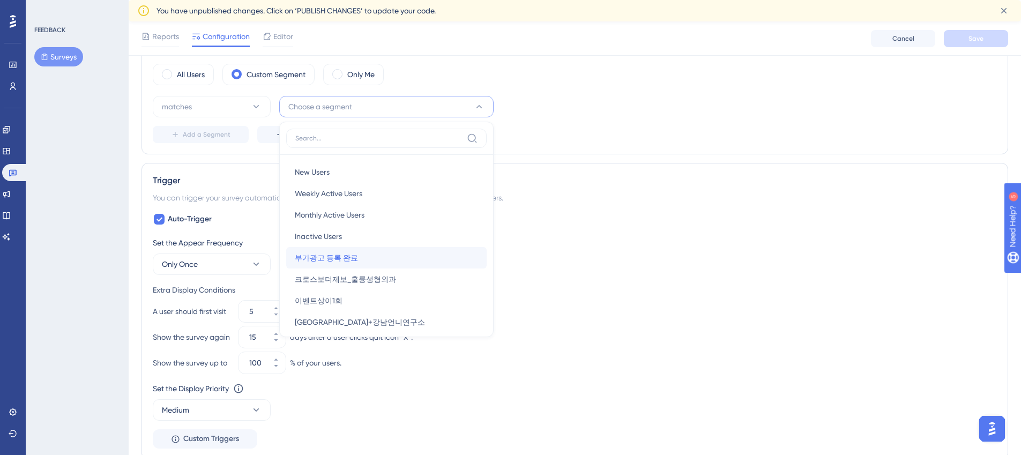
click at [360, 263] on div "부가광고 등록 완료 부가광고 등록 완료" at bounding box center [386, 257] width 183 height 21
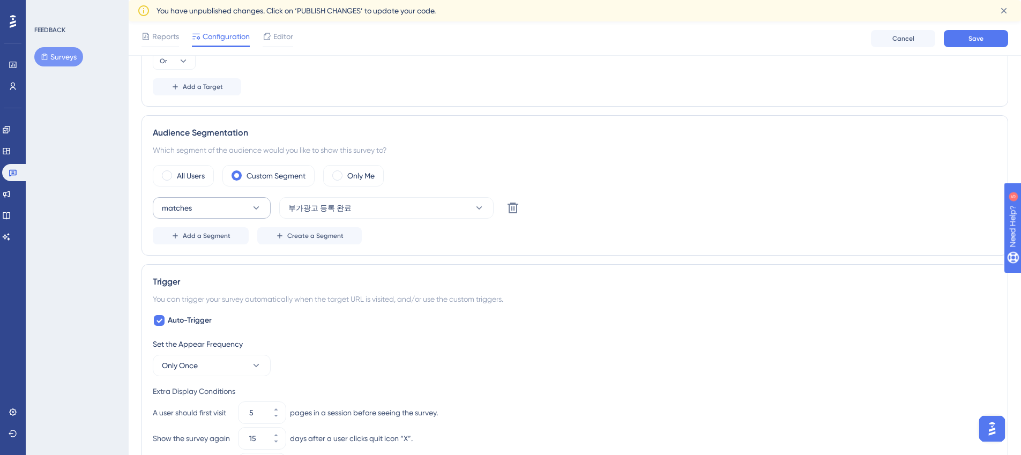
scroll to position [345, 0]
click at [227, 219] on button "matches" at bounding box center [212, 208] width 118 height 21
click at [230, 235] on div "matches matches" at bounding box center [211, 240] width 87 height 21
click at [489, 252] on div "Audience Segmentation Which segment of the audience would you like to show this…" at bounding box center [574, 186] width 866 height 140
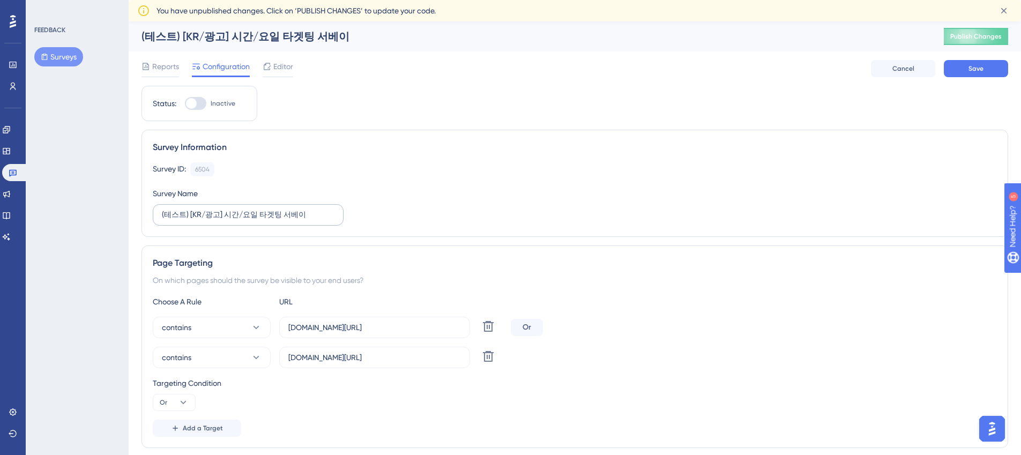
scroll to position [94, 0]
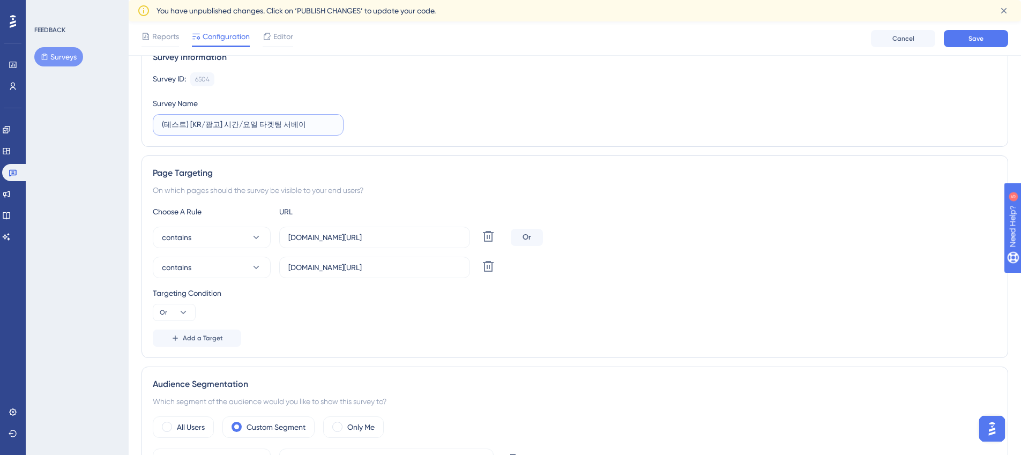
drag, startPoint x: 183, startPoint y: 126, endPoint x: 164, endPoint y: 126, distance: 18.8
click at [164, 126] on input "(테스트) [KR/광고] 시간/요일 타겟팅 서베이" at bounding box center [246, 125] width 168 height 12
click at [427, 155] on div "Page Targeting On which pages should the survey be visible to your end users? C…" at bounding box center [574, 256] width 866 height 202
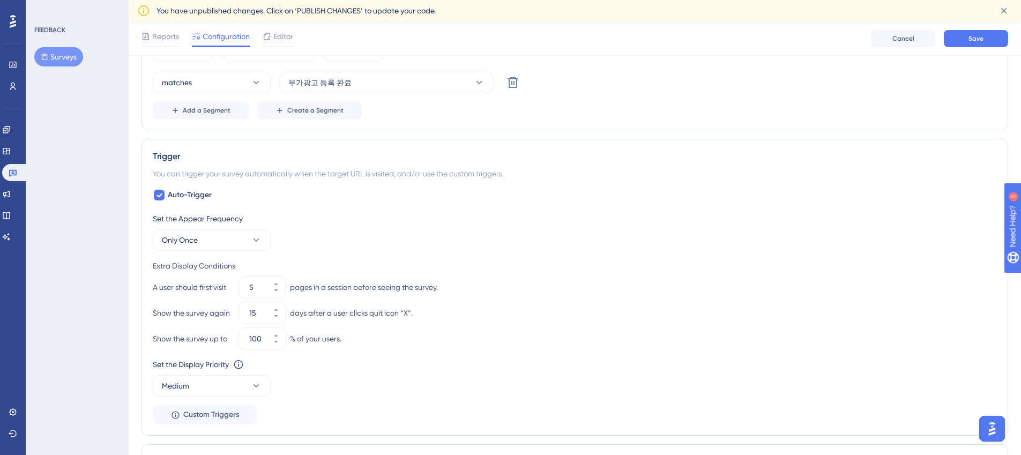
scroll to position [471, 0]
click at [167, 245] on span "Only Once" at bounding box center [180, 239] width 36 height 13
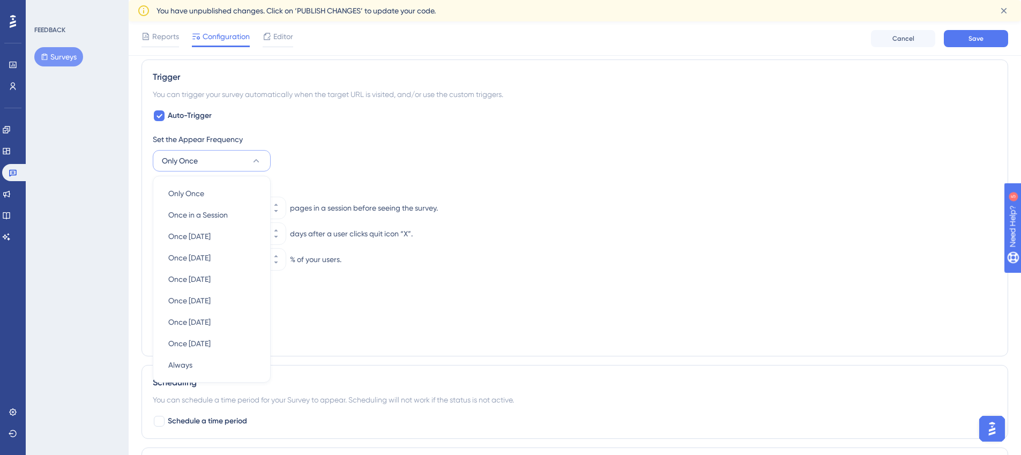
scroll to position [536, 0]
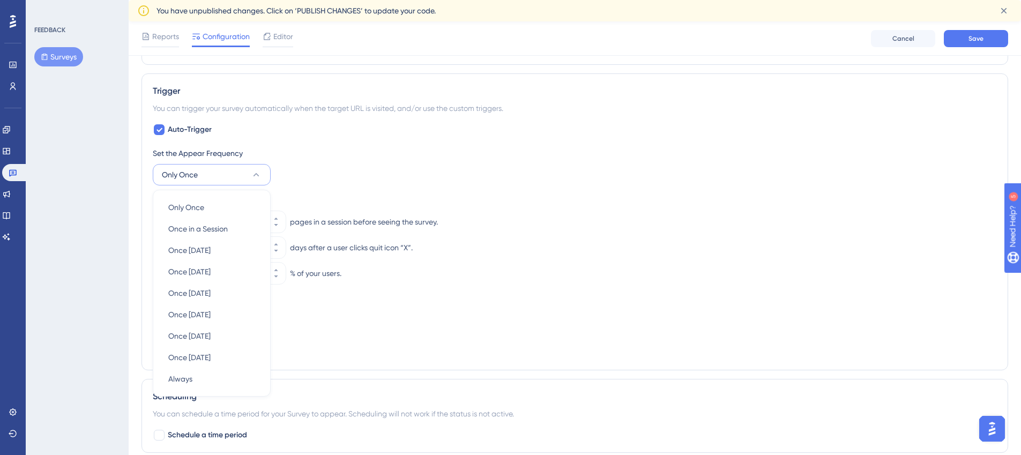
click at [127, 246] on div "FEEDBACK Surveys" at bounding box center [77, 227] width 103 height 455
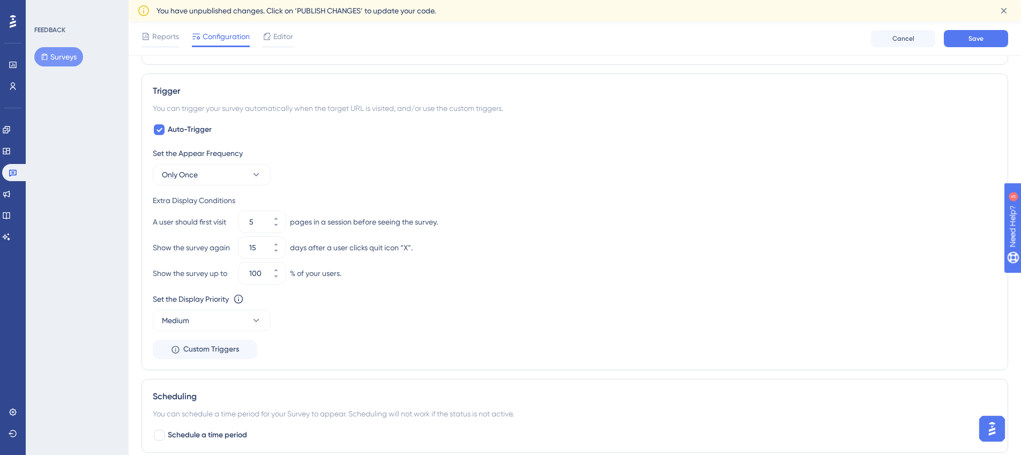
click at [224, 185] on div "Set the Appear Frequency Only Once Extra Display Conditions A user should first…" at bounding box center [575, 253] width 844 height 212
click at [224, 178] on button "Only Once" at bounding box center [212, 174] width 118 height 21
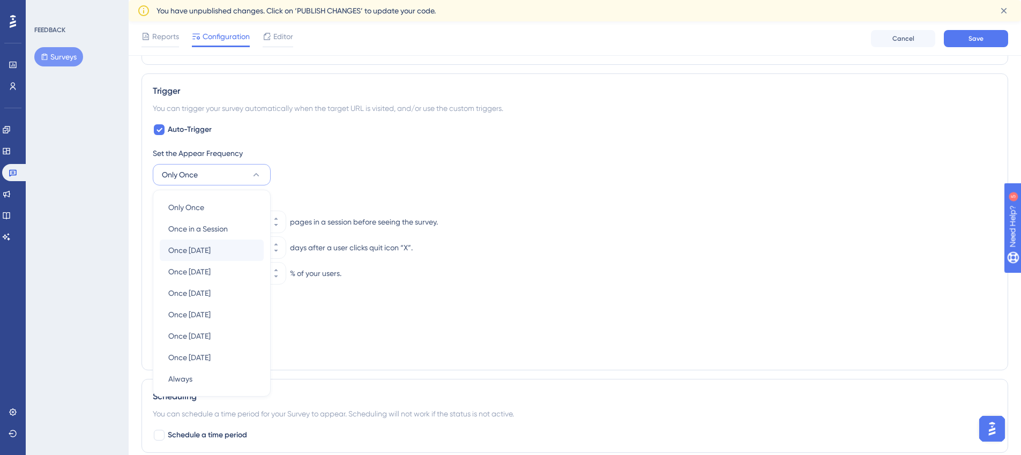
scroll to position [602, 0]
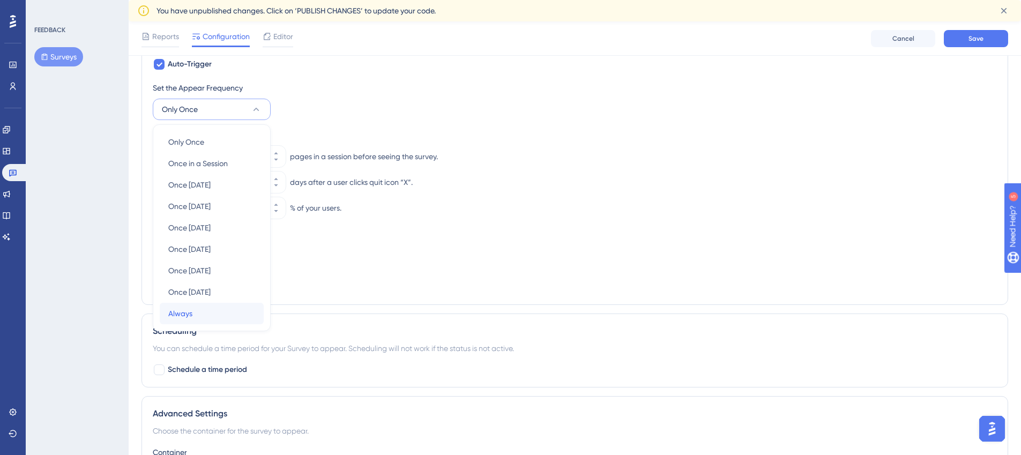
click at [218, 312] on div "Always Always" at bounding box center [211, 313] width 87 height 21
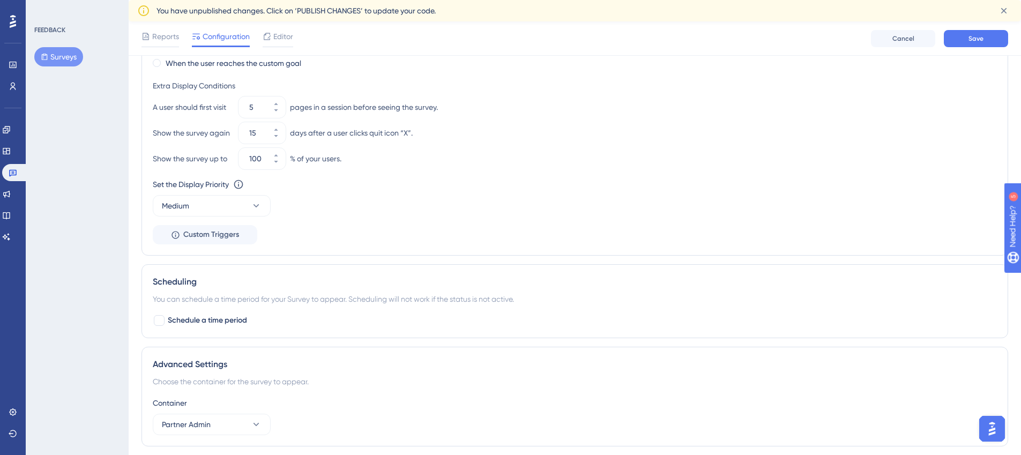
scroll to position [818, 0]
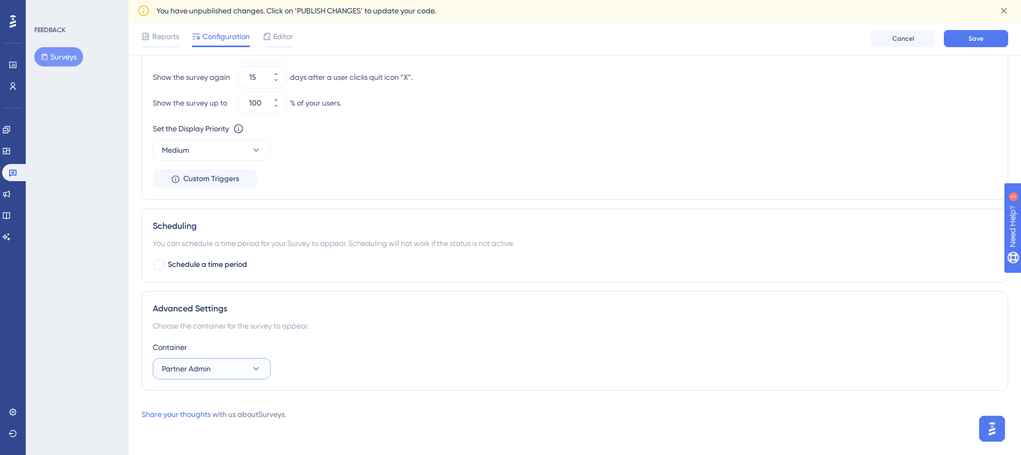
click at [192, 372] on span "Partner Admin" at bounding box center [186, 368] width 49 height 13
click at [193, 339] on div "Advanced Settings Choose the container for the survey to appear. Container Part…" at bounding box center [574, 341] width 866 height 100
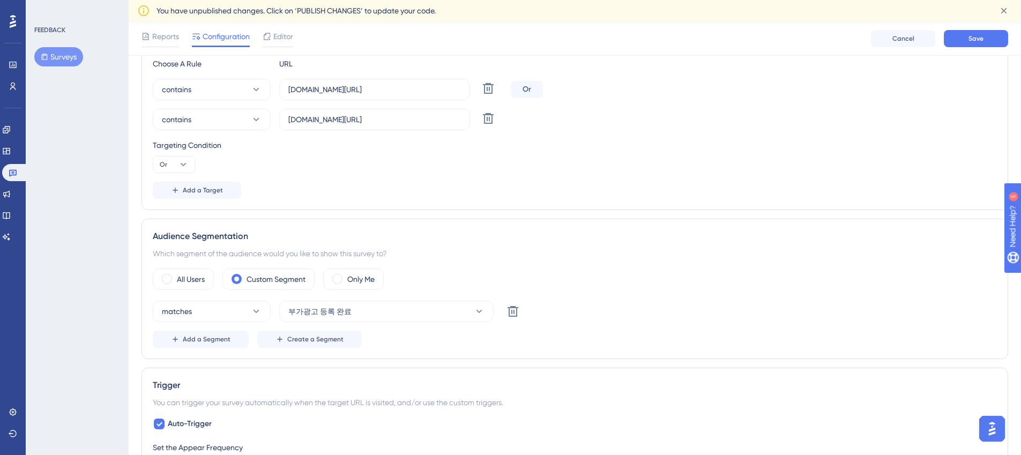
scroll to position [355, 0]
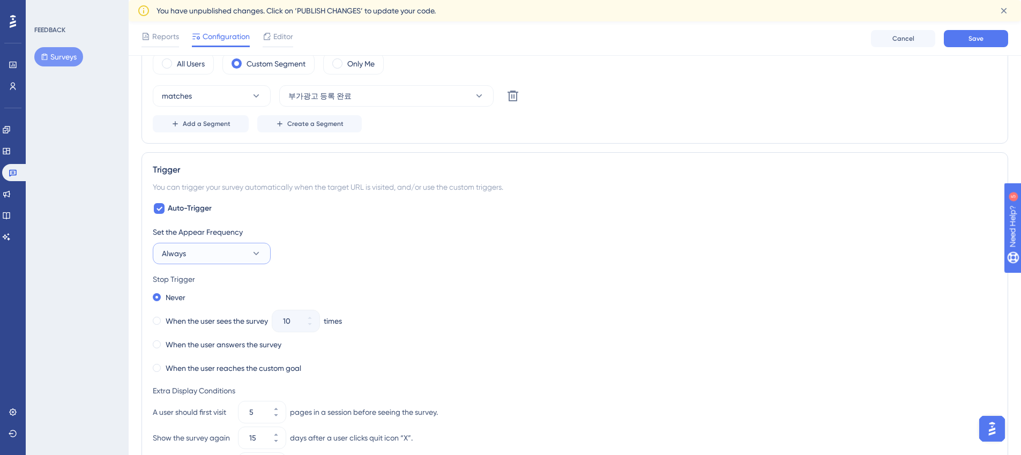
click at [227, 255] on button "Always" at bounding box center [212, 253] width 118 height 21
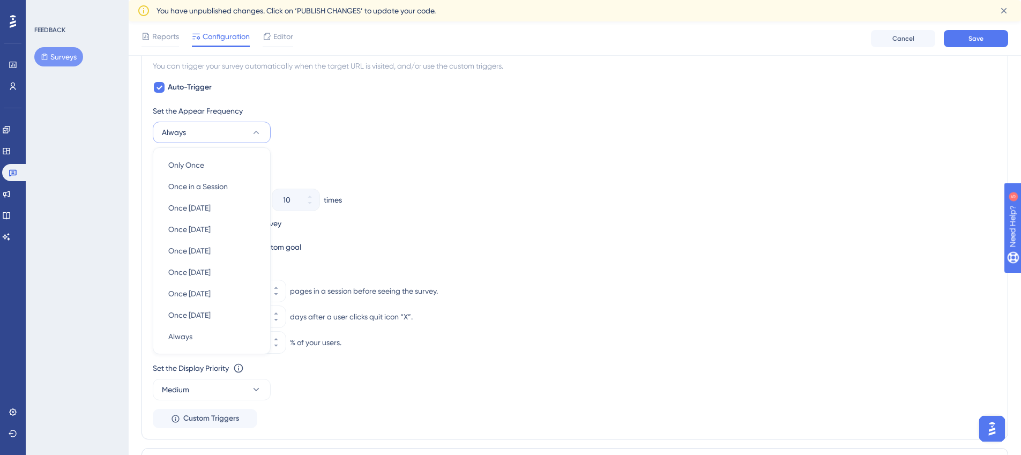
scroll to position [567, 0]
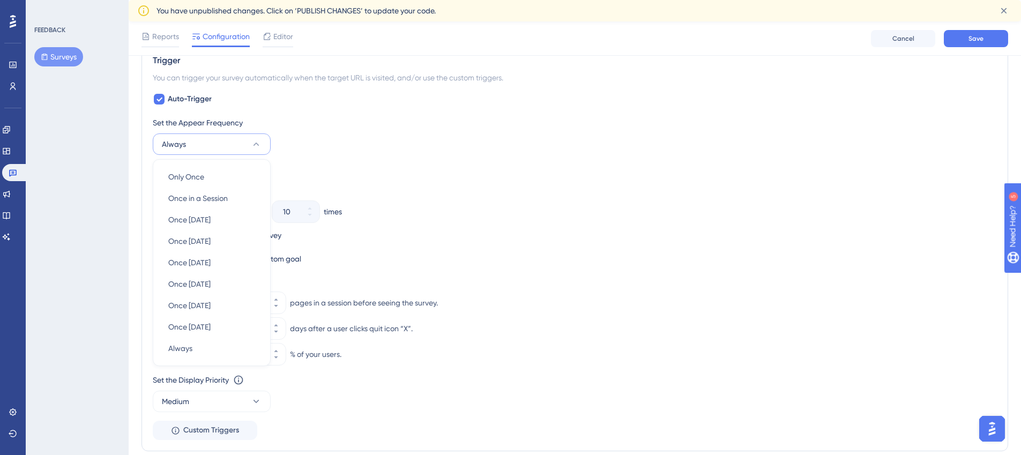
click at [145, 231] on div "Trigger You can trigger your survey automatically when the target URL is visite…" at bounding box center [574, 247] width 866 height 408
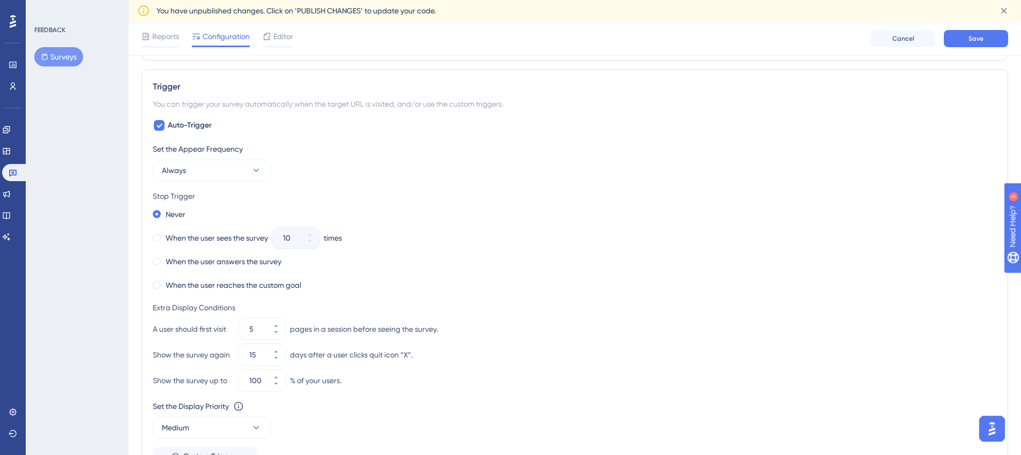
scroll to position [530, 0]
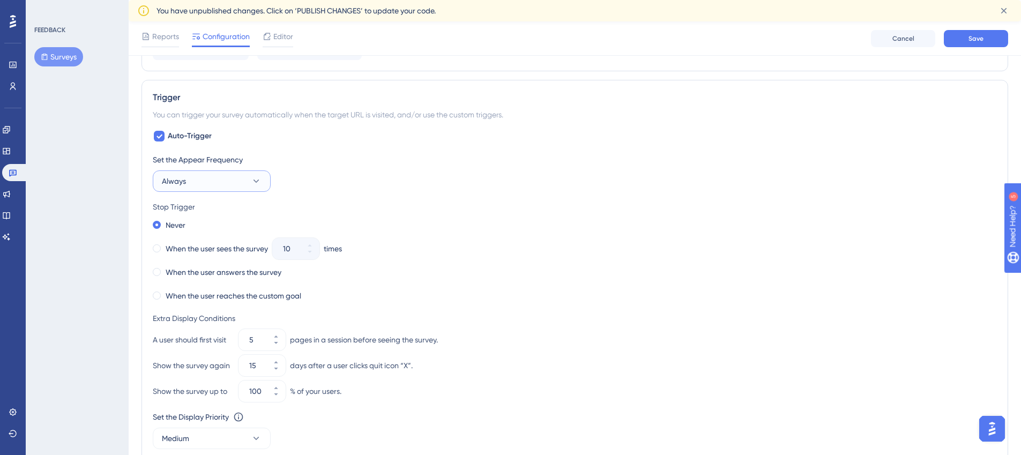
click at [181, 183] on span "Always" at bounding box center [174, 181] width 24 height 13
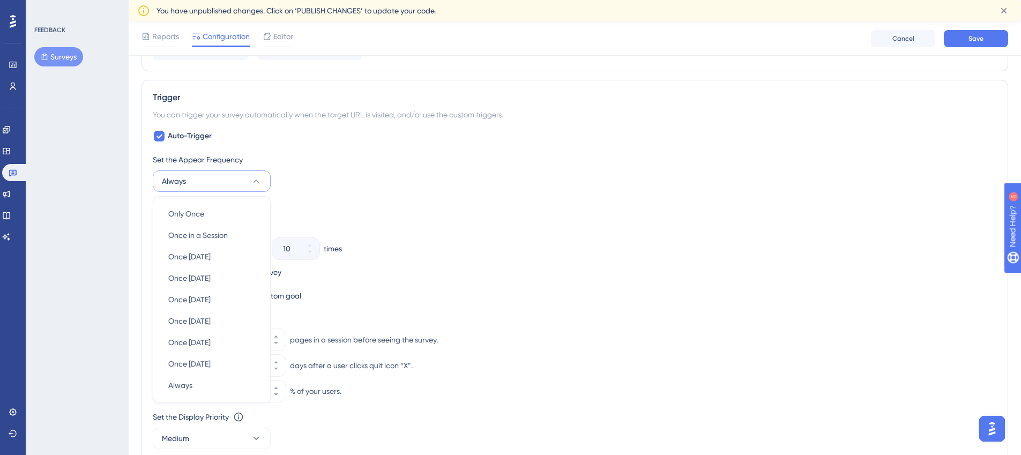
scroll to position [600, 0]
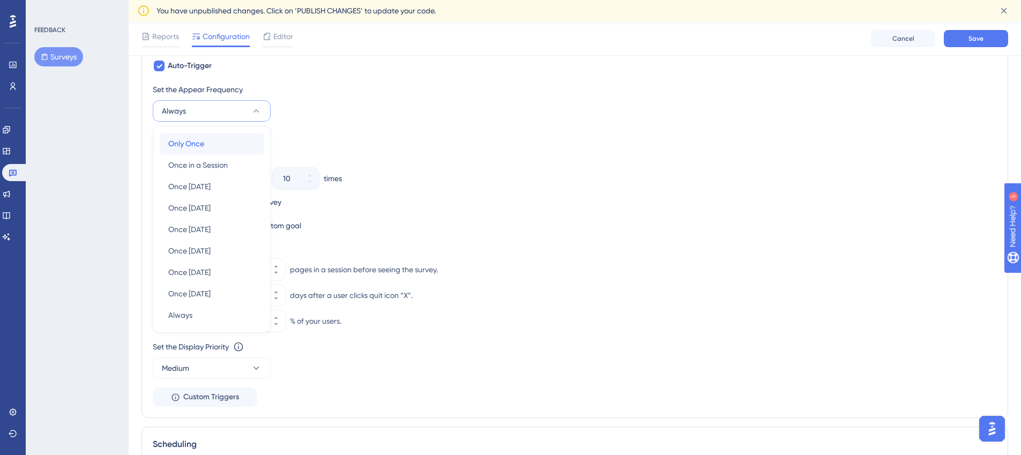
click at [192, 140] on span "Only Once" at bounding box center [186, 143] width 36 height 13
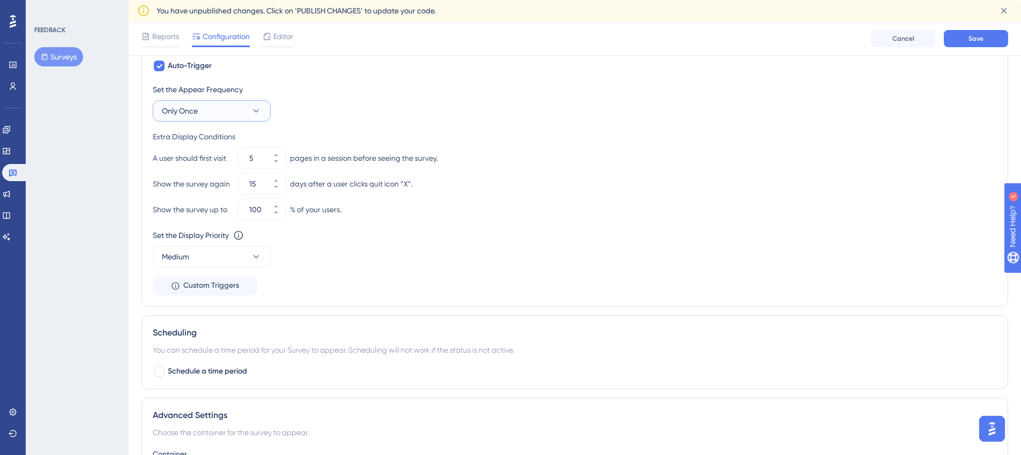
click at [197, 113] on span "Only Once" at bounding box center [180, 110] width 36 height 13
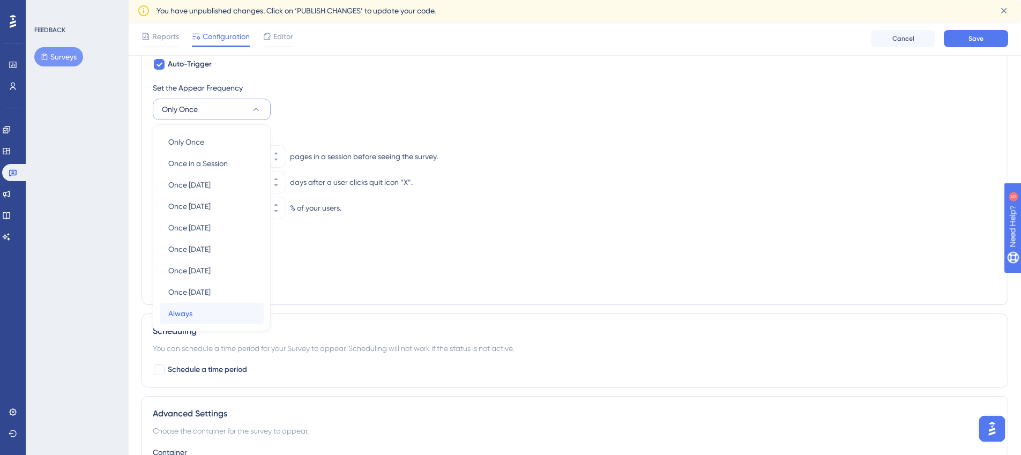
click at [191, 321] on div "Always Always" at bounding box center [211, 313] width 87 height 21
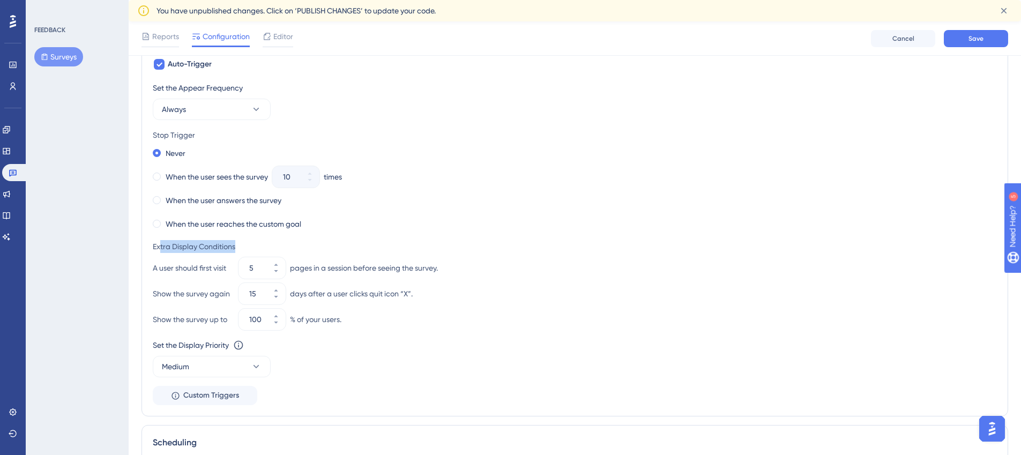
drag, startPoint x: 159, startPoint y: 243, endPoint x: 243, endPoint y: 249, distance: 84.3
click at [243, 249] on div "Extra Display Conditions" at bounding box center [575, 246] width 844 height 13
click at [205, 265] on div "A user should first visit" at bounding box center [193, 267] width 81 height 13
drag, startPoint x: 170, startPoint y: 269, endPoint x: 237, endPoint y: 273, distance: 66.5
click at [237, 273] on div "A user should first visit 5 pages in a session before seeing the survey." at bounding box center [575, 267] width 844 height 21
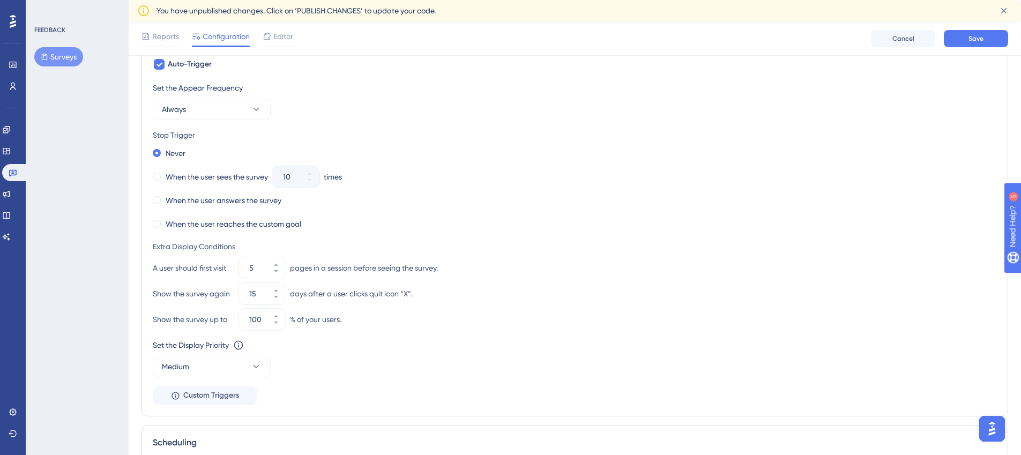
click at [306, 234] on div "Set the Appear Frequency Always Stop Trigger Never When the user sees the surve…" at bounding box center [575, 243] width 844 height 324
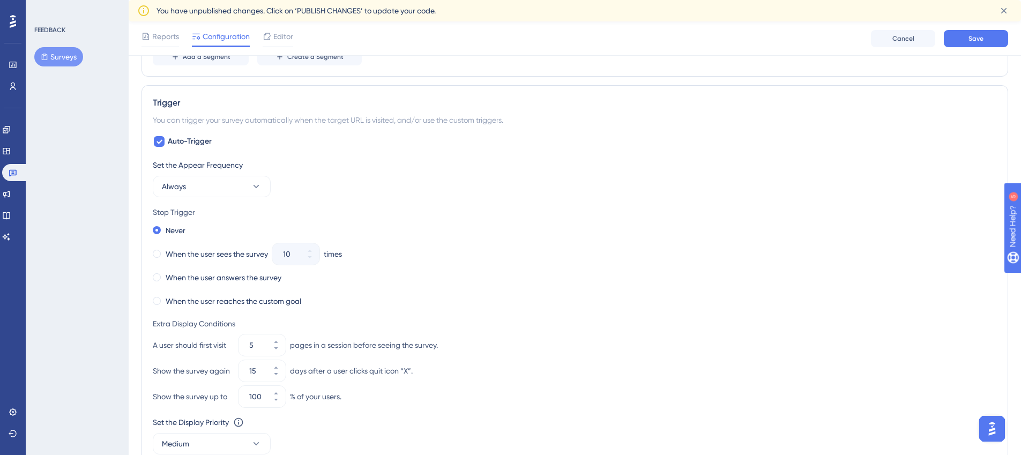
scroll to position [537, 0]
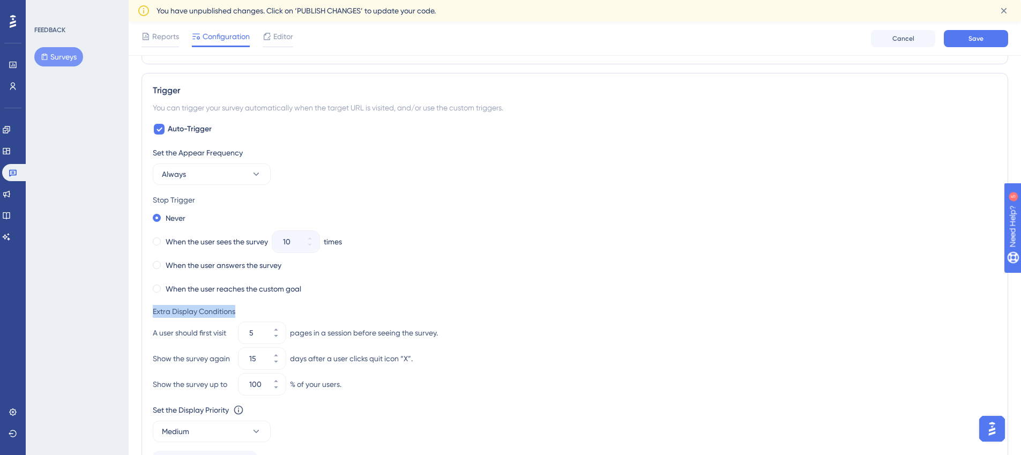
drag, startPoint x: 152, startPoint y: 312, endPoint x: 555, endPoint y: 26, distance: 494.5
click at [252, 318] on div "Trigger You can trigger your survey automatically when the target URL is visite…" at bounding box center [574, 277] width 866 height 408
copy div "Extra Display Conditions"
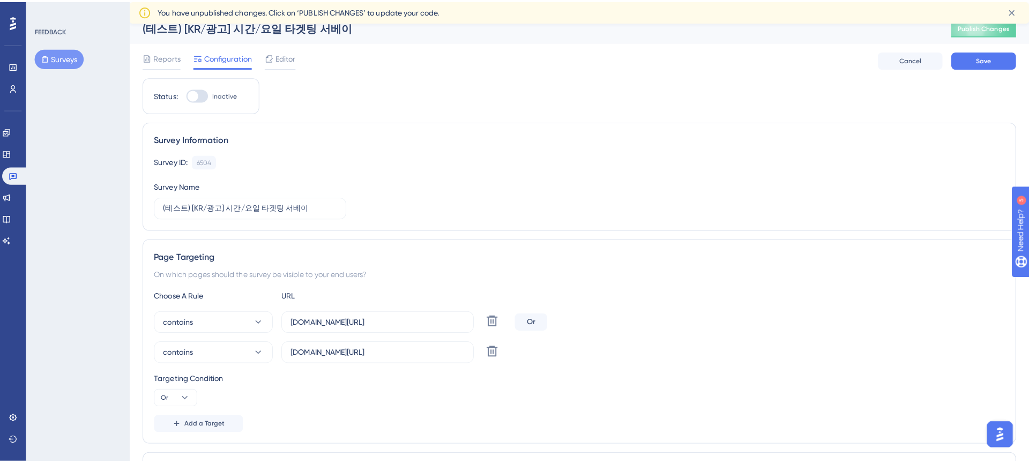
scroll to position [0, 0]
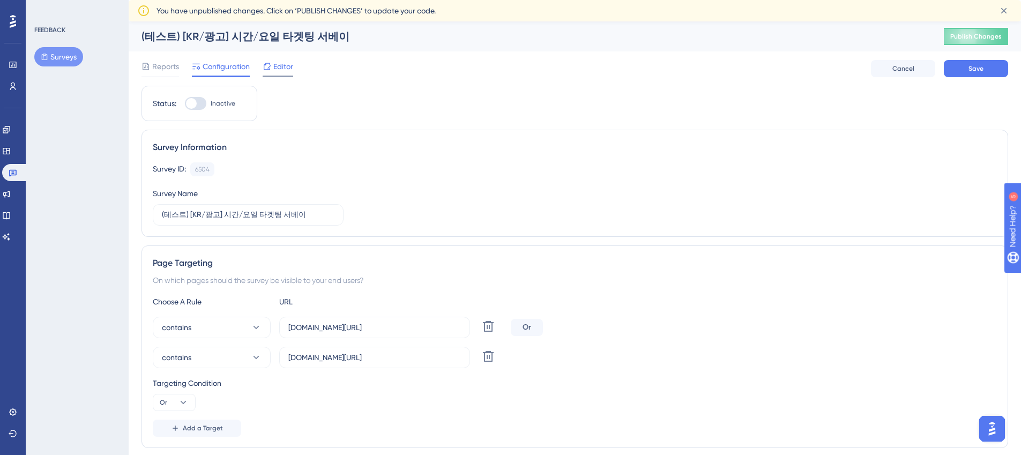
click at [285, 63] on span "Editor" at bounding box center [283, 66] width 20 height 13
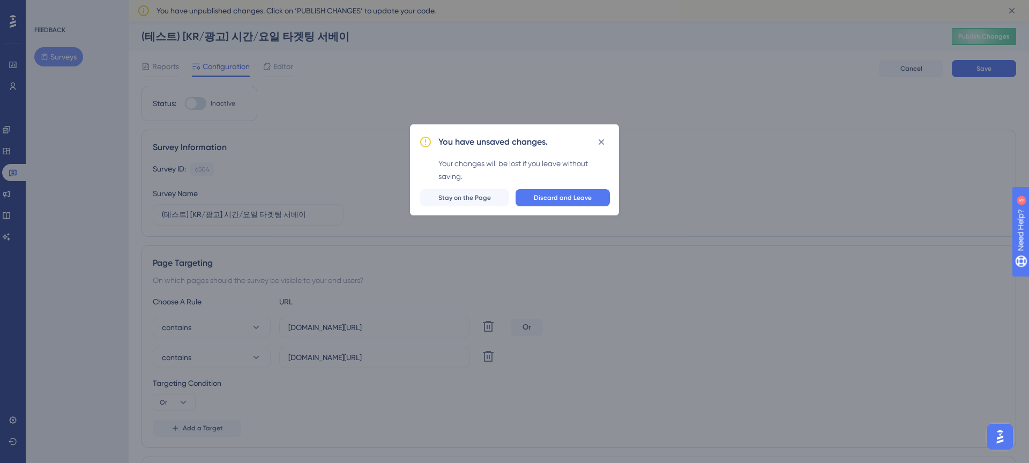
click at [603, 140] on icon at bounding box center [601, 142] width 11 height 11
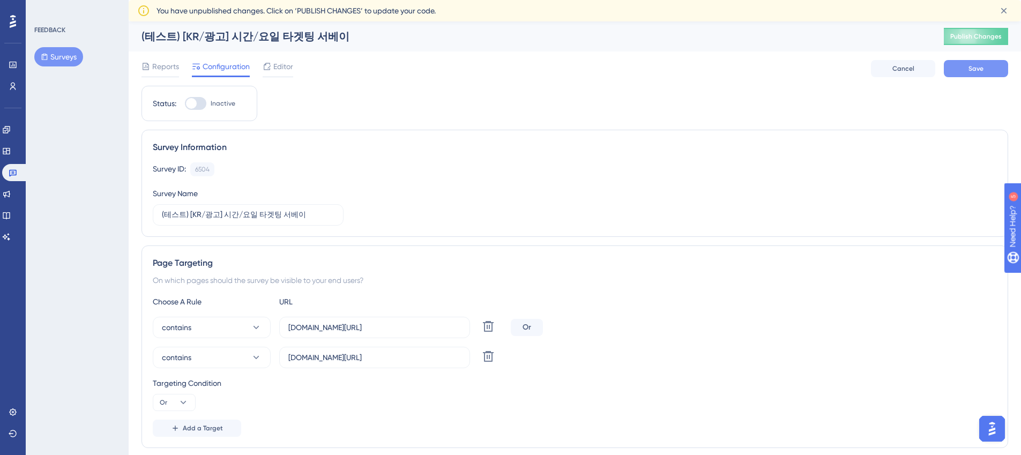
click at [973, 72] on span "Save" at bounding box center [975, 68] width 15 height 9
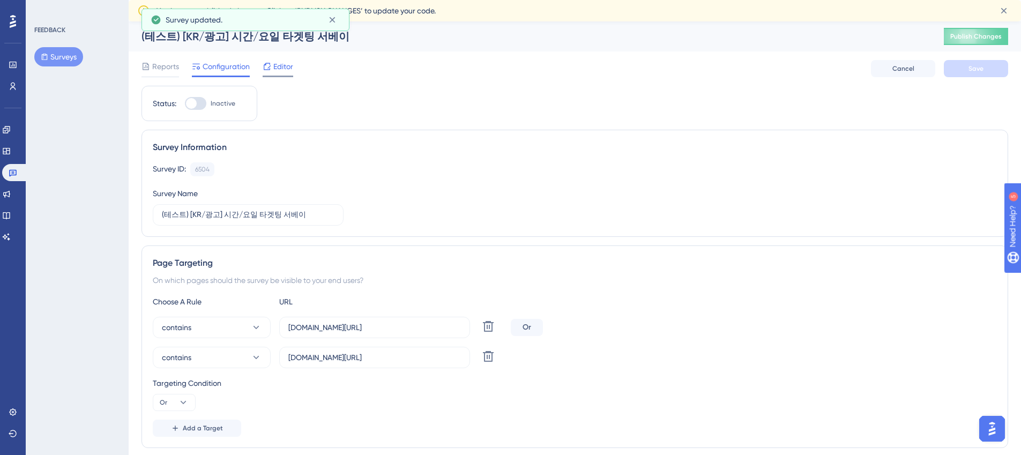
click at [290, 71] on span "Editor" at bounding box center [283, 66] width 20 height 13
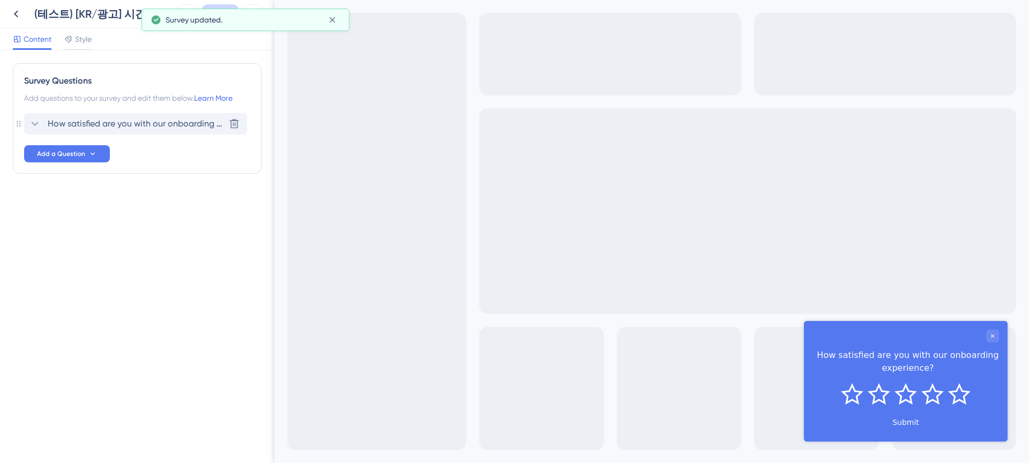
click at [104, 125] on span "How satisfied are you with our onboarding experience?" at bounding box center [136, 123] width 177 height 13
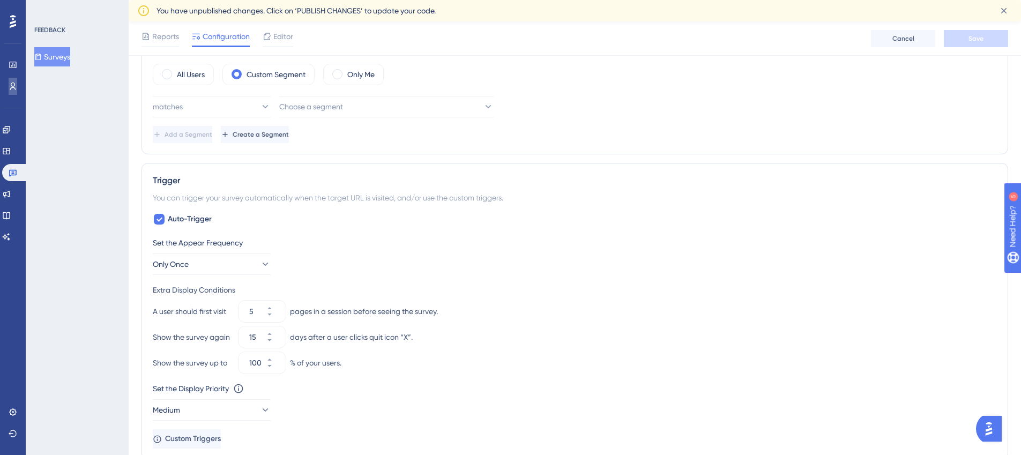
click at [16, 84] on icon at bounding box center [13, 86] width 9 height 9
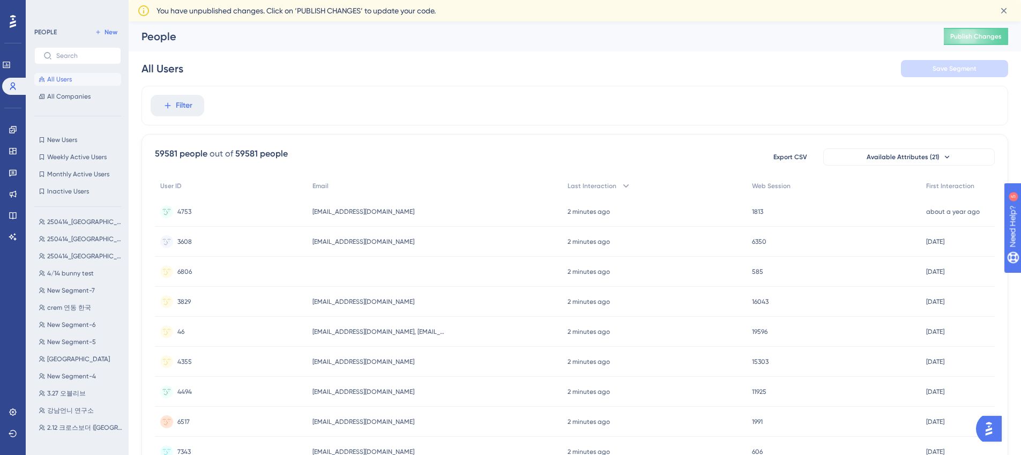
scroll to position [380, 0]
click at [78, 276] on span "4/14 bunny test" at bounding box center [70, 274] width 47 height 9
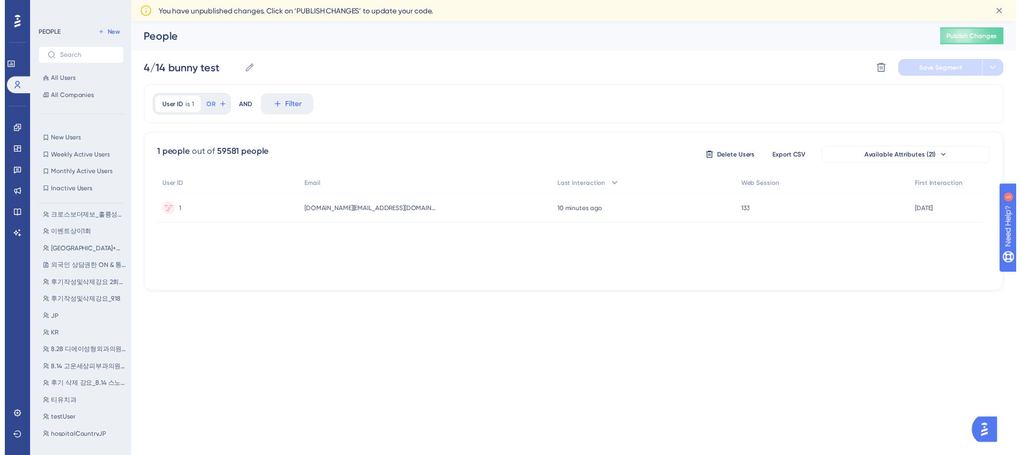
scroll to position [0, 0]
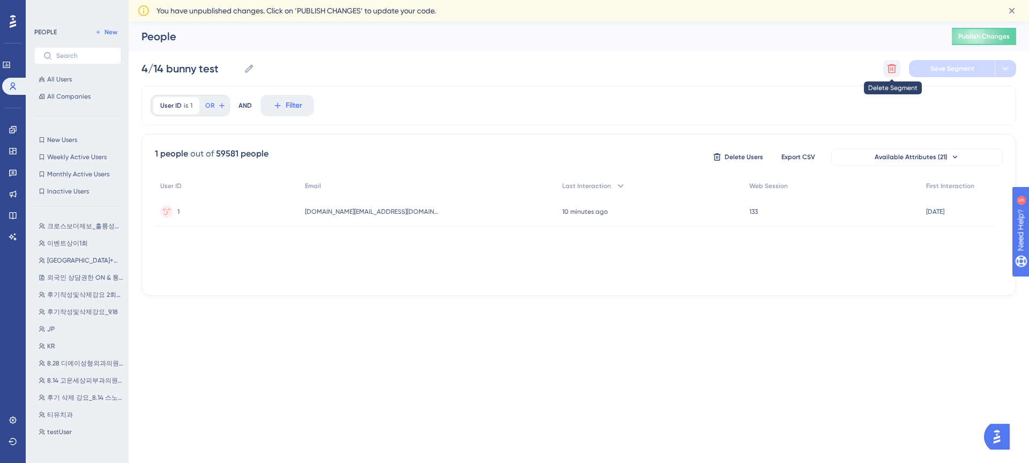
click at [894, 70] on icon at bounding box center [891, 68] width 11 height 11
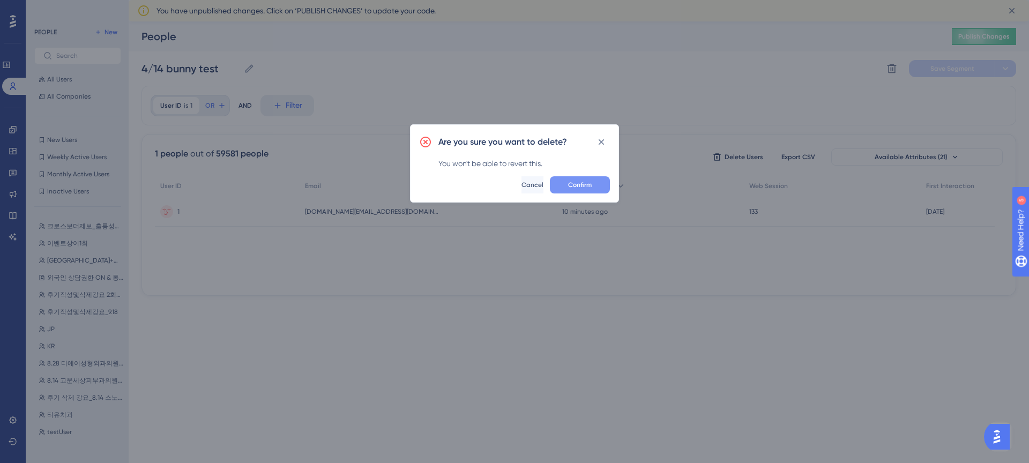
click at [570, 182] on span "Confirm" at bounding box center [580, 185] width 24 height 9
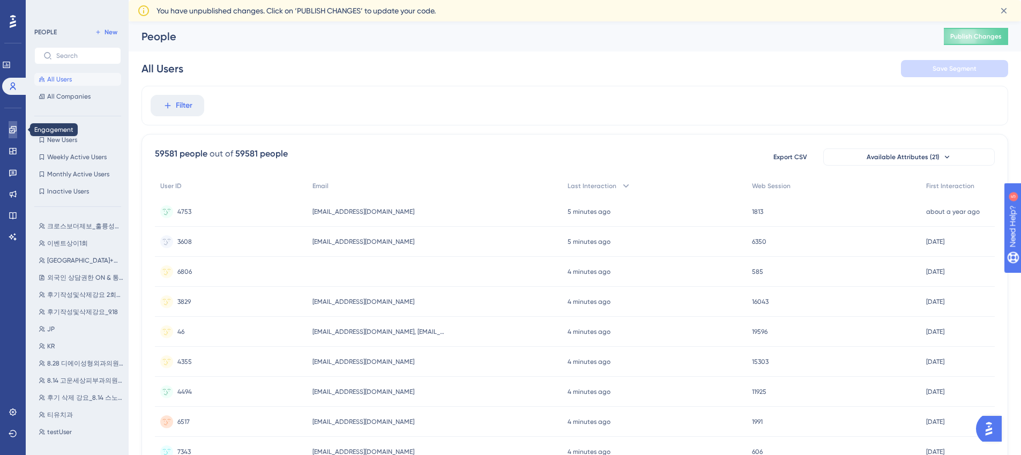
click at [14, 129] on icon at bounding box center [13, 129] width 9 height 9
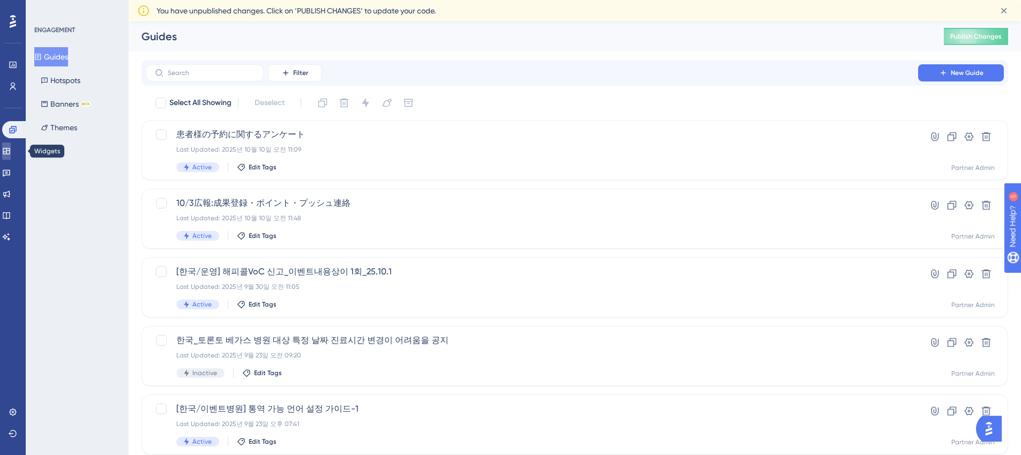
click at [10, 150] on icon at bounding box center [6, 151] width 7 height 6
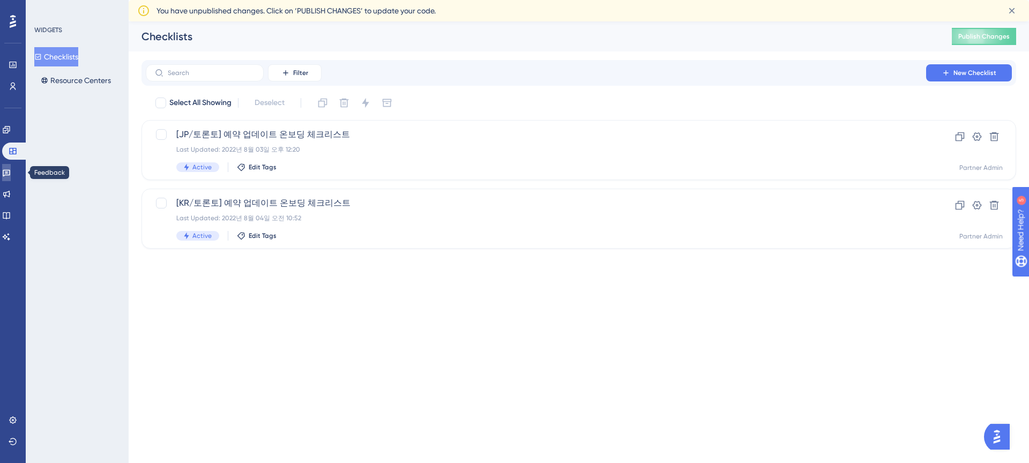
click at [11, 172] on icon at bounding box center [6, 172] width 9 height 9
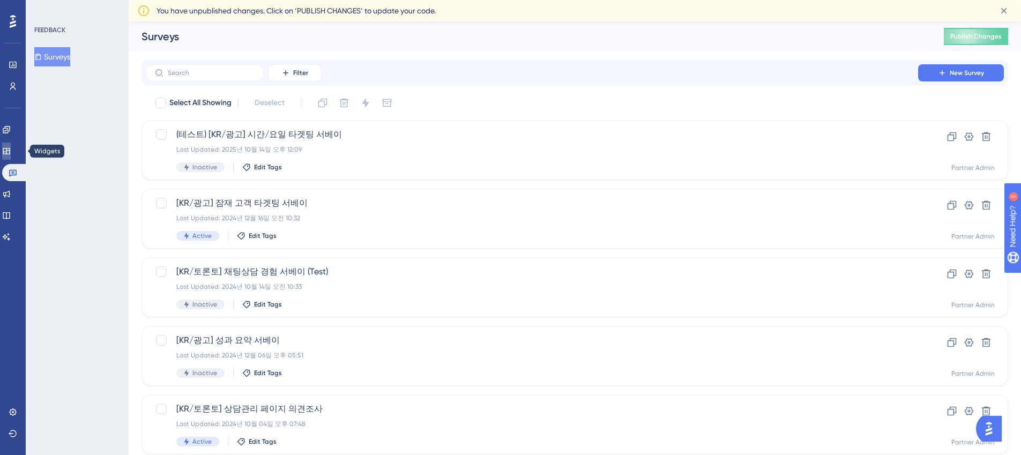
click at [10, 149] on icon at bounding box center [6, 151] width 7 height 6
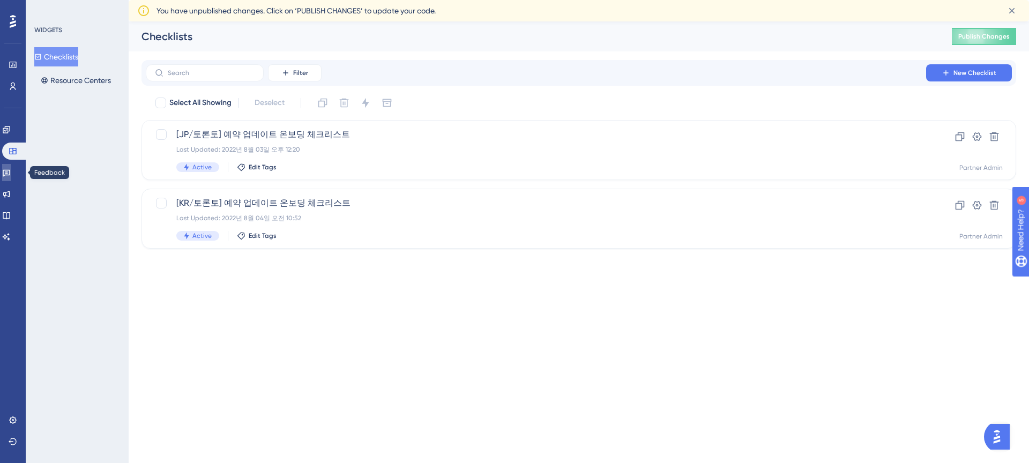
click at [6, 176] on link at bounding box center [6, 172] width 9 height 17
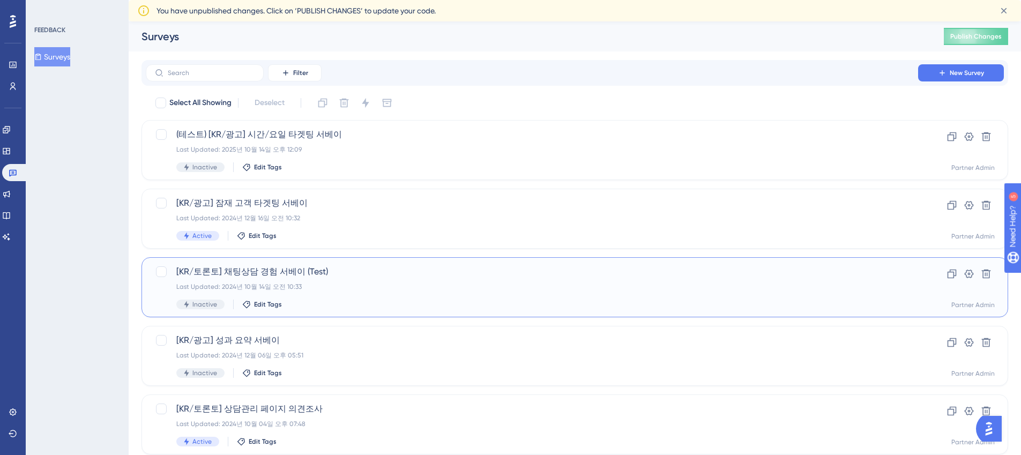
click at [288, 282] on div "Last Updated: 2024년 10월 14일 오전 10:33" at bounding box center [531, 286] width 711 height 9
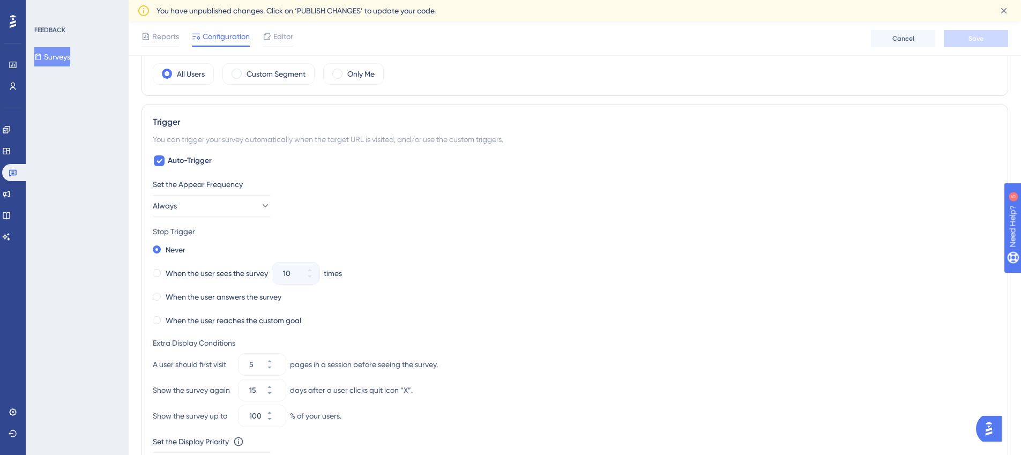
scroll to position [382, 0]
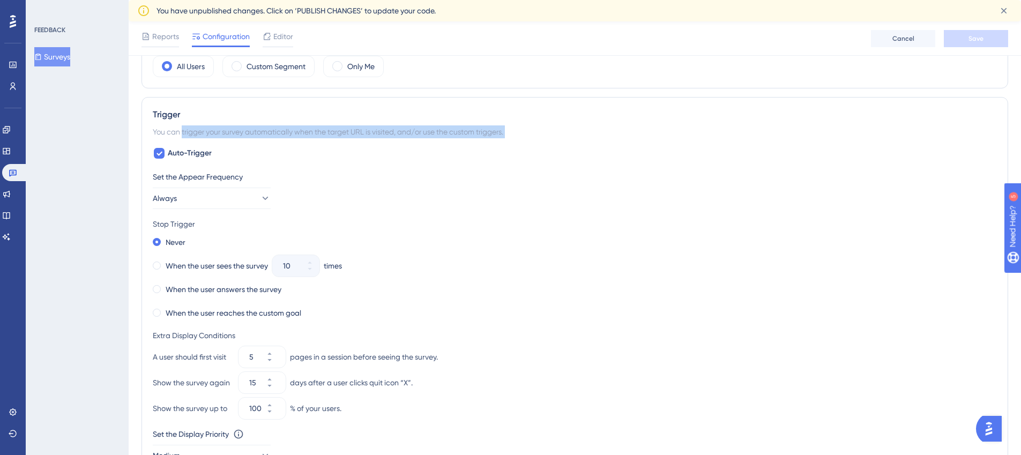
drag, startPoint x: 183, startPoint y: 133, endPoint x: 282, endPoint y: 143, distance: 100.2
click at [282, 143] on div "Trigger You can trigger your survey automatically when the target URL is visite…" at bounding box center [574, 301] width 866 height 408
drag, startPoint x: 282, startPoint y: 143, endPoint x: 287, endPoint y: 134, distance: 10.1
click at [287, 134] on div "Trigger You can trigger your survey automatically when the target URL is visite…" at bounding box center [574, 301] width 866 height 408
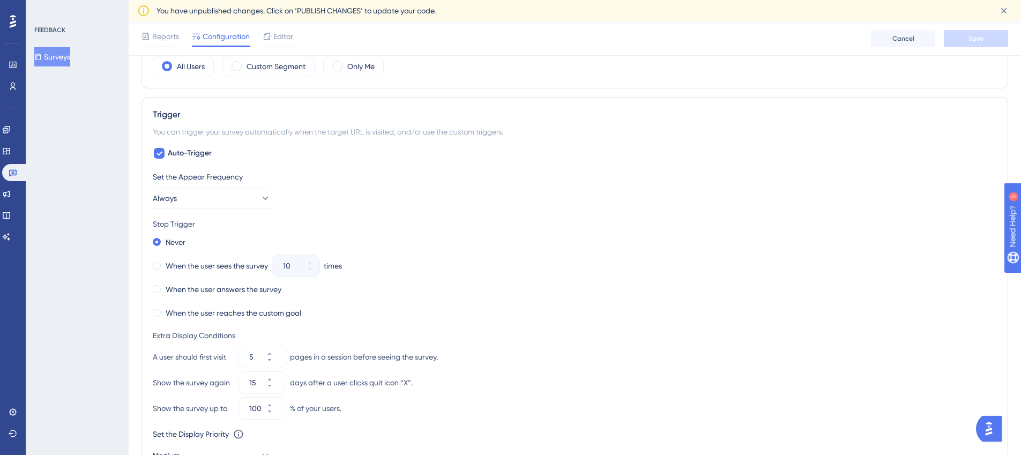
click at [245, 133] on div "You can trigger your survey automatically when the target URL is visited, and/o…" at bounding box center [575, 131] width 844 height 13
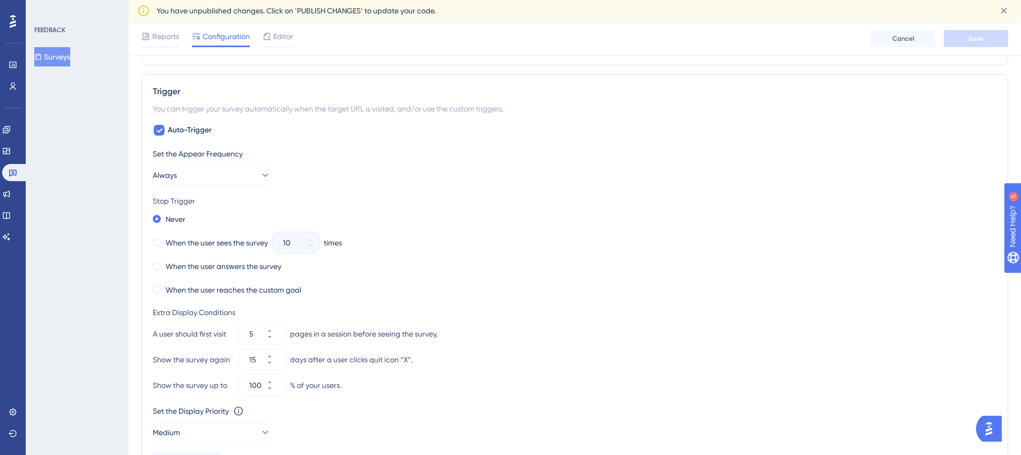
scroll to position [405, 0]
click at [200, 175] on button "Always" at bounding box center [212, 174] width 118 height 21
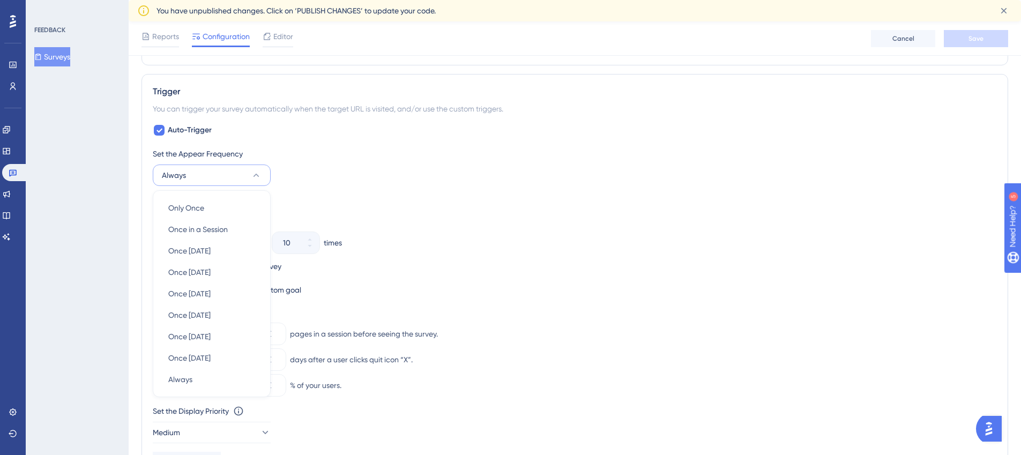
scroll to position [471, 0]
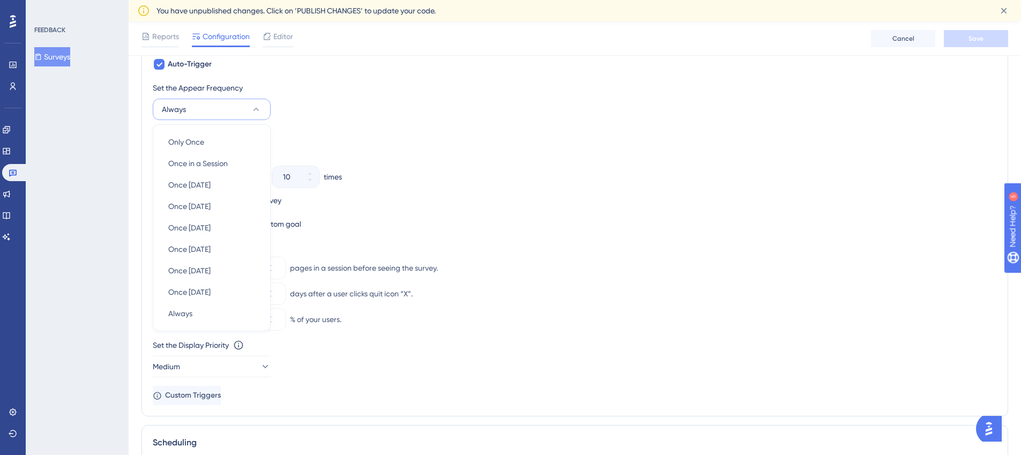
click at [99, 173] on div "FEEDBACK Surveys" at bounding box center [77, 227] width 103 height 455
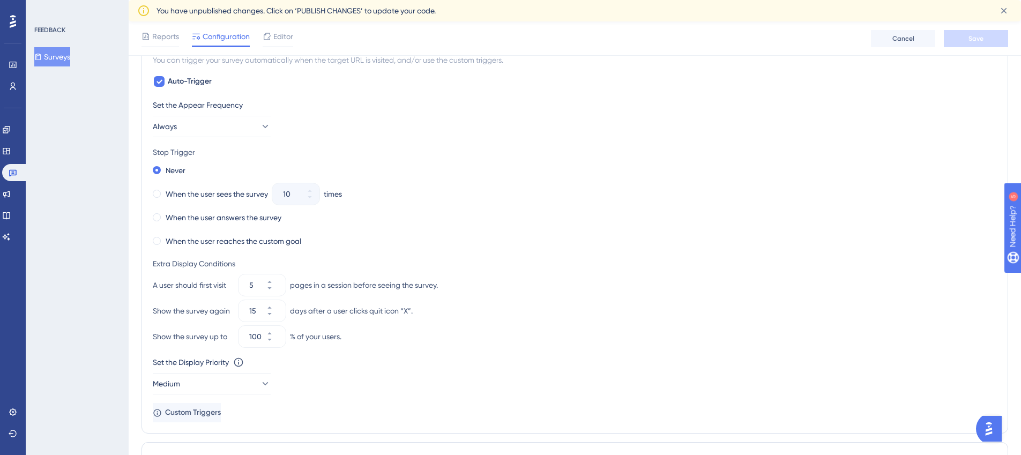
scroll to position [453, 0]
click at [177, 125] on span "Always" at bounding box center [165, 127] width 24 height 13
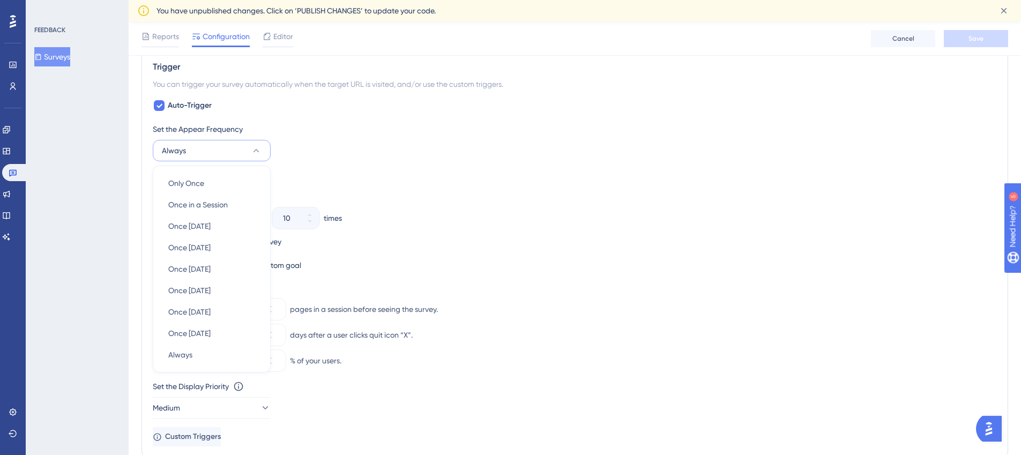
scroll to position [422, 0]
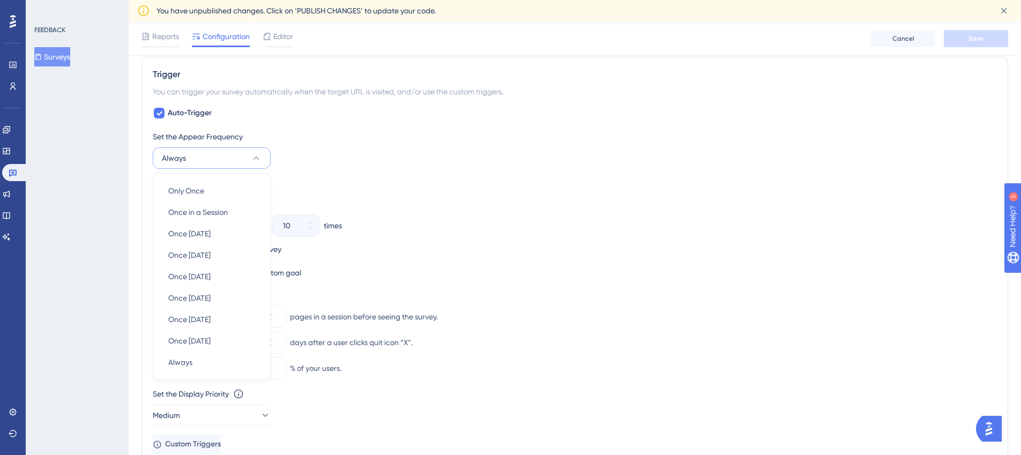
click at [114, 222] on div "FEEDBACK Surveys" at bounding box center [77, 227] width 103 height 455
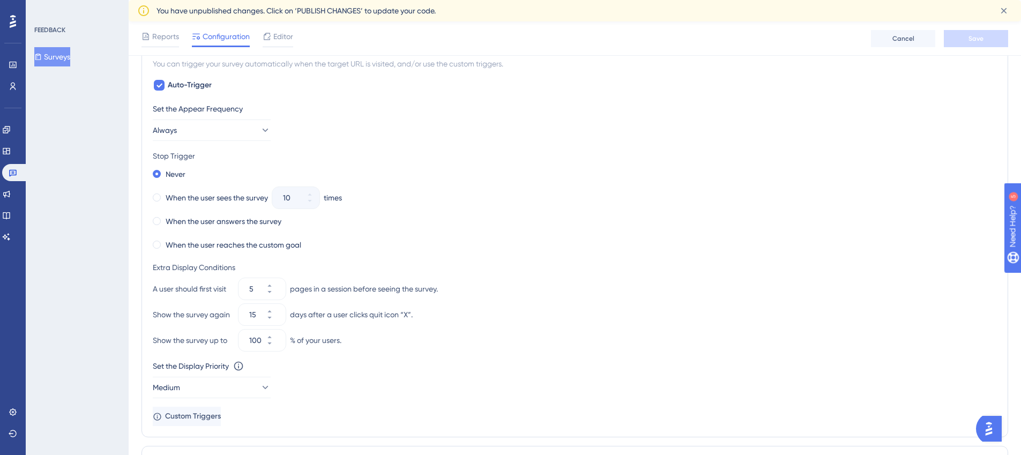
scroll to position [451, 0]
drag, startPoint x: 184, startPoint y: 312, endPoint x: 230, endPoint y: 312, distance: 45.5
click at [230, 312] on div "Show the survey again" at bounding box center [193, 313] width 81 height 13
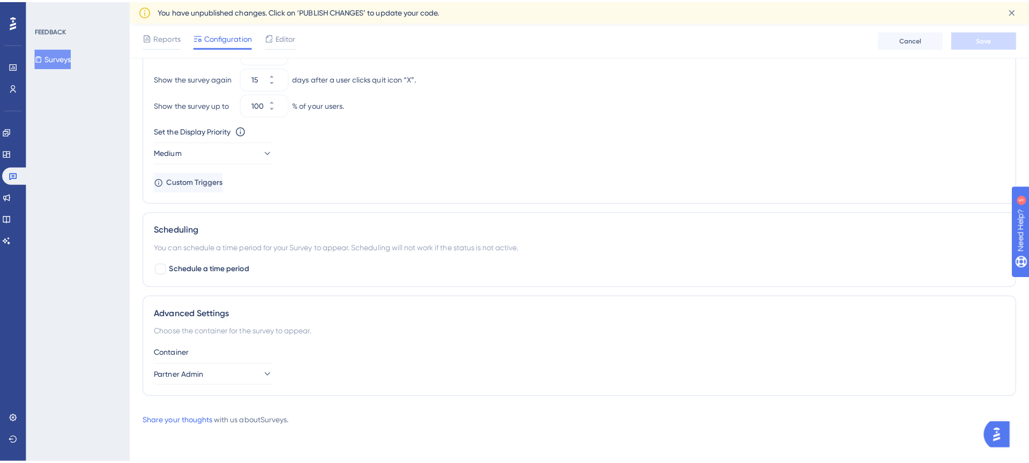
scroll to position [0, 0]
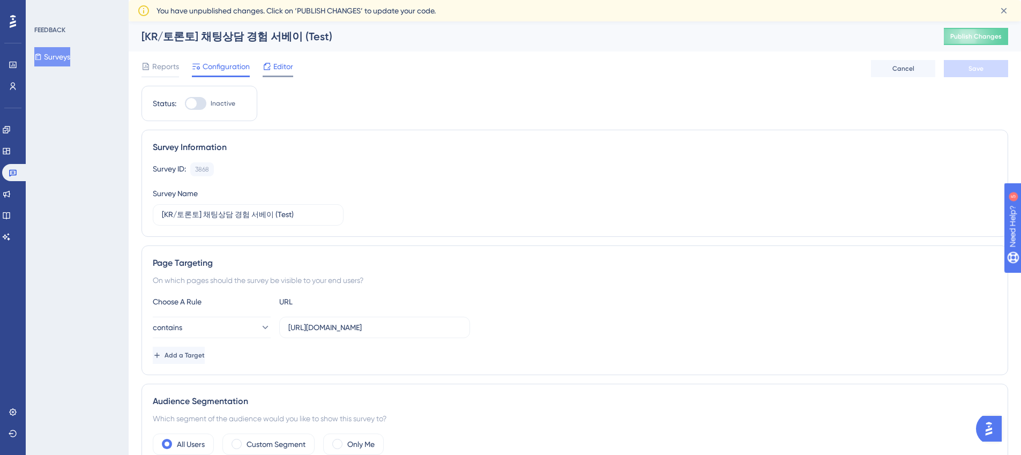
click at [289, 70] on span "Editor" at bounding box center [283, 66] width 20 height 13
